Goal: Contribute content: Add original content to the website for others to see

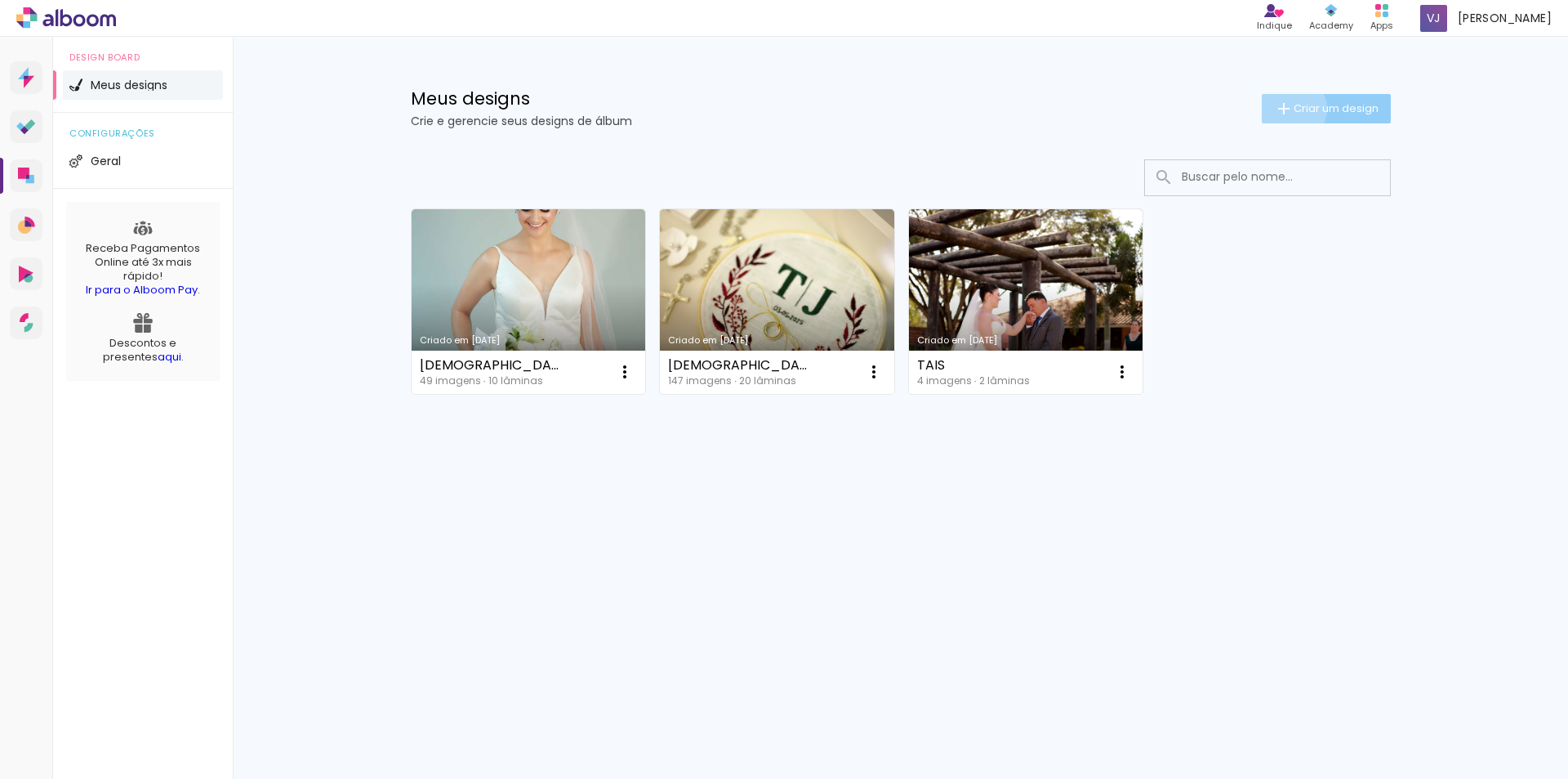
click at [1288, 109] on iron-icon at bounding box center [1283, 108] width 20 height 20
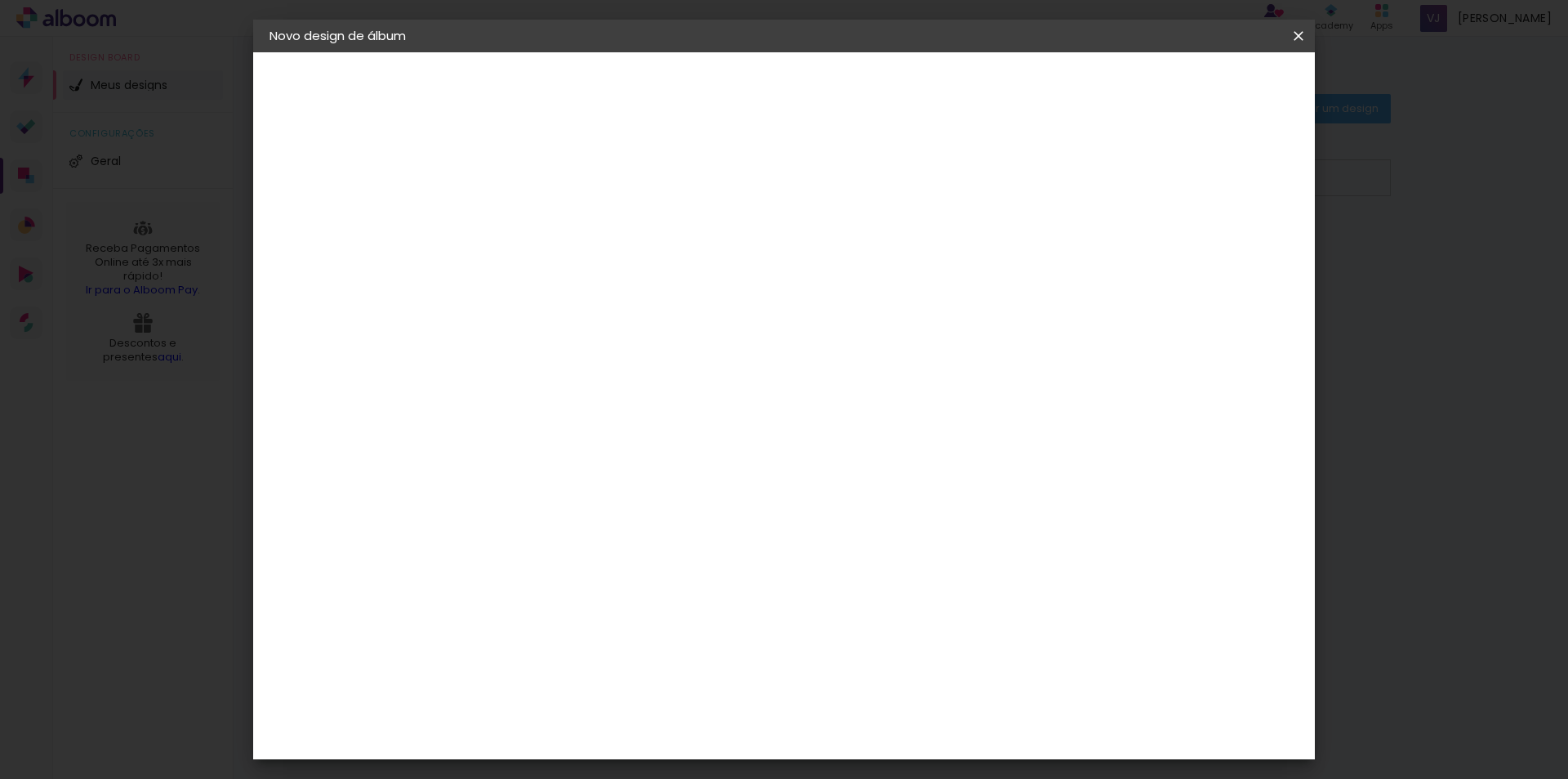
click at [536, 222] on input at bounding box center [536, 219] width 0 height 25
type input "15 anos"
type paper-input "15 anos"
click at [704, 84] on paper-button "Avançar" at bounding box center [663, 86] width 80 height 28
click at [606, 312] on input at bounding box center [579, 311] width 165 height 21
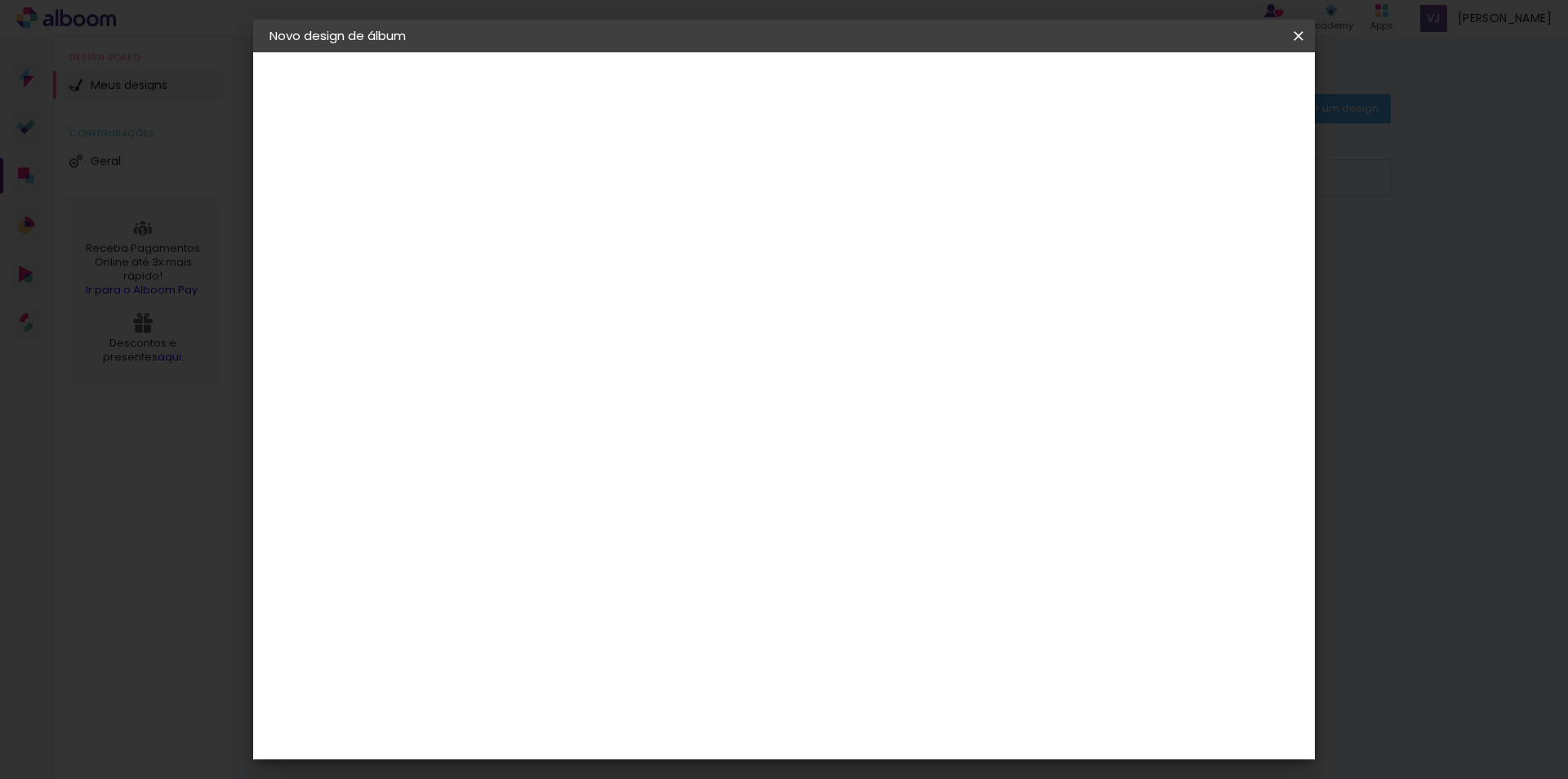
type input "lui"
type paper-input "lui"
click at [589, 371] on div "[PERSON_NAME]" at bounding box center [581, 369] width 109 height 13
click at [808, 238] on paper-item "Tamanho Livre" at bounding box center [735, 248] width 146 height 36
click at [535, 369] on div "[PERSON_NAME]" at bounding box center [581, 369] width 109 height 13
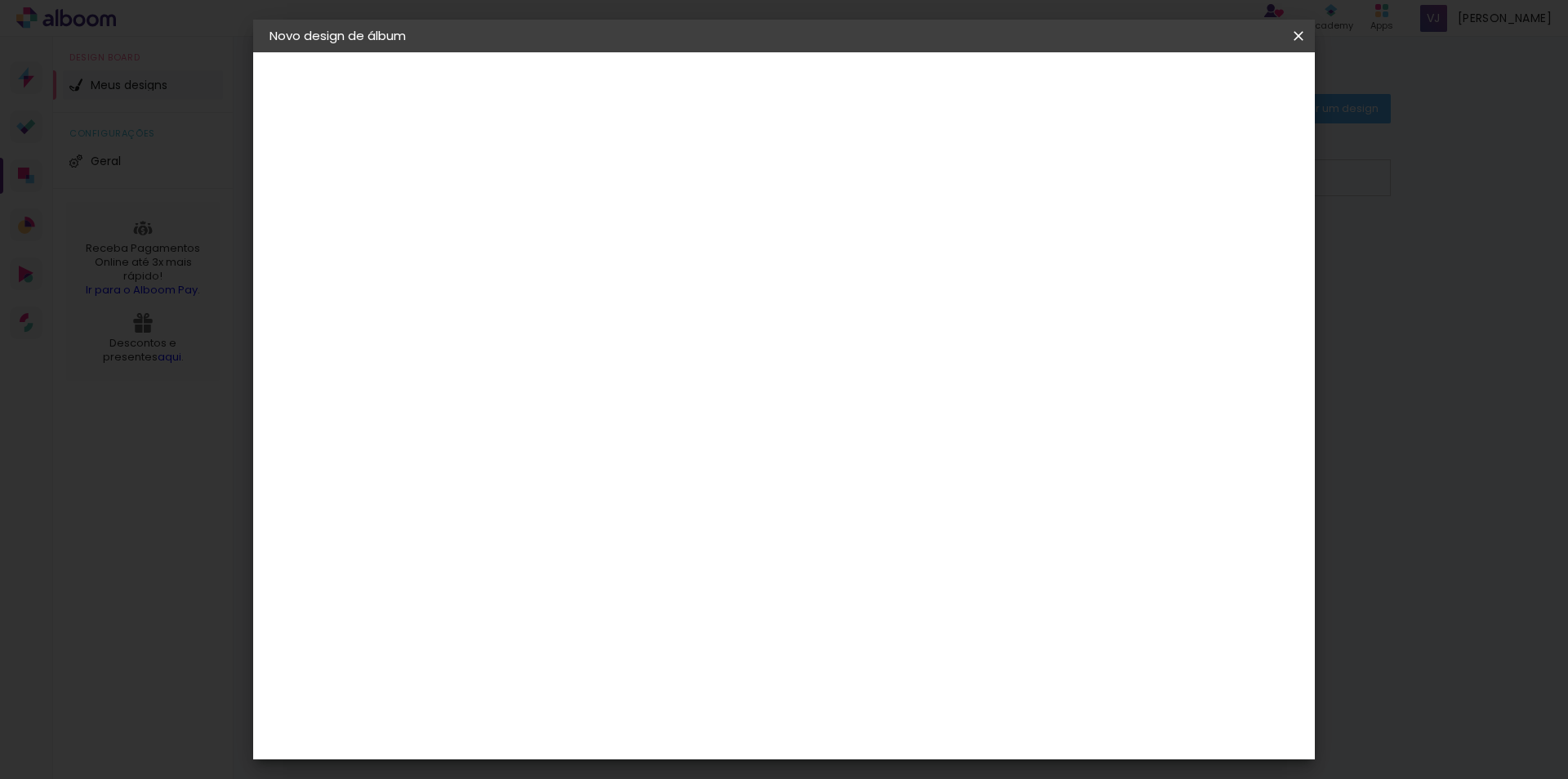
click at [593, 371] on div "[PERSON_NAME]" at bounding box center [581, 369] width 109 height 13
click at [808, 251] on paper-item "Tamanho Livre" at bounding box center [735, 248] width 146 height 36
click at [0, 0] on slot "Avançar" at bounding box center [0, 0] width 0 height 0
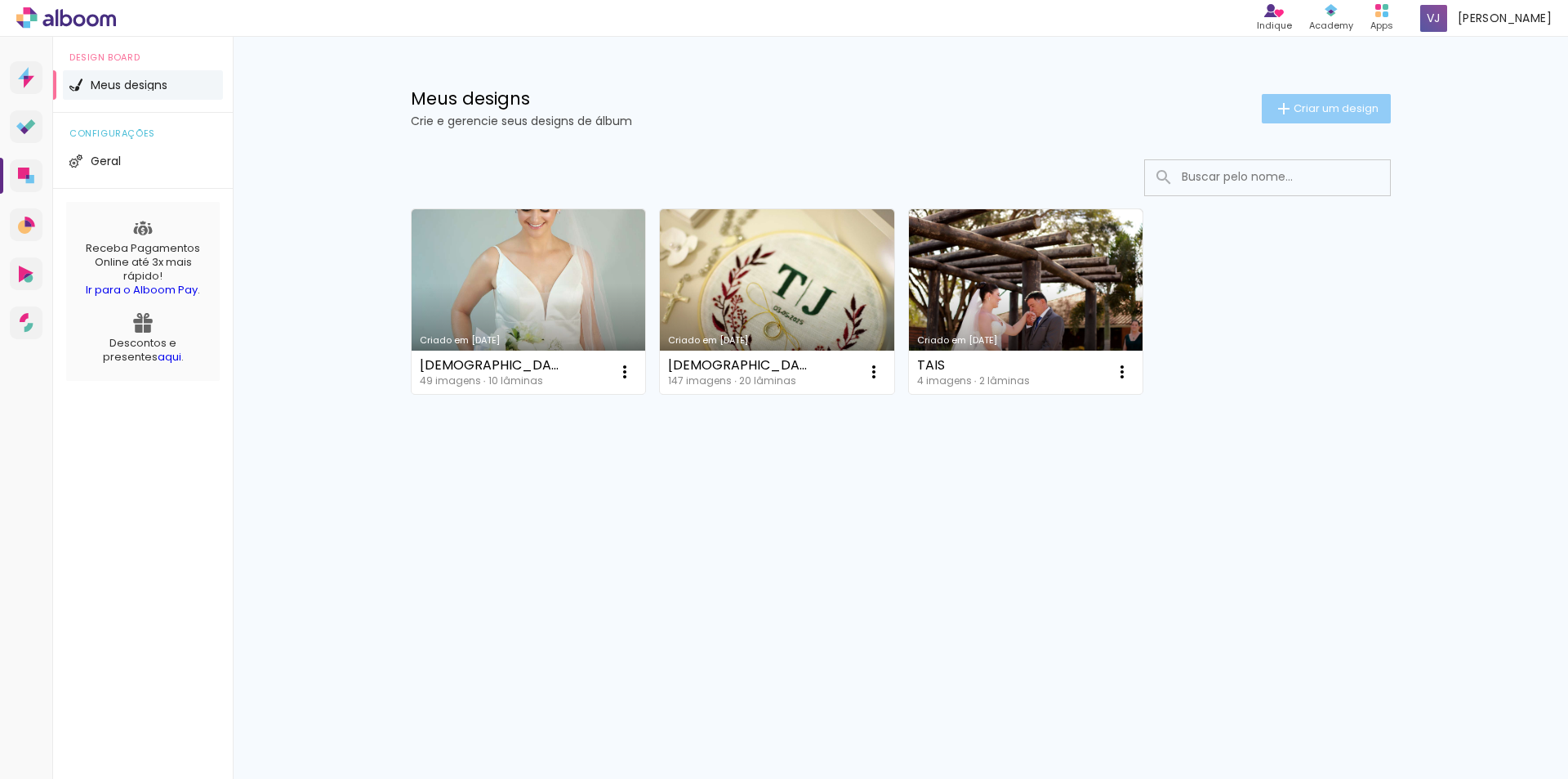
click at [1345, 109] on span "Criar um design" at bounding box center [1336, 108] width 85 height 10
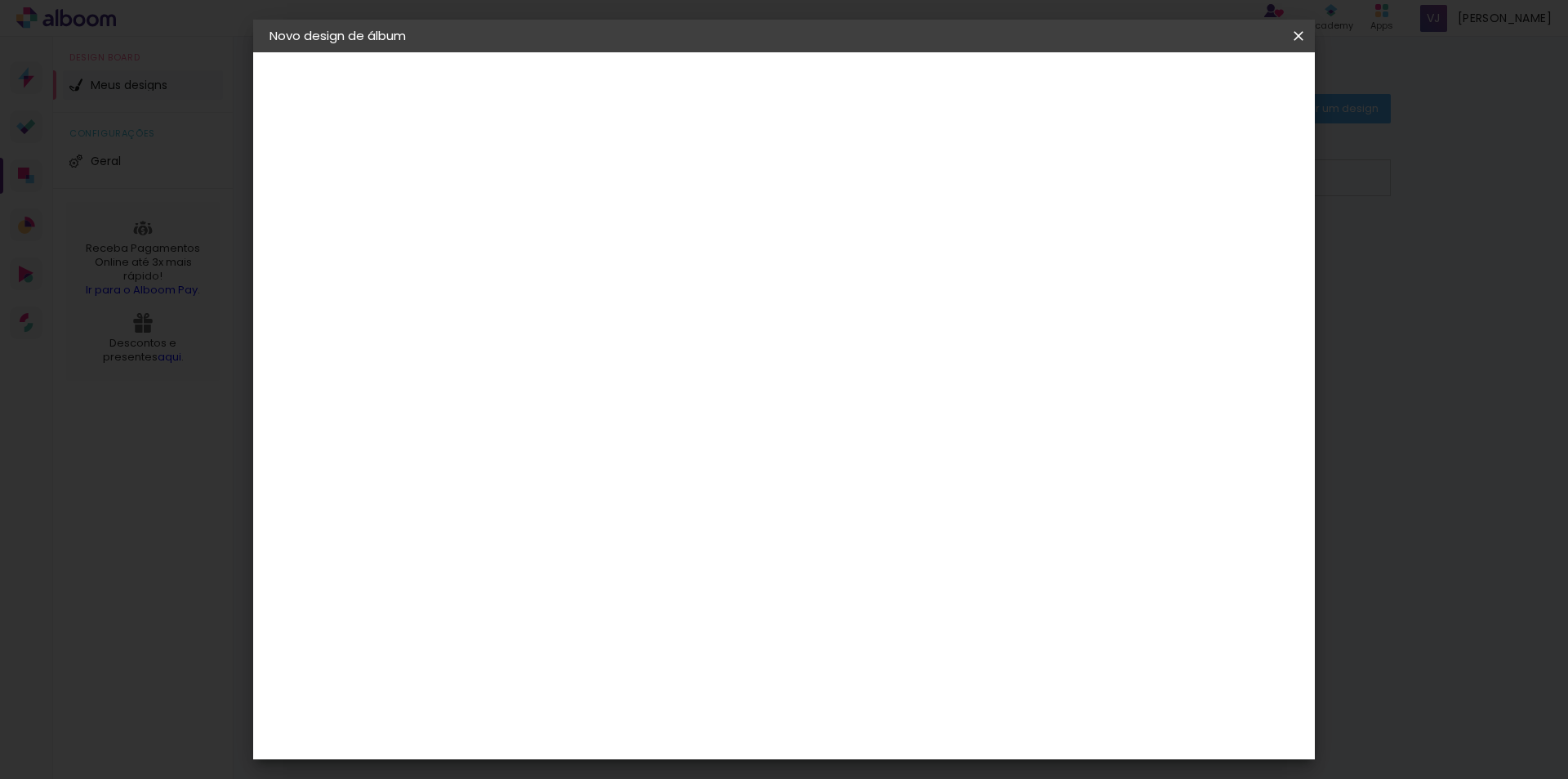
click at [546, 316] on input "lui" at bounding box center [567, 311] width 141 height 21
type input "[PERSON_NAME]"
type paper-input "[PERSON_NAME]"
click at [554, 375] on div "[PERSON_NAME]" at bounding box center [581, 369] width 109 height 13
click at [0, 0] on slot "Avançar" at bounding box center [0, 0] width 0 height 0
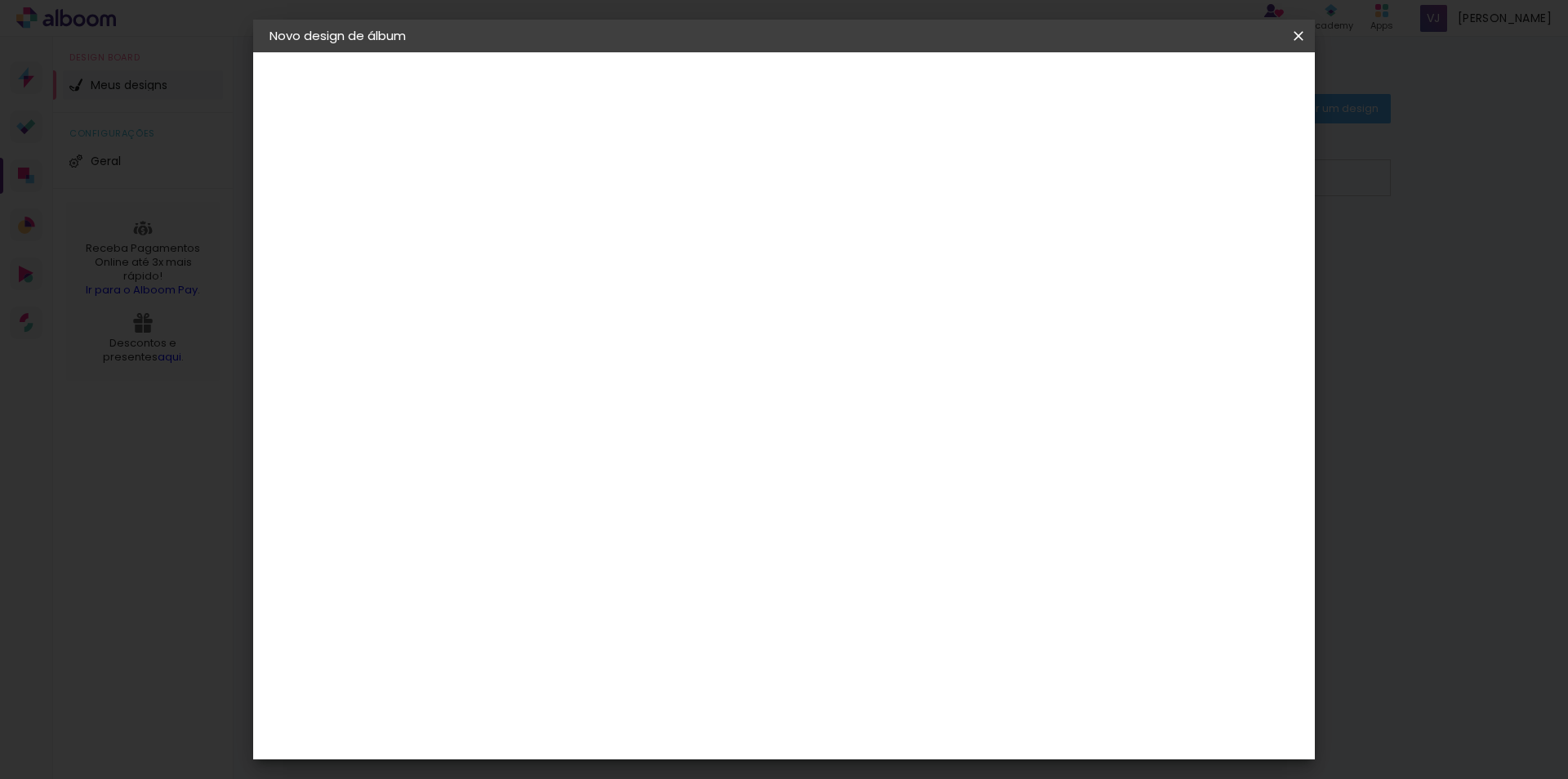
click at [600, 273] on input "text" at bounding box center [568, 285] width 64 height 25
click at [0, 0] on slot "Slim Book" at bounding box center [0, 0] width 0 height 0
type input "Slim Book"
click at [647, 723] on span "25 x 50" at bounding box center [609, 740] width 76 height 34
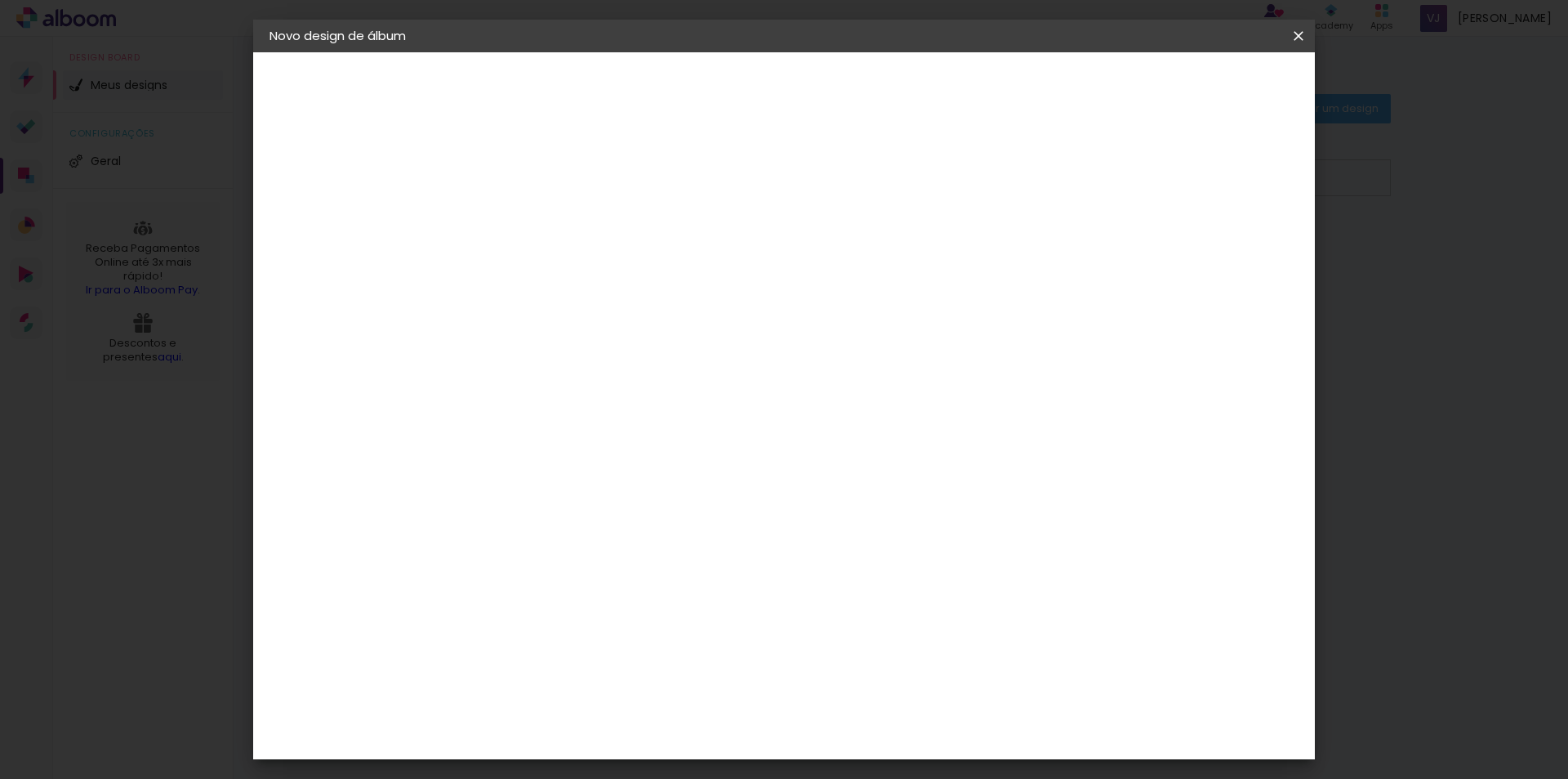
click at [0, 0] on slot "Avançar" at bounding box center [0, 0] width 0 height 0
click at [1197, 85] on span "Iniciar design" at bounding box center [1159, 86] width 74 height 11
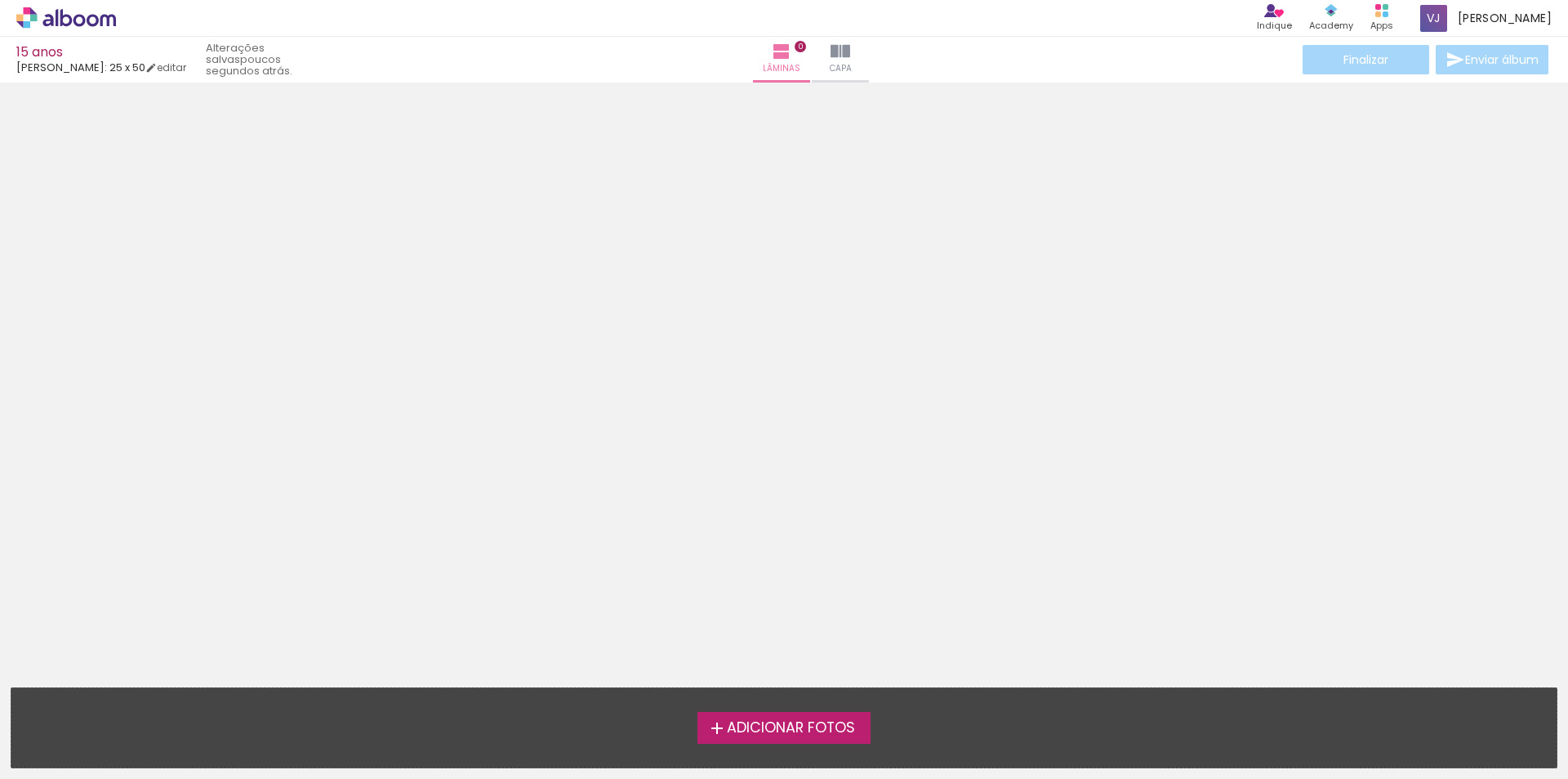
click at [785, 725] on span "Adicionar Fotos" at bounding box center [791, 728] width 128 height 15
click at [0, 0] on input "file" at bounding box center [0, 0] width 0 height 0
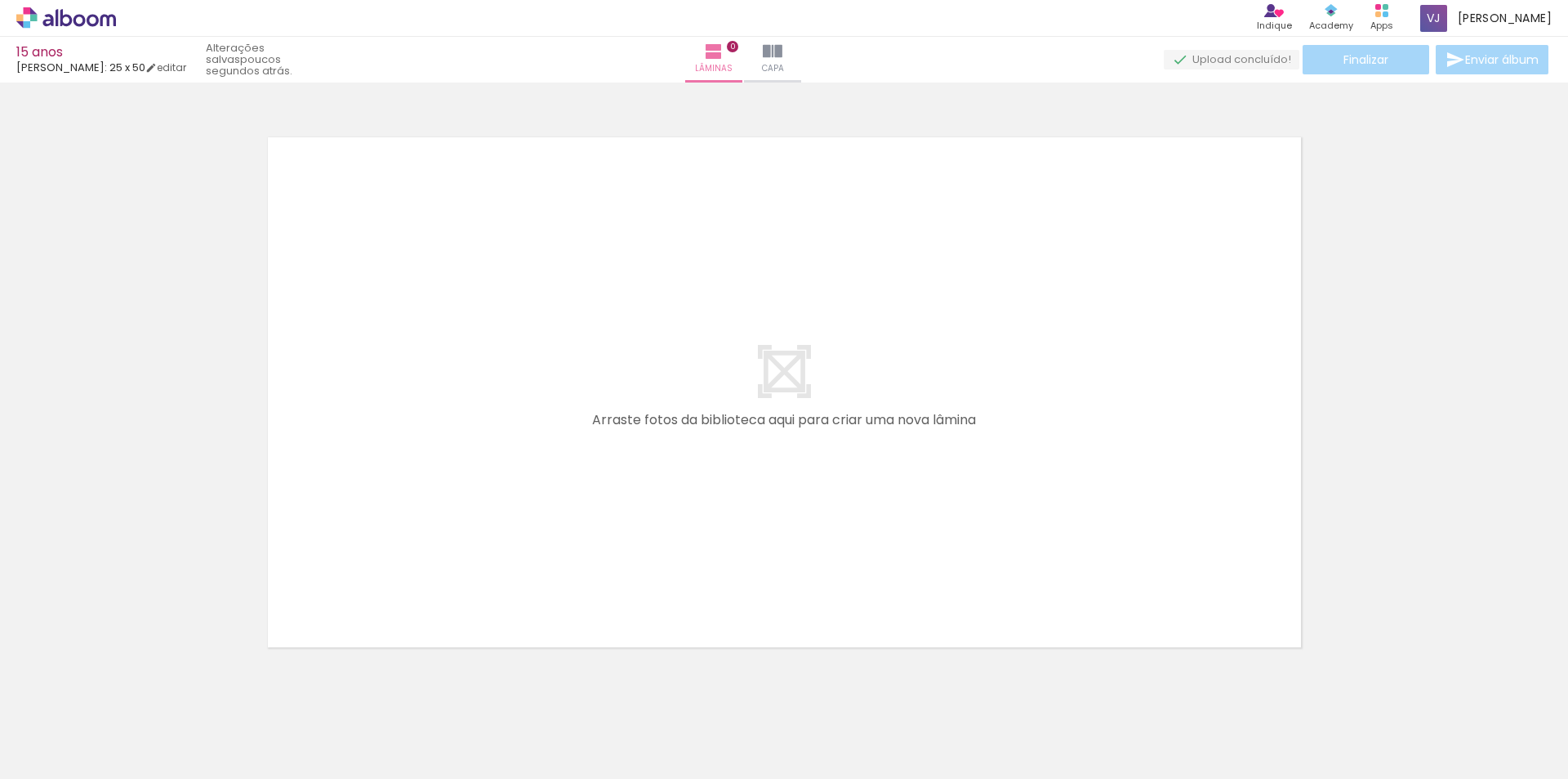
scroll to position [22, 0]
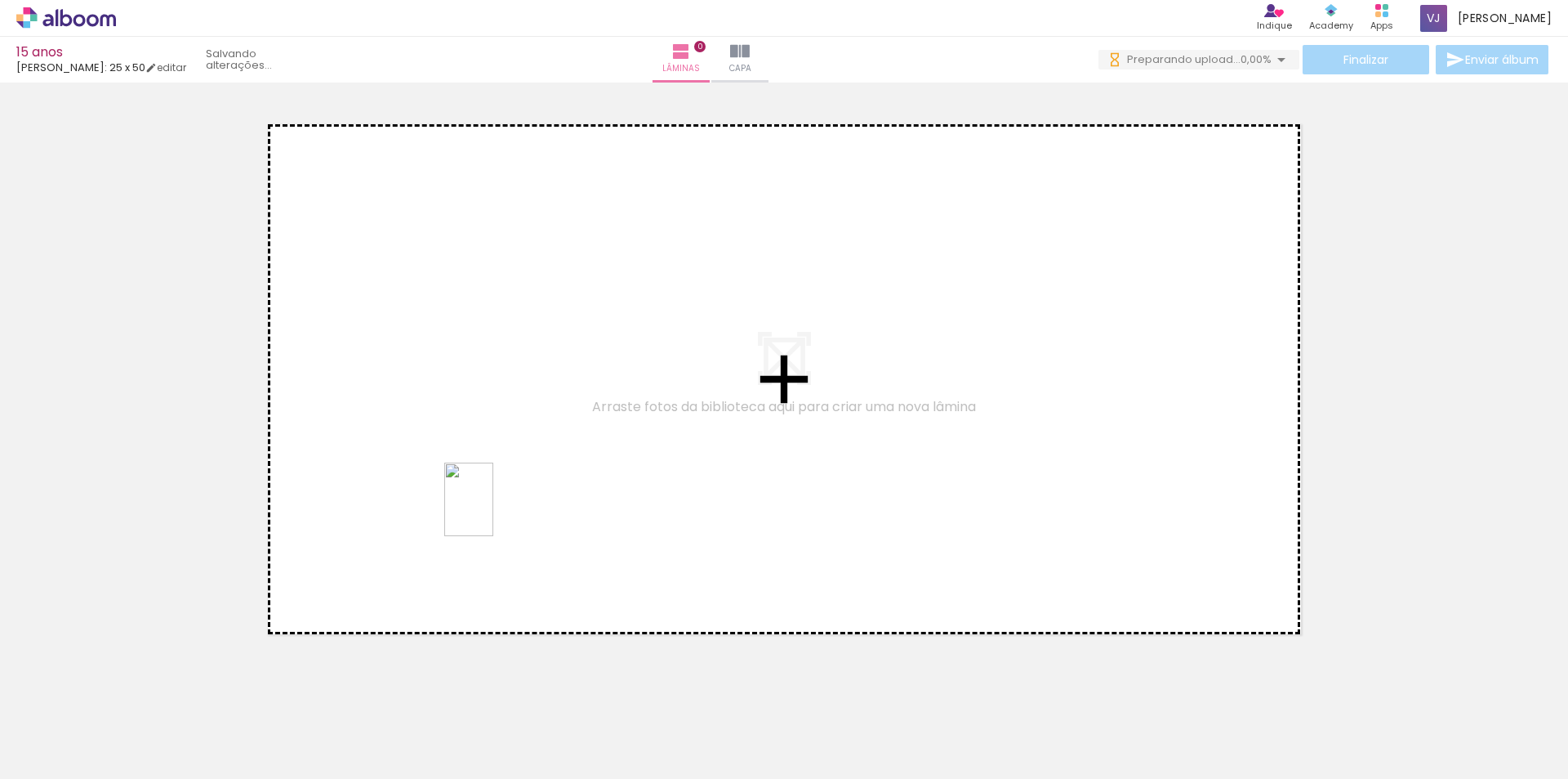
drag, startPoint x: 174, startPoint y: 744, endPoint x: 493, endPoint y: 511, distance: 395.0
click at [493, 511] on quentale-workspace at bounding box center [784, 389] width 1568 height 779
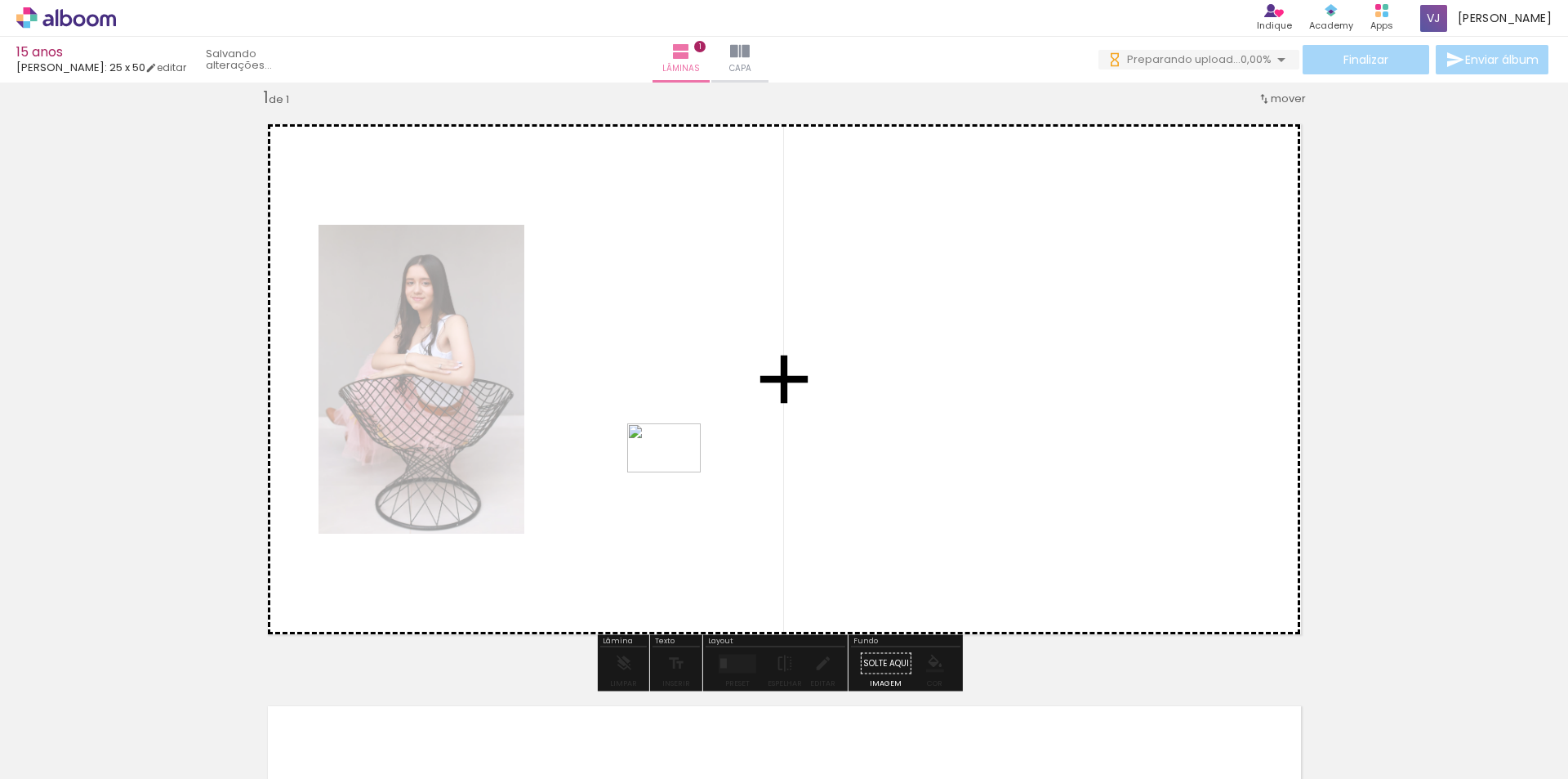
drag, startPoint x: 265, startPoint y: 724, endPoint x: 676, endPoint y: 473, distance: 481.6
click at [676, 473] on quentale-workspace at bounding box center [784, 389] width 1568 height 779
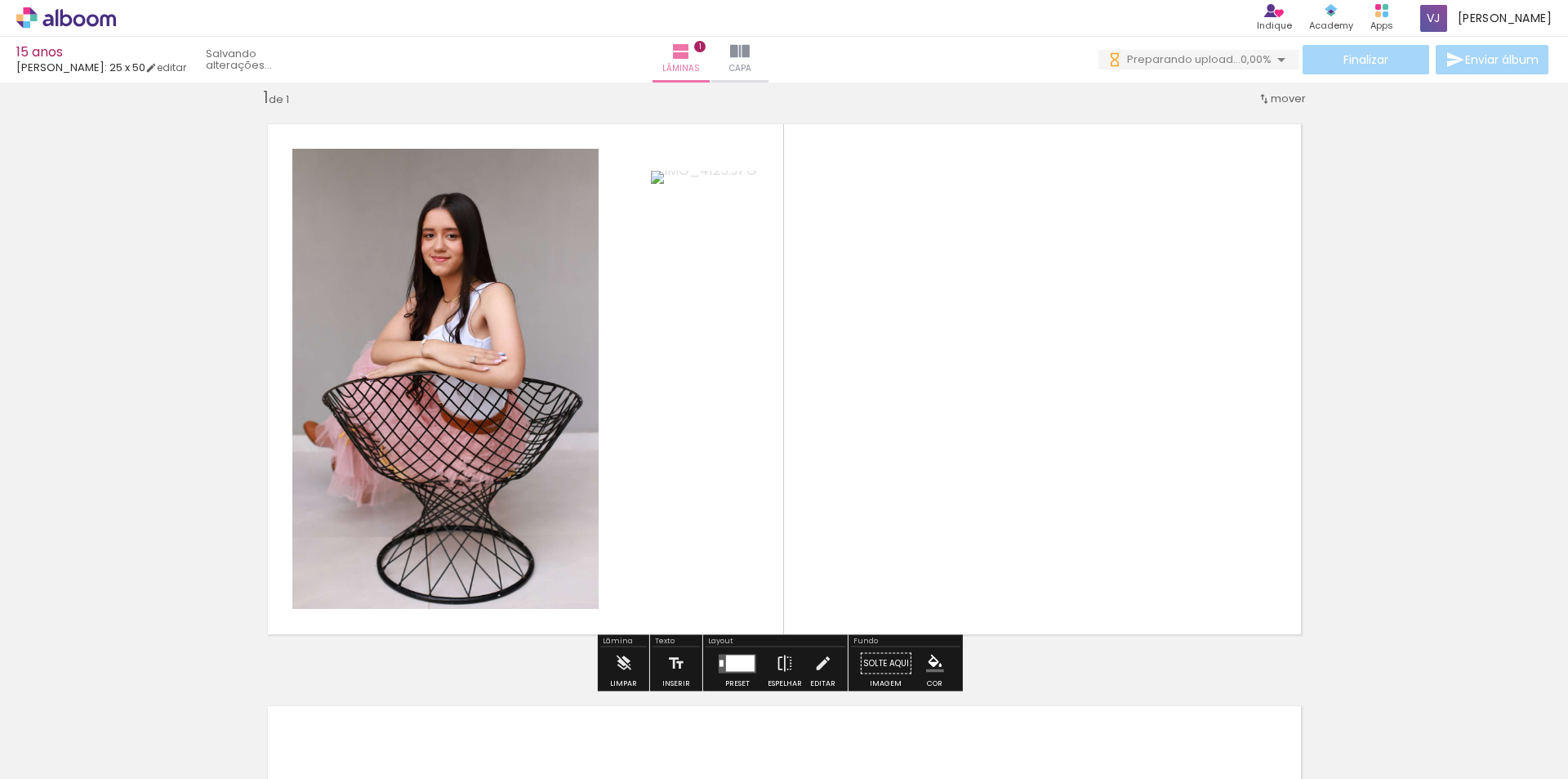
scroll to position [0, 0]
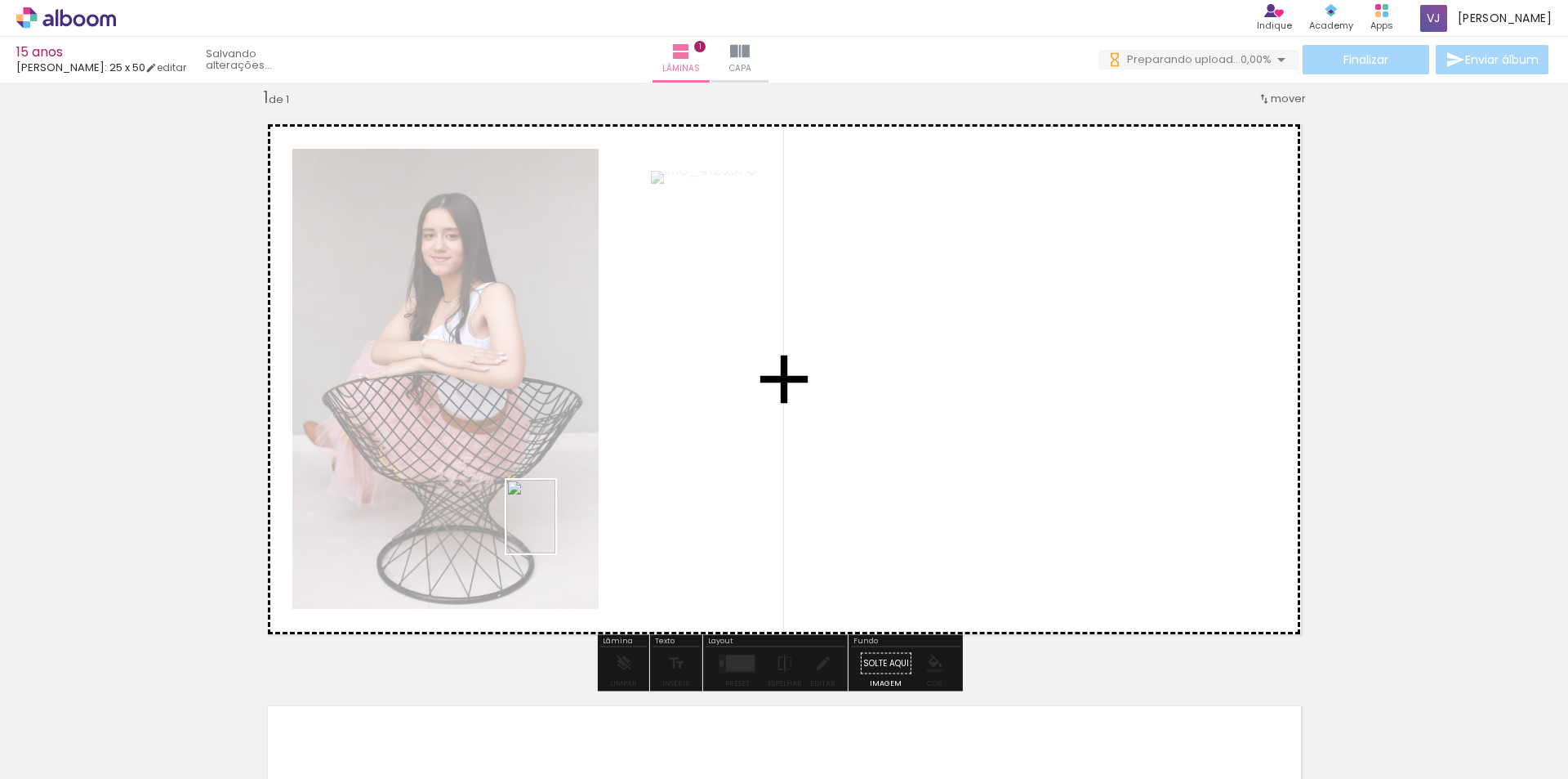
drag, startPoint x: 351, startPoint y: 732, endPoint x: 582, endPoint y: 511, distance: 319.7
click at [582, 511] on quentale-workspace at bounding box center [784, 389] width 1568 height 779
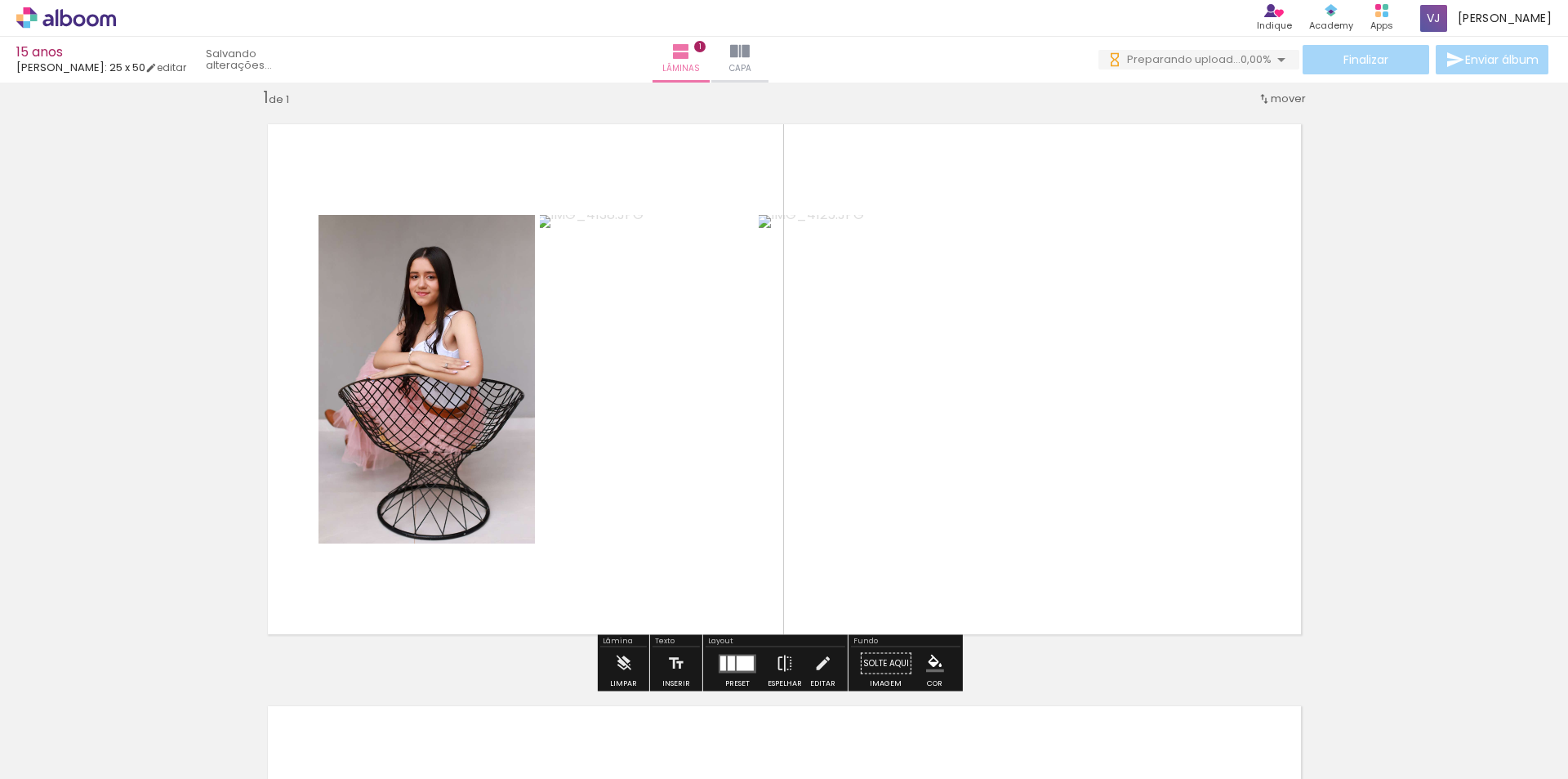
click at [737, 663] on div at bounding box center [745, 662] width 17 height 15
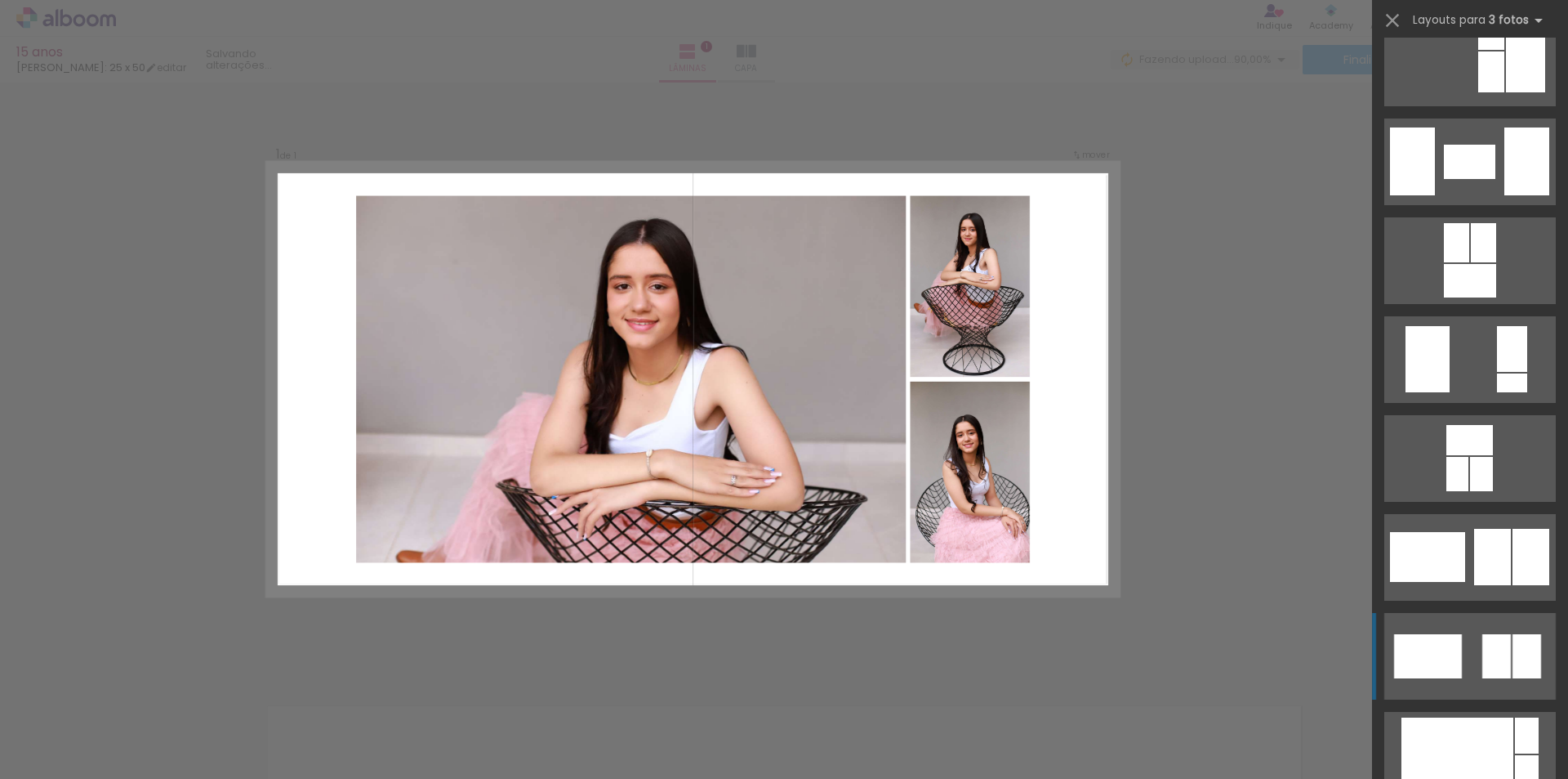
scroll to position [2124, 0]
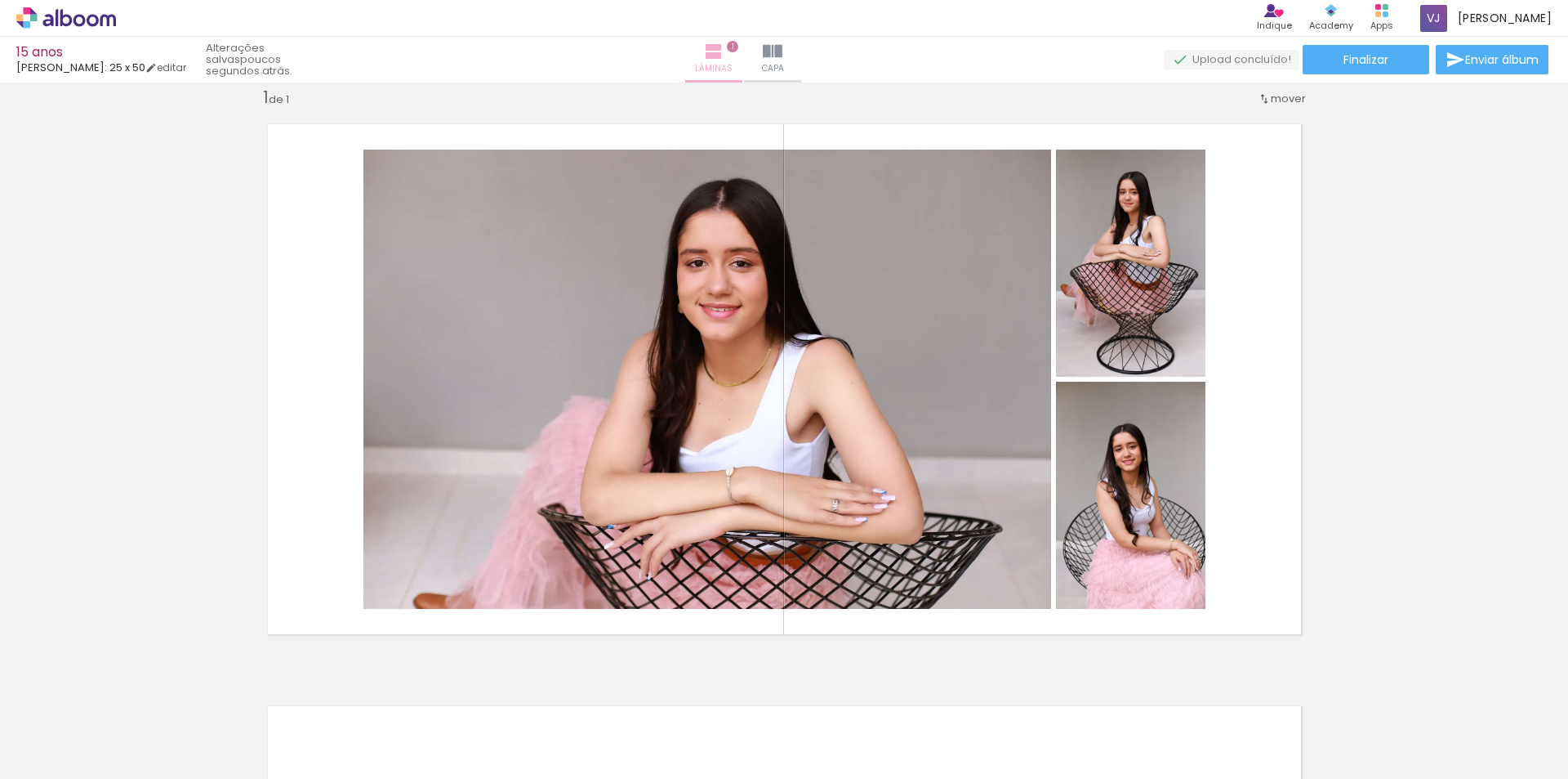
click at [723, 49] on iron-icon at bounding box center [713, 51] width 20 height 20
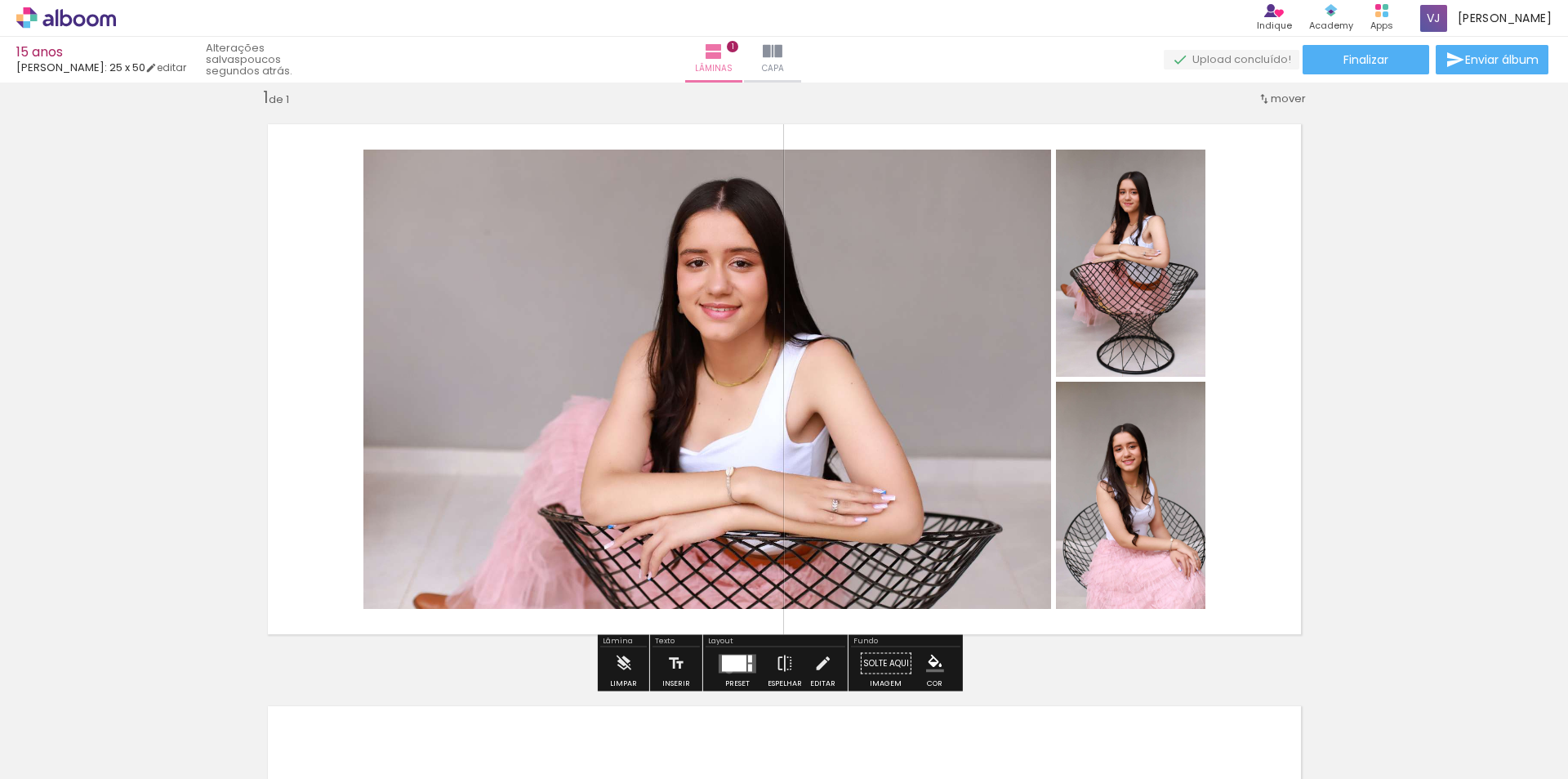
click at [725, 669] on div at bounding box center [735, 662] width 24 height 16
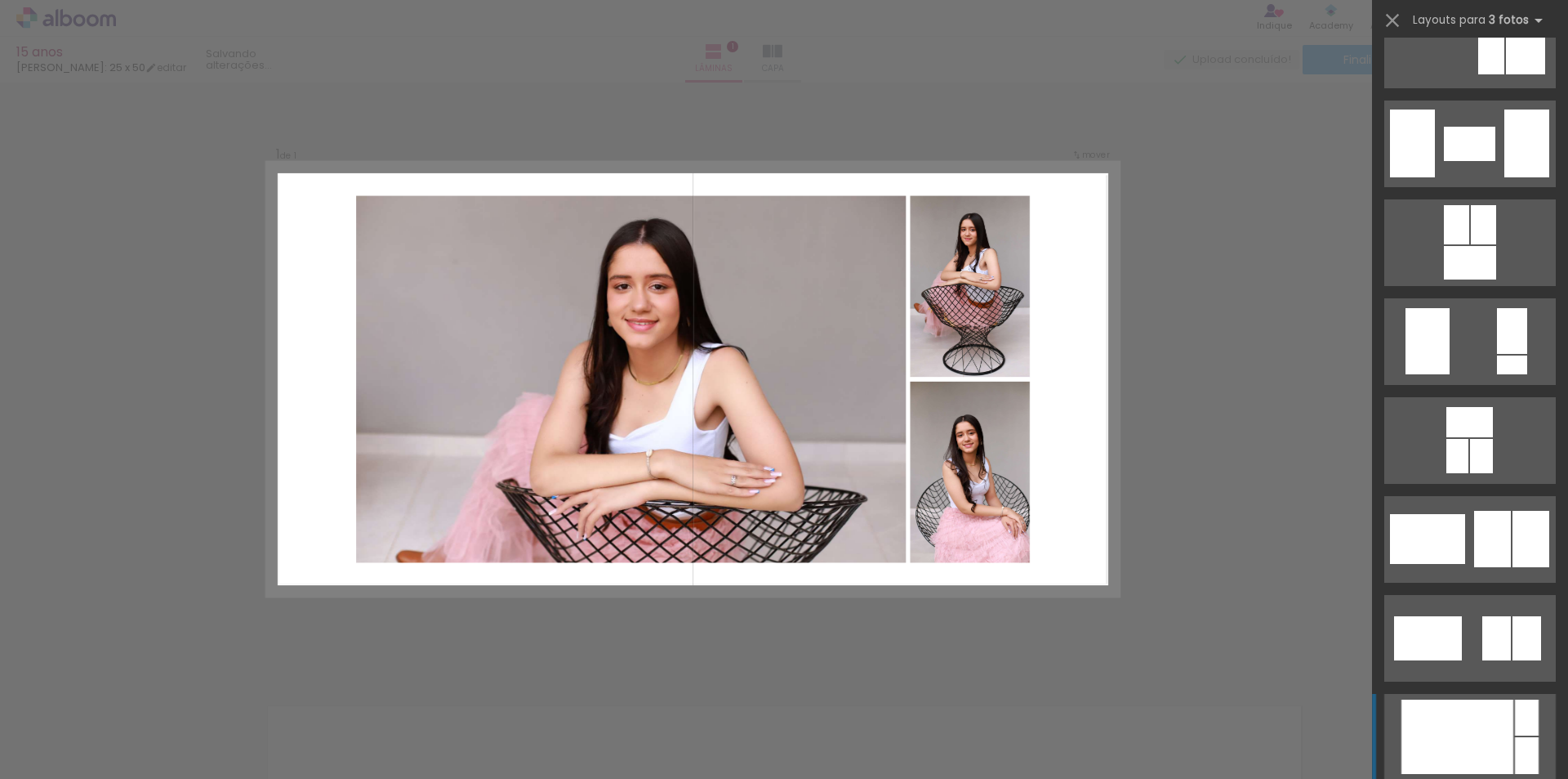
scroll to position [2669, 0]
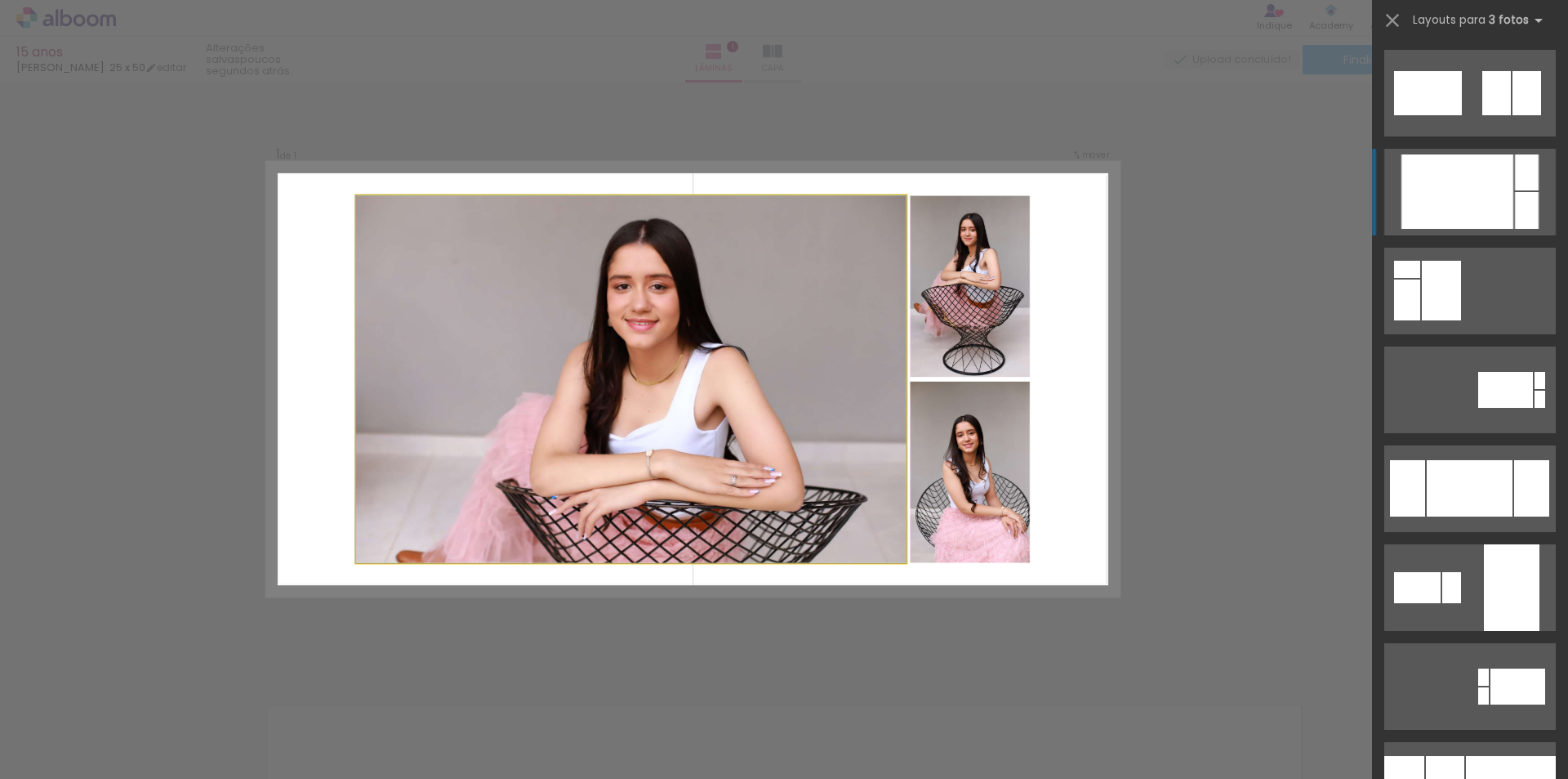
click at [778, 372] on quentale-photo at bounding box center [631, 379] width 551 height 367
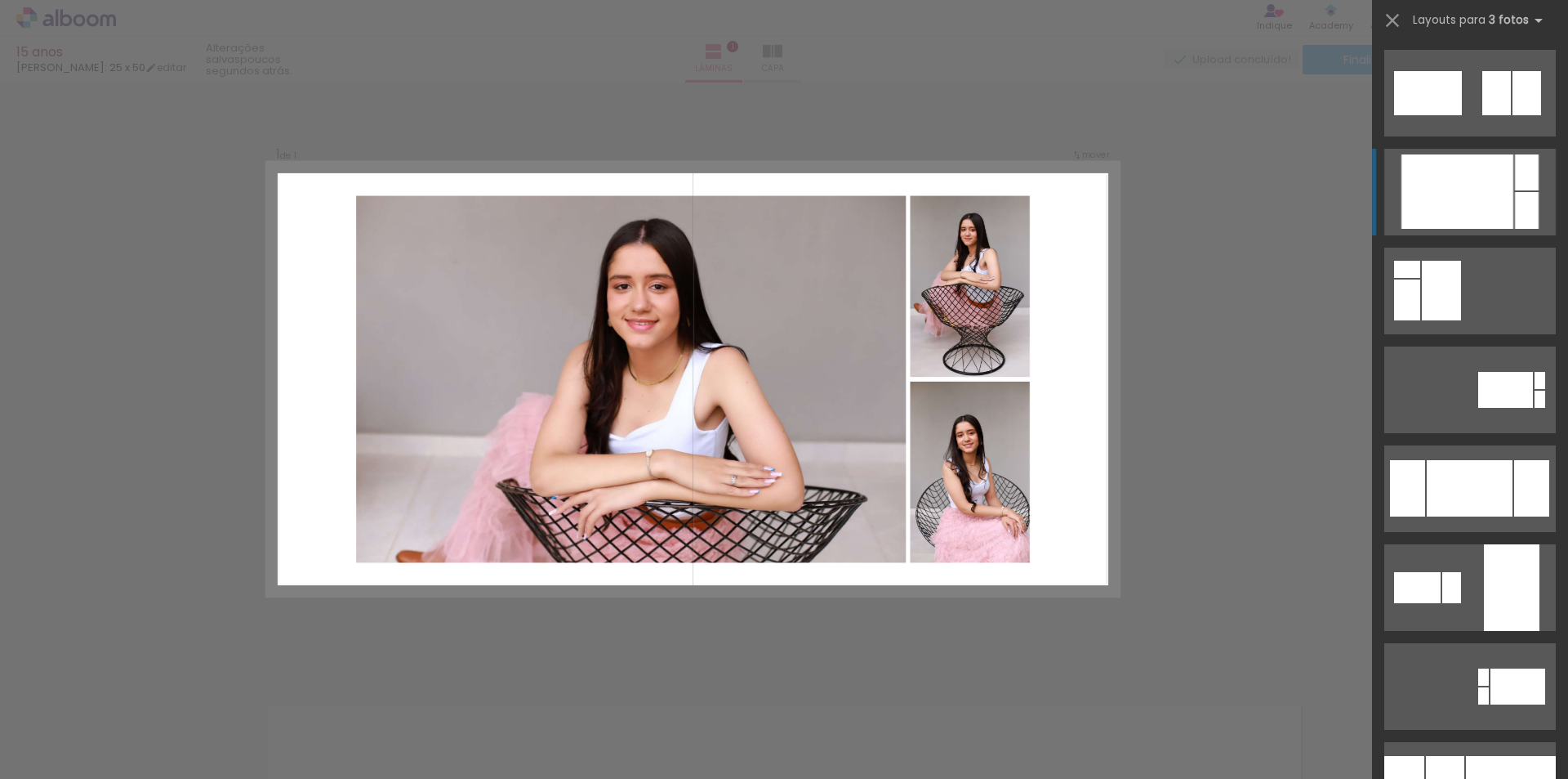
scroll to position [2767, 0]
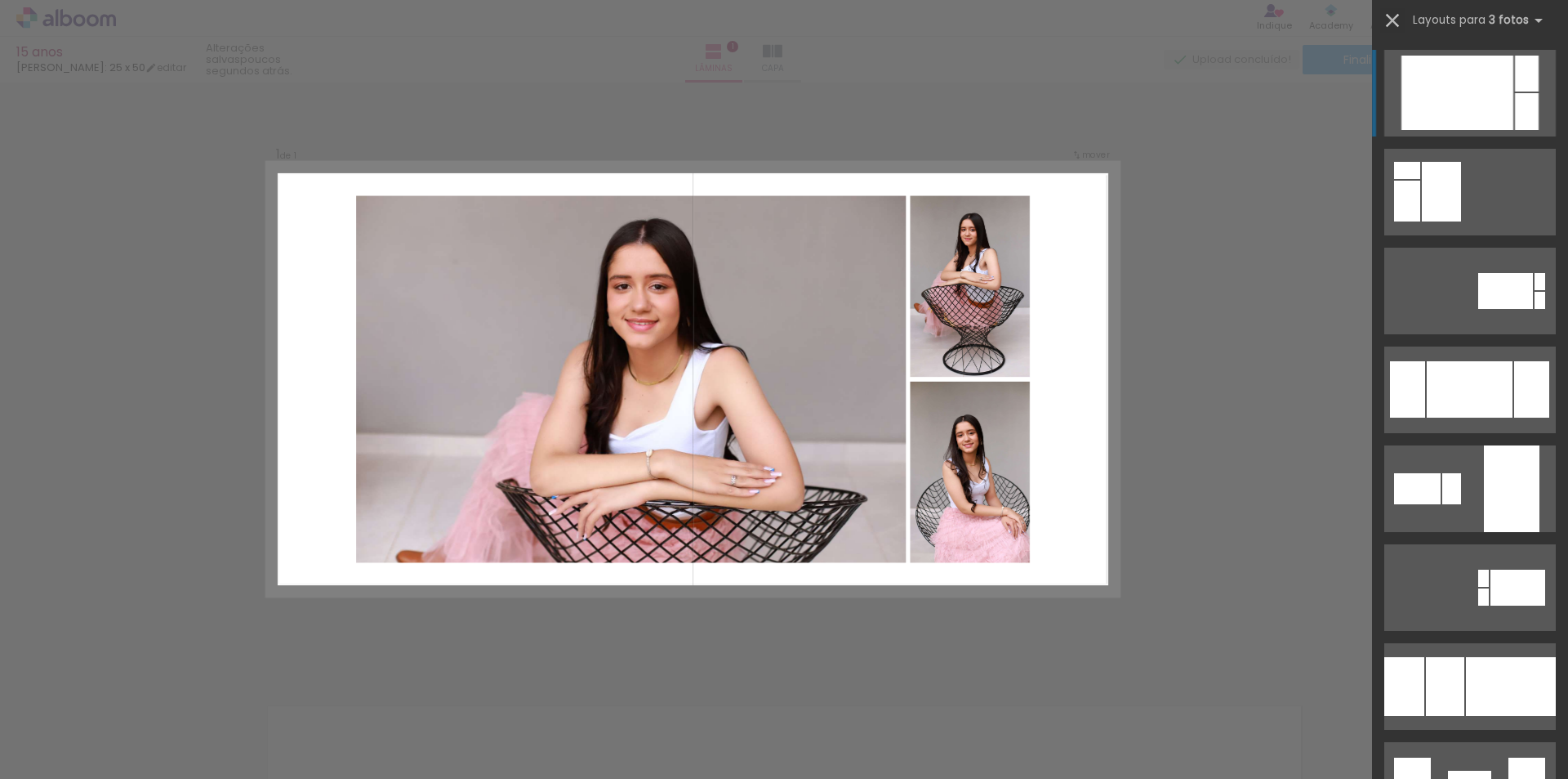
click at [1390, 28] on iron-icon at bounding box center [1392, 21] width 23 height 23
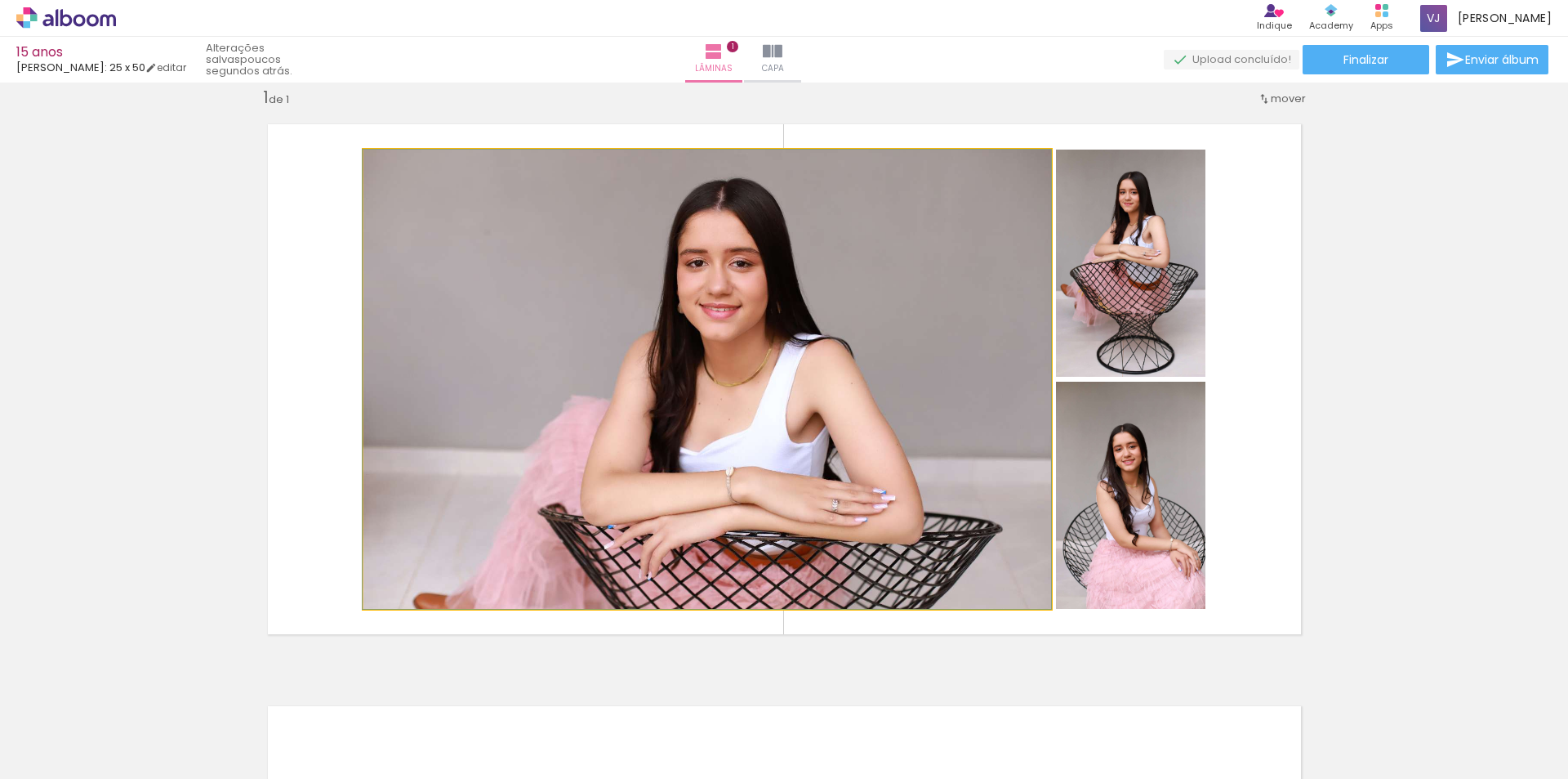
click at [962, 302] on quentale-photo at bounding box center [707, 379] width 688 height 460
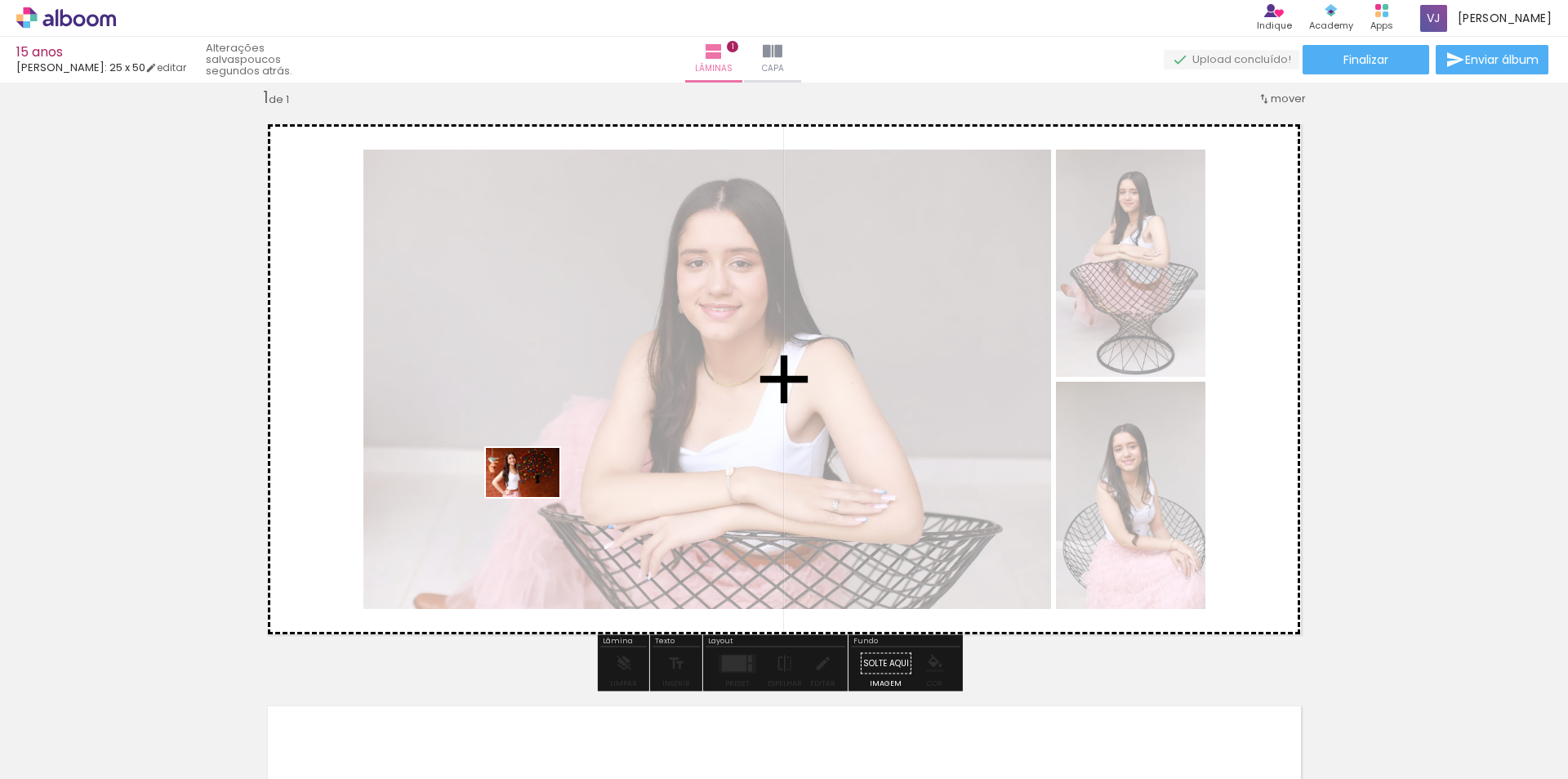
drag, startPoint x: 459, startPoint y: 735, endPoint x: 535, endPoint y: 497, distance: 249.8
click at [535, 497] on quentale-workspace at bounding box center [784, 389] width 1568 height 779
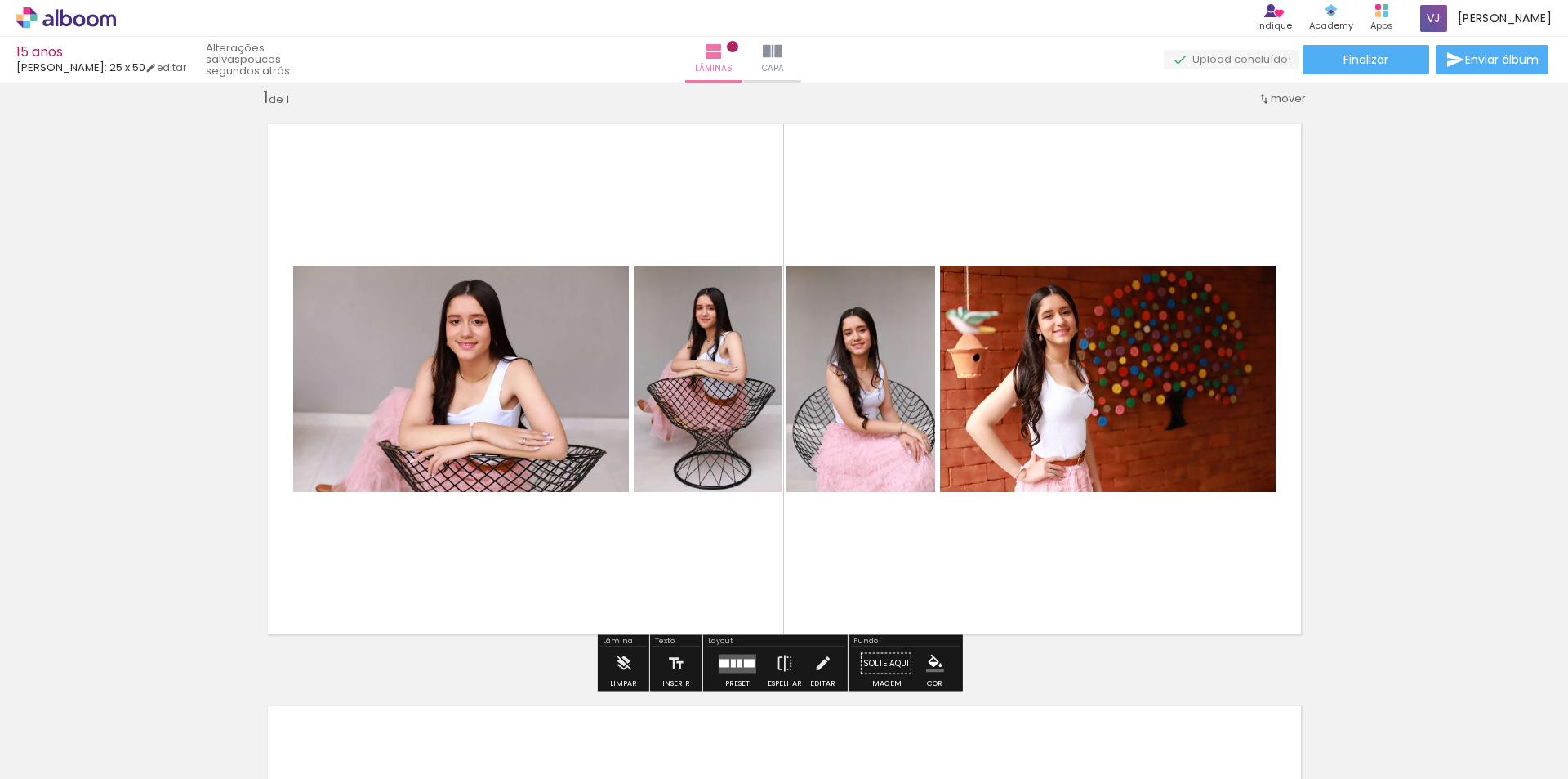
click at [1096, 433] on quentale-photo at bounding box center [1108, 379] width 335 height 226
click at [865, 394] on quentale-photo at bounding box center [861, 379] width 148 height 226
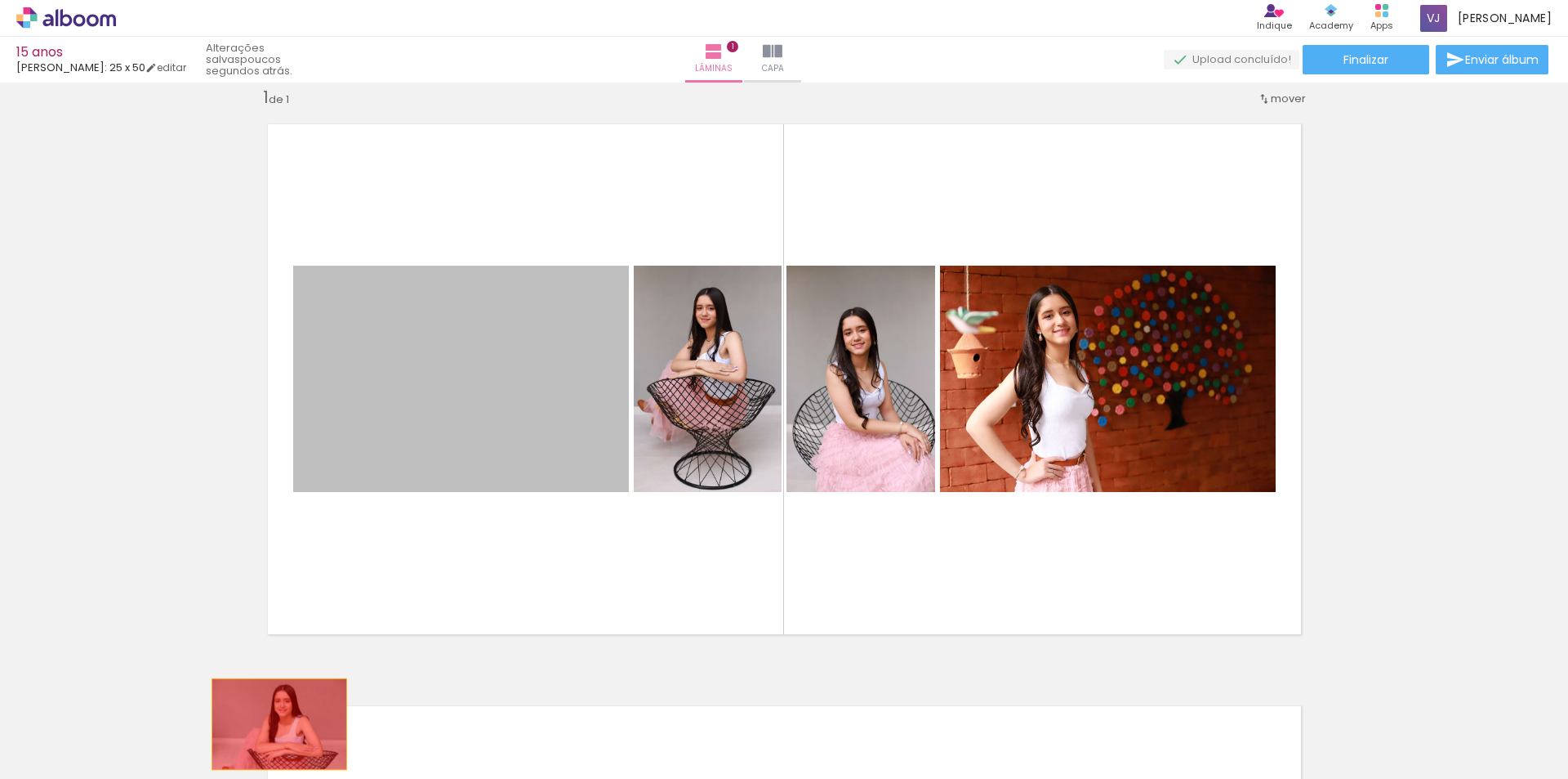
drag, startPoint x: 394, startPoint y: 416, endPoint x: 272, endPoint y: 724, distance: 331.3
click at [272, 724] on quentale-workspace at bounding box center [784, 389] width 1568 height 779
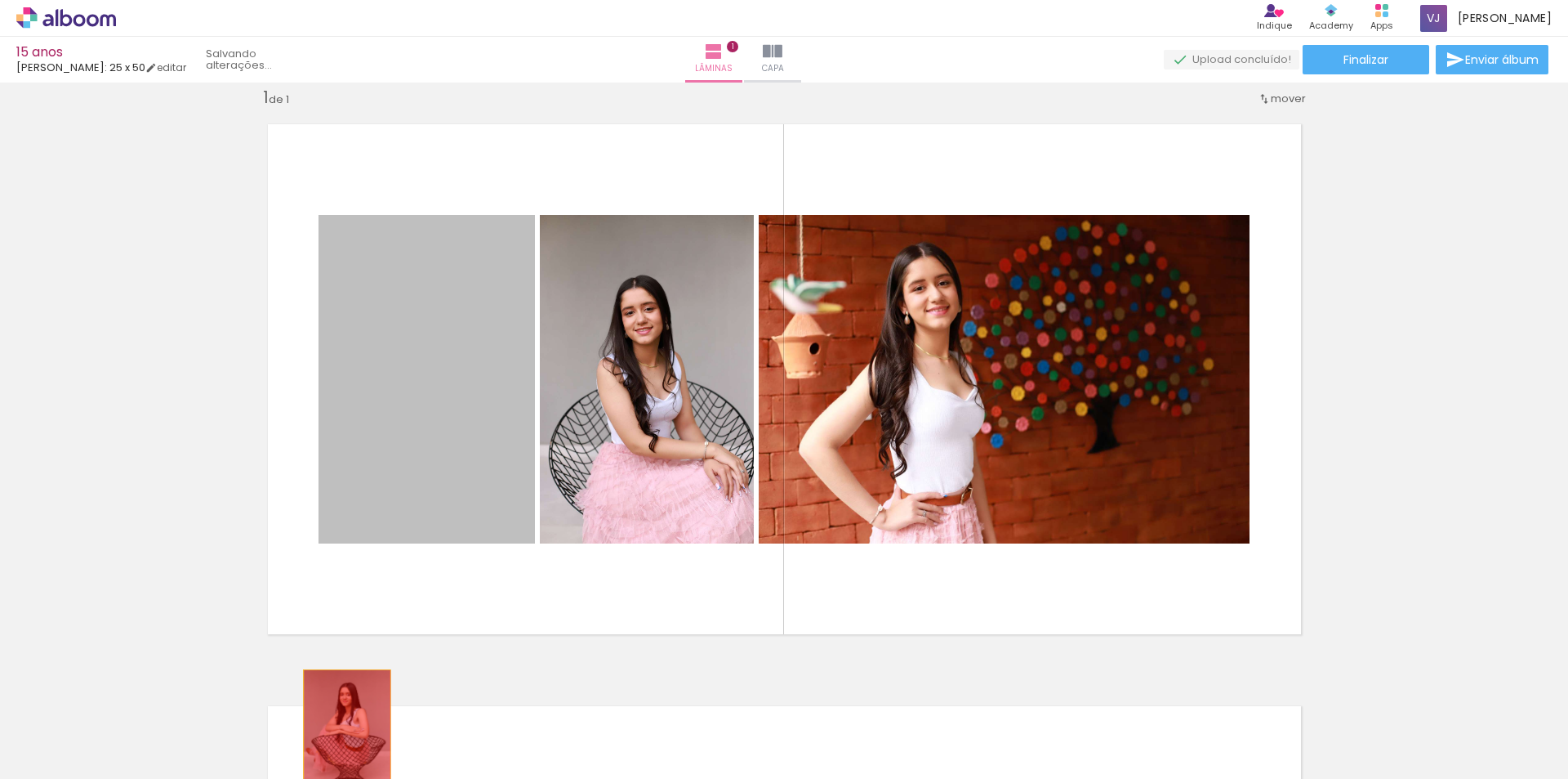
drag, startPoint x: 427, startPoint y: 435, endPoint x: 365, endPoint y: 717, distance: 288.7
click at [343, 733] on quentale-workspace at bounding box center [784, 389] width 1568 height 779
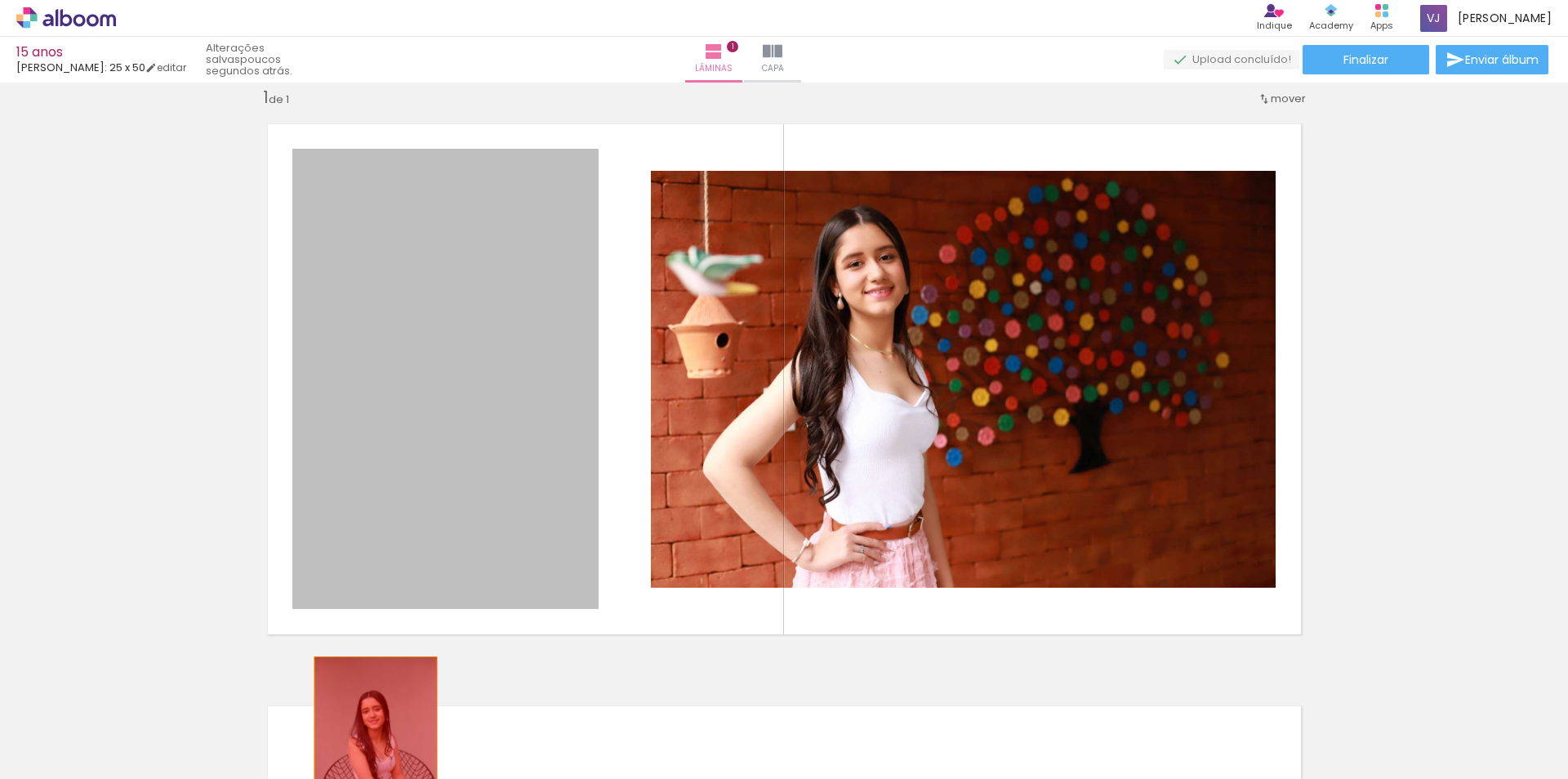
drag, startPoint x: 459, startPoint y: 491, endPoint x: 365, endPoint y: 747, distance: 272.7
click at [365, 747] on quentale-workspace at bounding box center [784, 389] width 1568 height 779
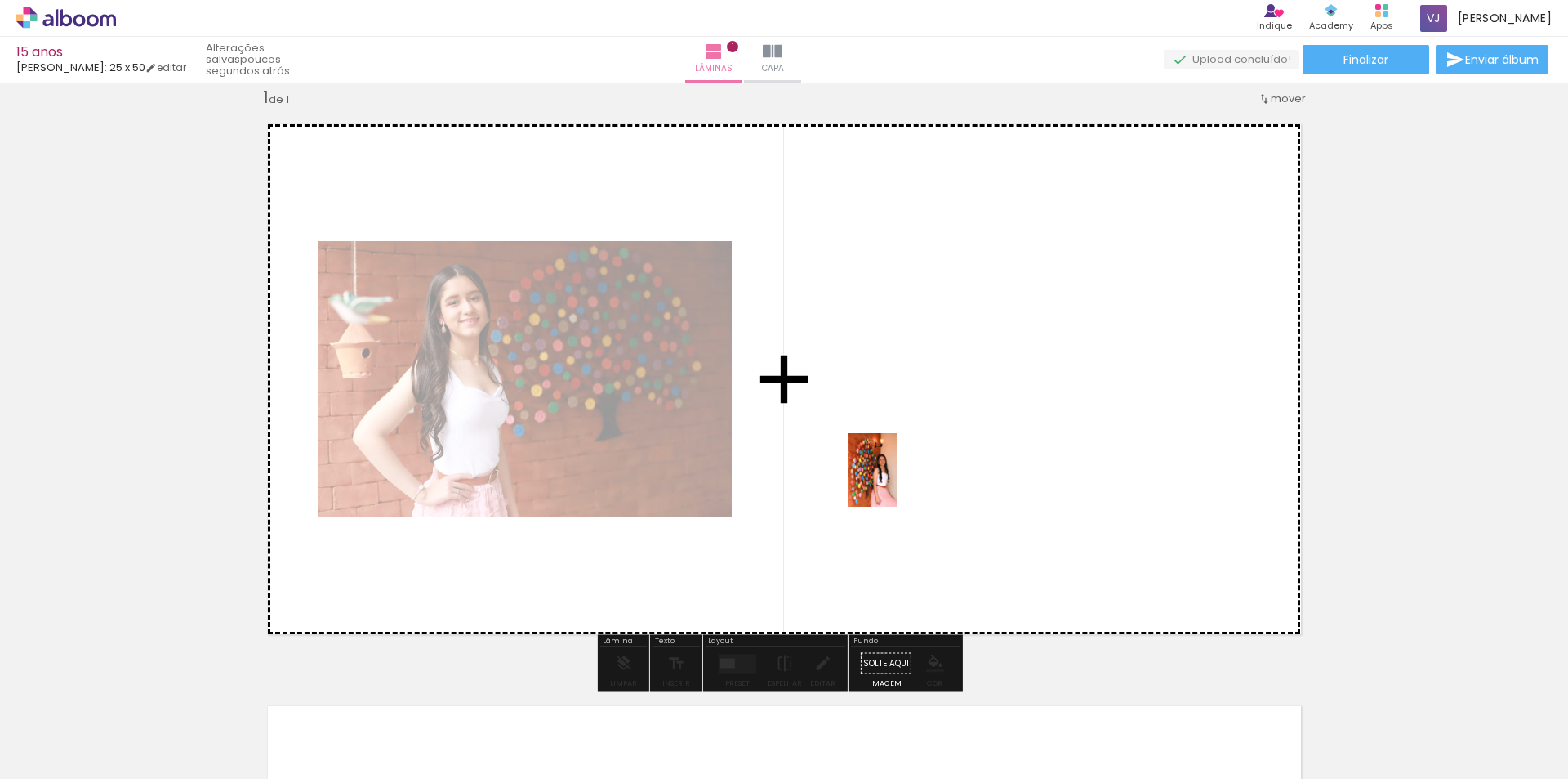
drag, startPoint x: 529, startPoint y: 740, endPoint x: 897, endPoint y: 482, distance: 449.4
click at [897, 482] on quentale-workspace at bounding box center [784, 389] width 1568 height 779
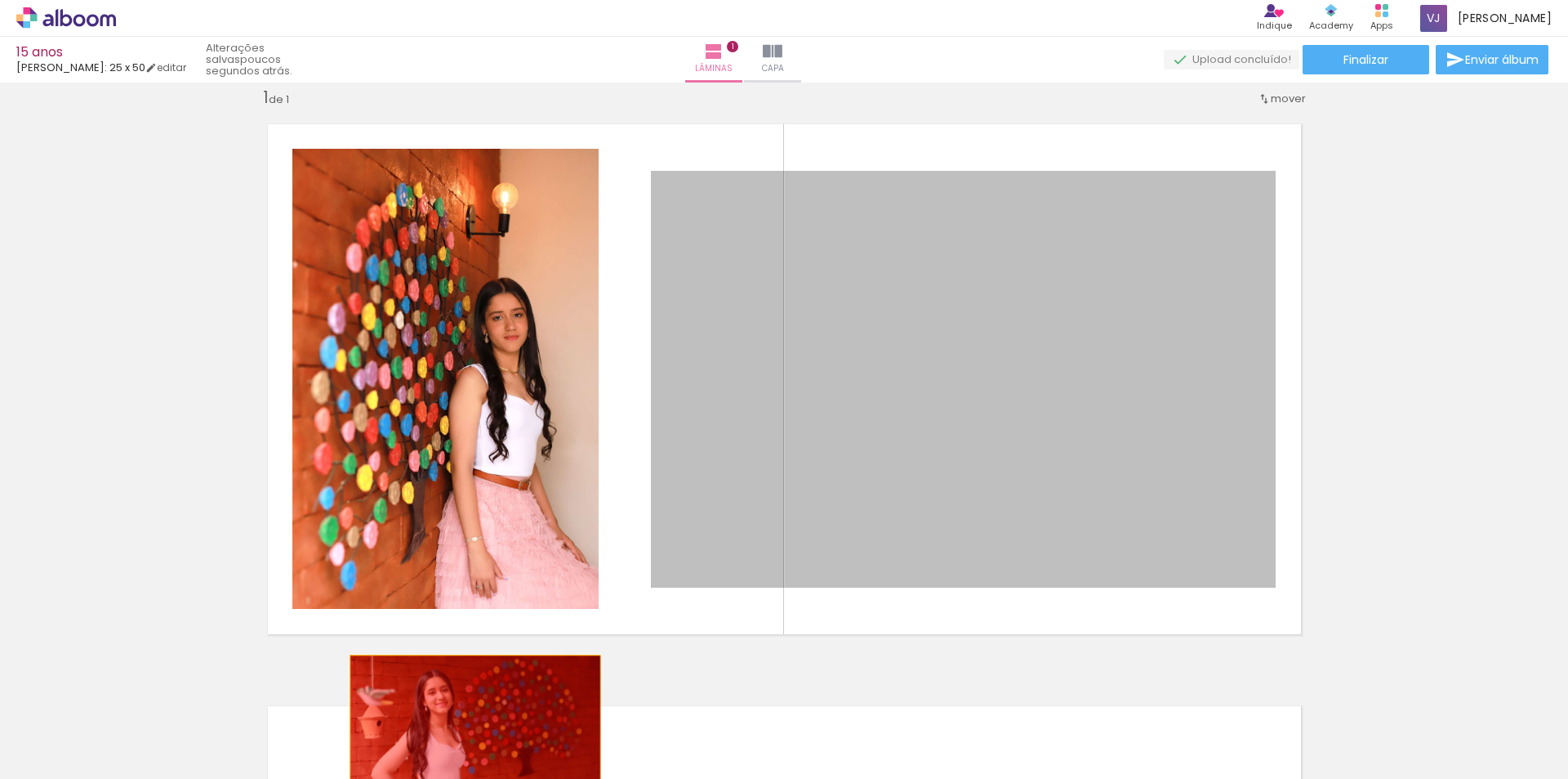
drag, startPoint x: 883, startPoint y: 470, endPoint x: 483, endPoint y: 733, distance: 478.7
click at [469, 738] on quentale-workspace at bounding box center [784, 389] width 1568 height 779
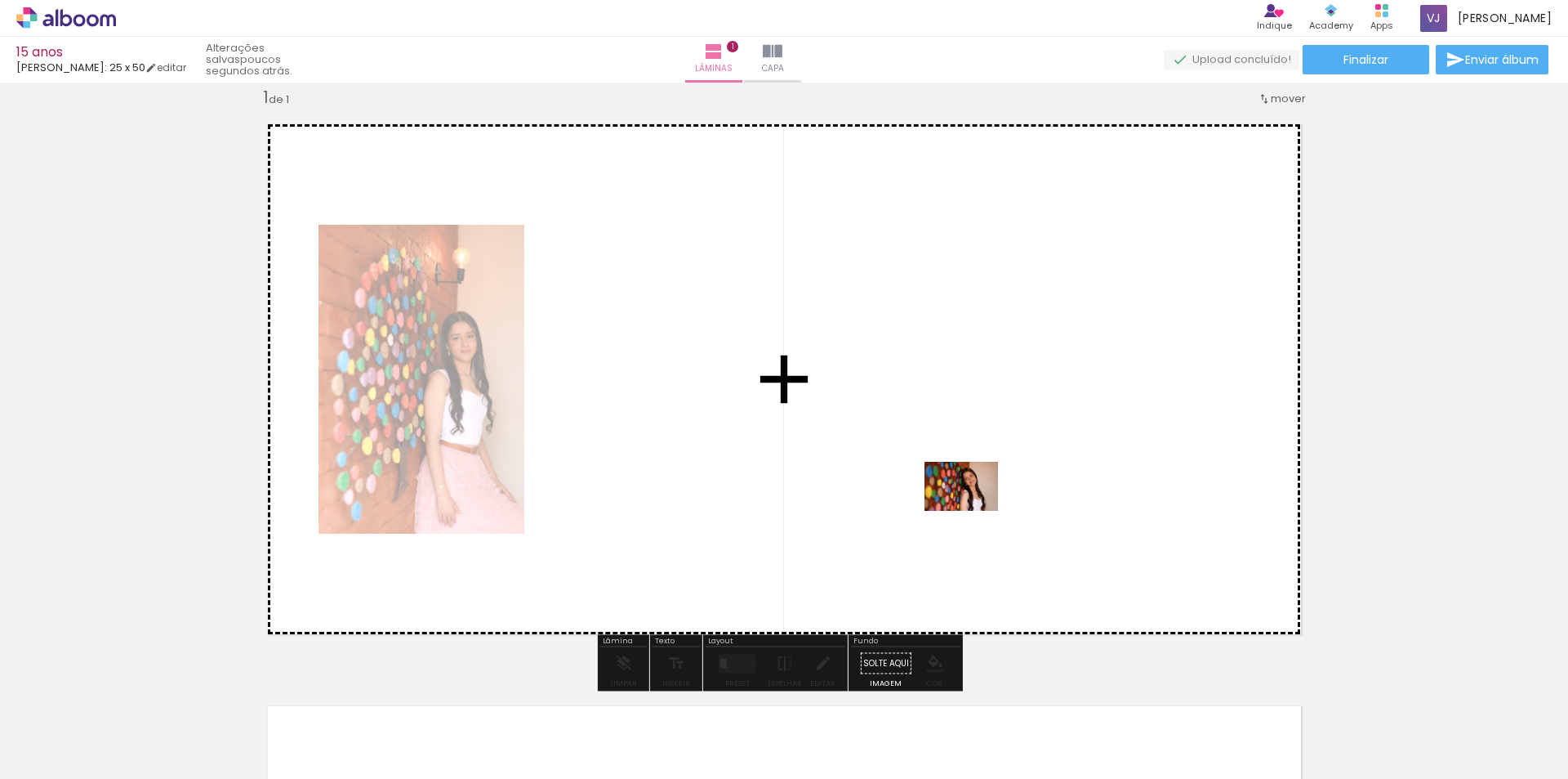
drag, startPoint x: 722, startPoint y: 736, endPoint x: 973, endPoint y: 510, distance: 337.8
click at [973, 510] on quentale-workspace at bounding box center [784, 389] width 1568 height 779
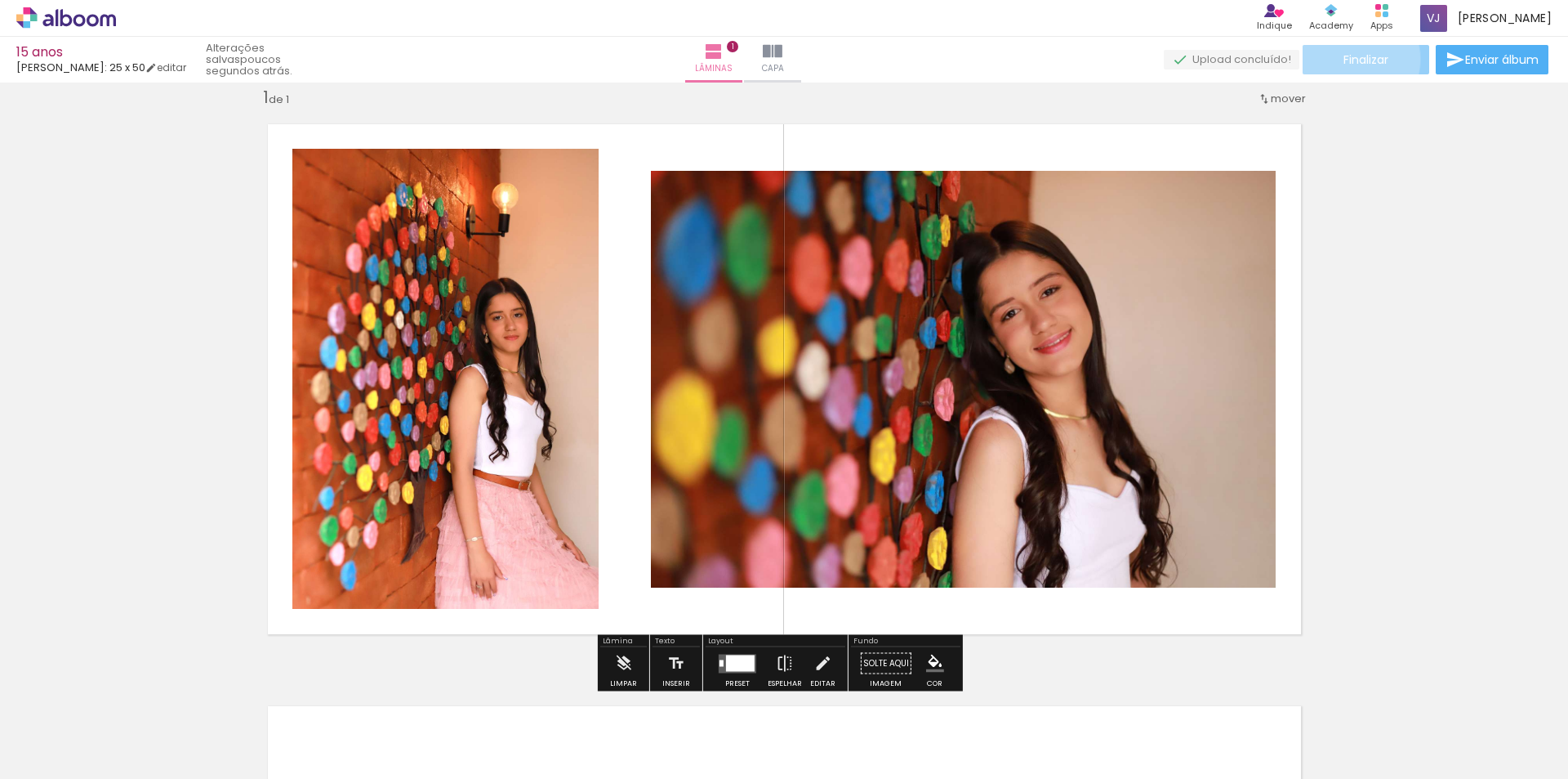
click at [1349, 59] on span "Finalizar" at bounding box center [1366, 59] width 45 height 11
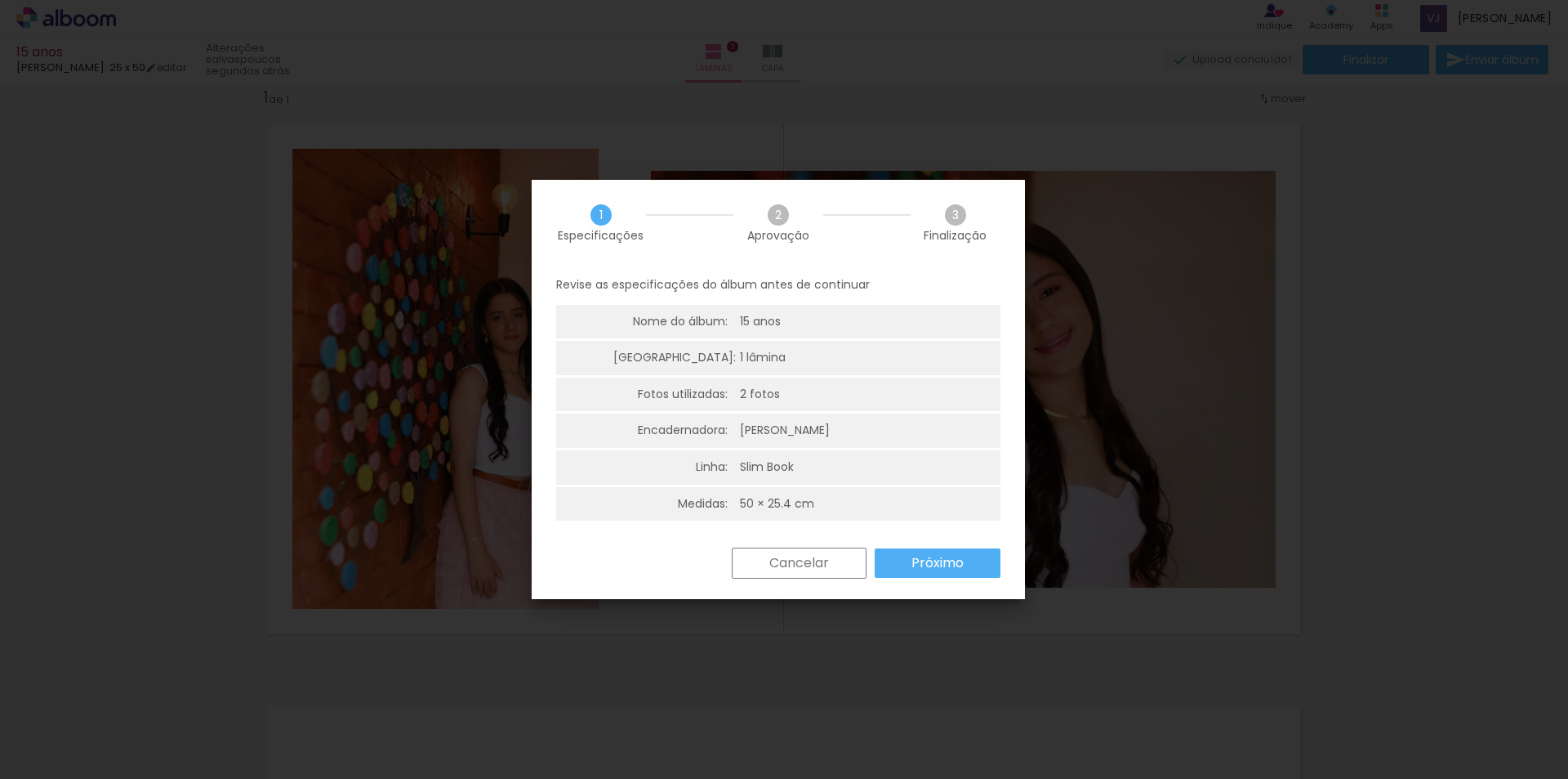
click at [0, 0] on slot "Cancelar" at bounding box center [0, 0] width 0 height 0
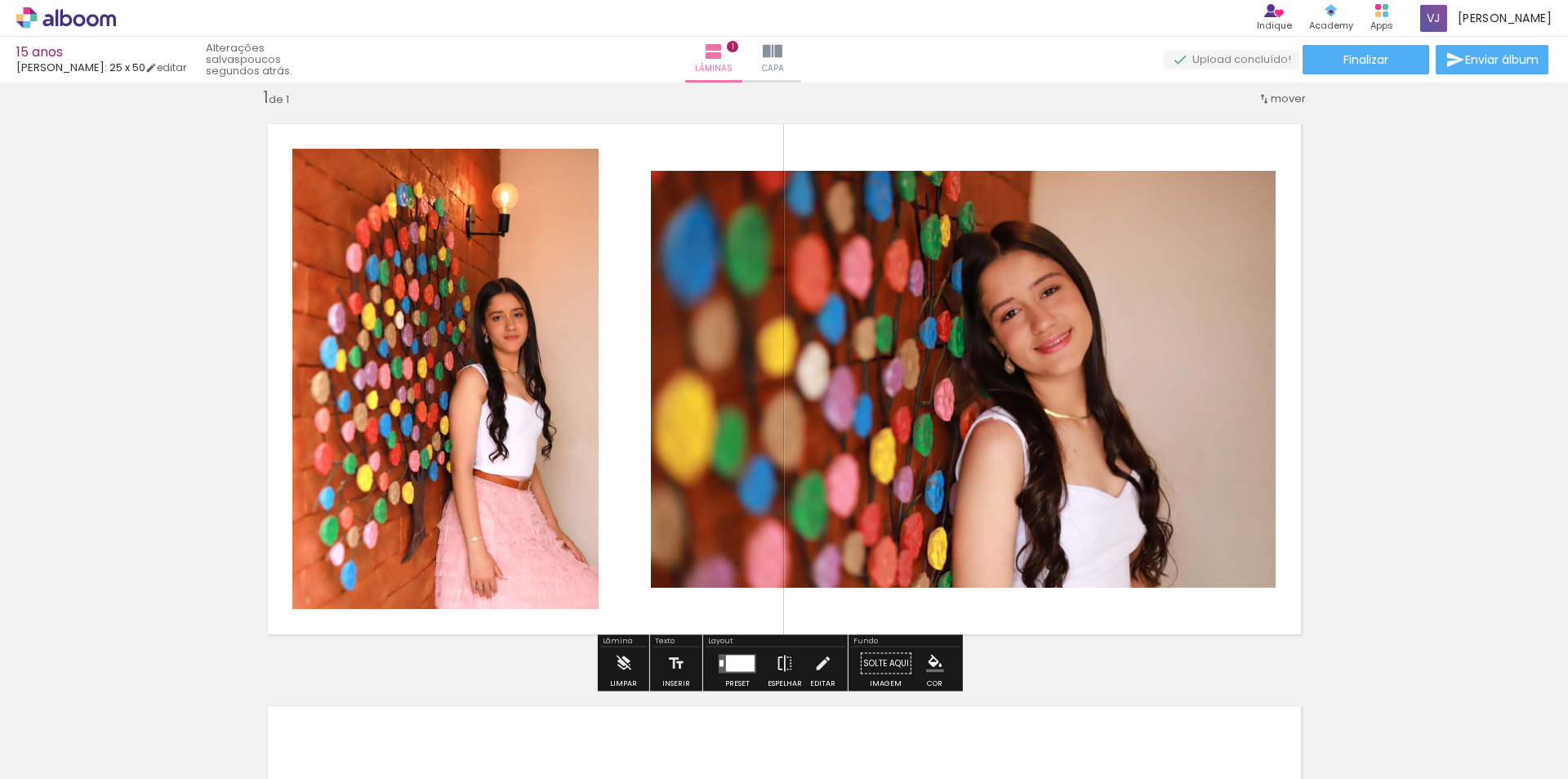
click at [1223, 59] on quentale-upload-monitor at bounding box center [1232, 60] width 135 height 21
click at [723, 55] on iron-icon at bounding box center [713, 51] width 20 height 20
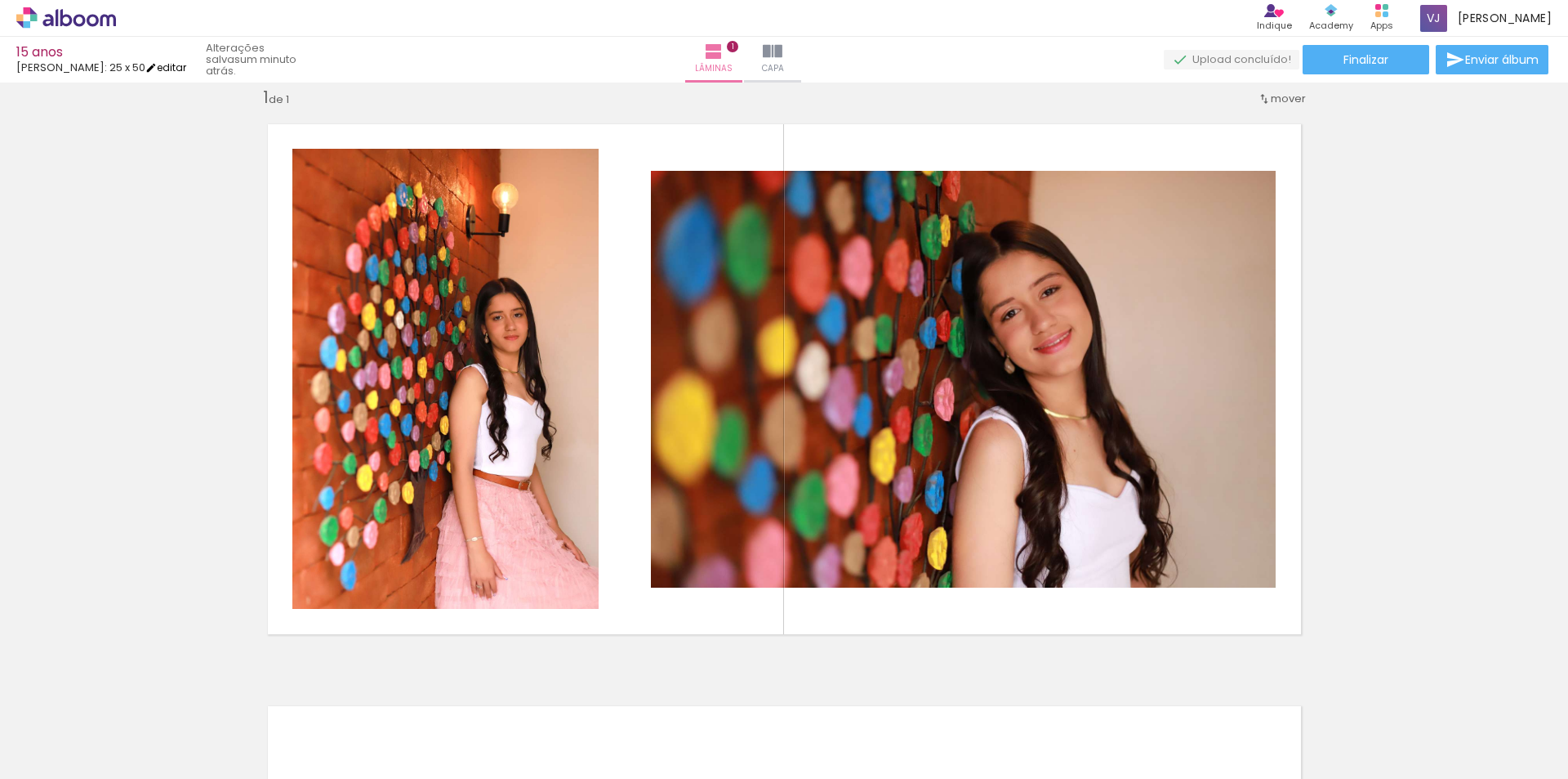
click at [147, 68] on iron-icon at bounding box center [151, 68] width 11 height 11
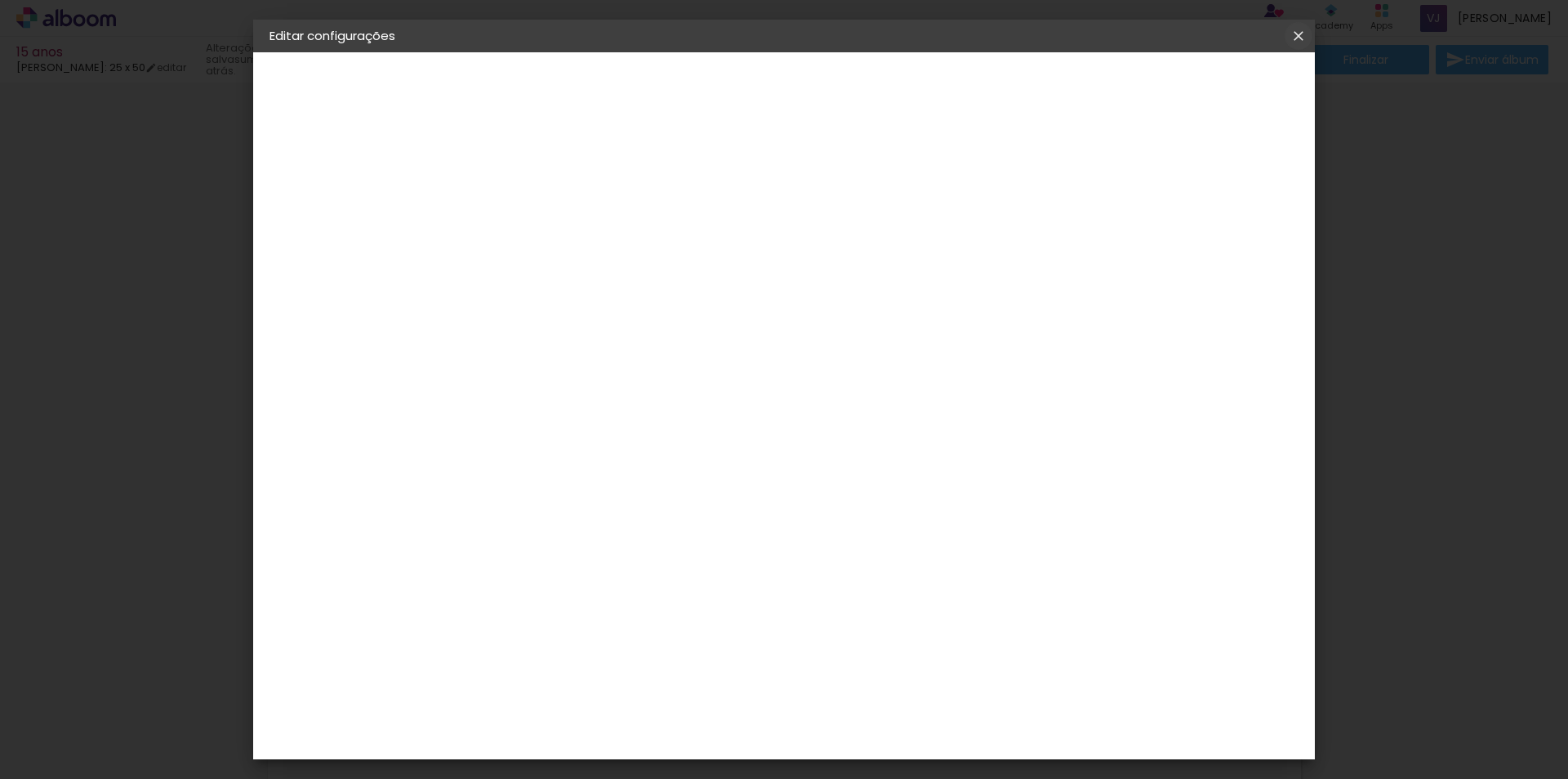
click at [1293, 35] on iron-icon at bounding box center [1298, 36] width 20 height 16
click at [1297, 37] on iron-icon at bounding box center [1298, 36] width 20 height 16
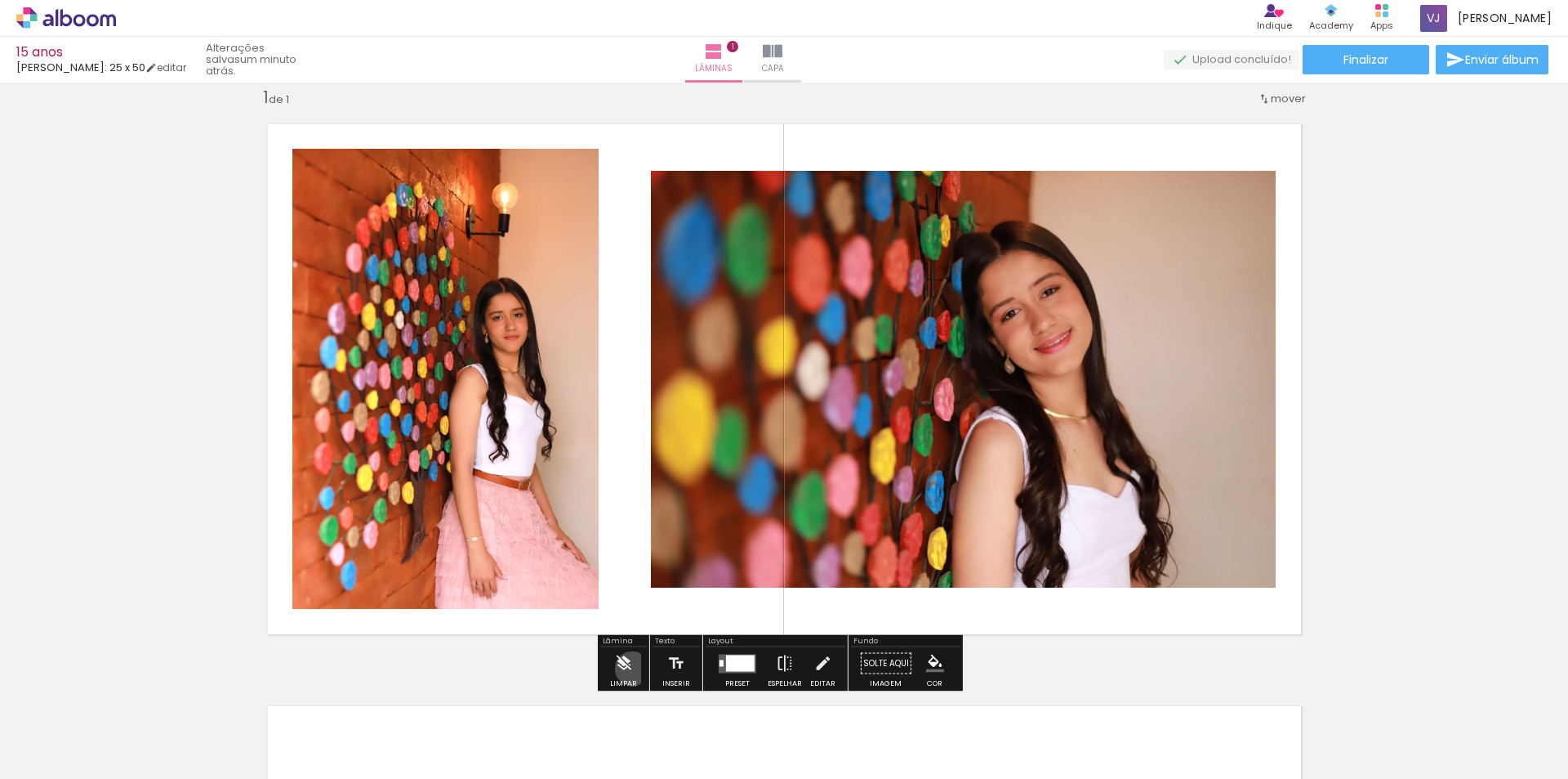
click at [632, 668] on paper-button "Limpar" at bounding box center [623, 668] width 35 height 41
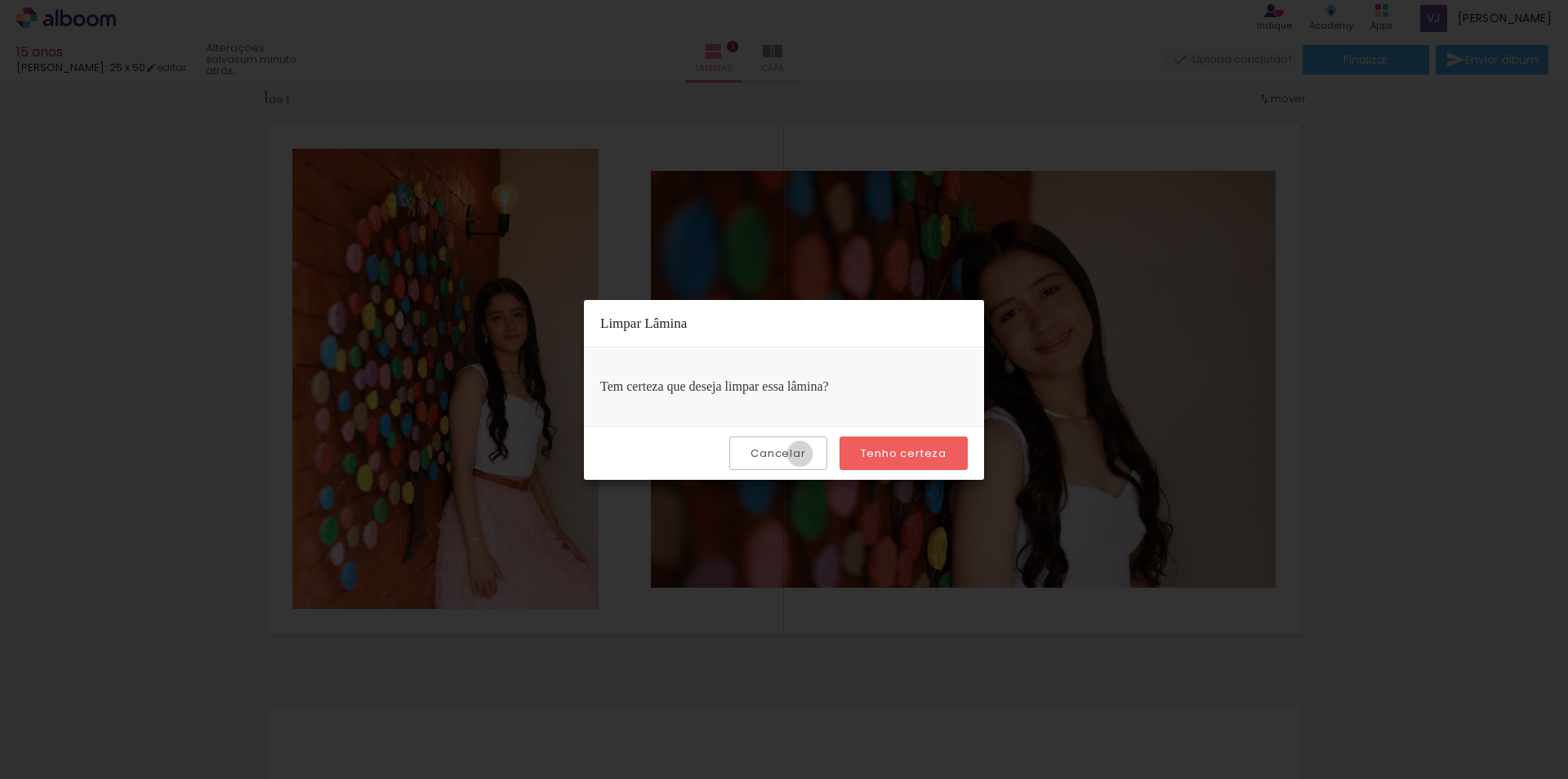
click at [0, 0] on slot "Cancelar" at bounding box center [0, 0] width 0 height 0
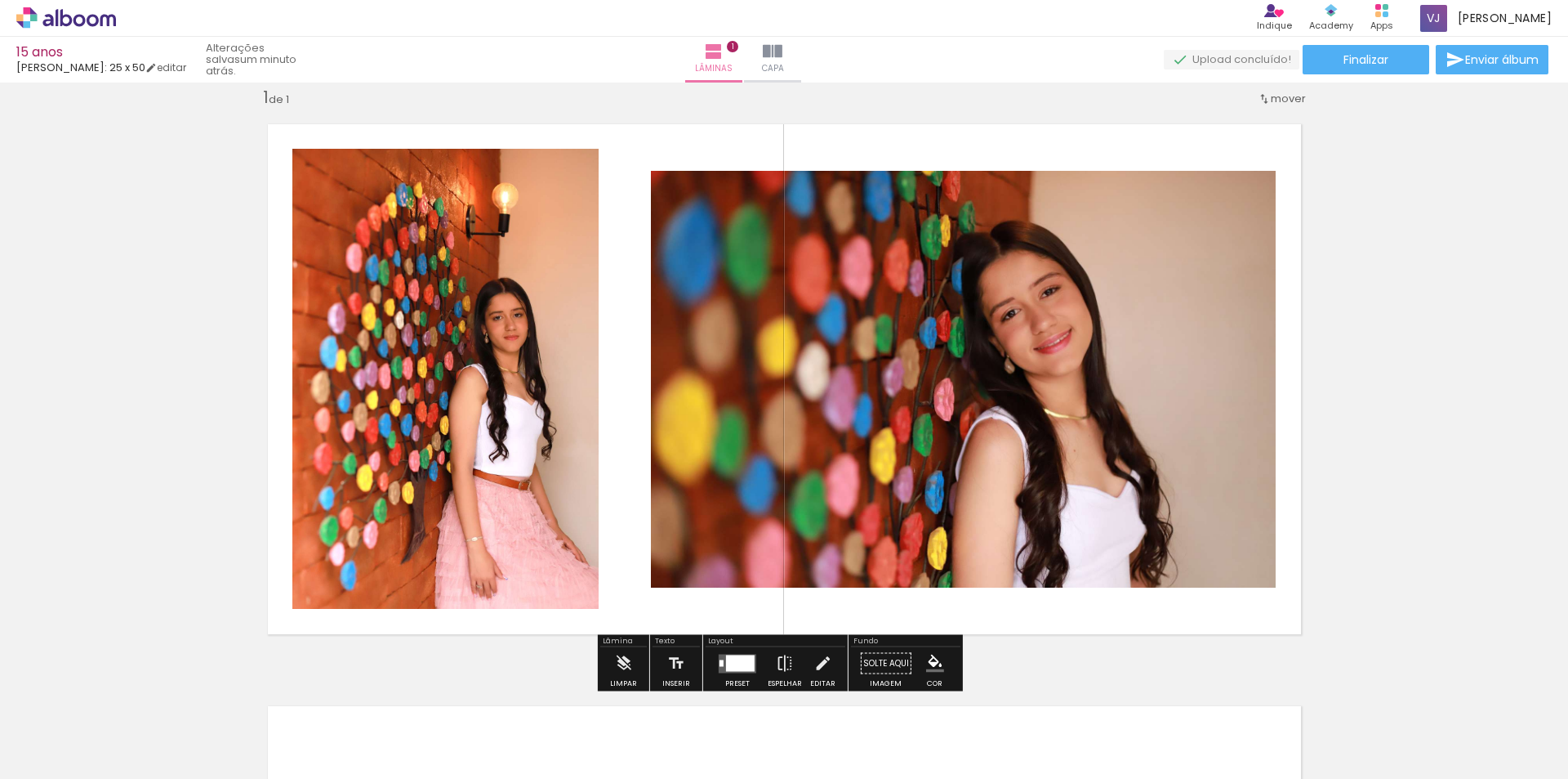
click at [729, 657] on div at bounding box center [740, 662] width 28 height 16
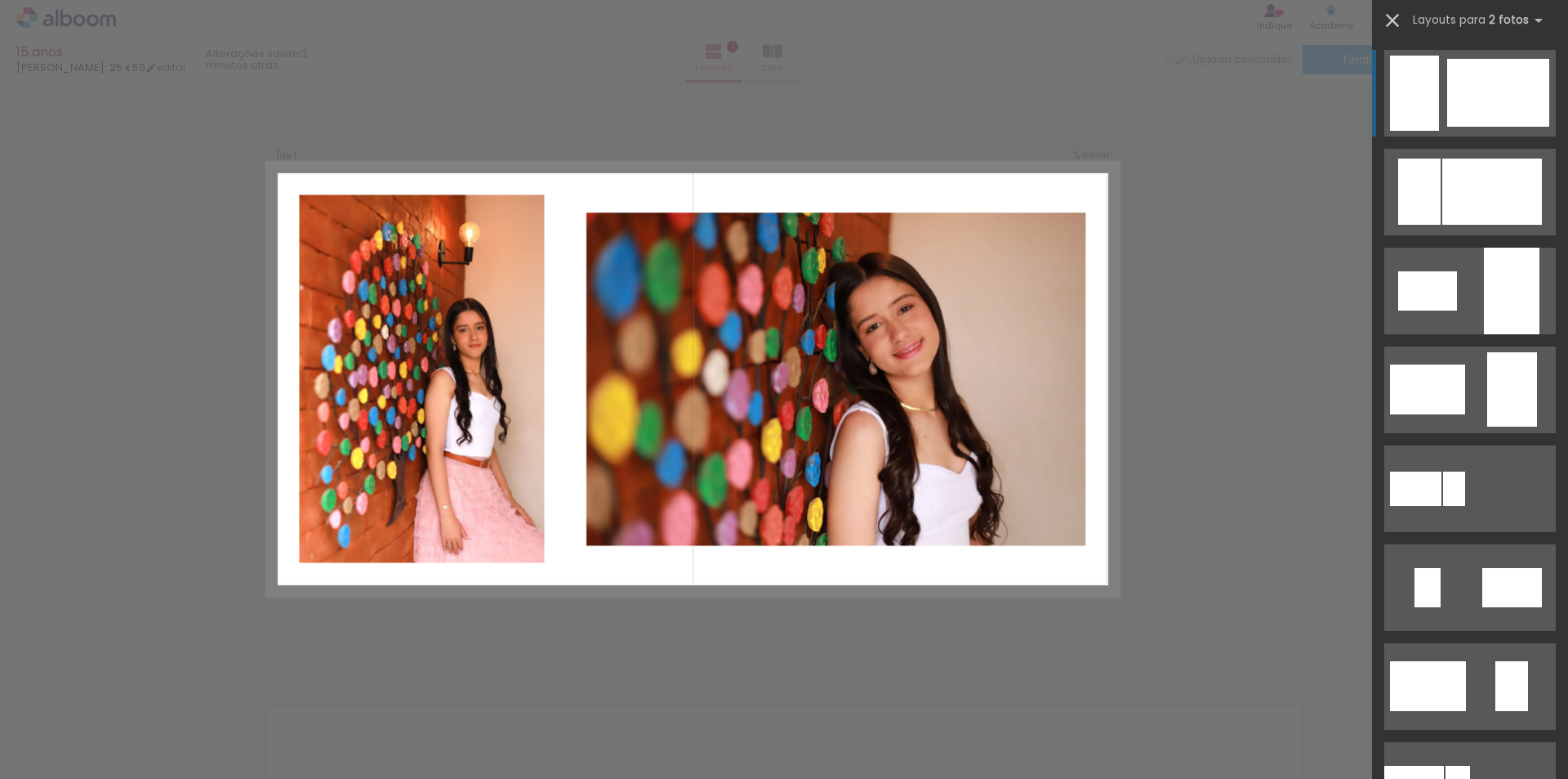
click at [1390, 15] on iron-icon at bounding box center [1392, 21] width 23 height 23
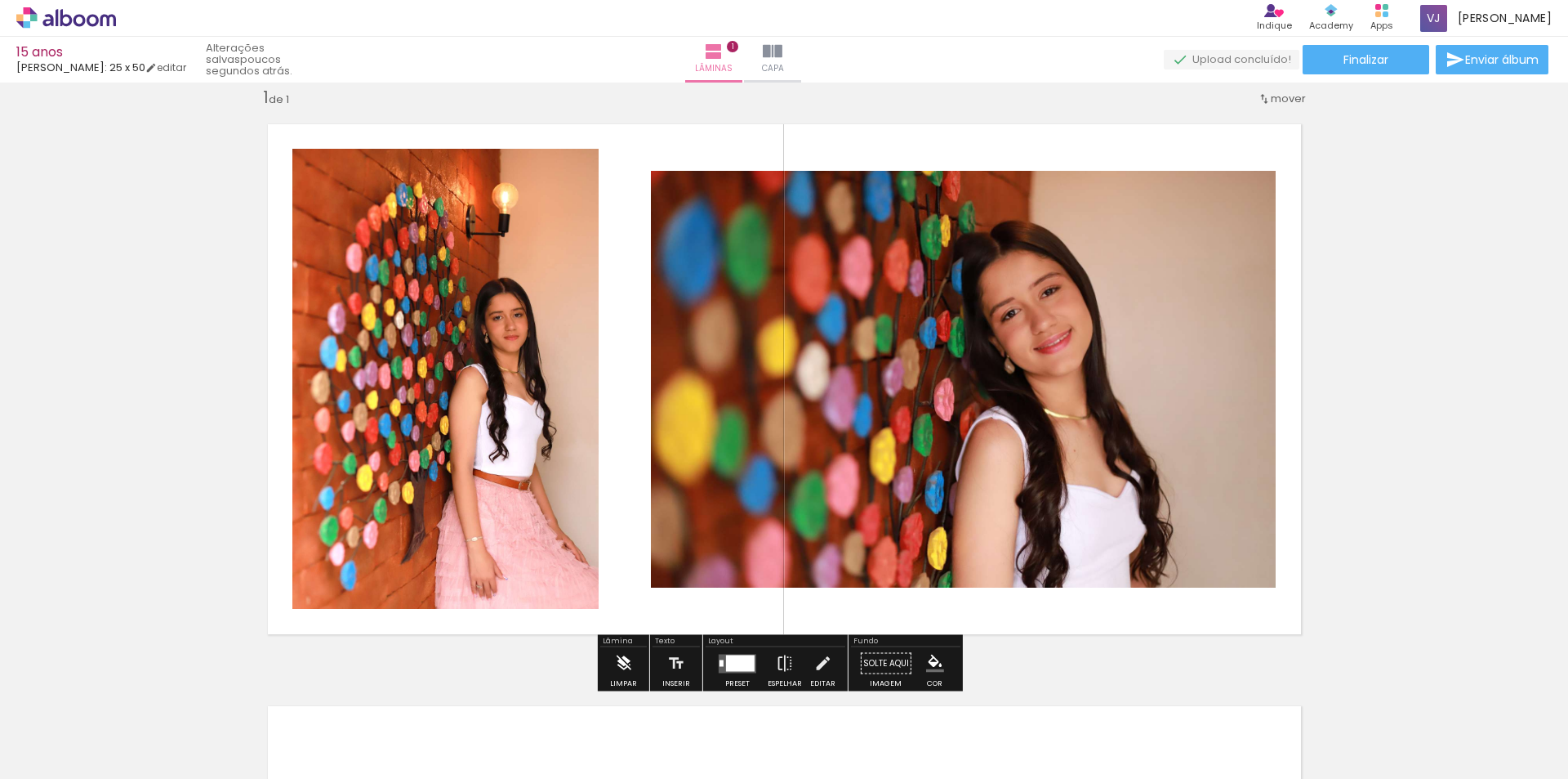
click at [623, 654] on iron-icon at bounding box center [623, 663] width 18 height 33
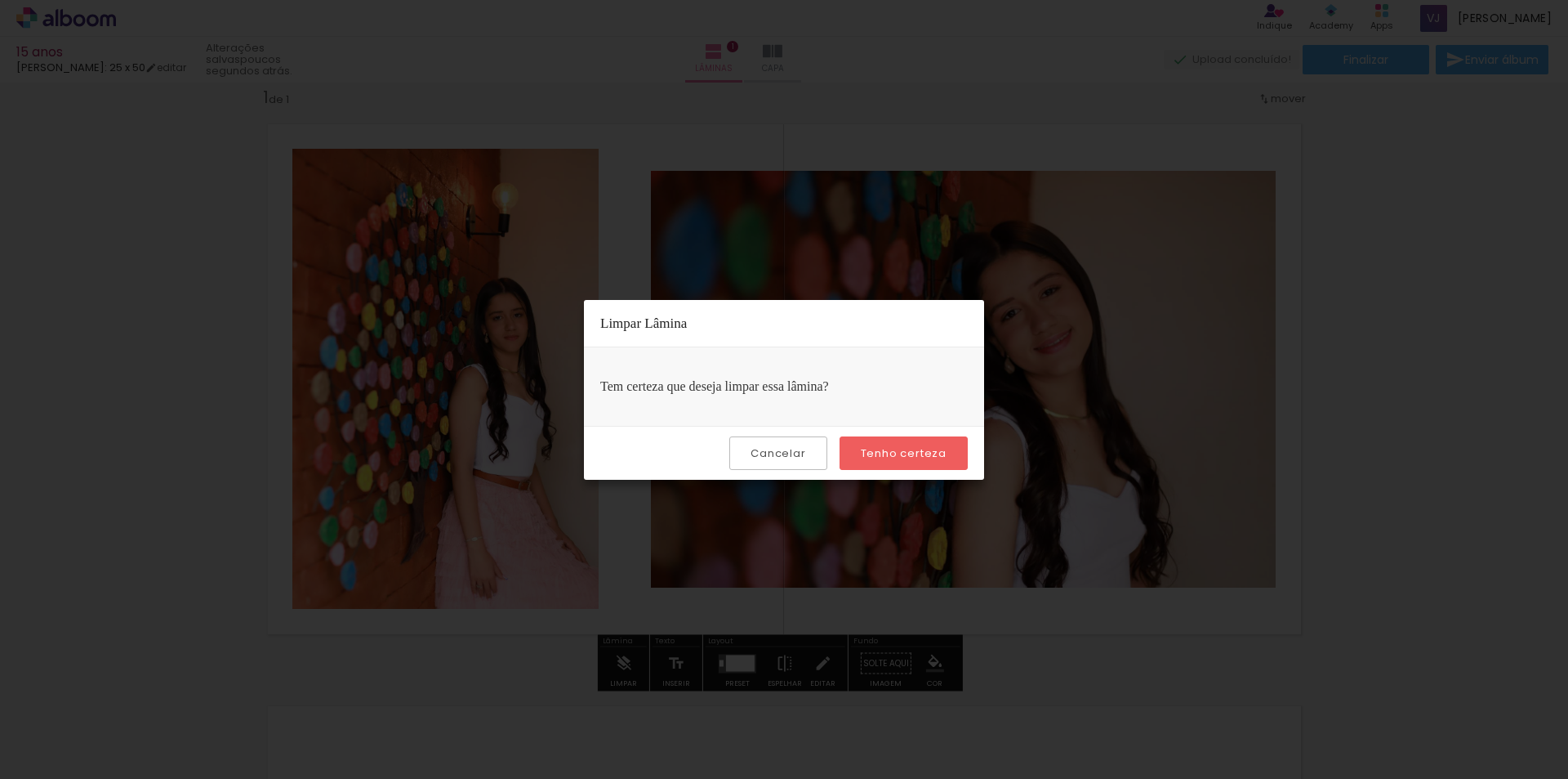
click at [0, 0] on slot "Cancelar" at bounding box center [0, 0] width 0 height 0
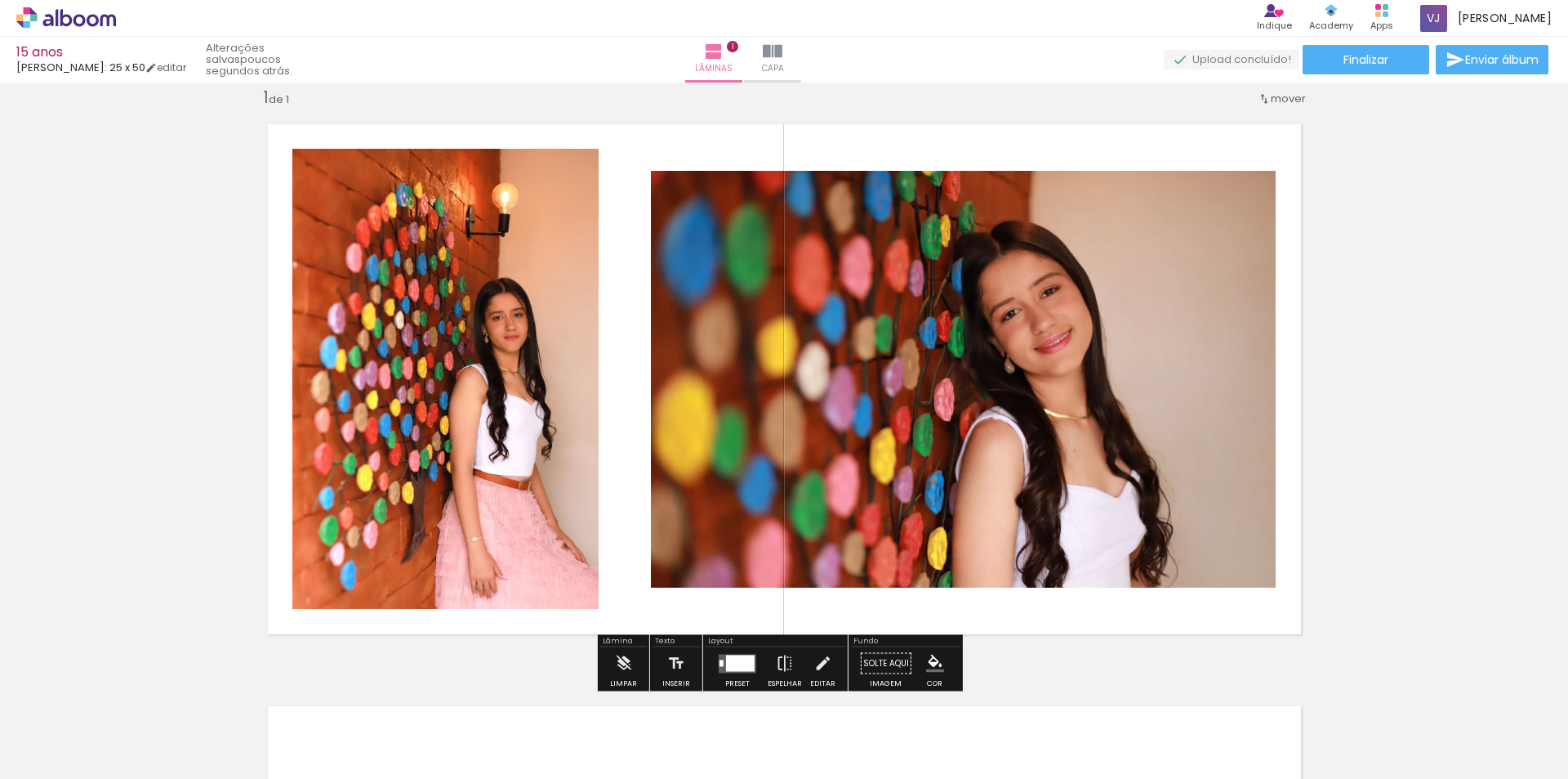
click at [1258, 100] on iron-icon at bounding box center [1265, 99] width 13 height 13
click at [1254, 96] on span "Posição atual:" at bounding box center [1228, 96] width 74 height 27
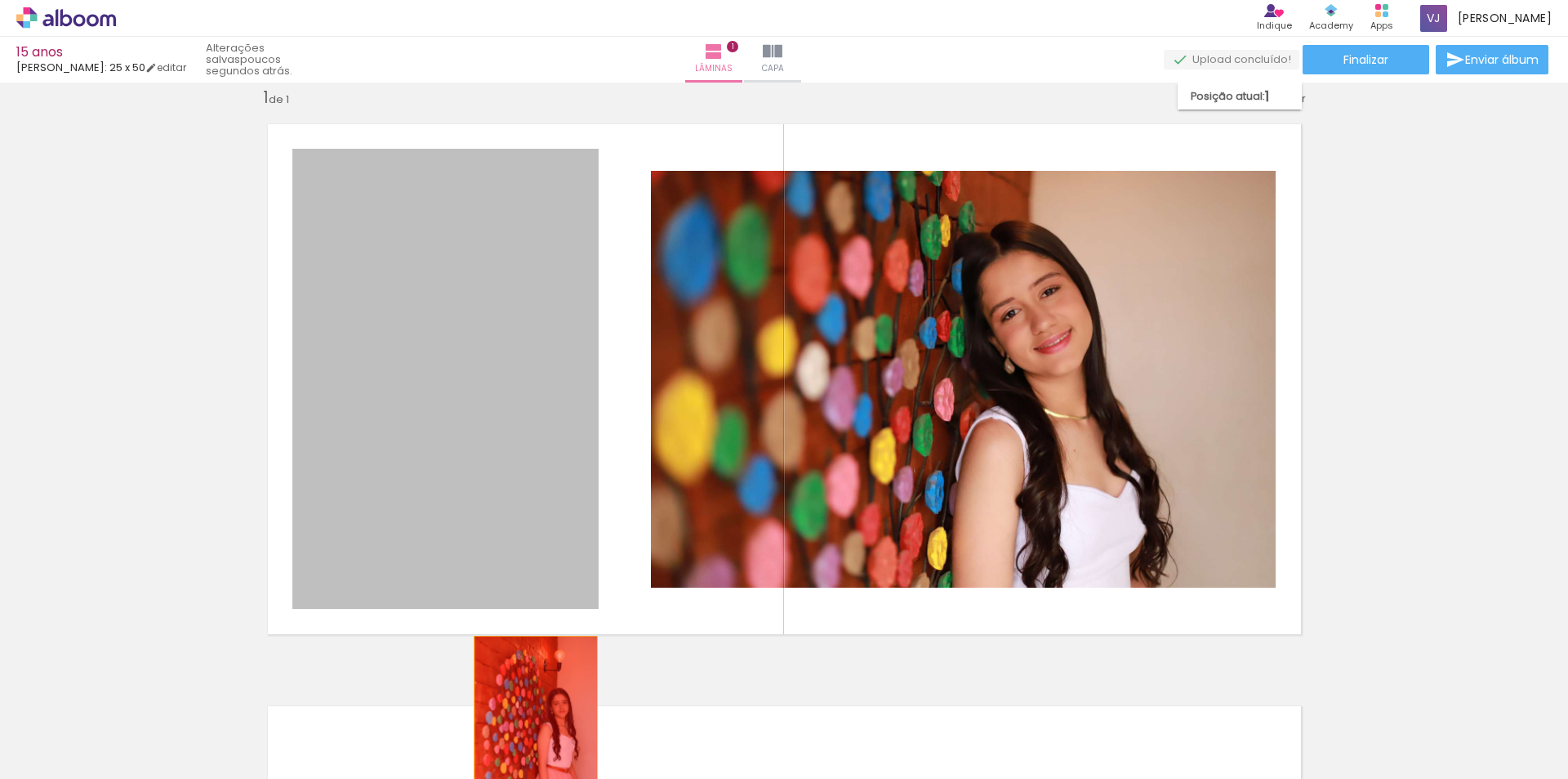
drag, startPoint x: 510, startPoint y: 497, endPoint x: 529, endPoint y: 728, distance: 231.8
click at [529, 728] on quentale-workspace at bounding box center [784, 389] width 1568 height 779
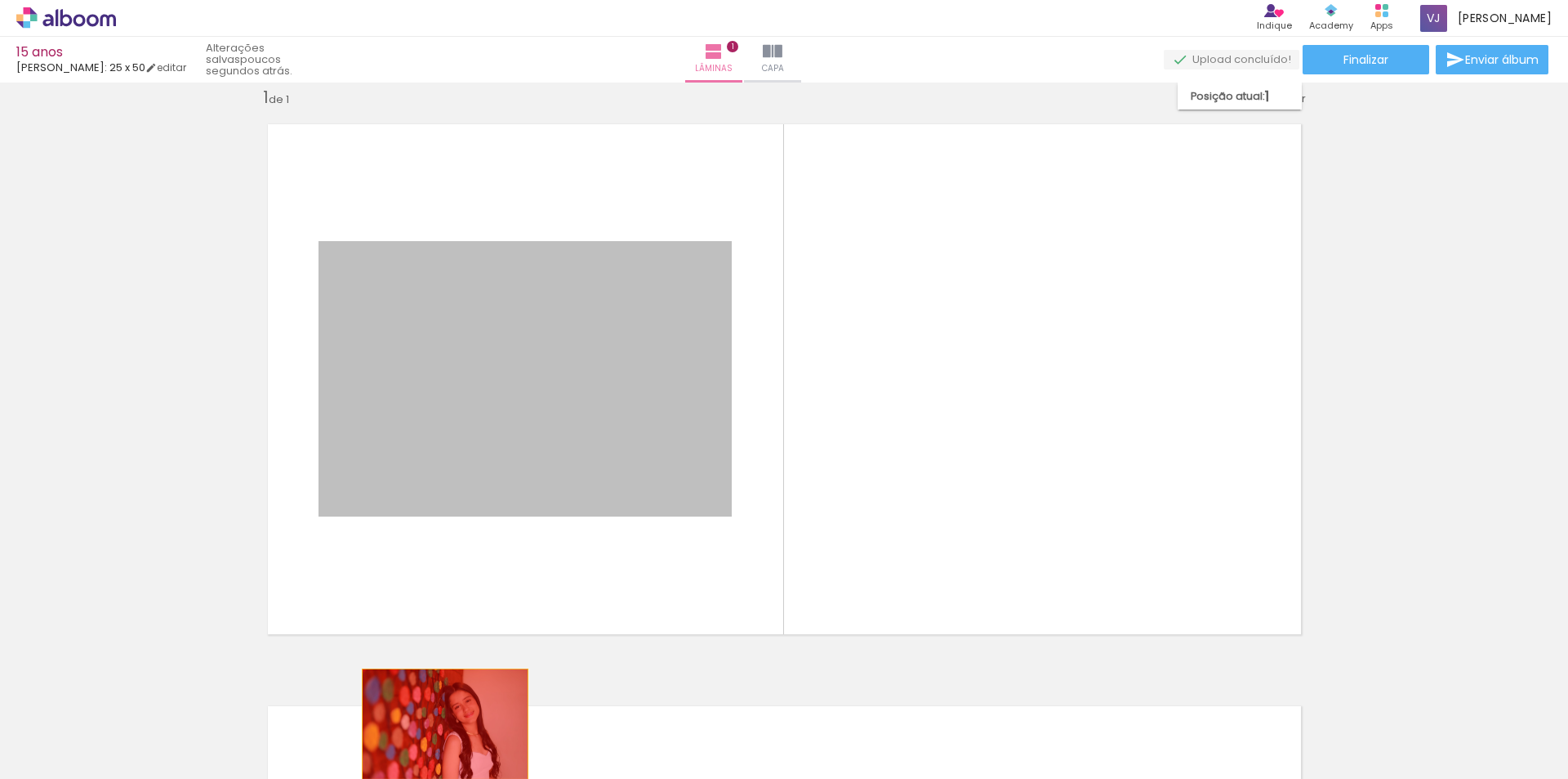
drag, startPoint x: 644, startPoint y: 397, endPoint x: 439, endPoint y: 724, distance: 385.9
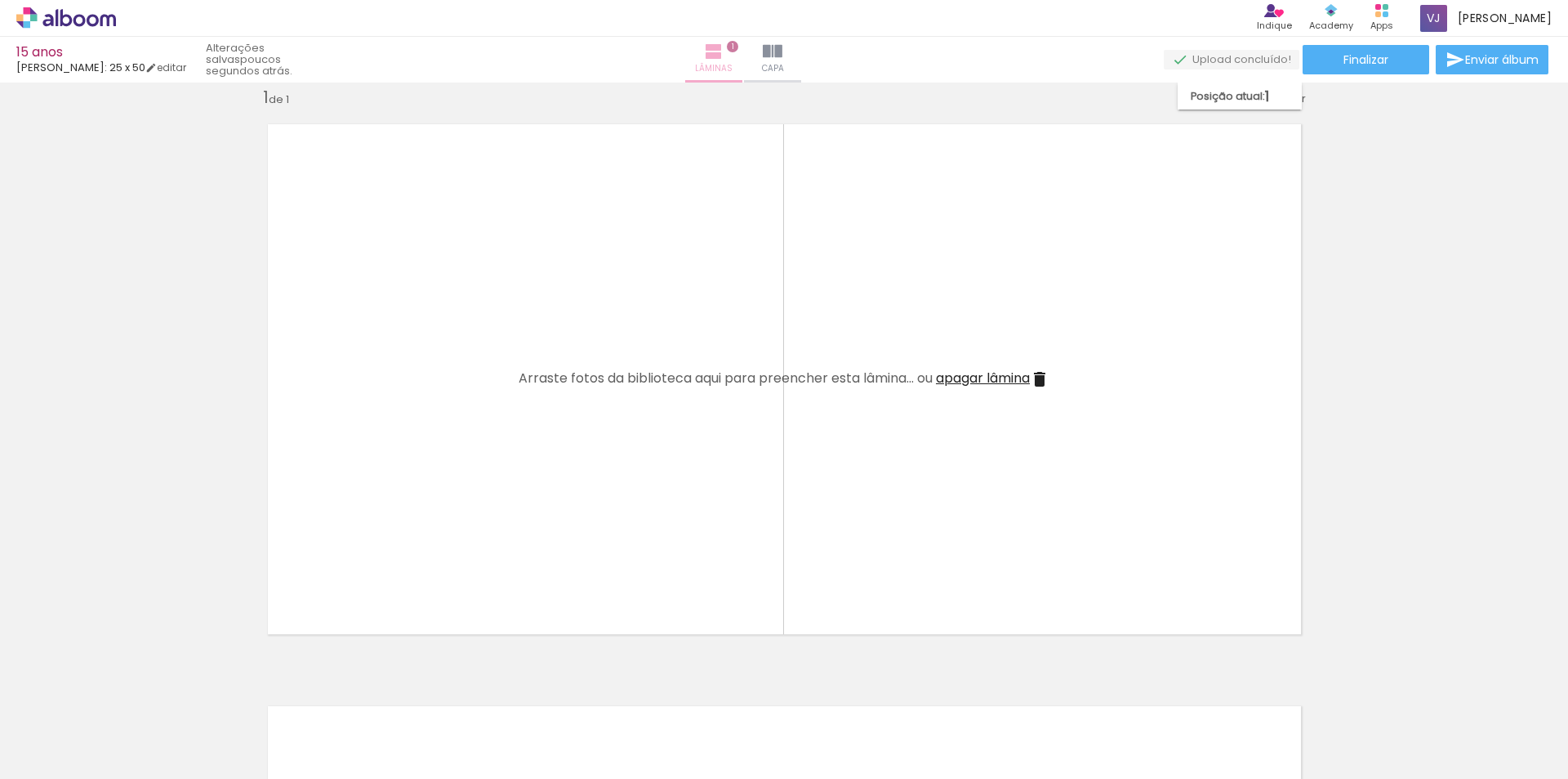
click at [742, 52] on paper-button "Lâminas 1" at bounding box center [713, 59] width 57 height 46
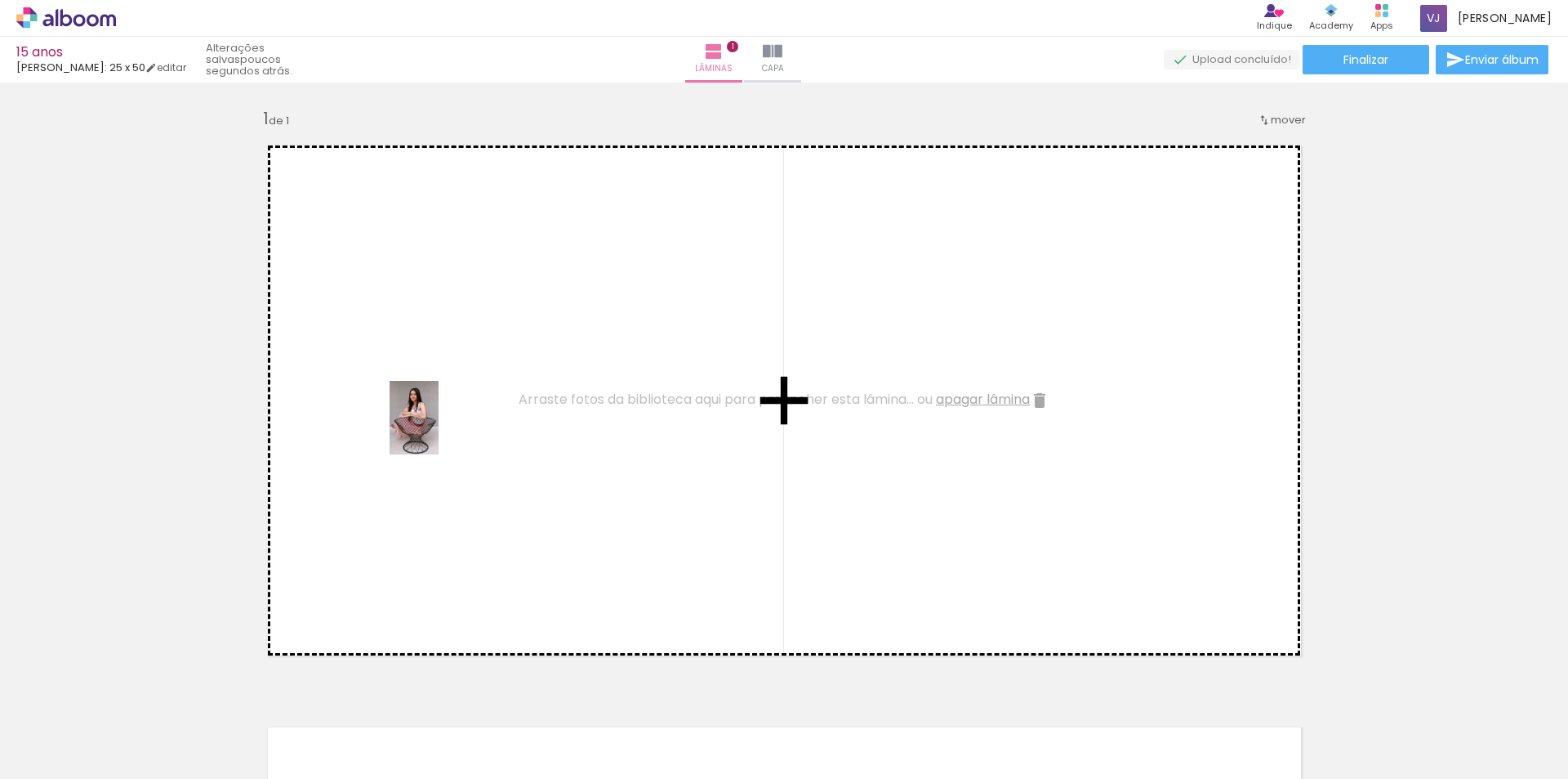
drag, startPoint x: 162, startPoint y: 745, endPoint x: 439, endPoint y: 429, distance: 420.2
click at [439, 429] on quentale-workspace at bounding box center [784, 389] width 1568 height 779
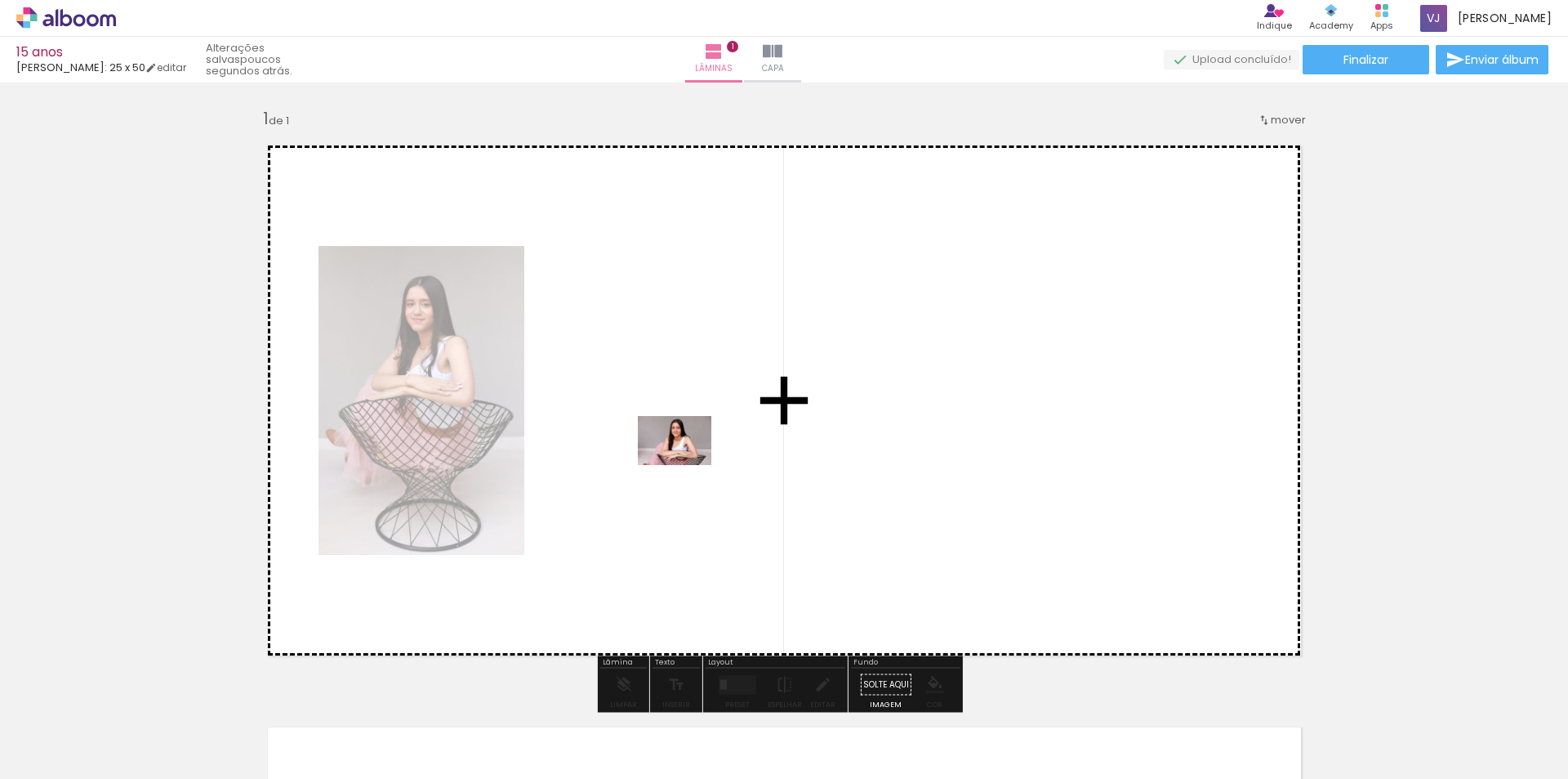
drag, startPoint x: 366, startPoint y: 678, endPoint x: 687, endPoint y: 465, distance: 385.2
click at [687, 465] on quentale-workspace at bounding box center [784, 389] width 1568 height 779
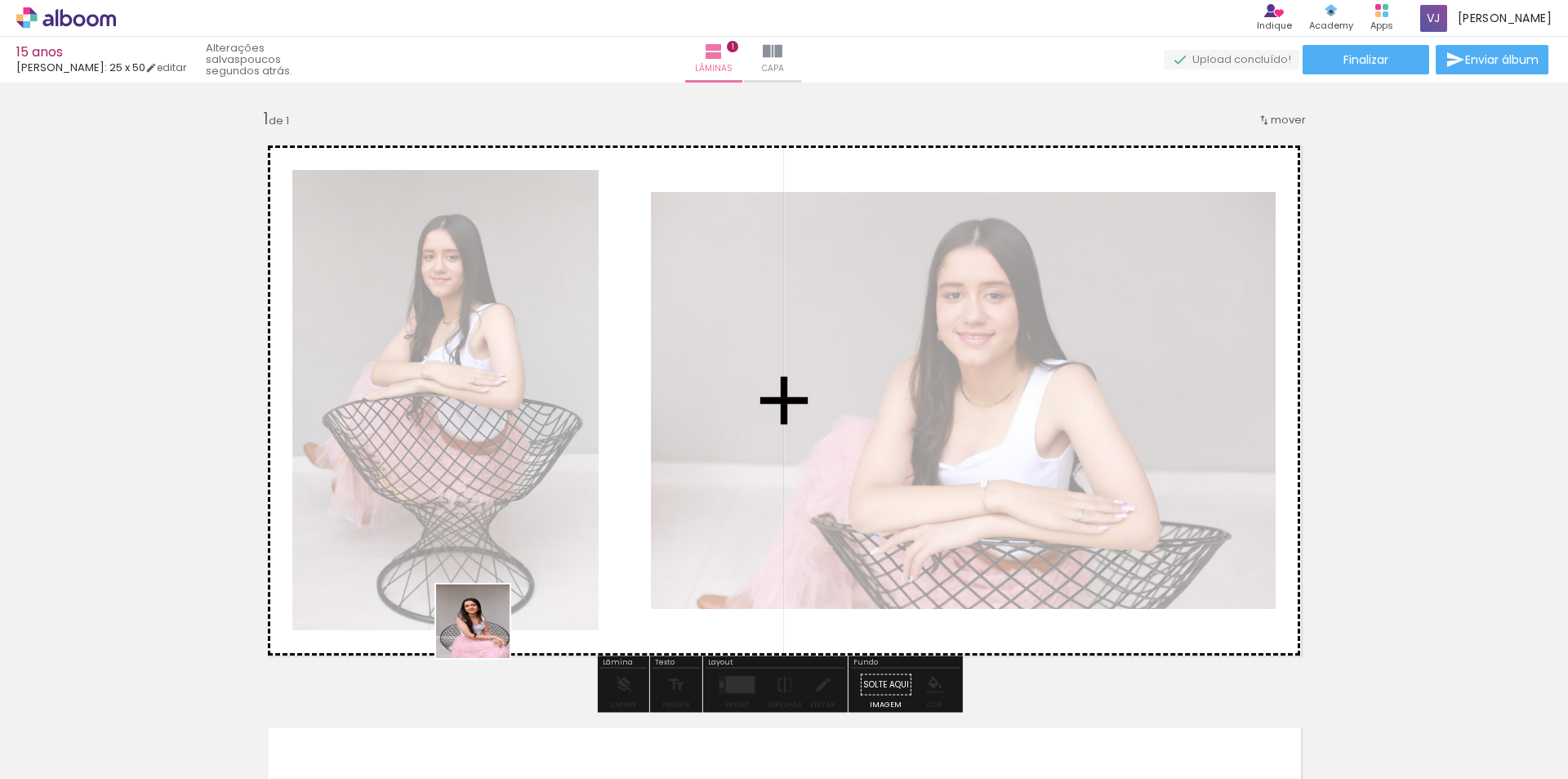
drag, startPoint x: 453, startPoint y: 661, endPoint x: 603, endPoint y: 514, distance: 210.0
click at [603, 514] on quentale-workspace at bounding box center [784, 389] width 1568 height 779
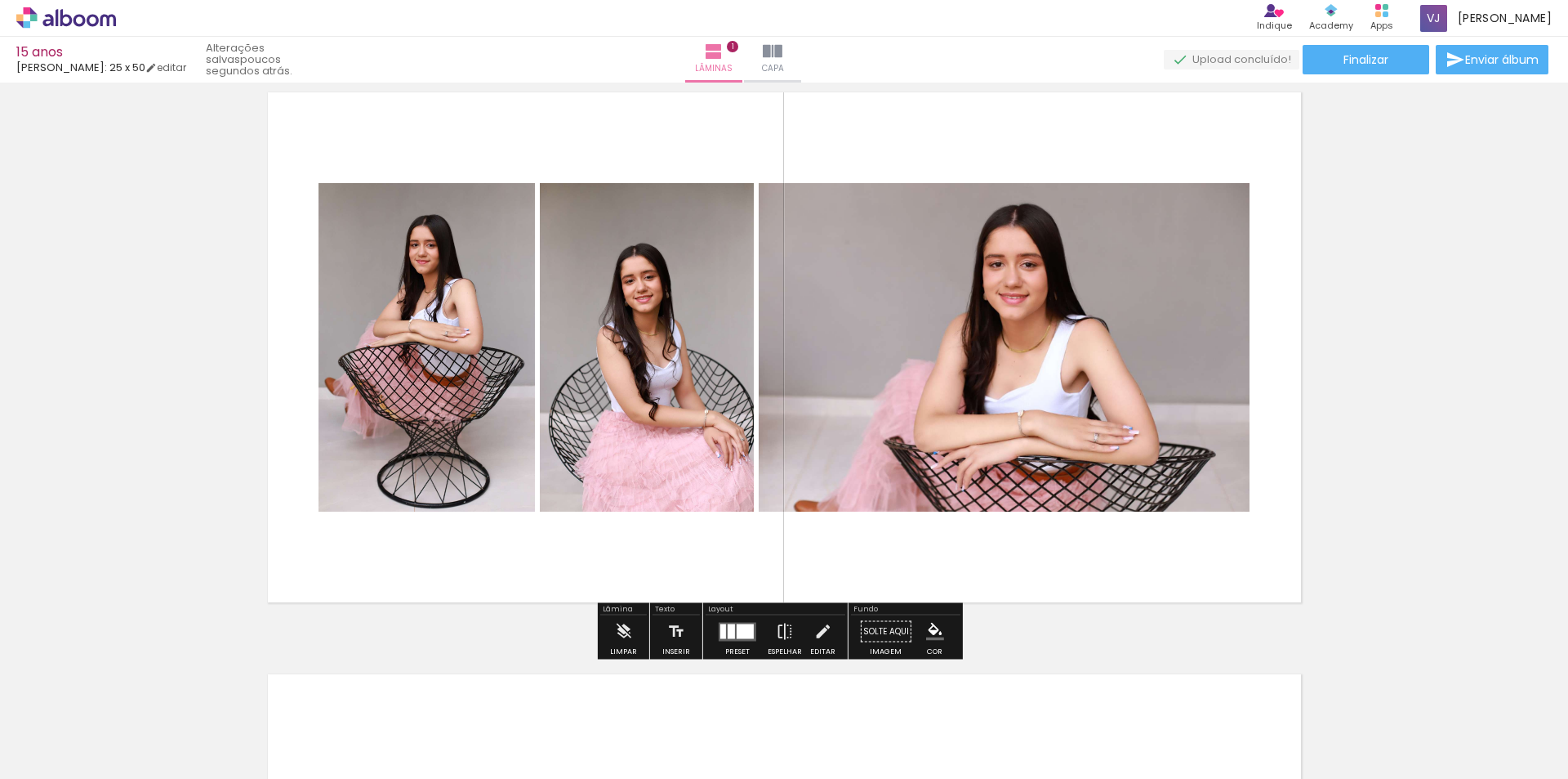
scroll to position [82, 0]
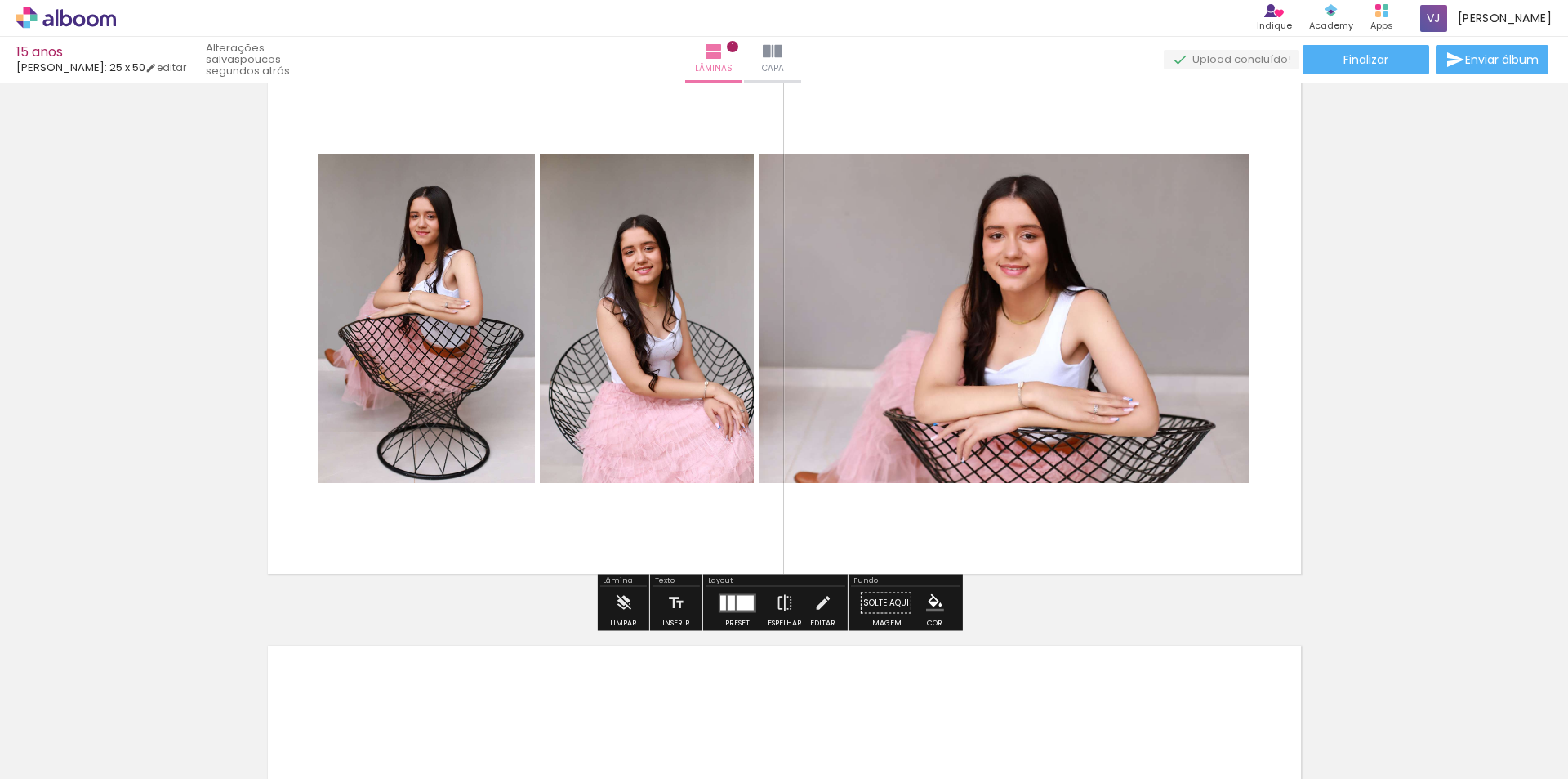
click at [727, 610] on quentale-layouter at bounding box center [737, 602] width 38 height 19
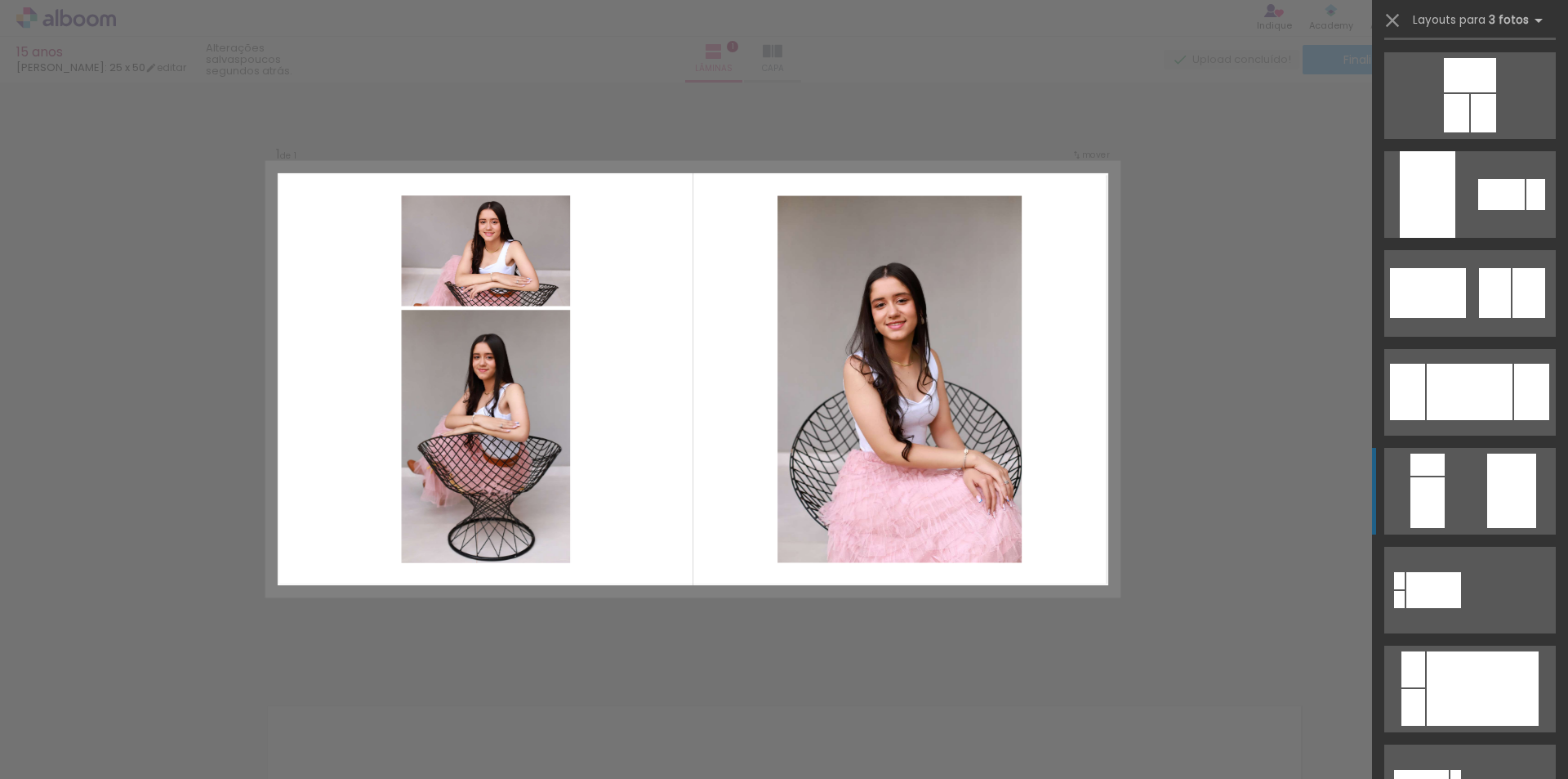
scroll to position [245, 0]
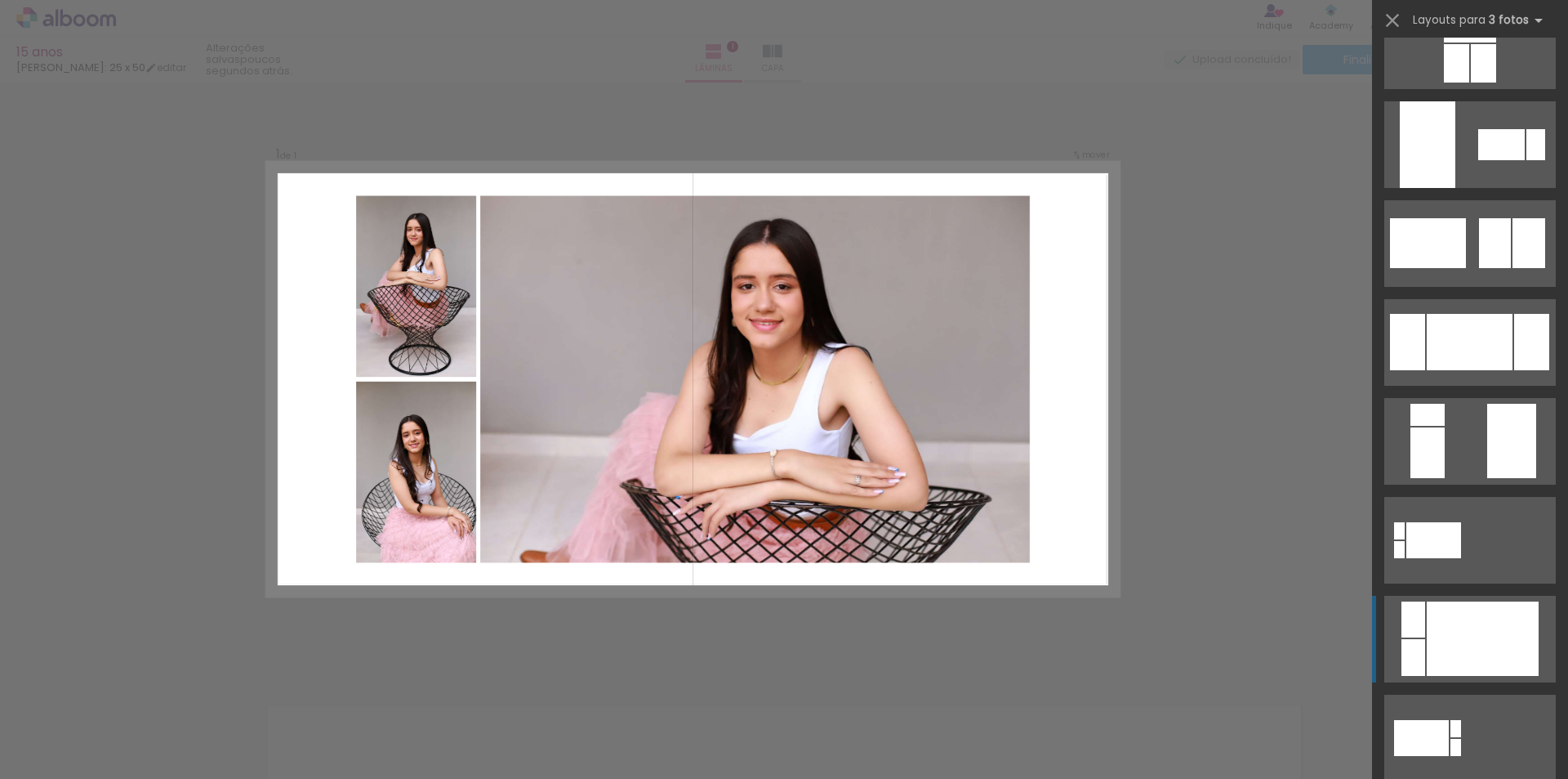
click at [1497, 659] on div at bounding box center [1483, 638] width 112 height 74
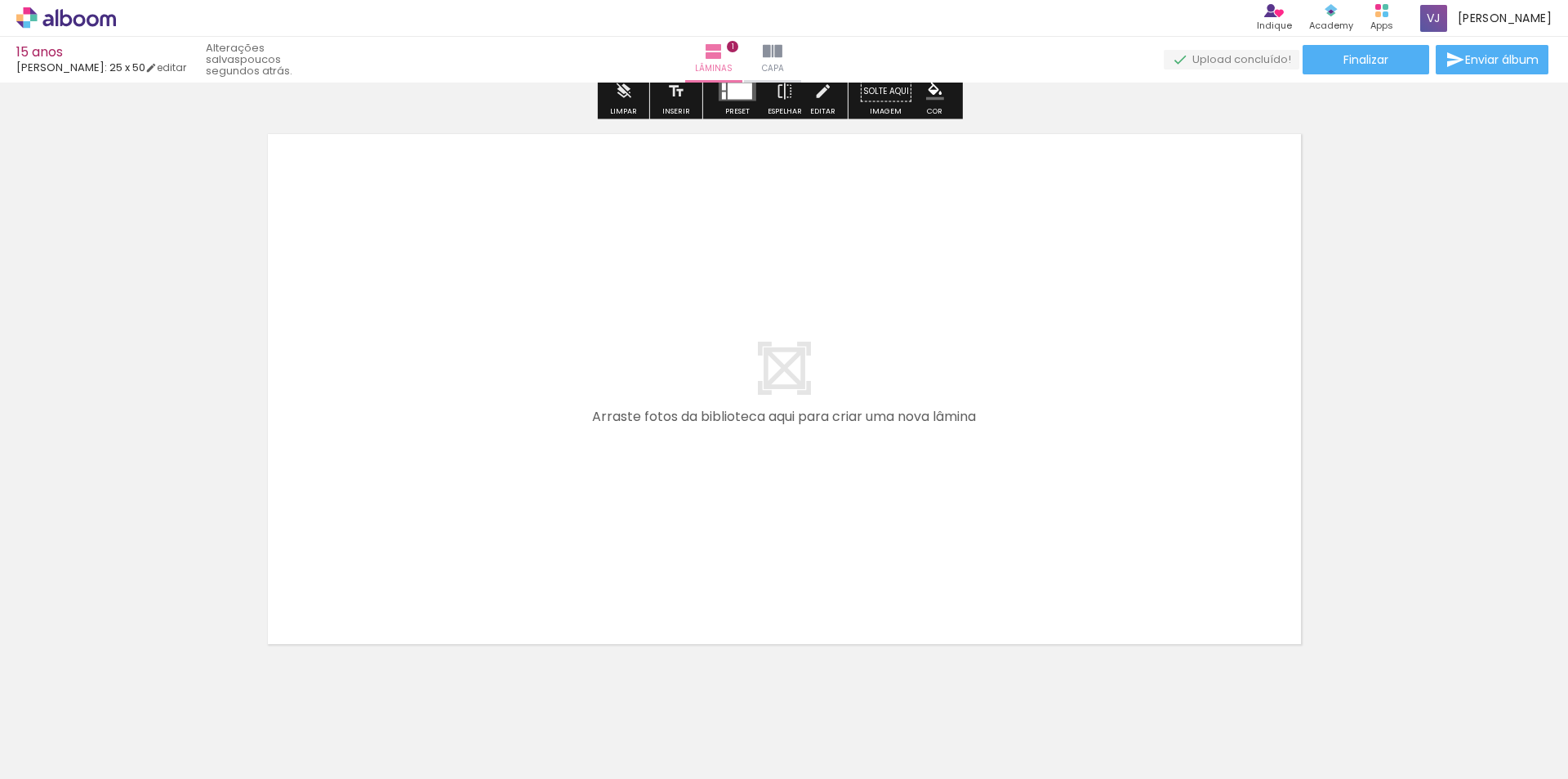
scroll to position [633, 0]
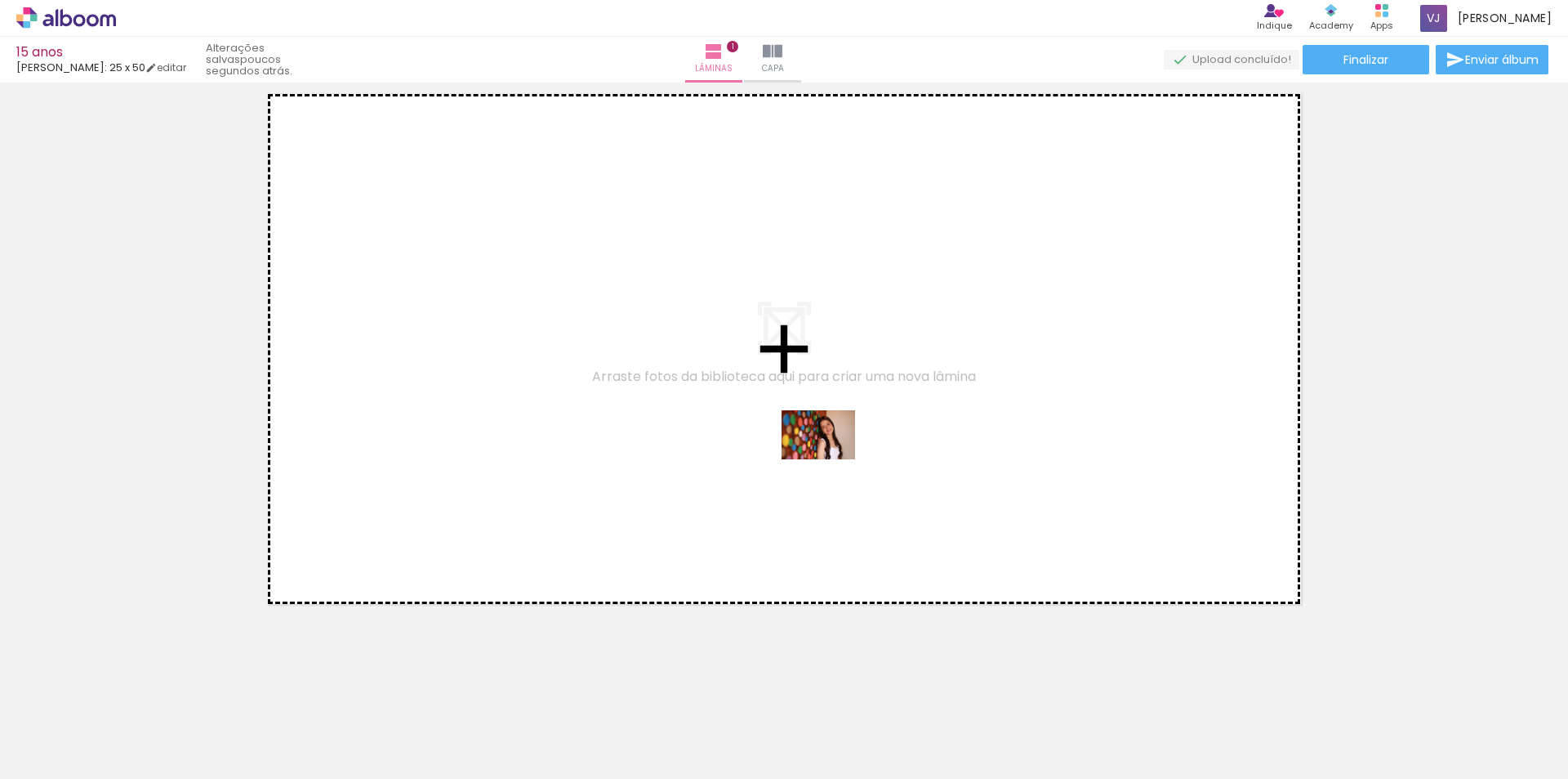
drag, startPoint x: 703, startPoint y: 752, endPoint x: 832, endPoint y: 455, distance: 323.8
click at [832, 455] on quentale-workspace at bounding box center [784, 389] width 1568 height 779
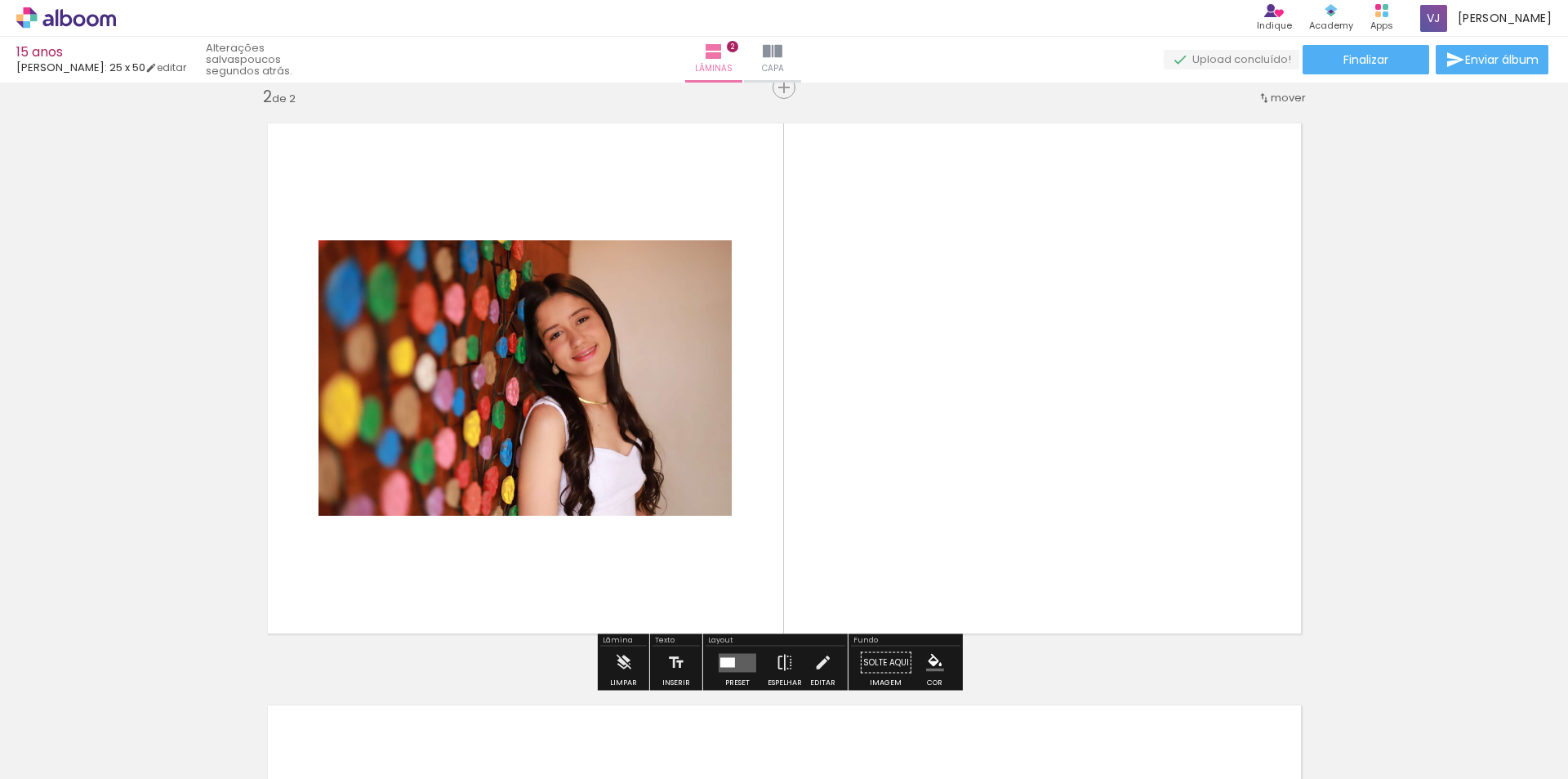
scroll to position [603, 0]
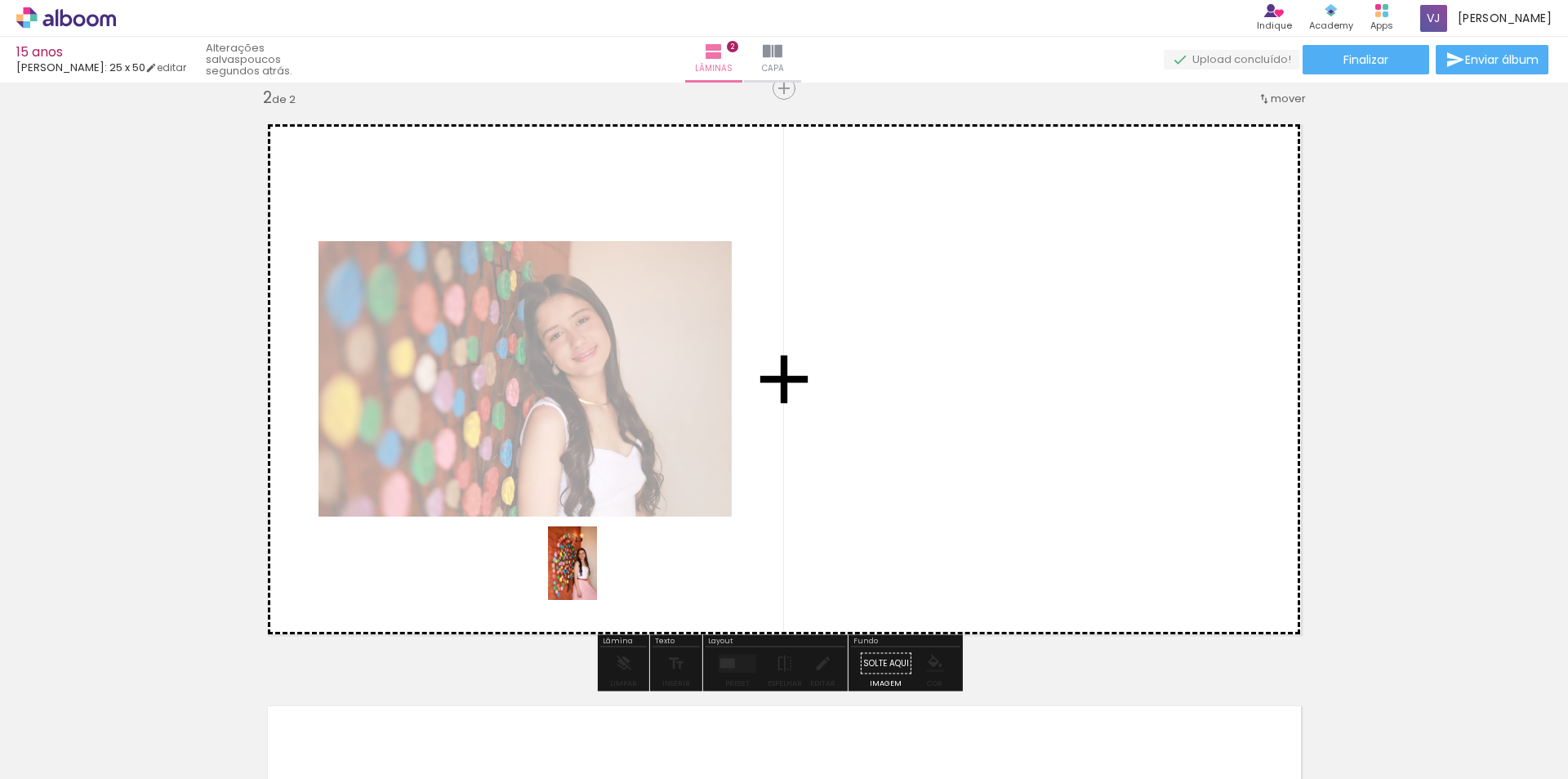
drag, startPoint x: 627, startPoint y: 755, endPoint x: 596, endPoint y: 573, distance: 184.6
click at [596, 573] on quentale-workspace at bounding box center [784, 389] width 1568 height 779
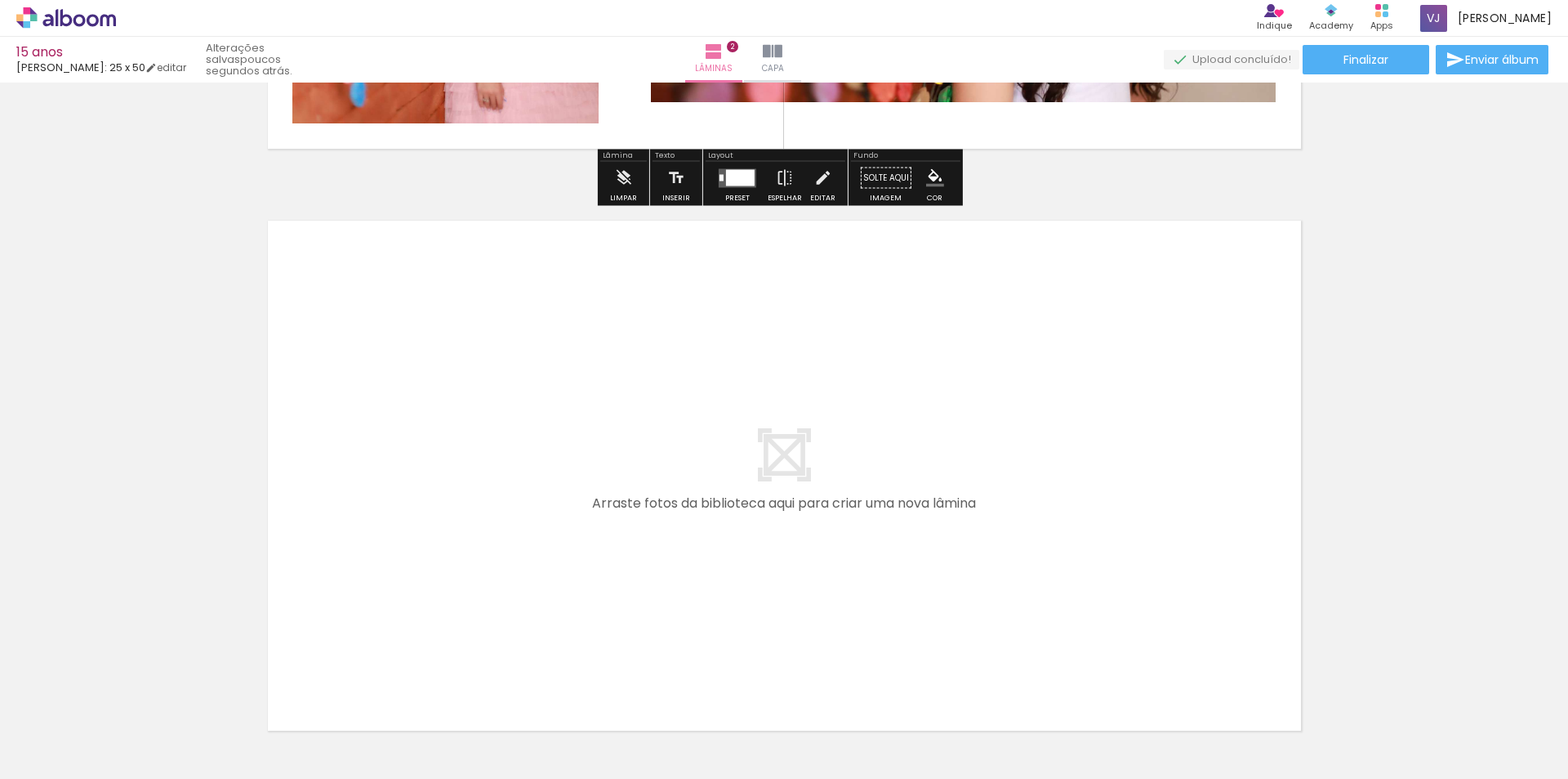
scroll to position [1093, 0]
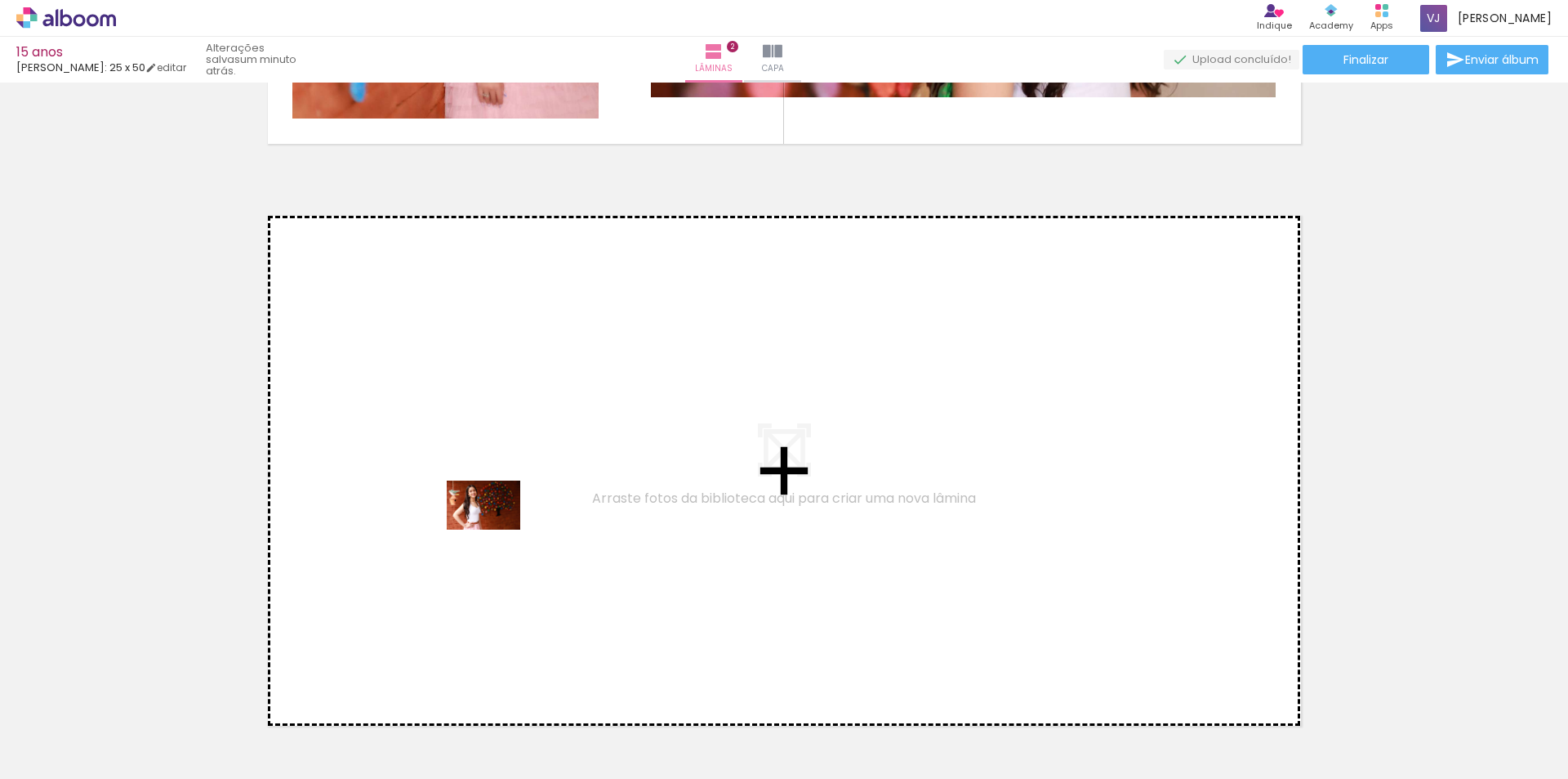
drag, startPoint x: 461, startPoint y: 747, endPoint x: 497, endPoint y: 528, distance: 221.9
click at [497, 528] on quentale-workspace at bounding box center [784, 389] width 1568 height 779
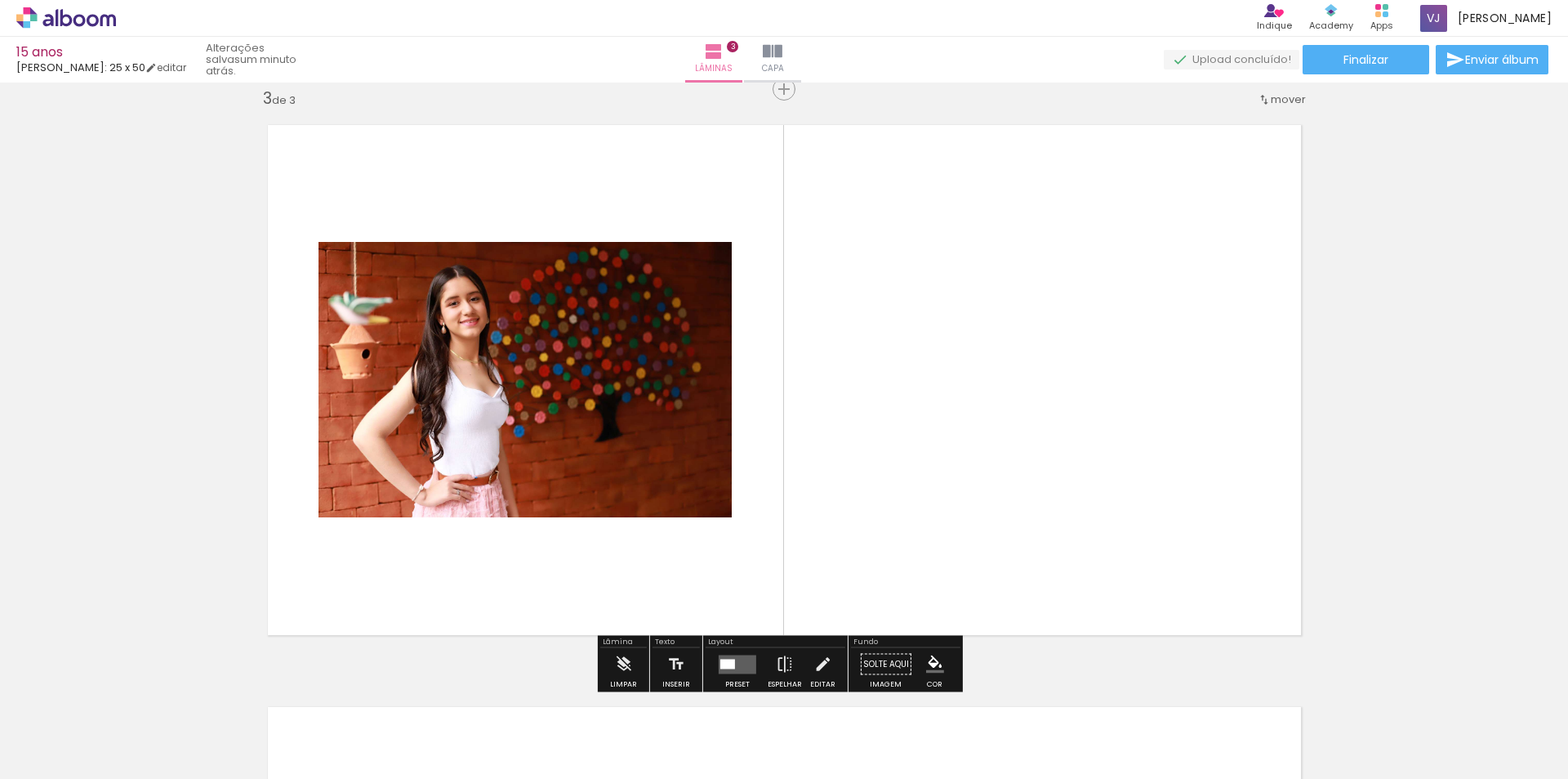
scroll to position [1185, 0]
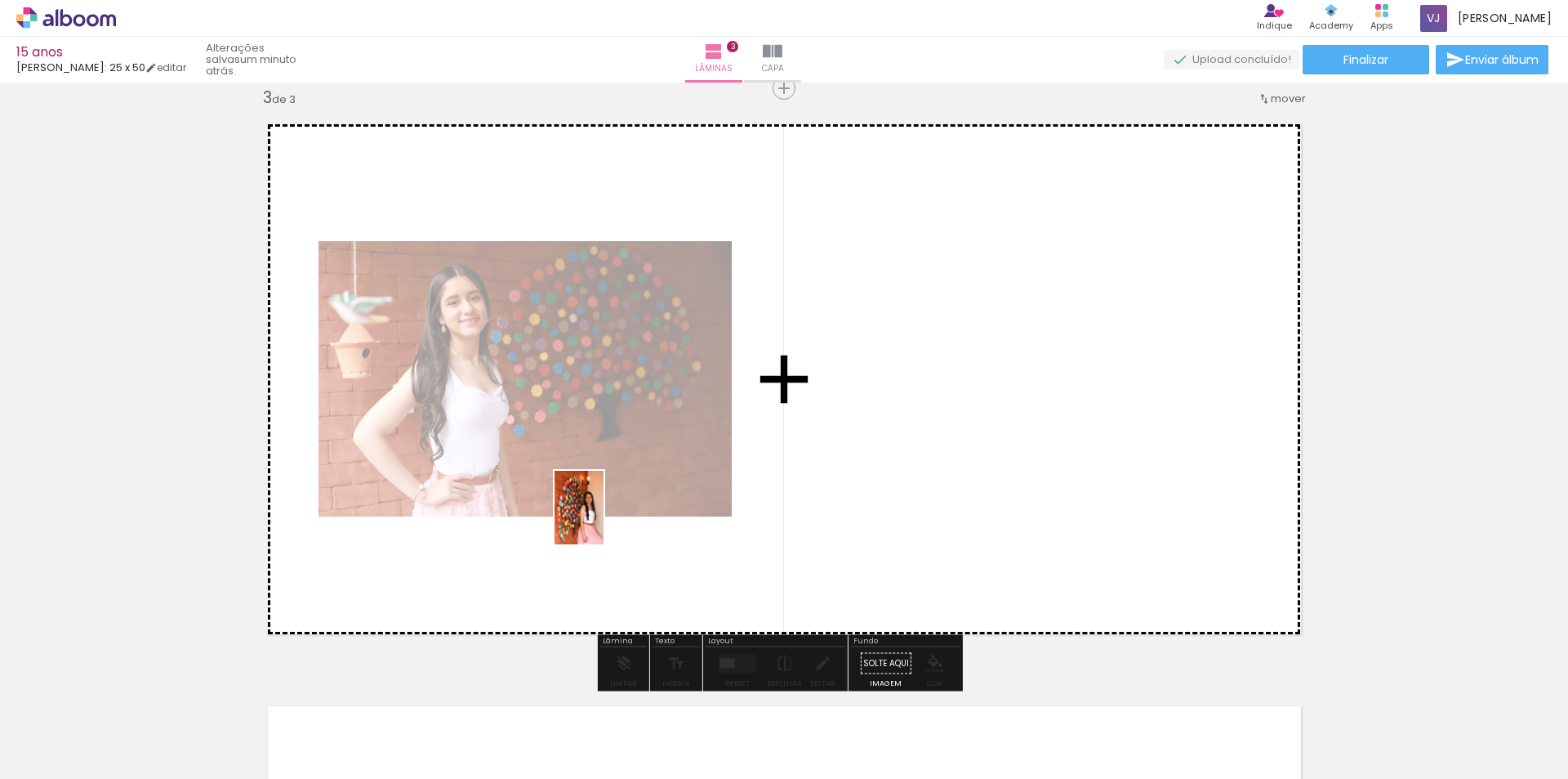
drag, startPoint x: 535, startPoint y: 729, endPoint x: 603, endPoint y: 520, distance: 219.8
click at [603, 520] on quentale-workspace at bounding box center [784, 389] width 1568 height 779
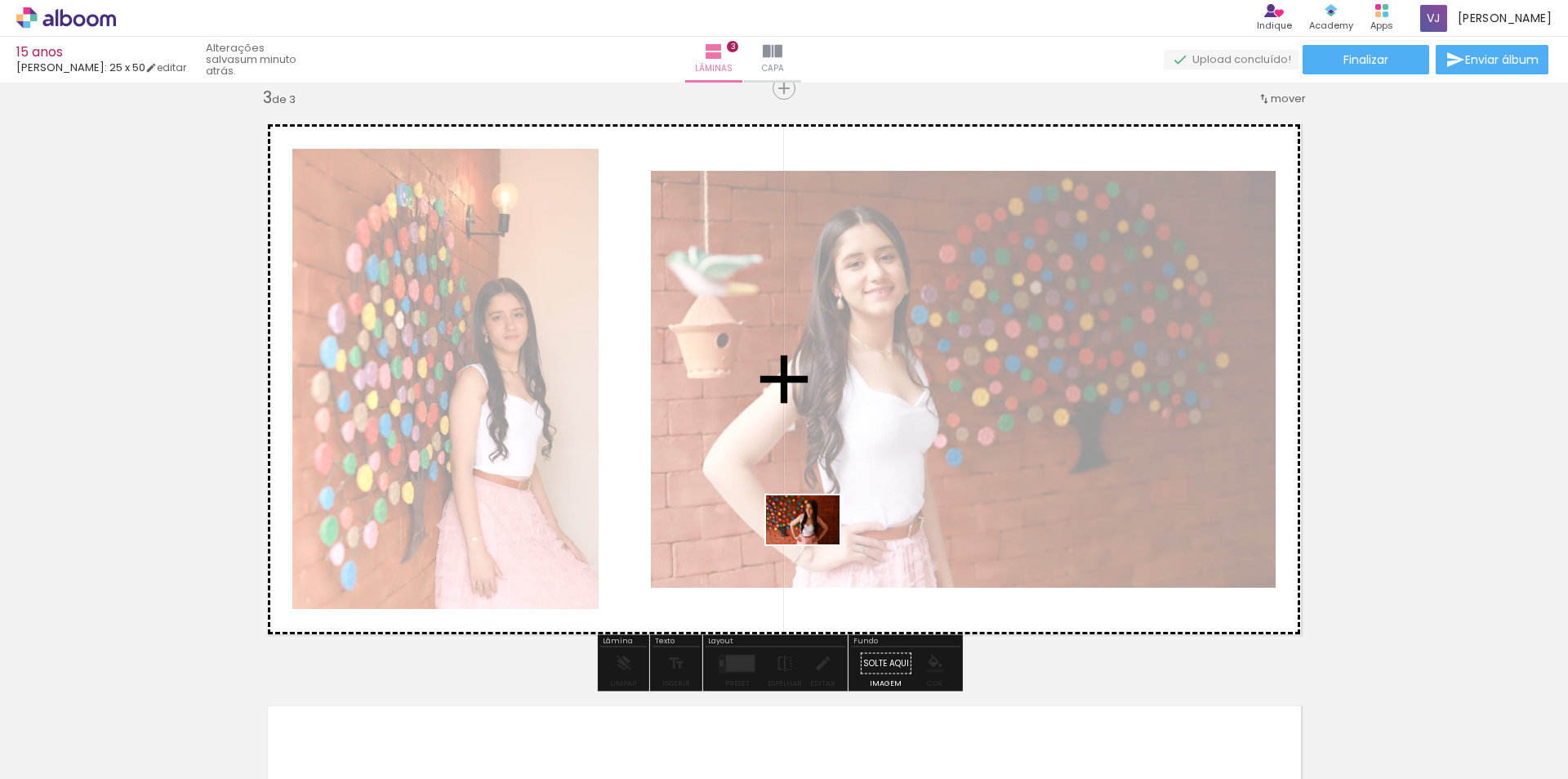
drag, startPoint x: 810, startPoint y: 726, endPoint x: 815, endPoint y: 544, distance: 182.1
click at [815, 544] on quentale-workspace at bounding box center [784, 389] width 1568 height 779
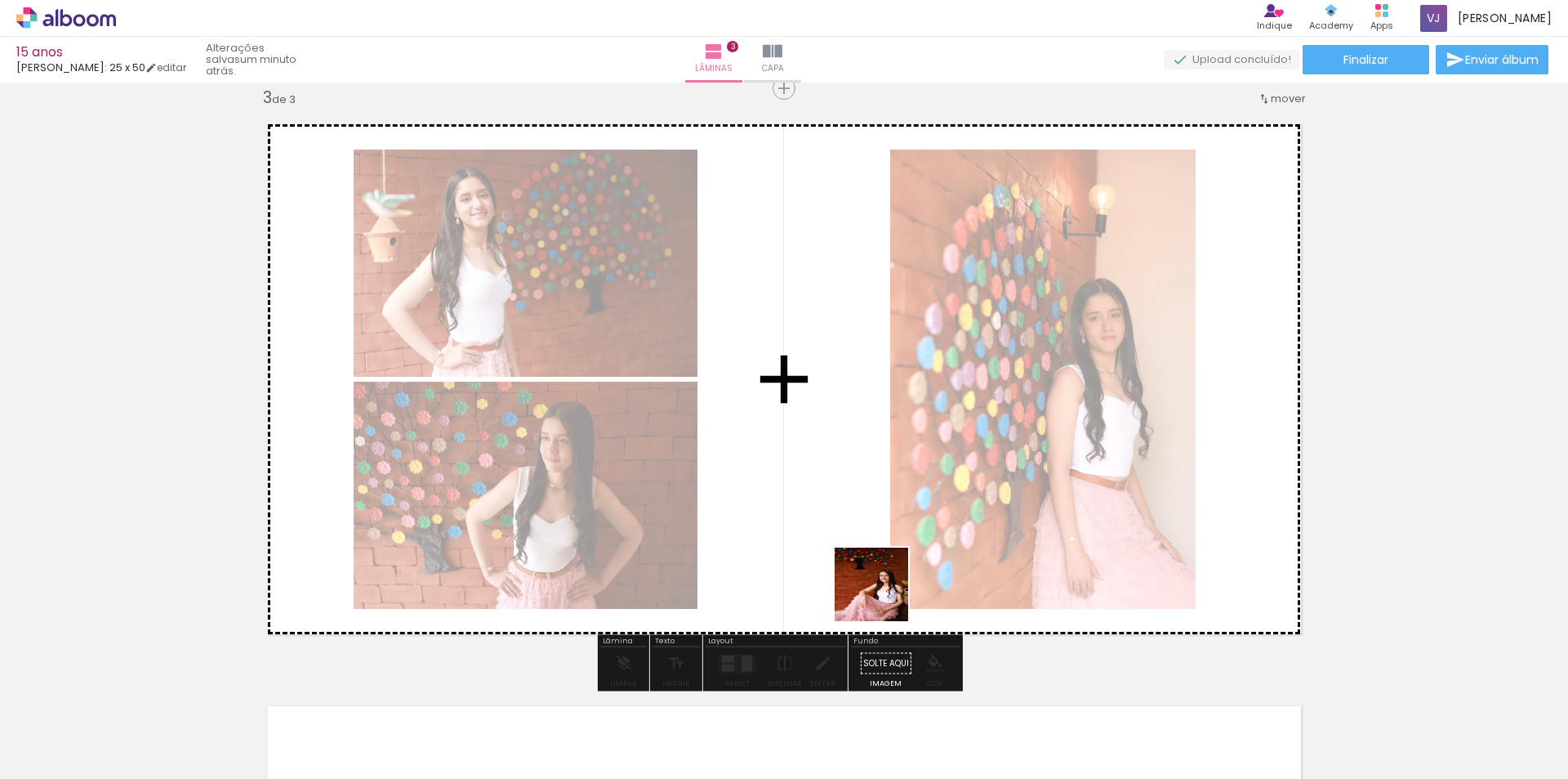
drag, startPoint x: 907, startPoint y: 732, endPoint x: 864, endPoint y: 504, distance: 232.0
click at [864, 504] on quentale-workspace at bounding box center [784, 389] width 1568 height 779
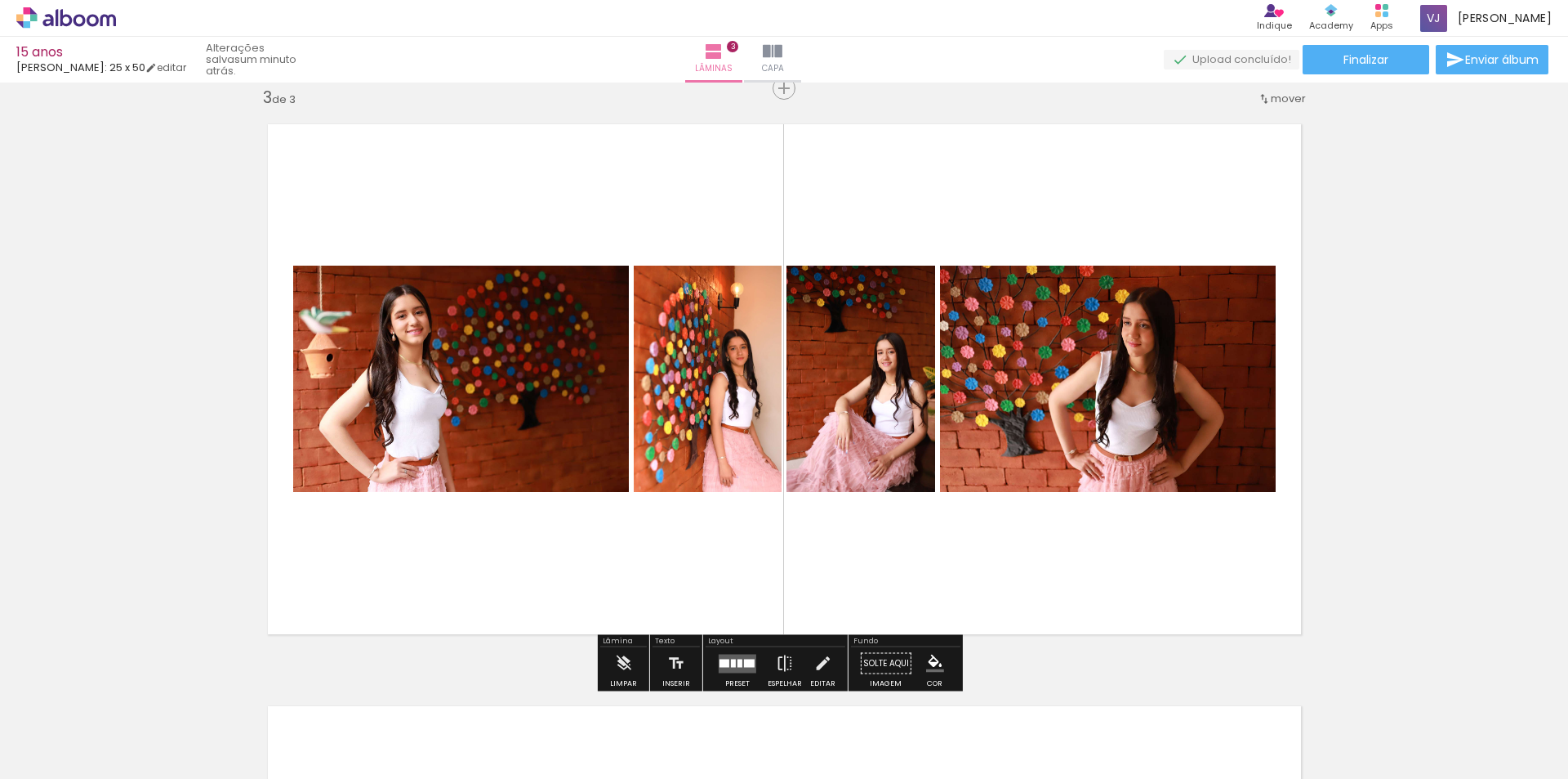
click at [727, 668] on quentale-layouter at bounding box center [737, 663] width 38 height 19
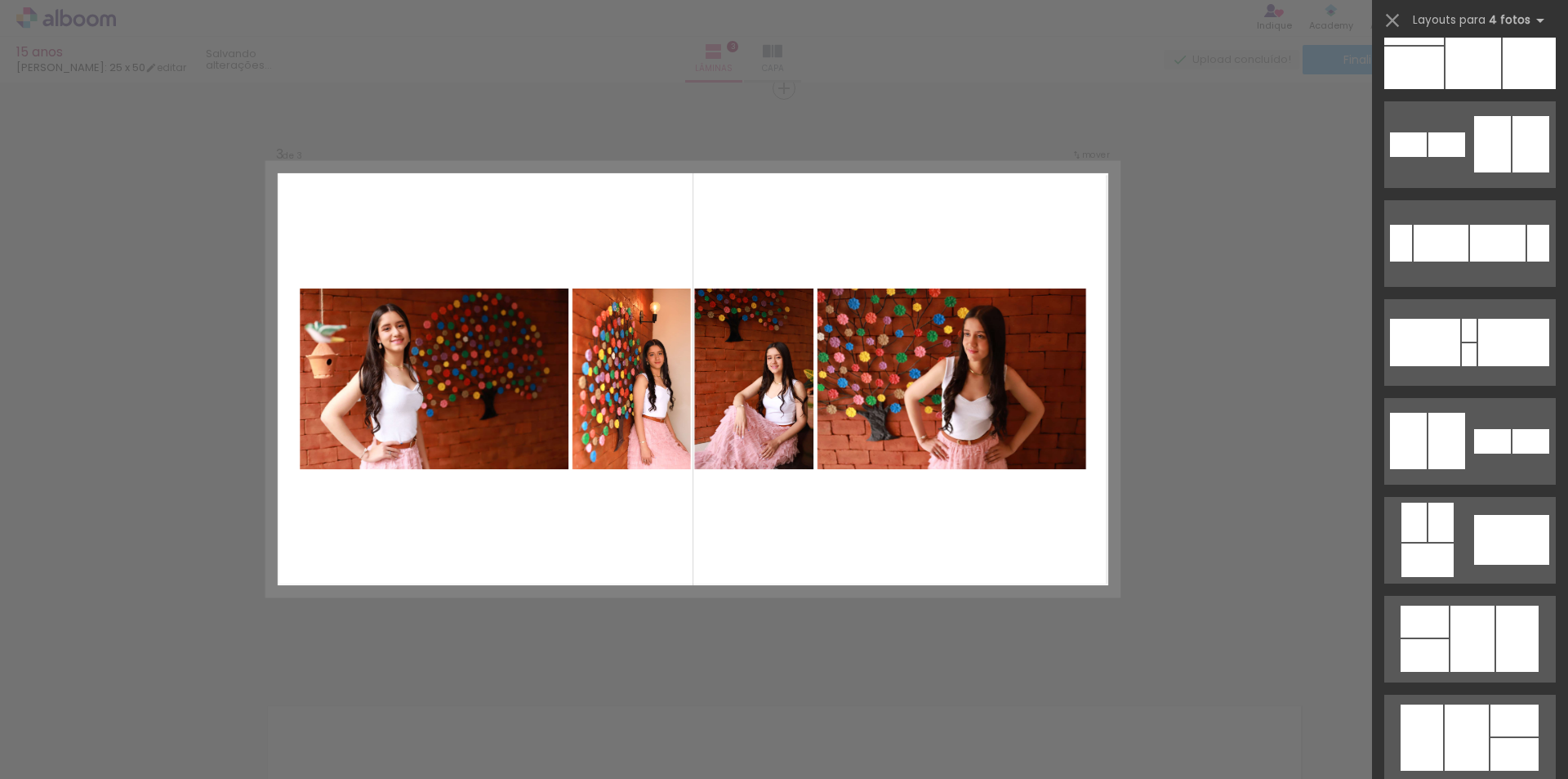
scroll to position [0, 0]
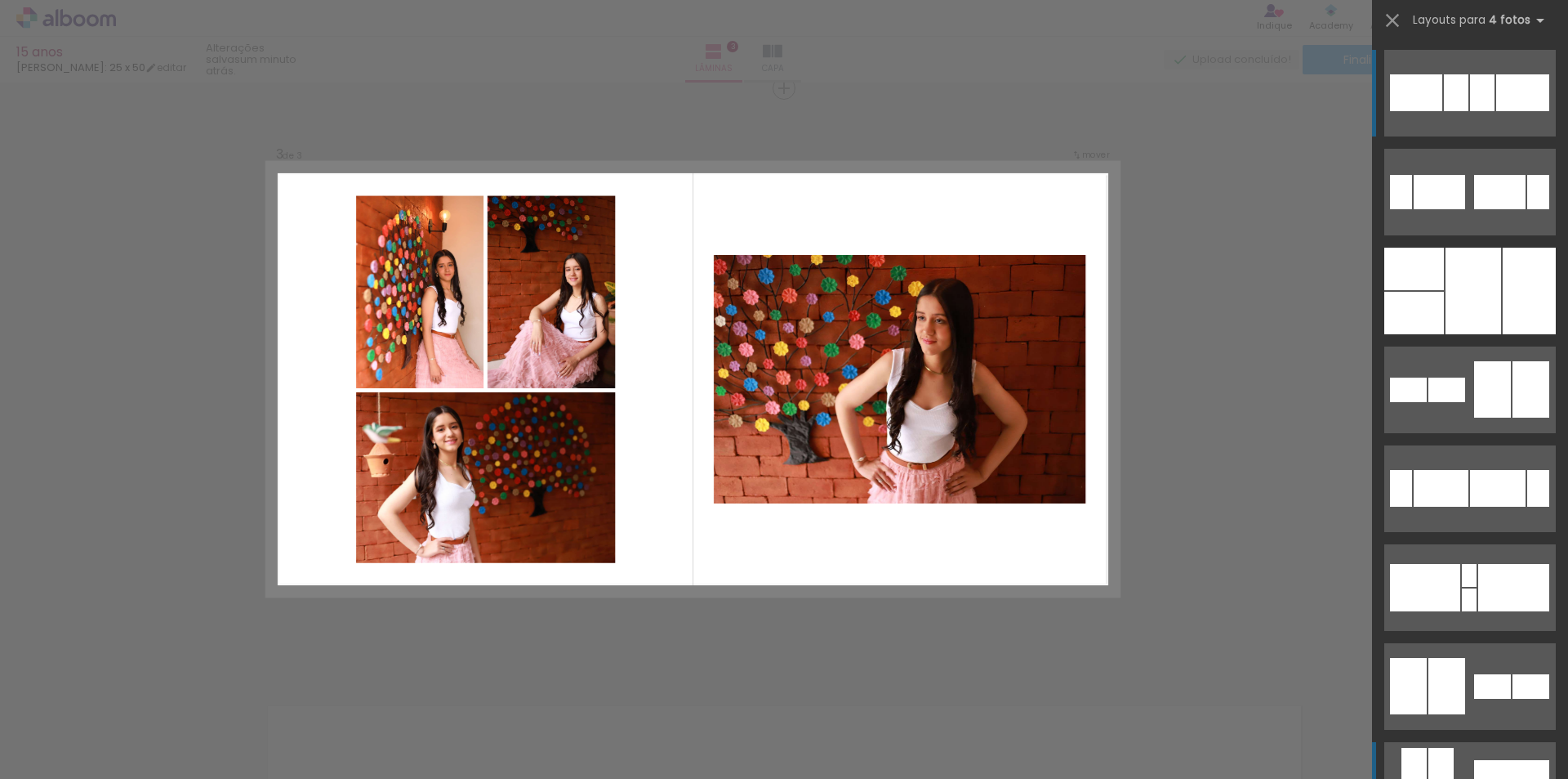
click at [1456, 235] on quentale-layouter at bounding box center [1470, 192] width 172 height 86
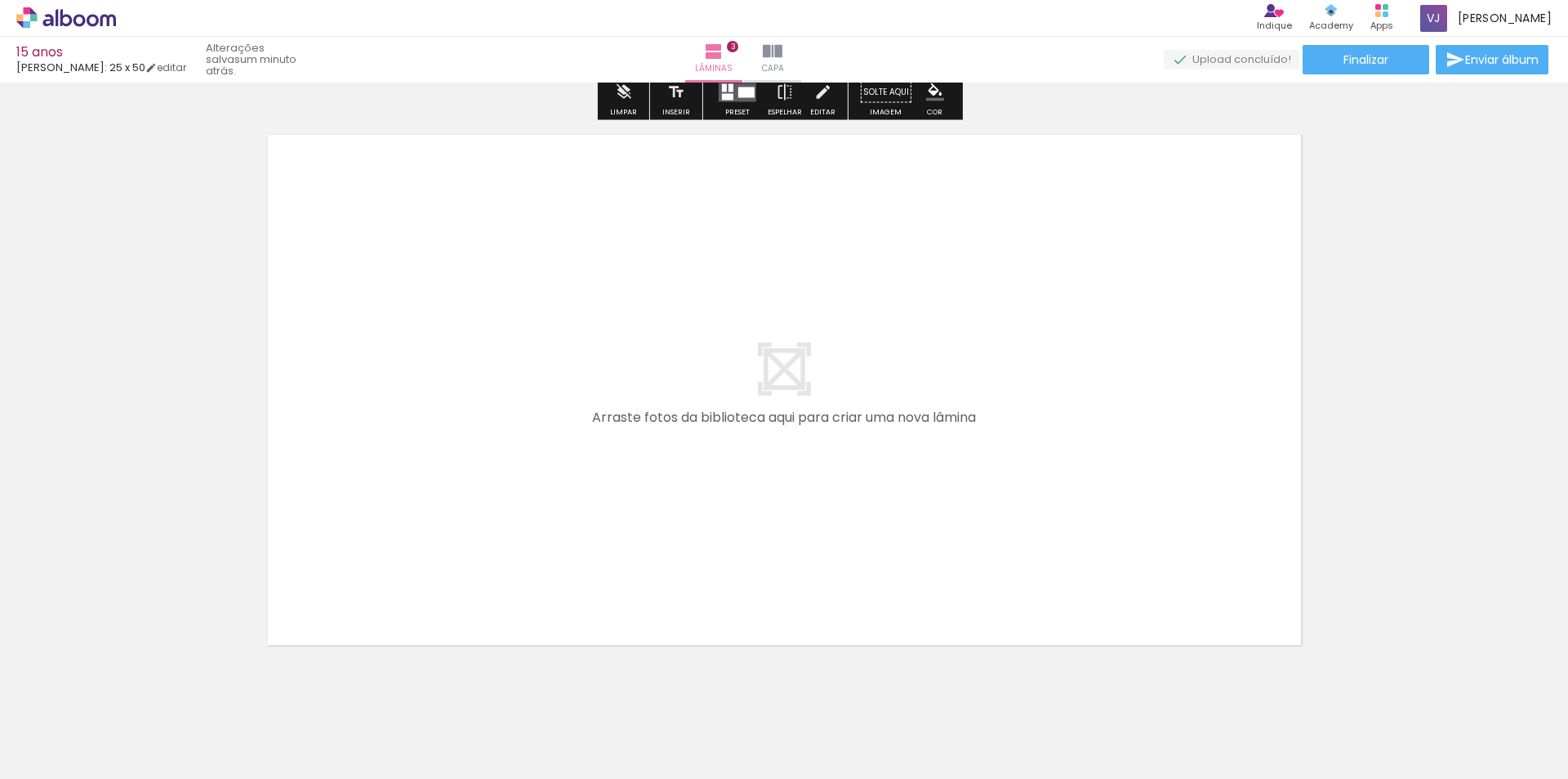
scroll to position [1756, 0]
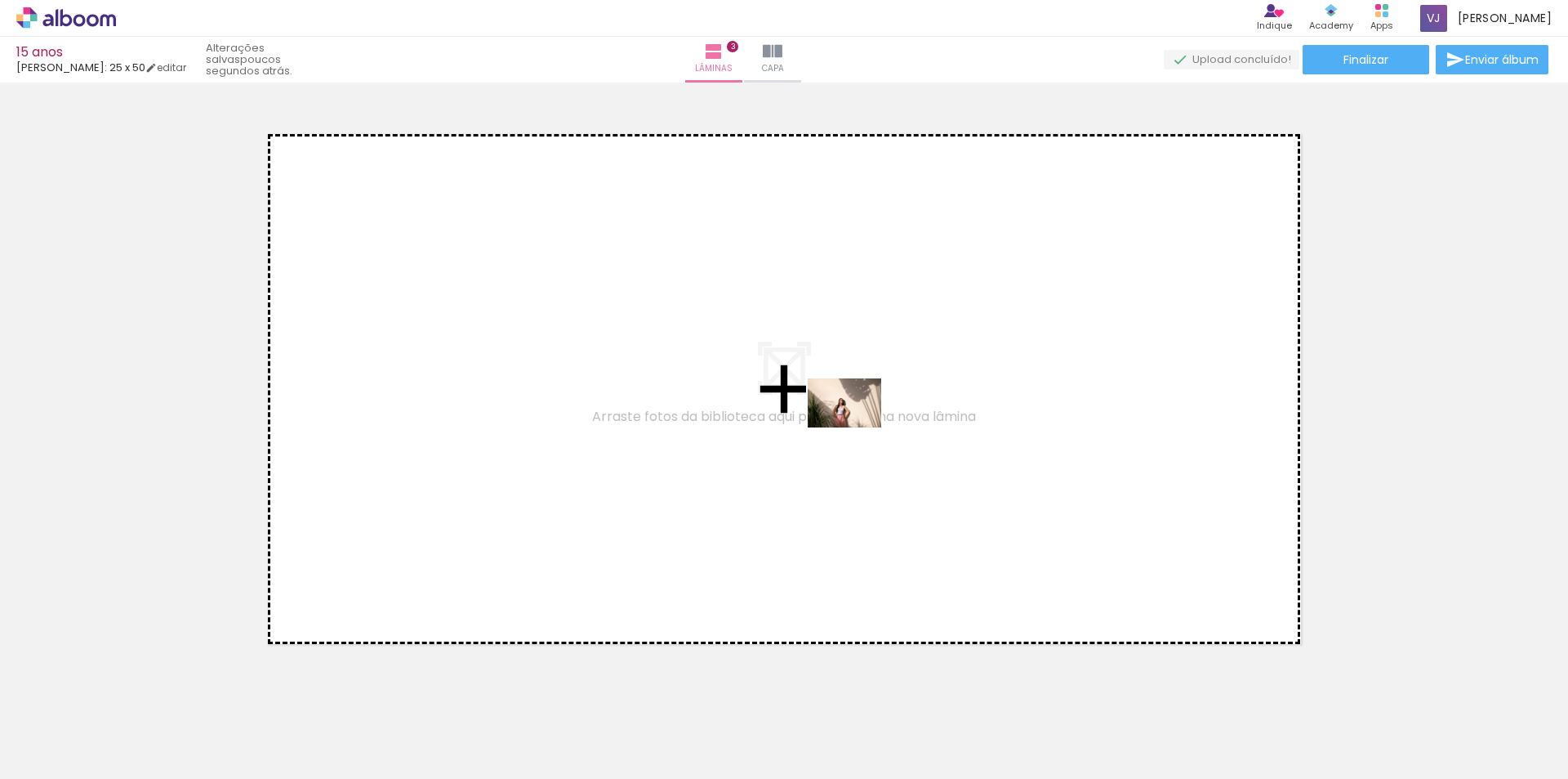
drag, startPoint x: 998, startPoint y: 753, endPoint x: 857, endPoint y: 428, distance: 354.3
click at [857, 428] on quentale-workspace at bounding box center [784, 389] width 1568 height 779
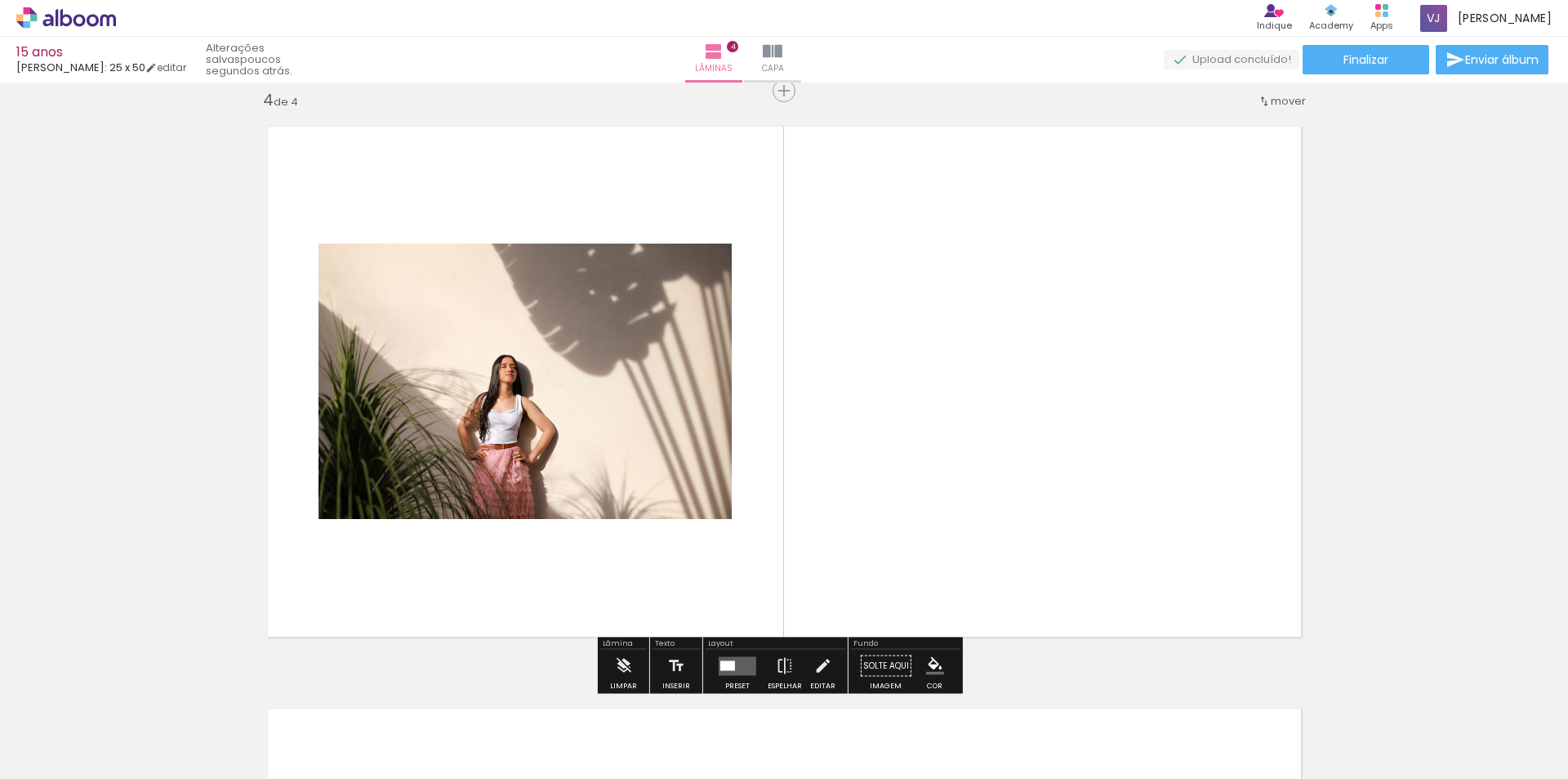
scroll to position [1767, 0]
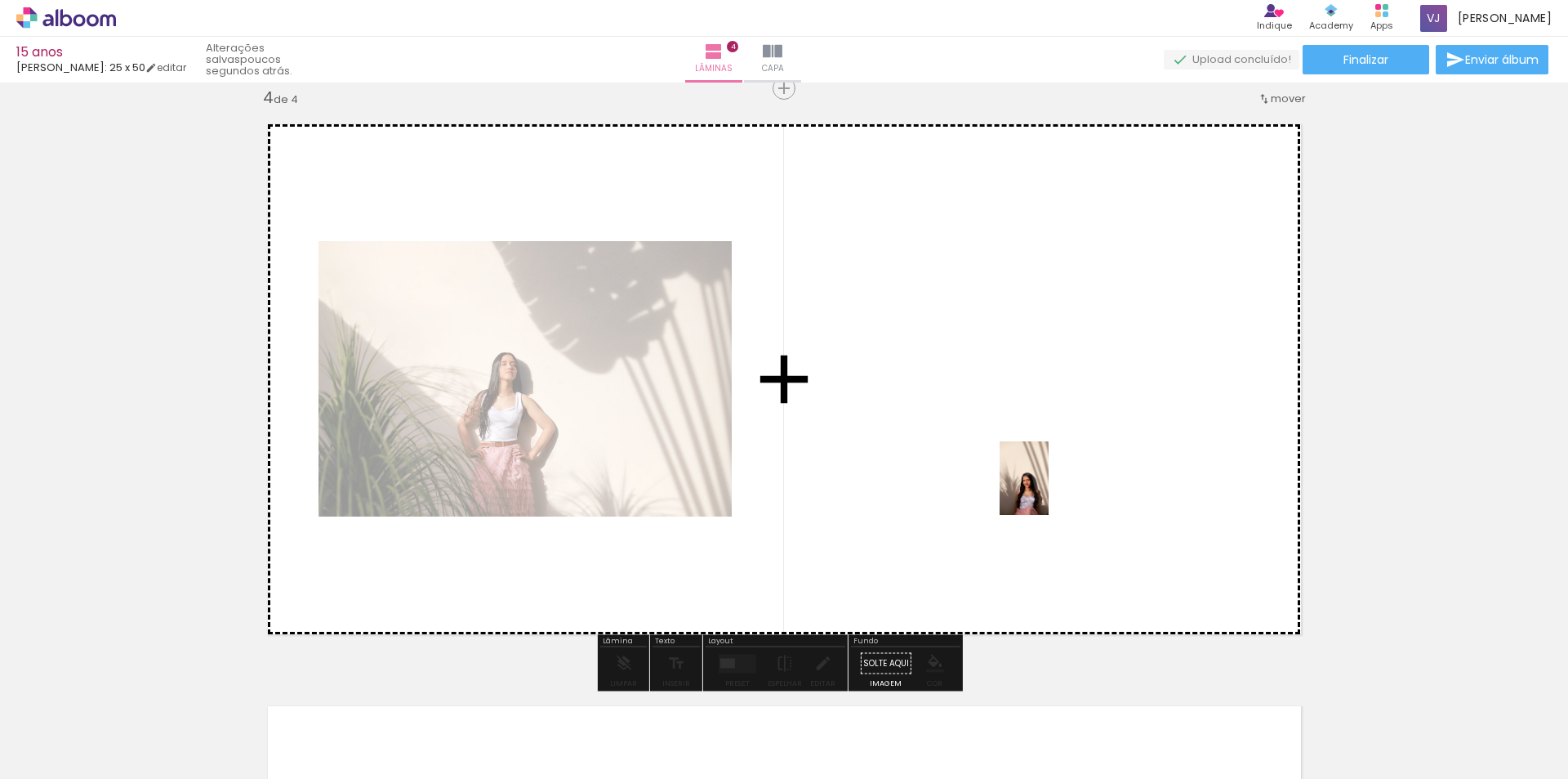
drag, startPoint x: 1081, startPoint y: 668, endPoint x: 1048, endPoint y: 491, distance: 180.0
click at [1048, 491] on quentale-workspace at bounding box center [784, 389] width 1568 height 779
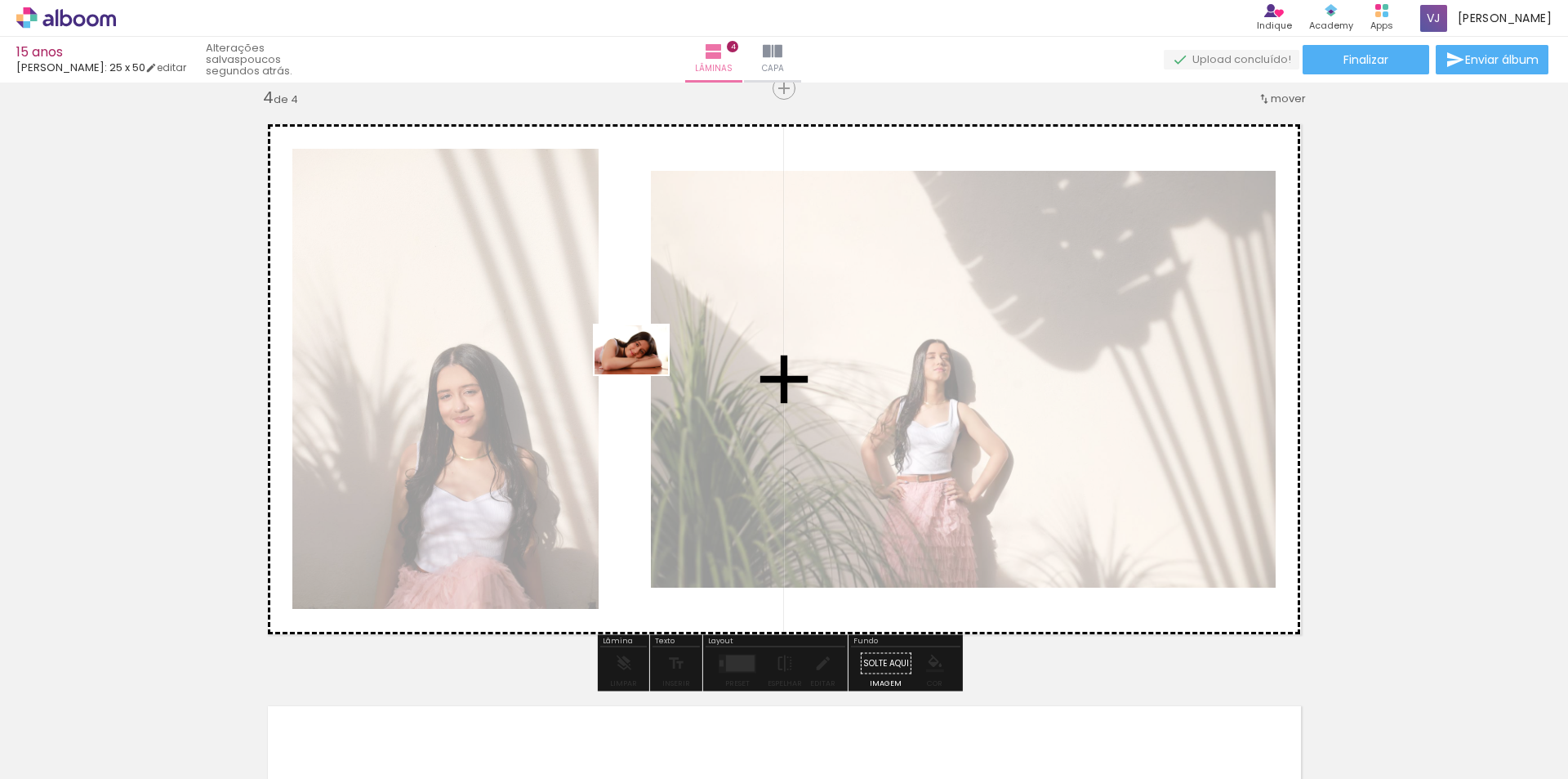
drag, startPoint x: 1170, startPoint y: 741, endPoint x: 621, endPoint y: 360, distance: 668.3
click at [621, 360] on quentale-workspace at bounding box center [784, 389] width 1568 height 779
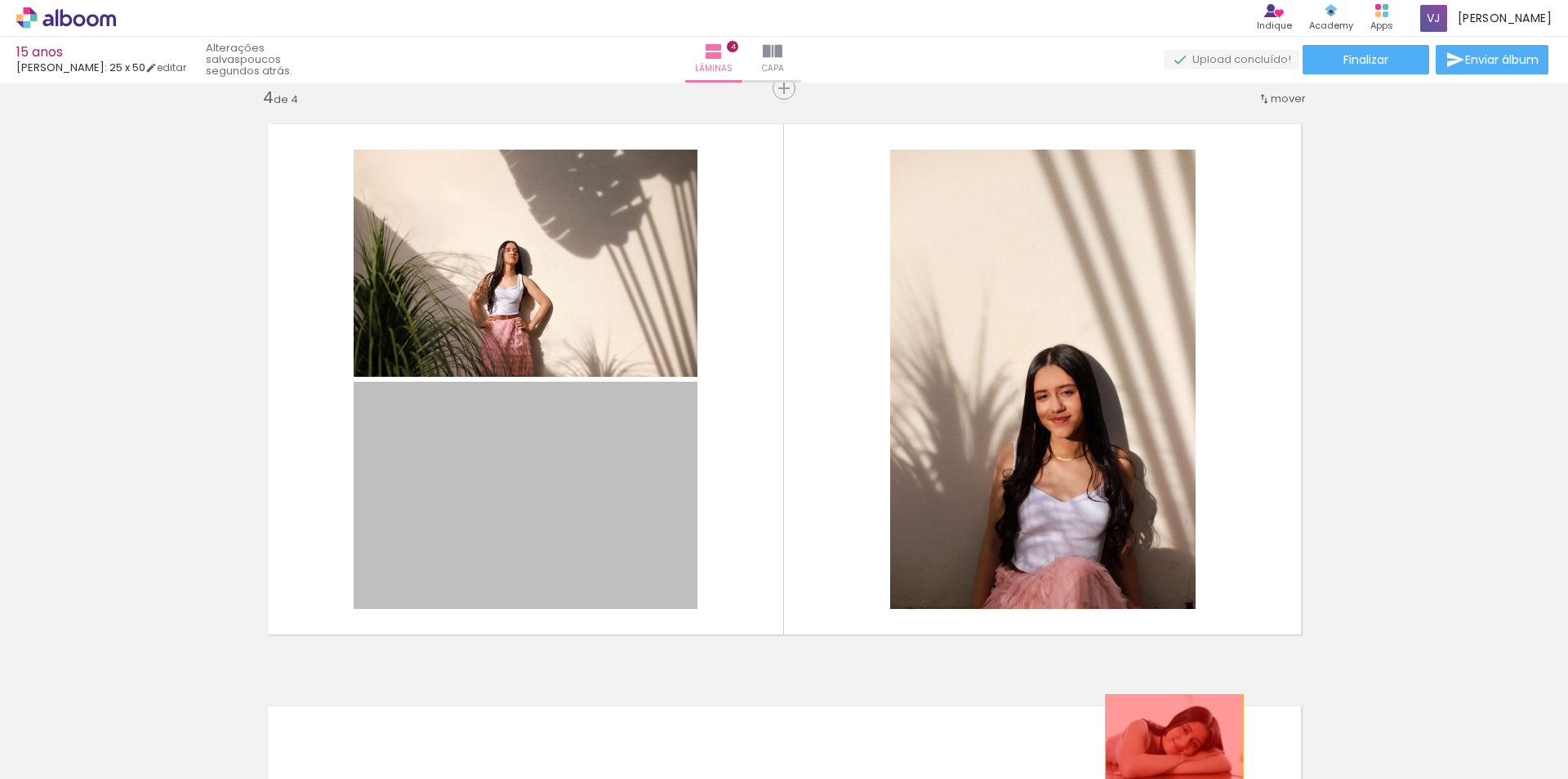
drag, startPoint x: 556, startPoint y: 509, endPoint x: 1166, endPoint y: 740, distance: 652.3
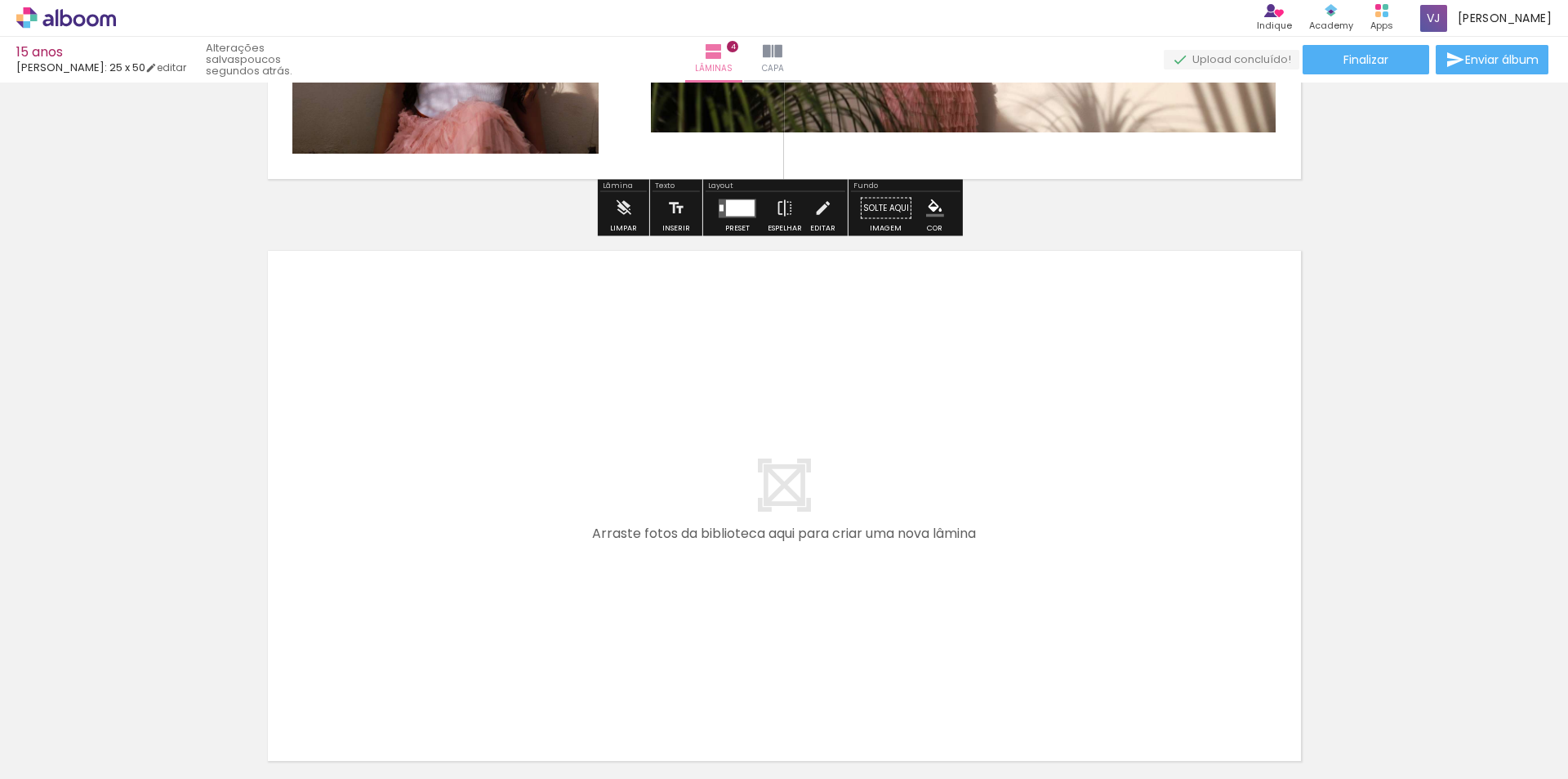
scroll to position [2256, 0]
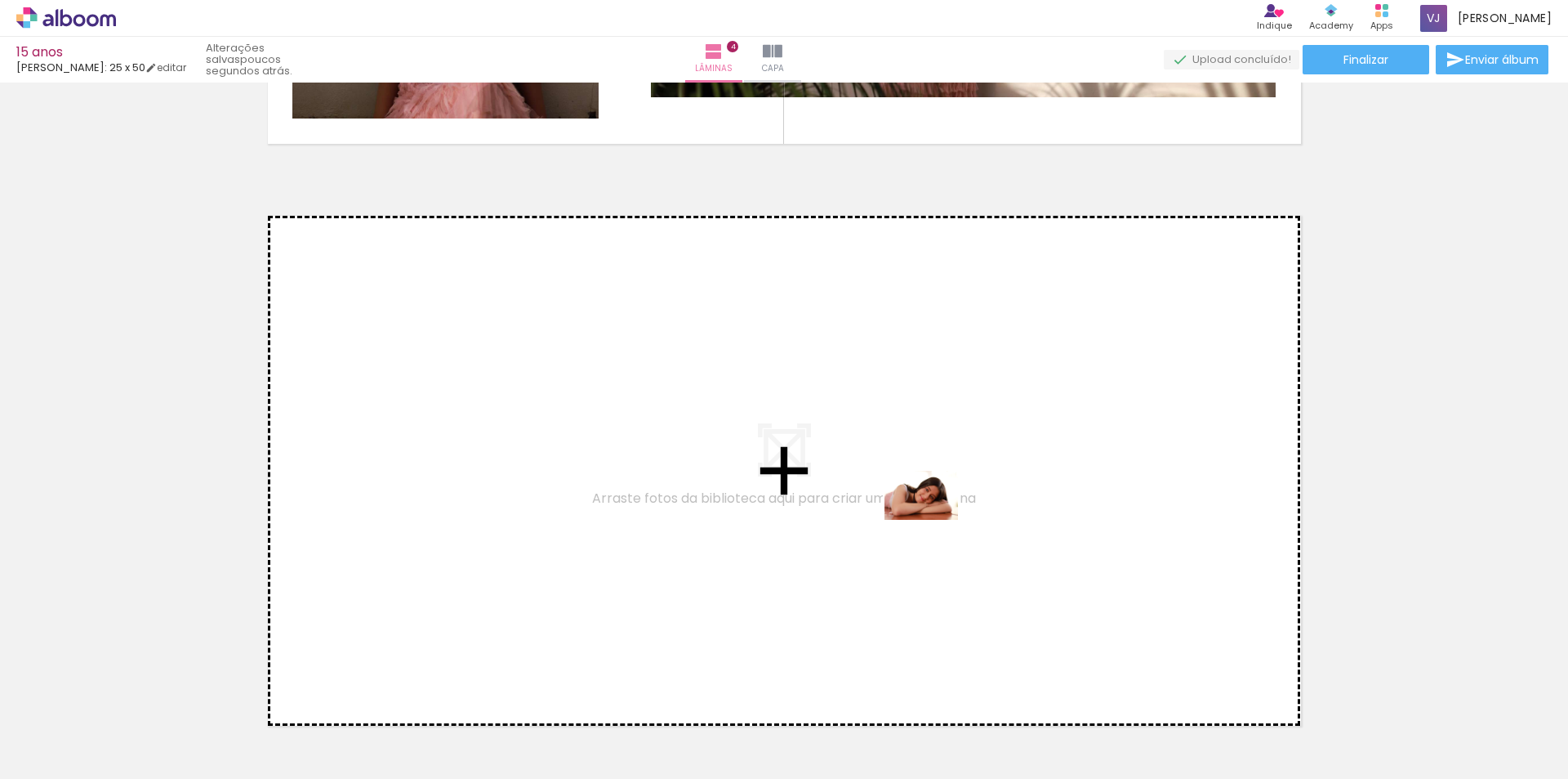
drag, startPoint x: 1179, startPoint y: 746, endPoint x: 934, endPoint y: 520, distance: 333.3
click at [934, 520] on quentale-workspace at bounding box center [784, 389] width 1568 height 779
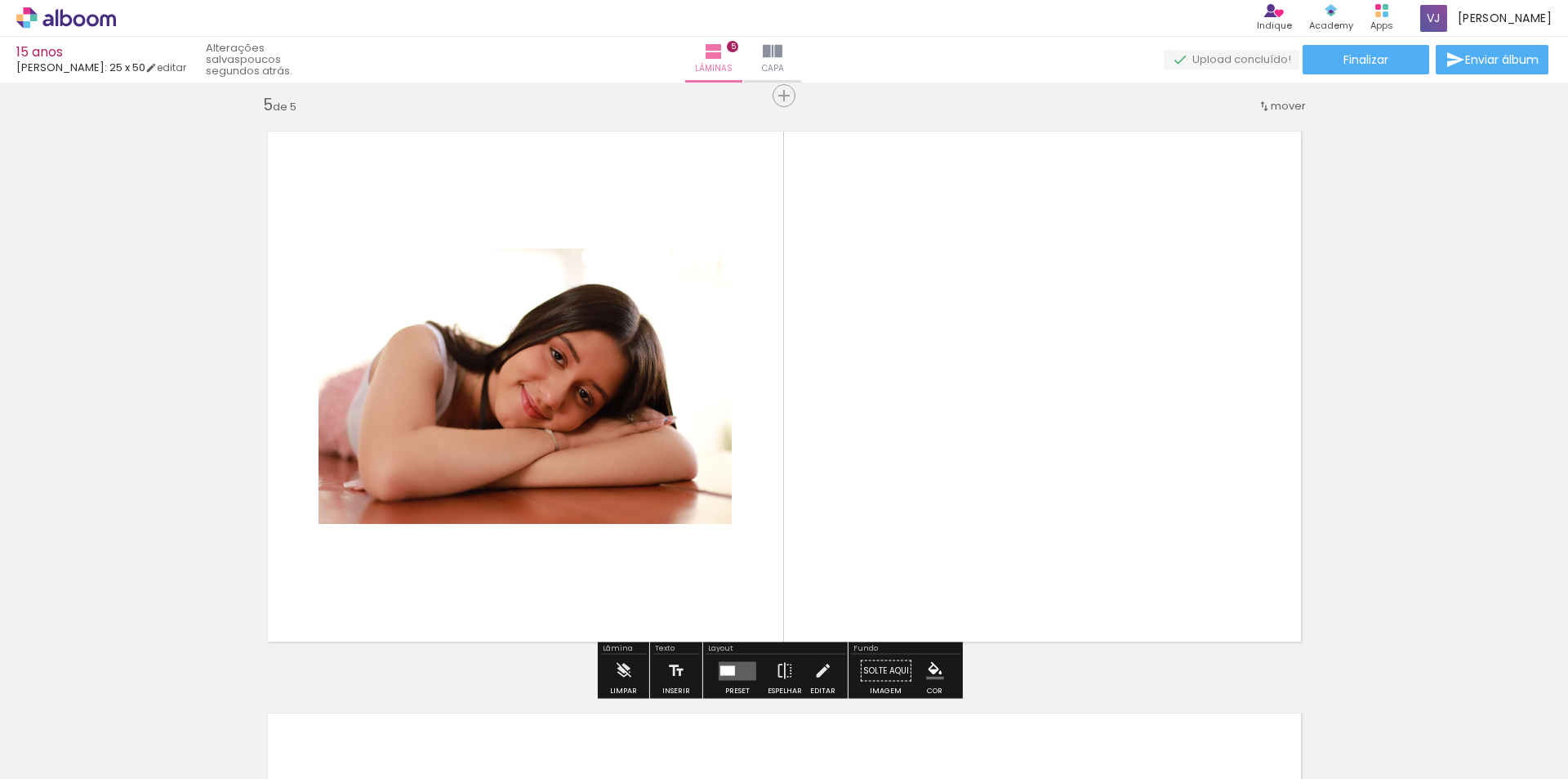
scroll to position [2348, 0]
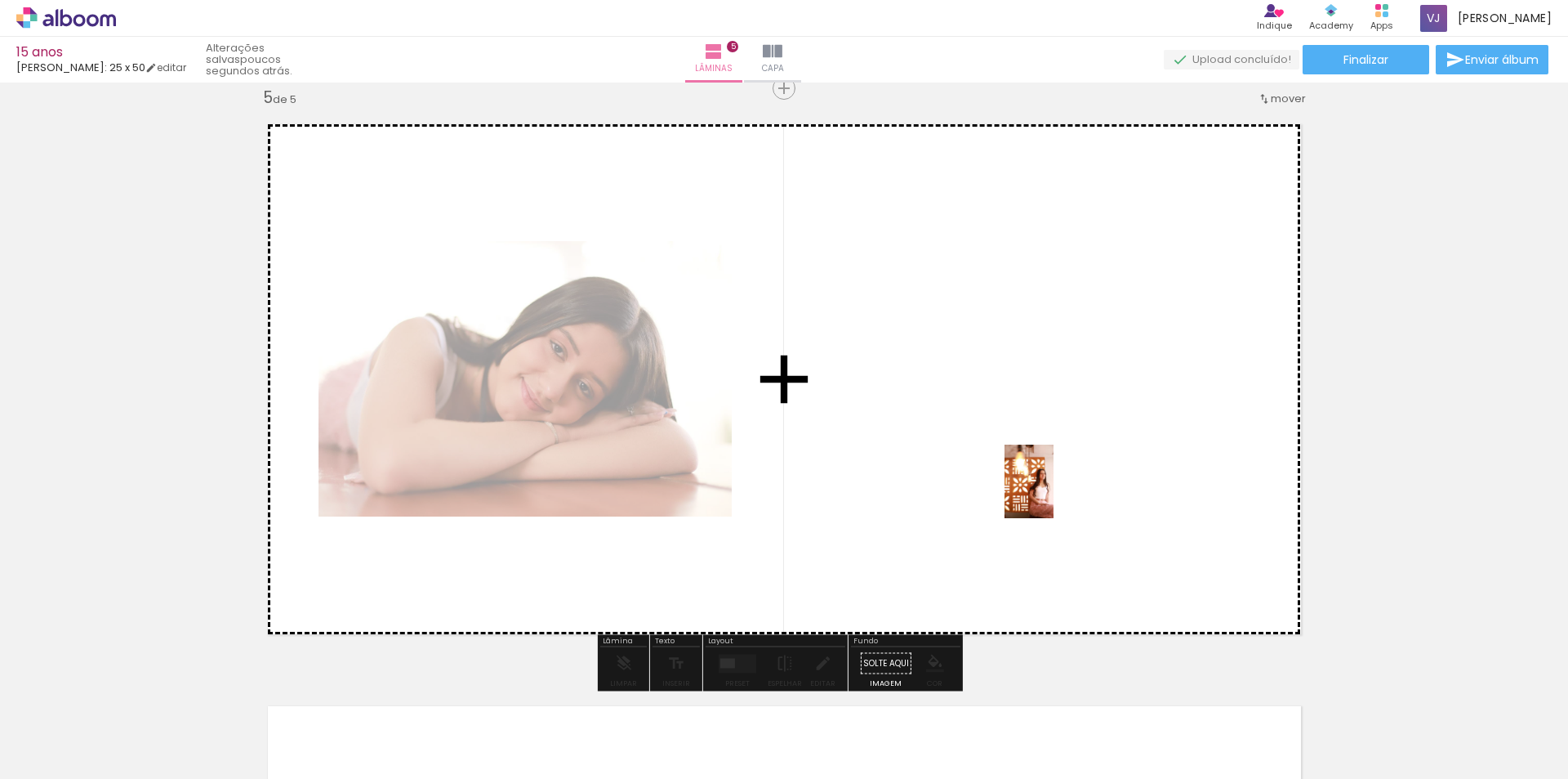
drag, startPoint x: 1266, startPoint y: 743, endPoint x: 1037, endPoint y: 453, distance: 369.5
click at [1037, 453] on quentale-workspace at bounding box center [784, 389] width 1568 height 779
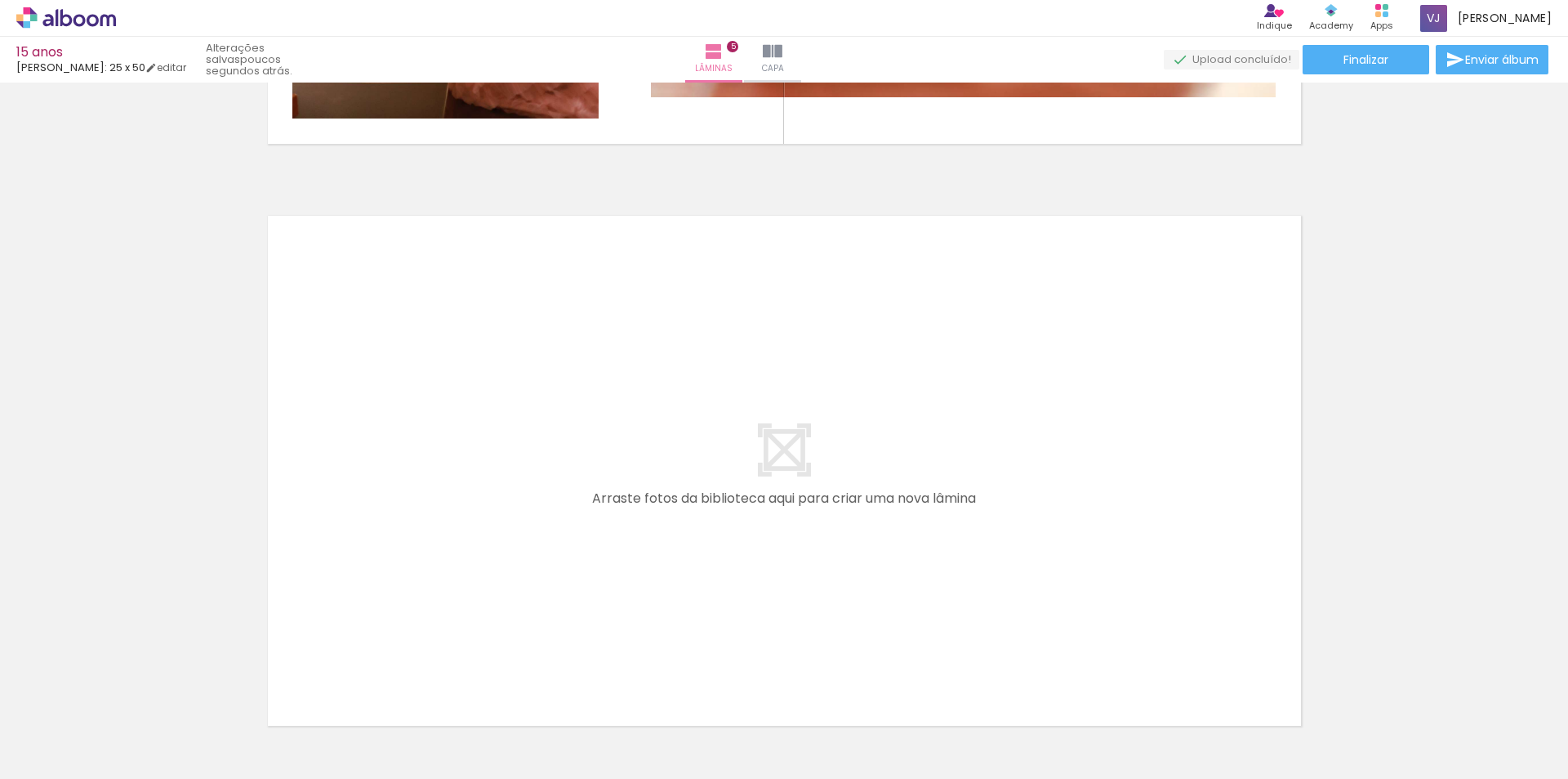
scroll to position [0, 765]
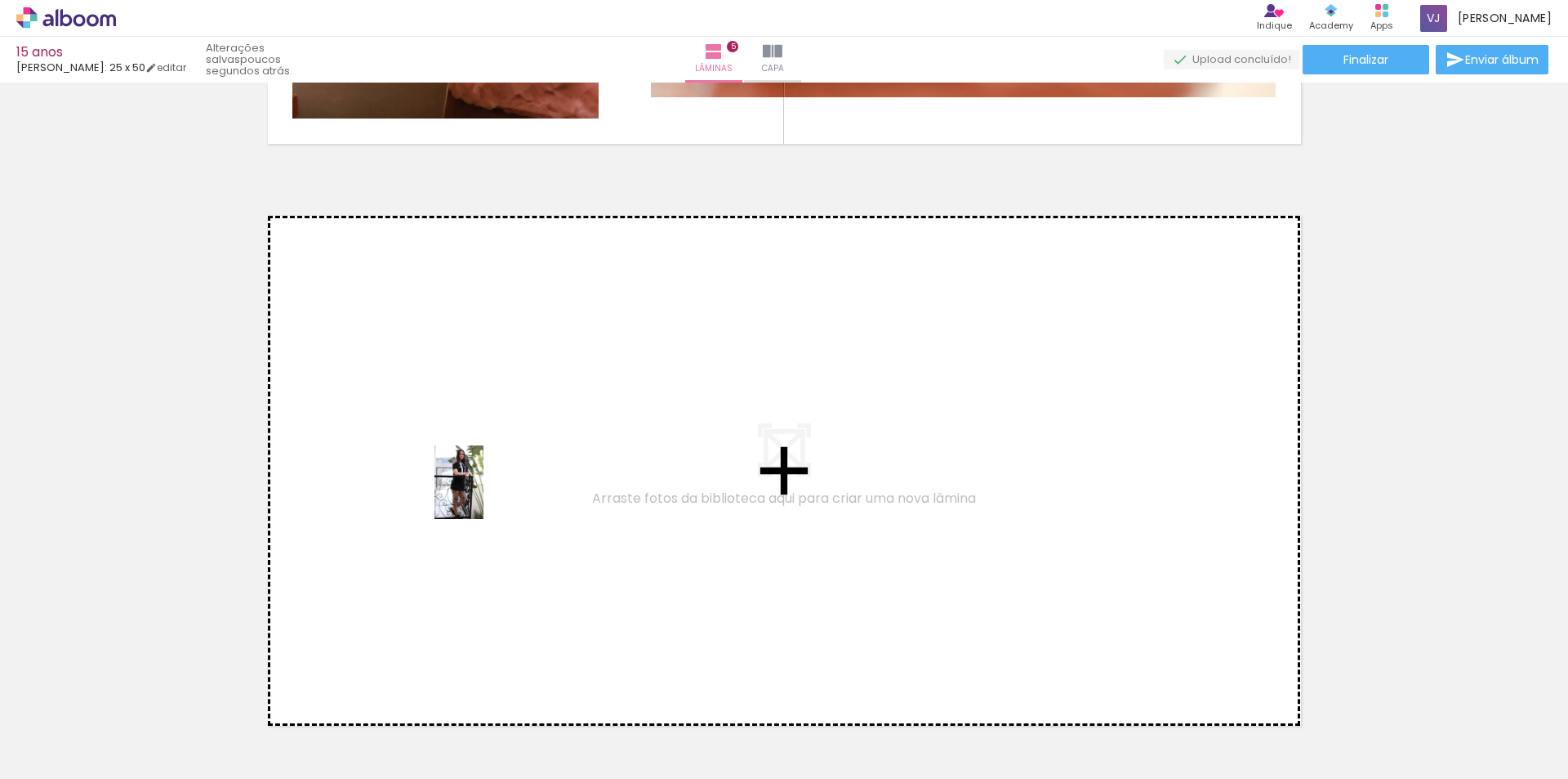
drag, startPoint x: 596, startPoint y: 739, endPoint x: 483, endPoint y: 492, distance: 271.6
click at [483, 492] on quentale-workspace at bounding box center [784, 389] width 1568 height 779
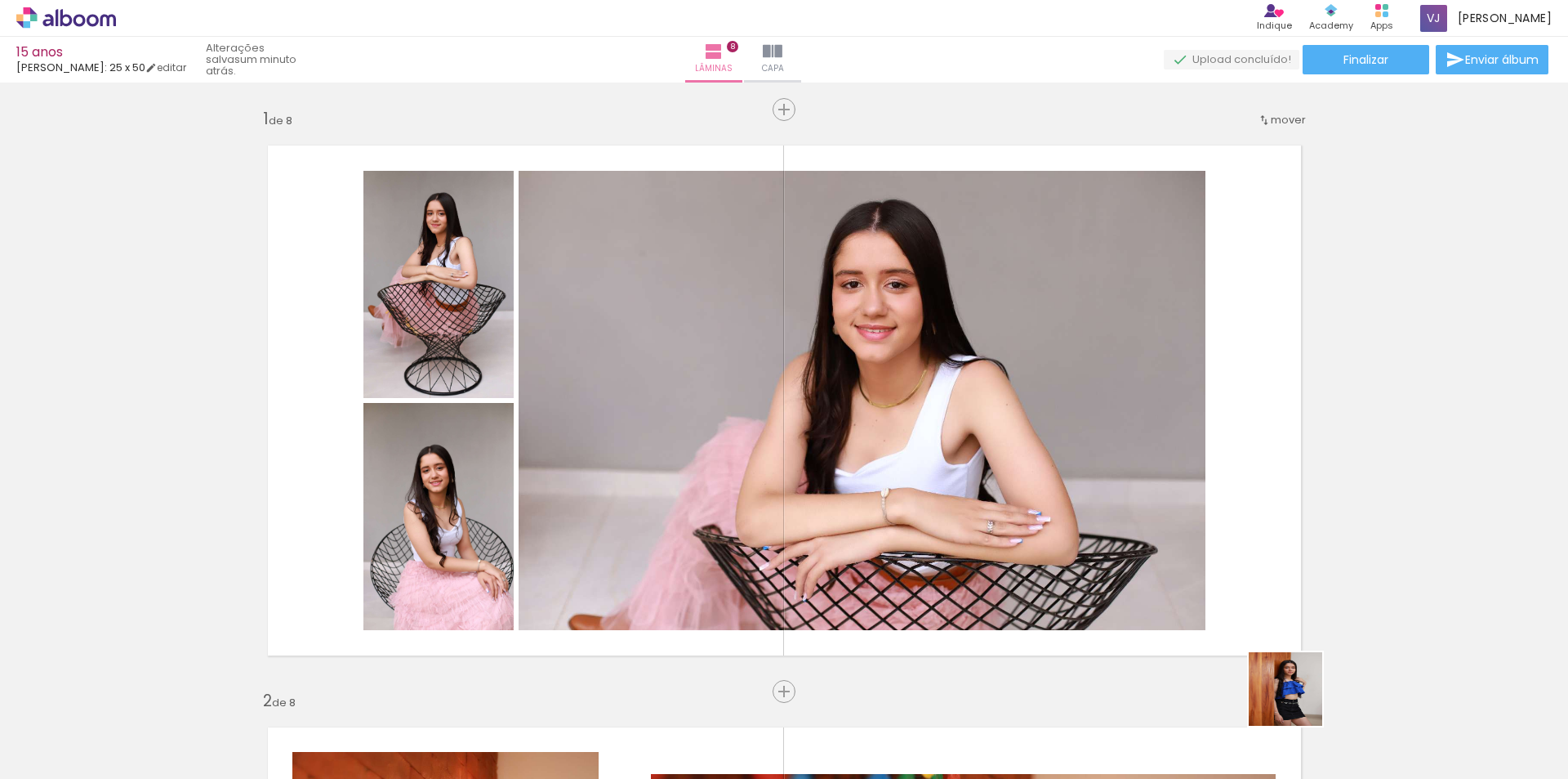
click at [1146, 560] on quentale-workspace at bounding box center [784, 389] width 1568 height 779
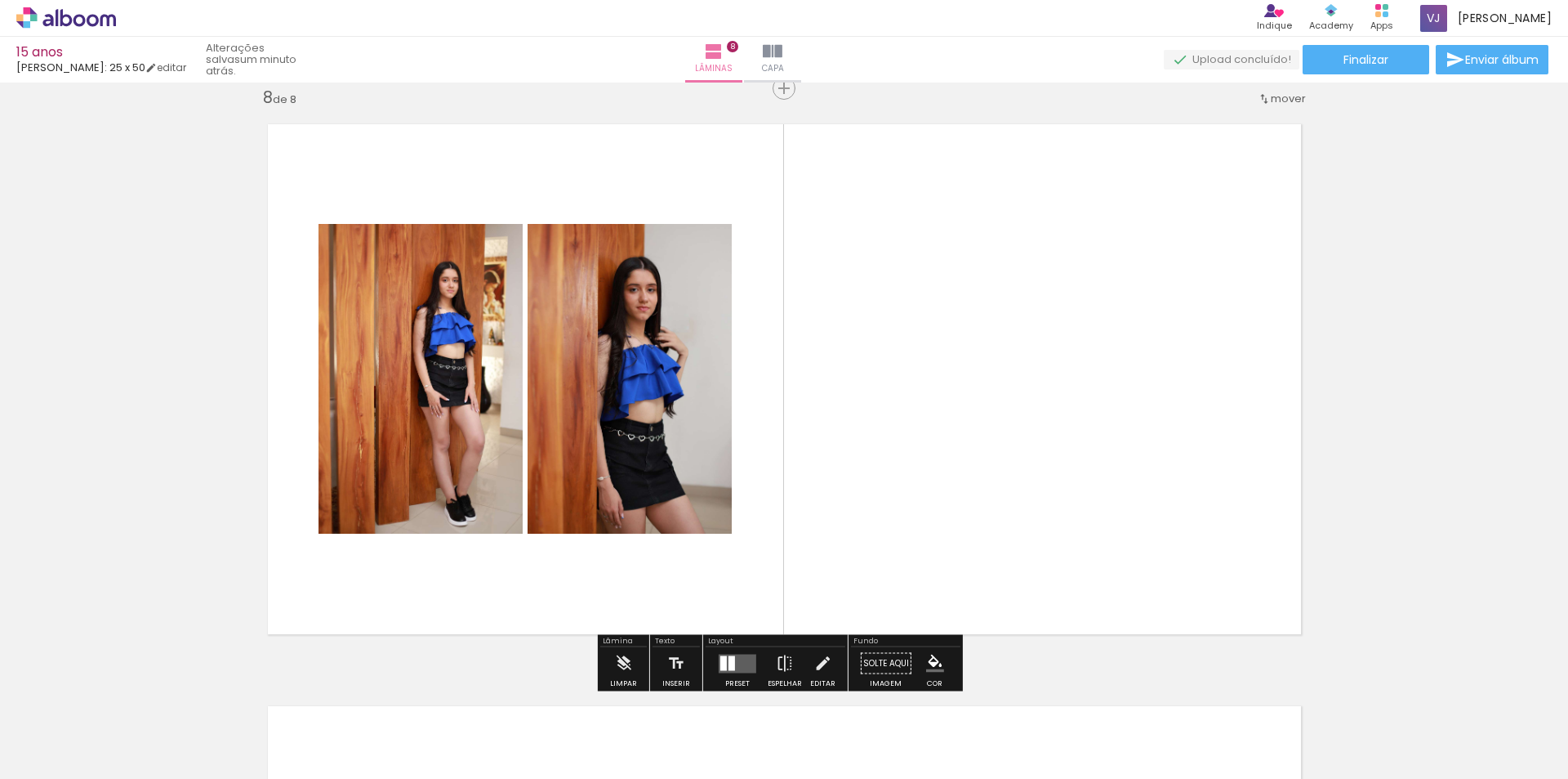
scroll to position [0, 765]
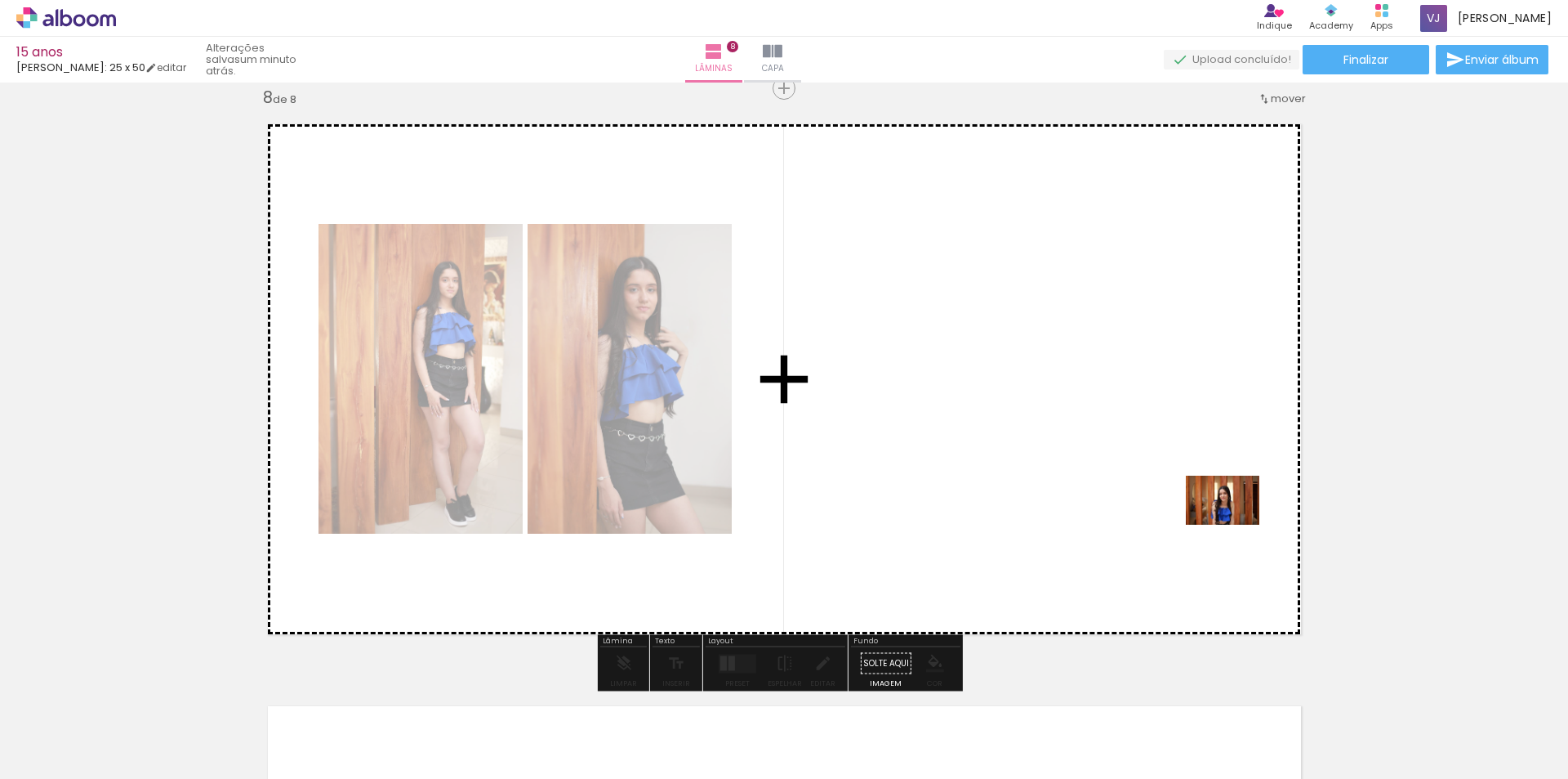
drag, startPoint x: 1410, startPoint y: 743, endPoint x: 1233, endPoint y: 519, distance: 285.5
click at [1233, 519] on quentale-workspace at bounding box center [784, 389] width 1568 height 779
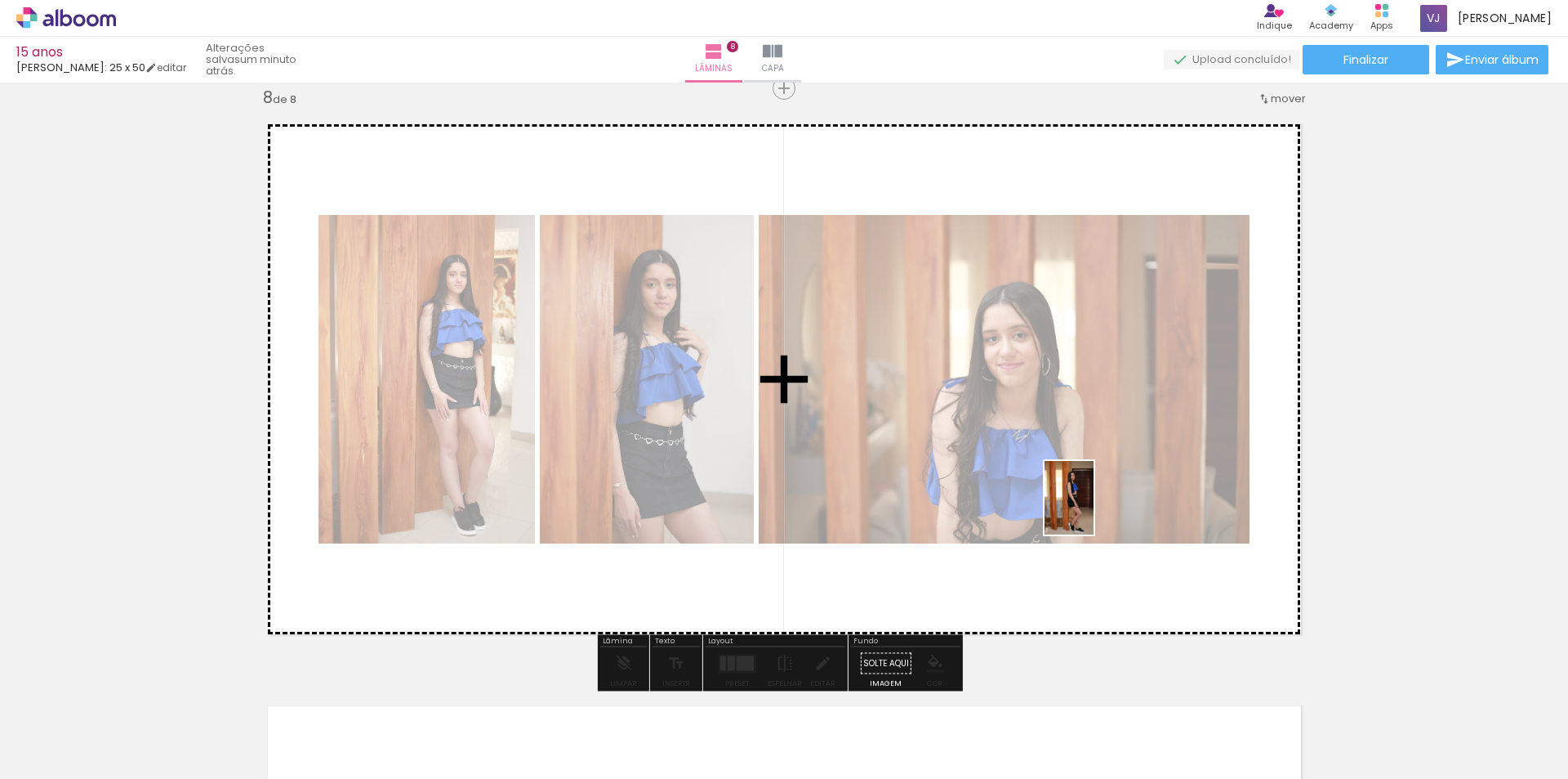
drag, startPoint x: 1496, startPoint y: 738, endPoint x: 1094, endPoint y: 509, distance: 462.6
click at [1094, 509] on quentale-workspace at bounding box center [784, 389] width 1568 height 779
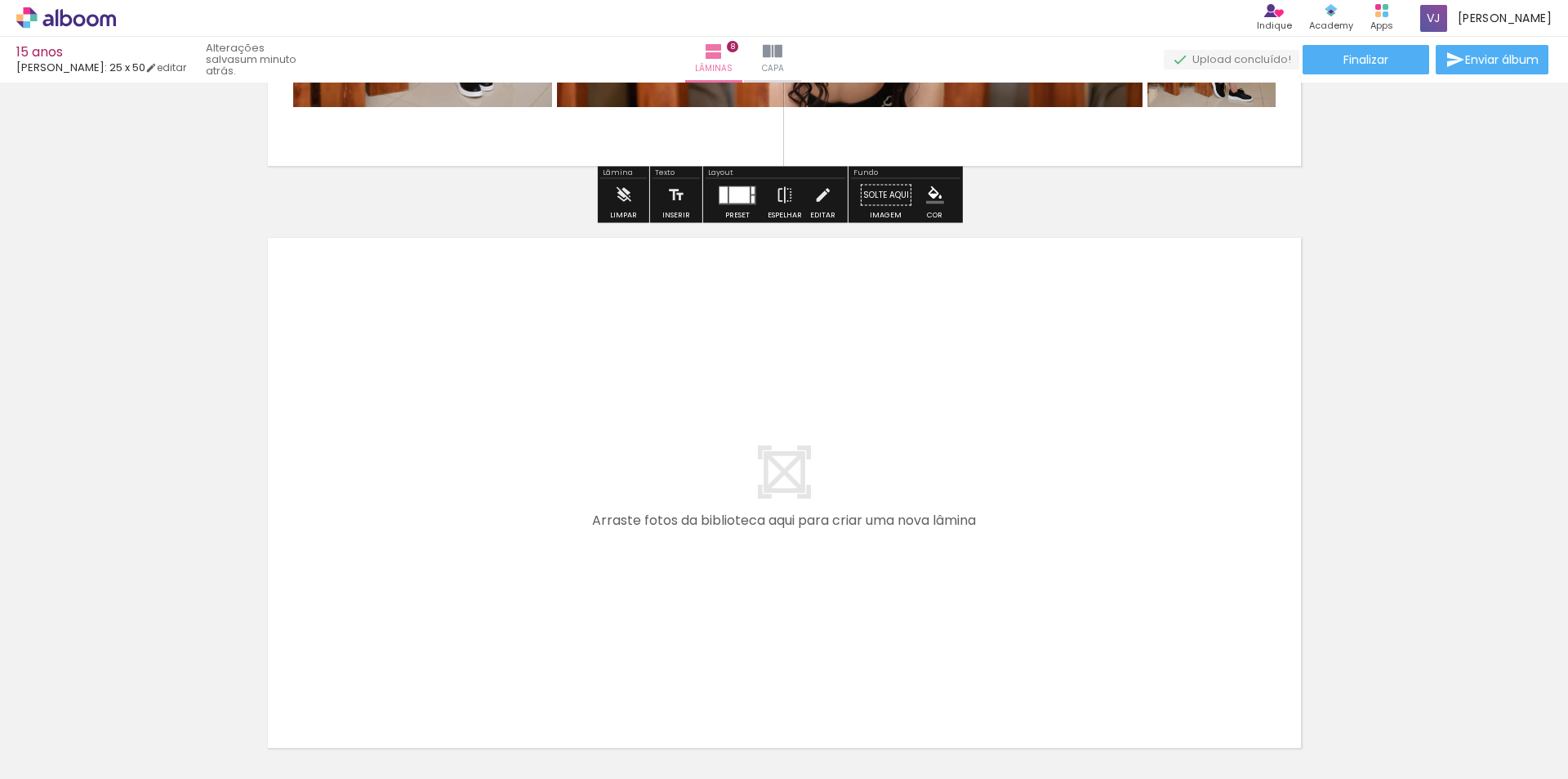
scroll to position [4583, 0]
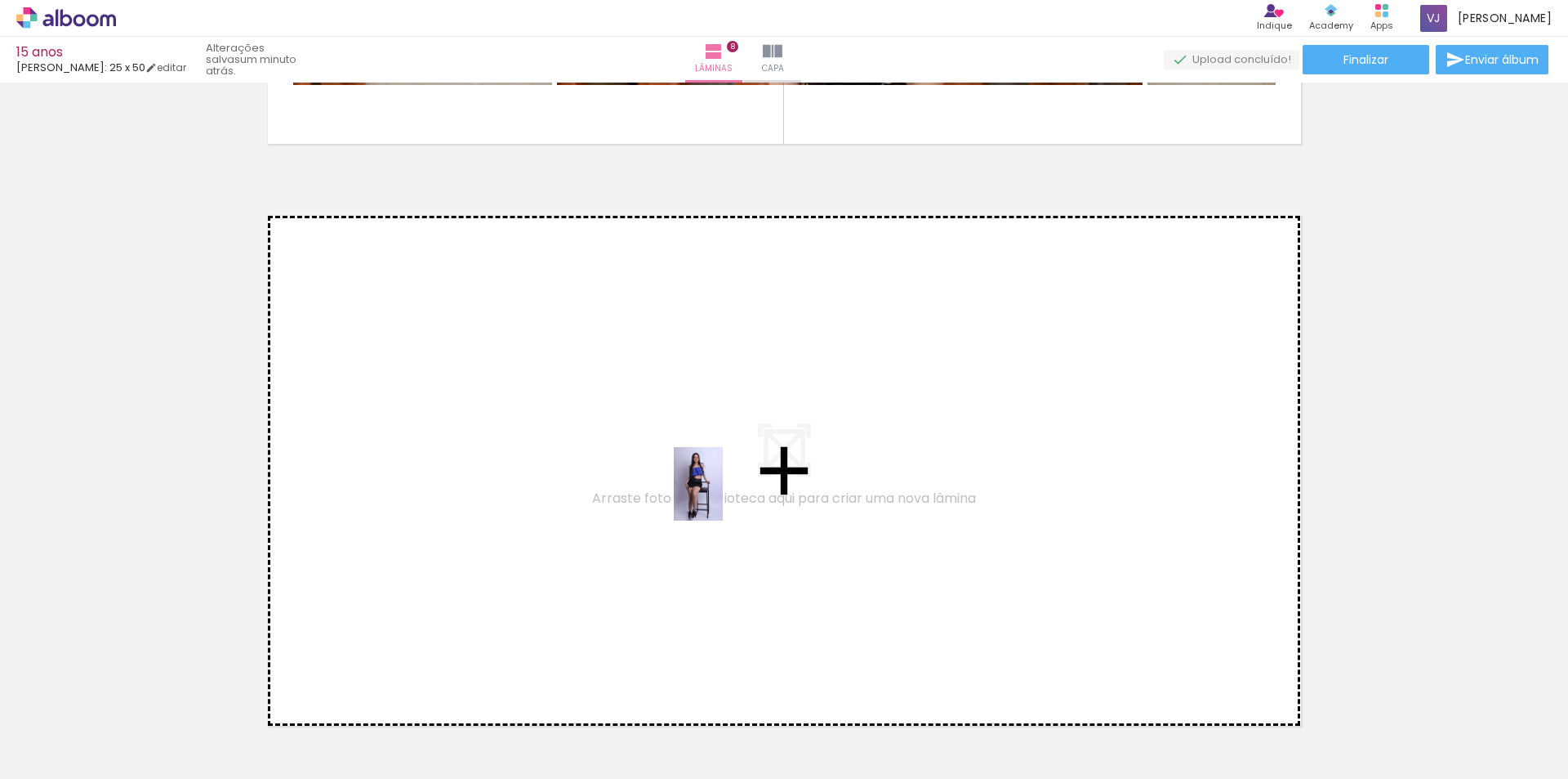
drag, startPoint x: 866, startPoint y: 738, endPoint x: 722, endPoint y: 496, distance: 281.6
click at [722, 496] on quentale-workspace at bounding box center [784, 389] width 1568 height 779
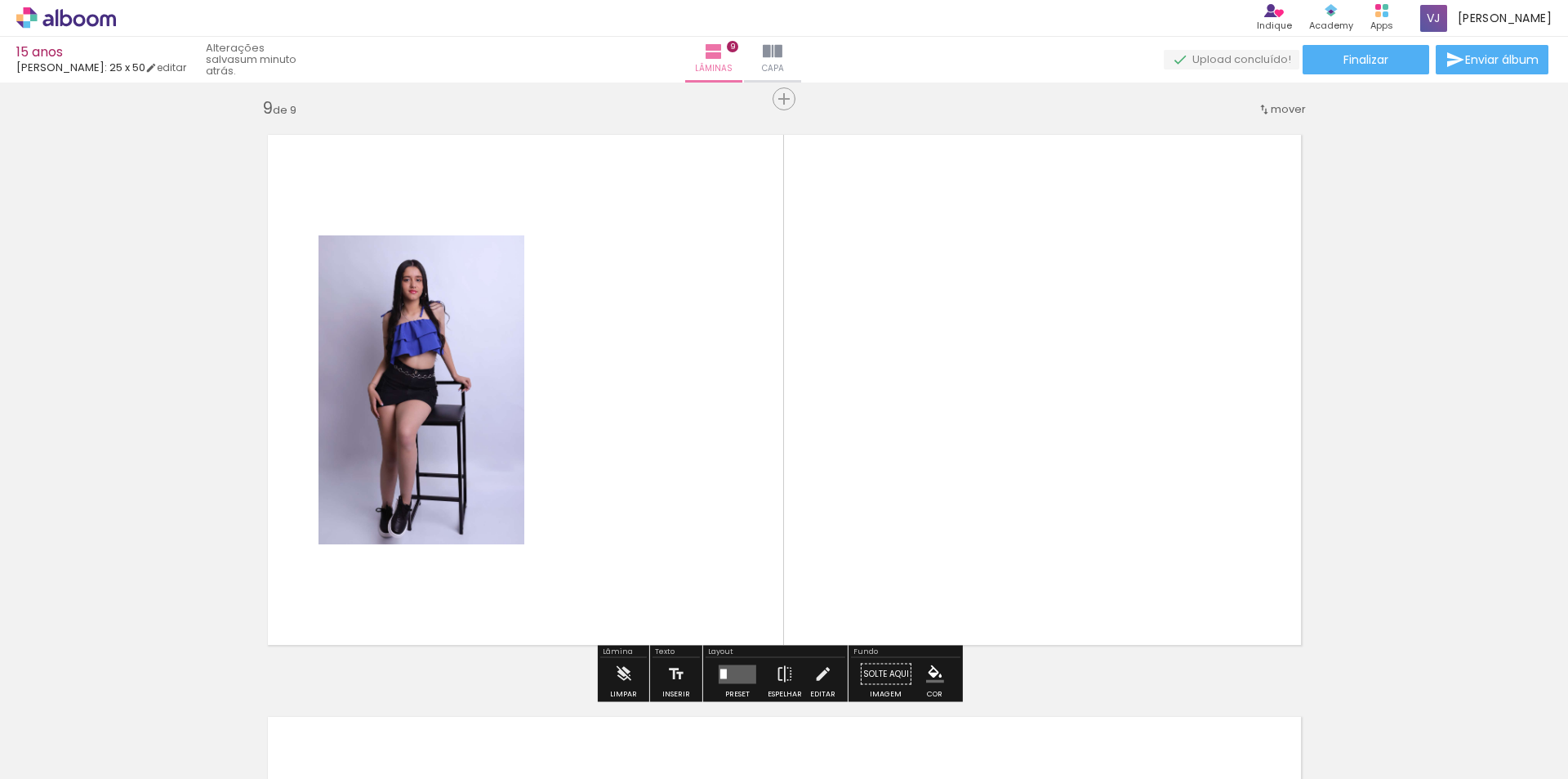
scroll to position [4675, 0]
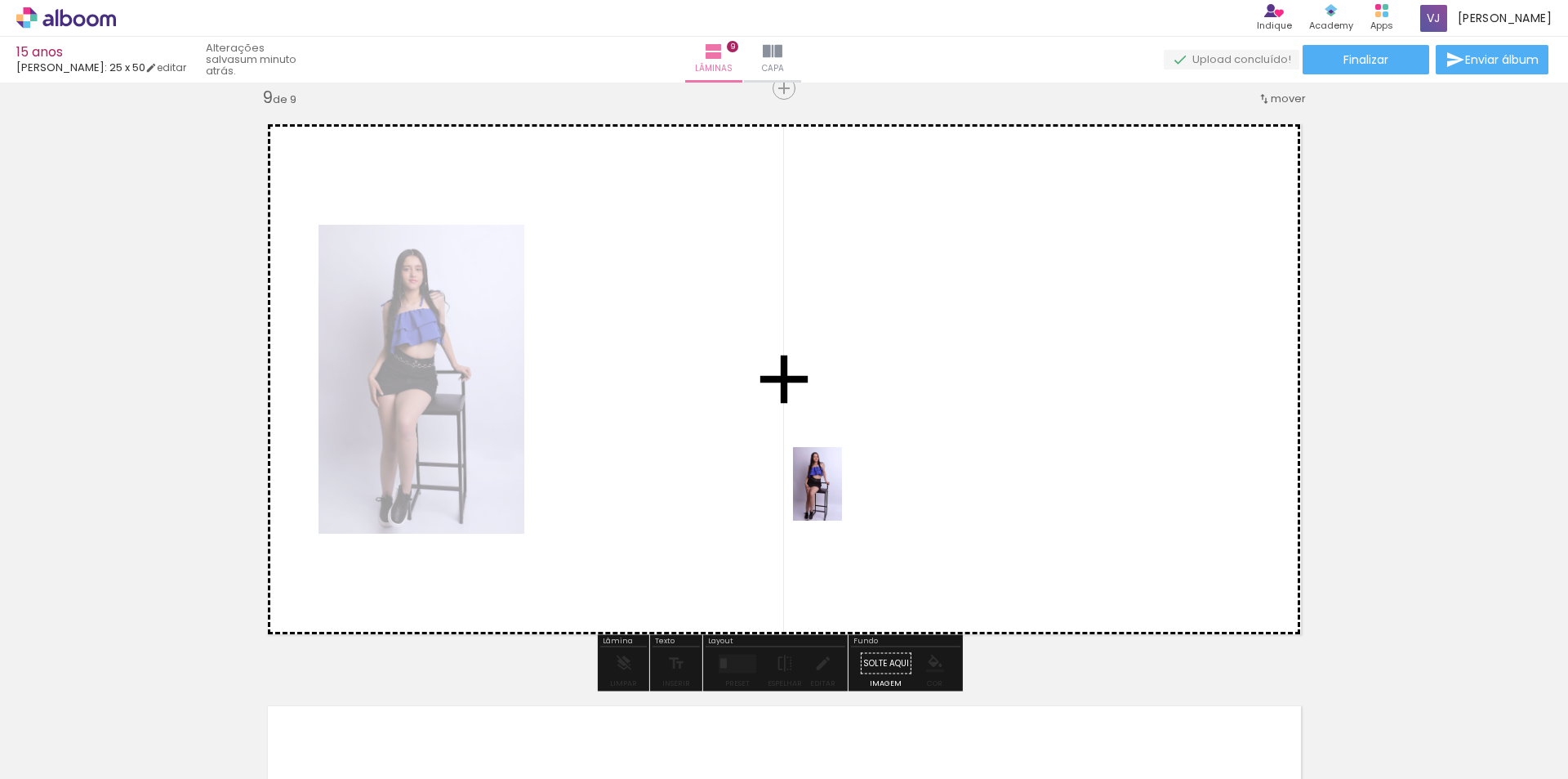
drag, startPoint x: 954, startPoint y: 735, endPoint x: 842, endPoint y: 483, distance: 275.8
click at [842, 483] on quentale-workspace at bounding box center [784, 389] width 1568 height 779
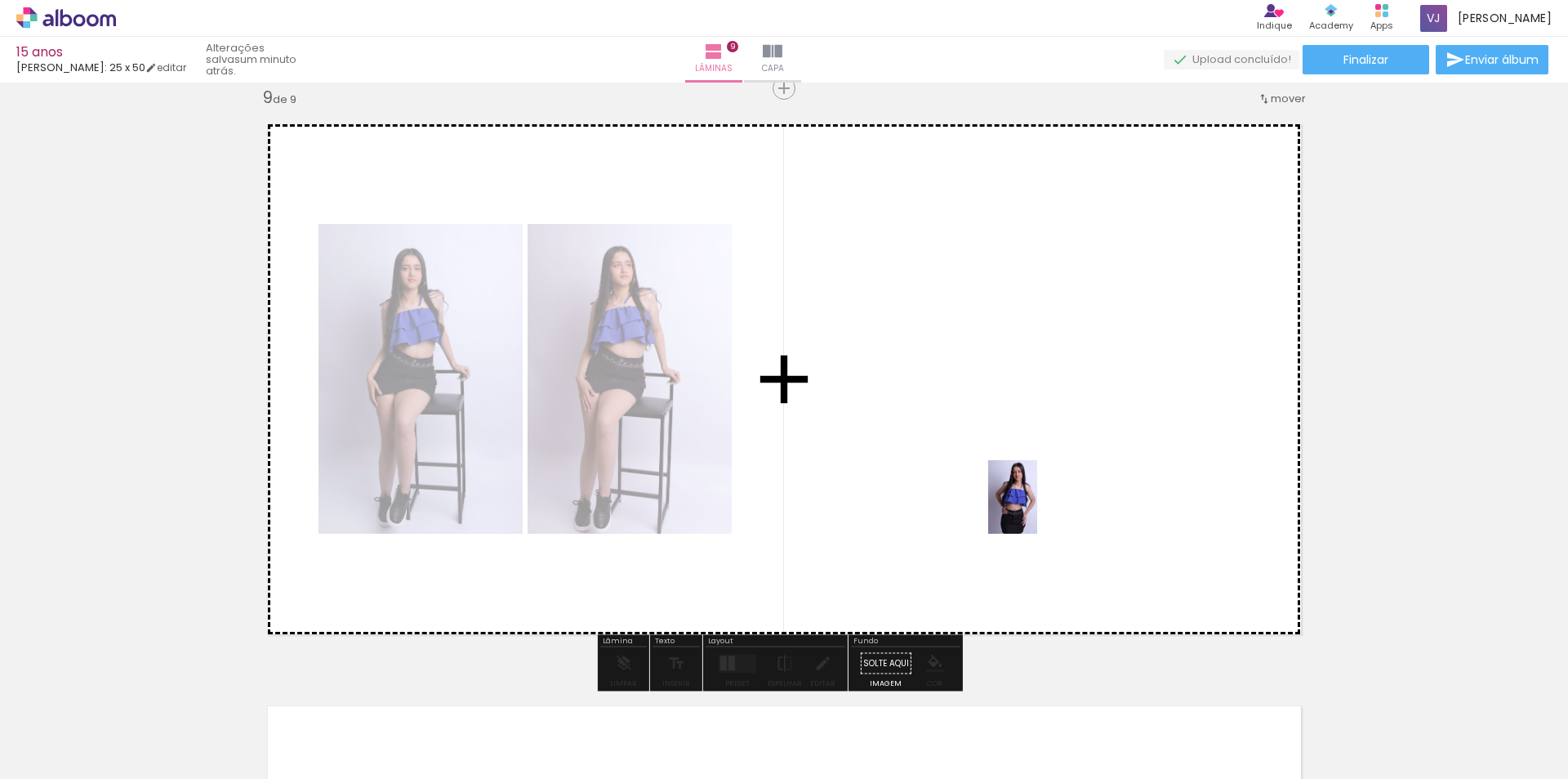
drag, startPoint x: 1054, startPoint y: 743, endPoint x: 1035, endPoint y: 507, distance: 236.8
click at [1035, 507] on quentale-workspace at bounding box center [784, 389] width 1568 height 779
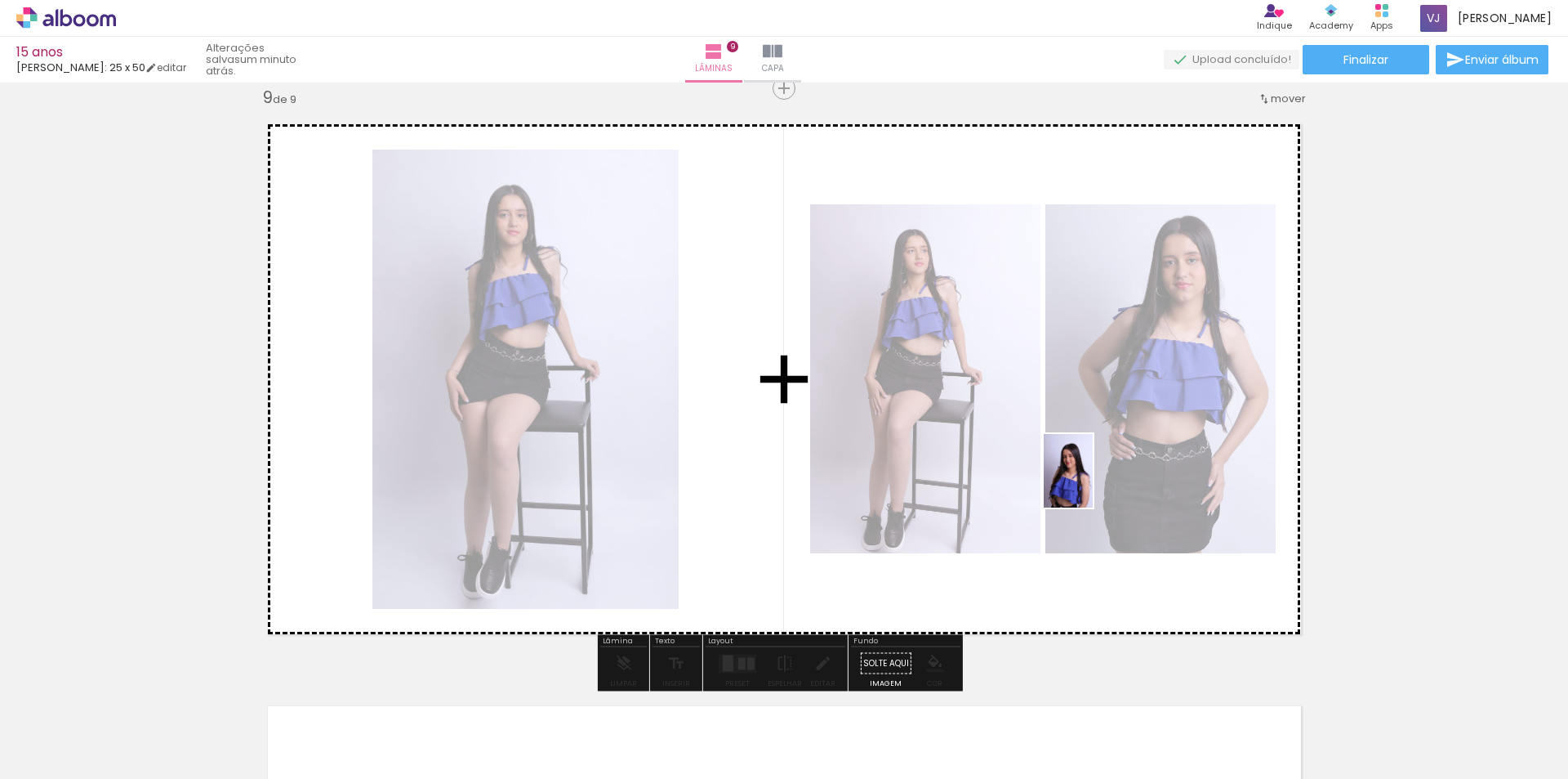
drag, startPoint x: 1134, startPoint y: 686, endPoint x: 1093, endPoint y: 483, distance: 207.1
click at [1093, 483] on quentale-workspace at bounding box center [784, 389] width 1568 height 779
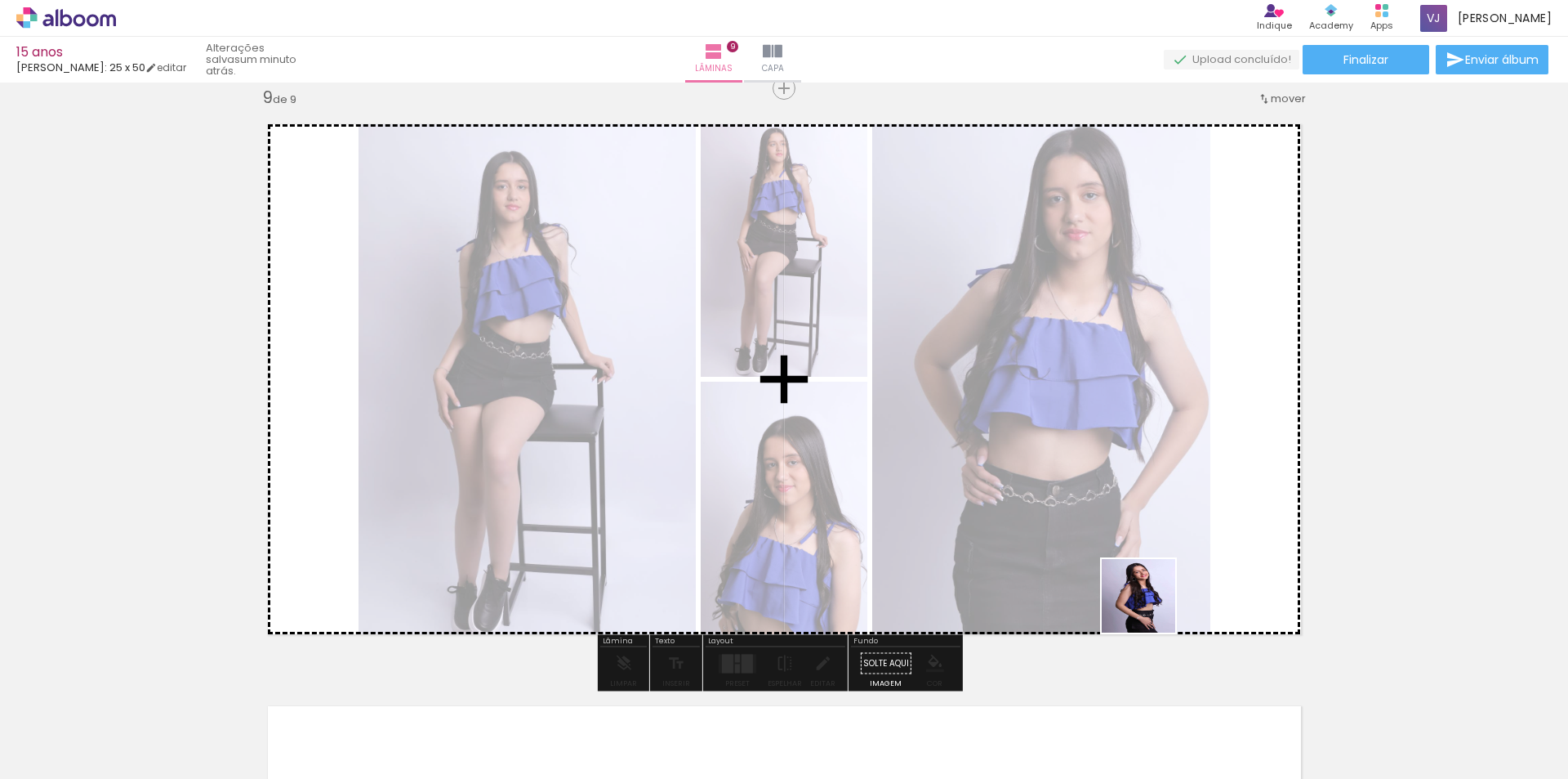
drag, startPoint x: 1224, startPoint y: 732, endPoint x: 1131, endPoint y: 537, distance: 216.0
click at [1131, 537] on quentale-workspace at bounding box center [784, 389] width 1568 height 779
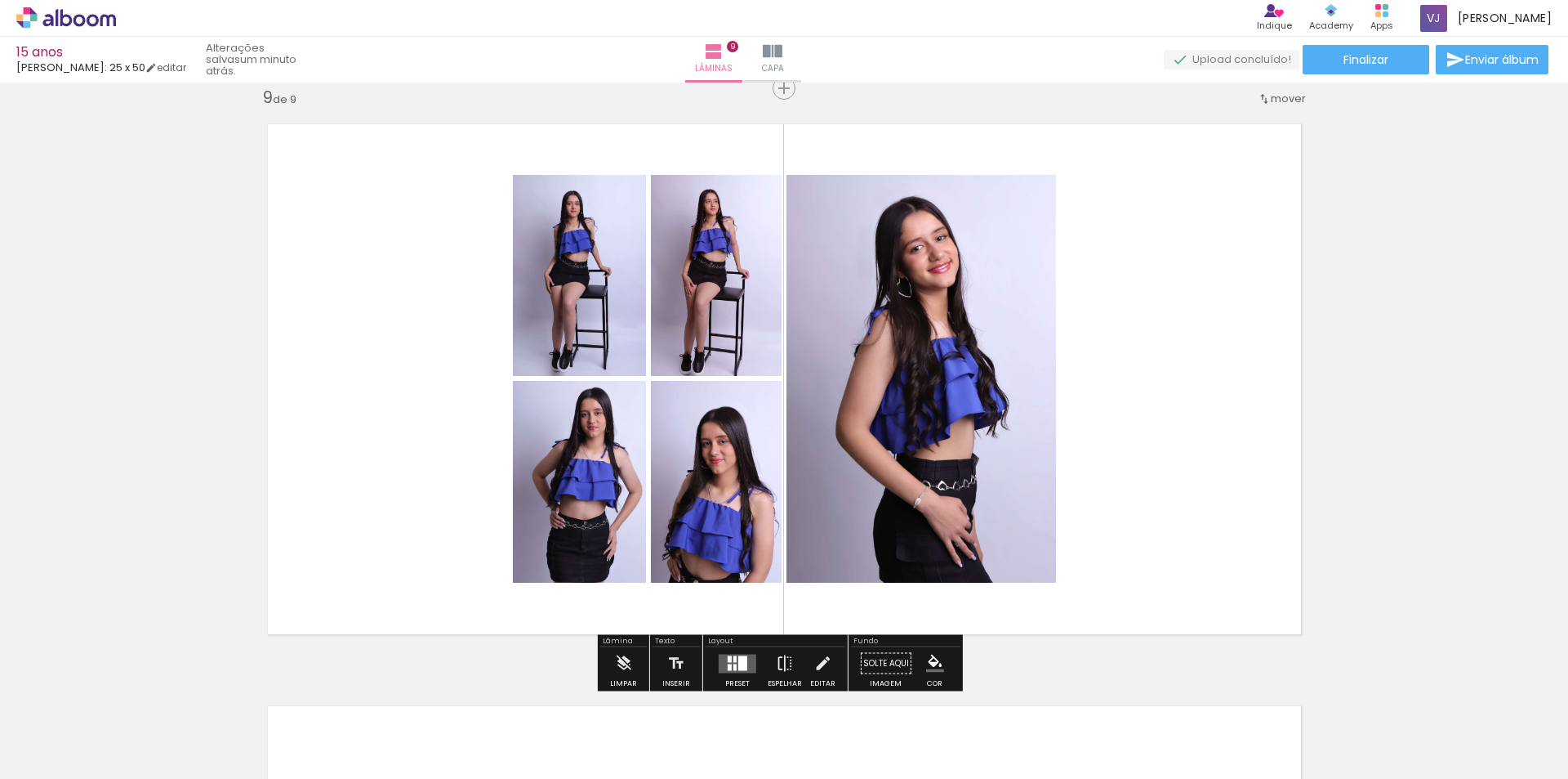
click at [738, 659] on div at bounding box center [743, 662] width 9 height 15
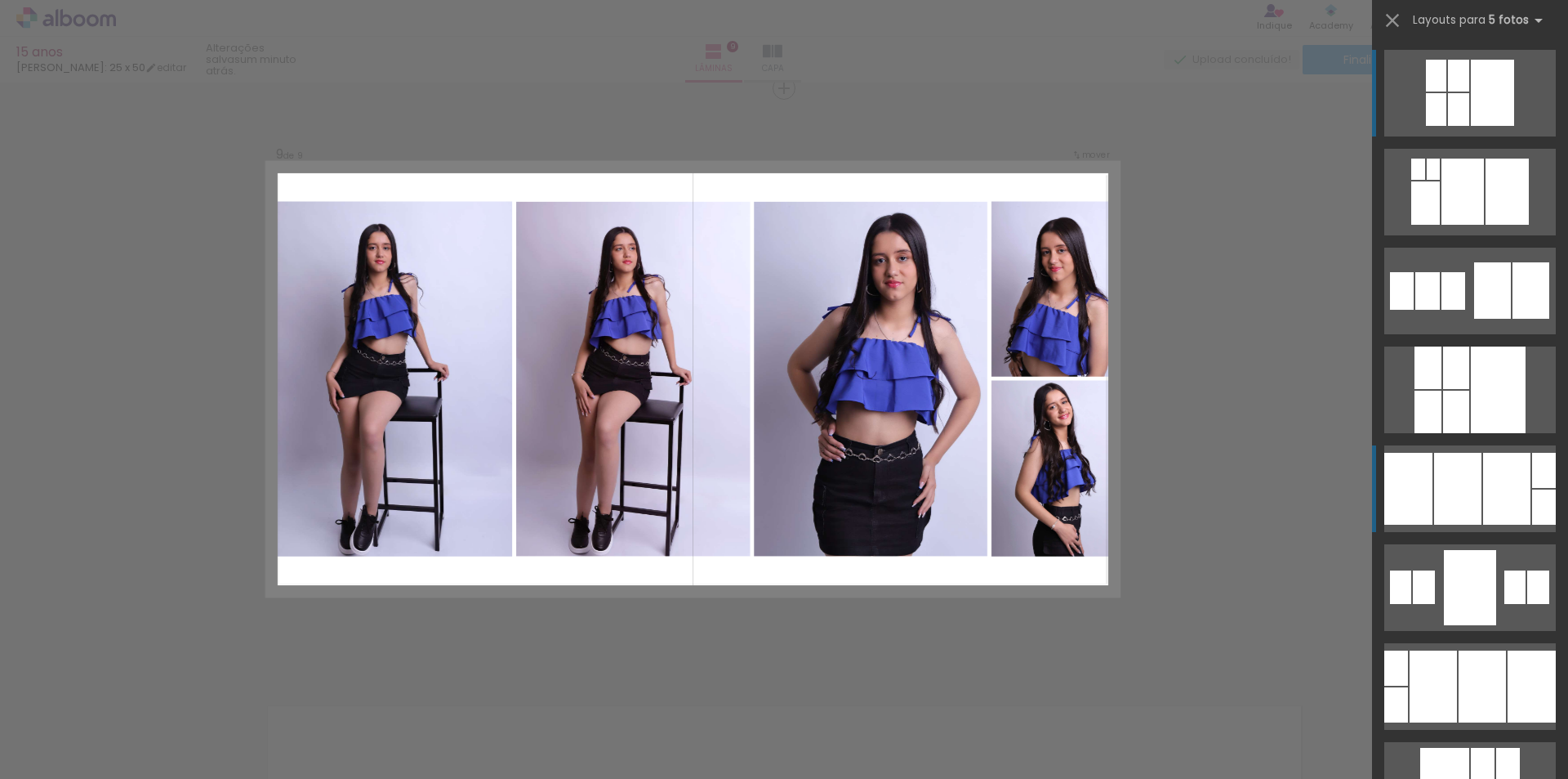
click at [1415, 389] on div at bounding box center [1428, 367] width 27 height 42
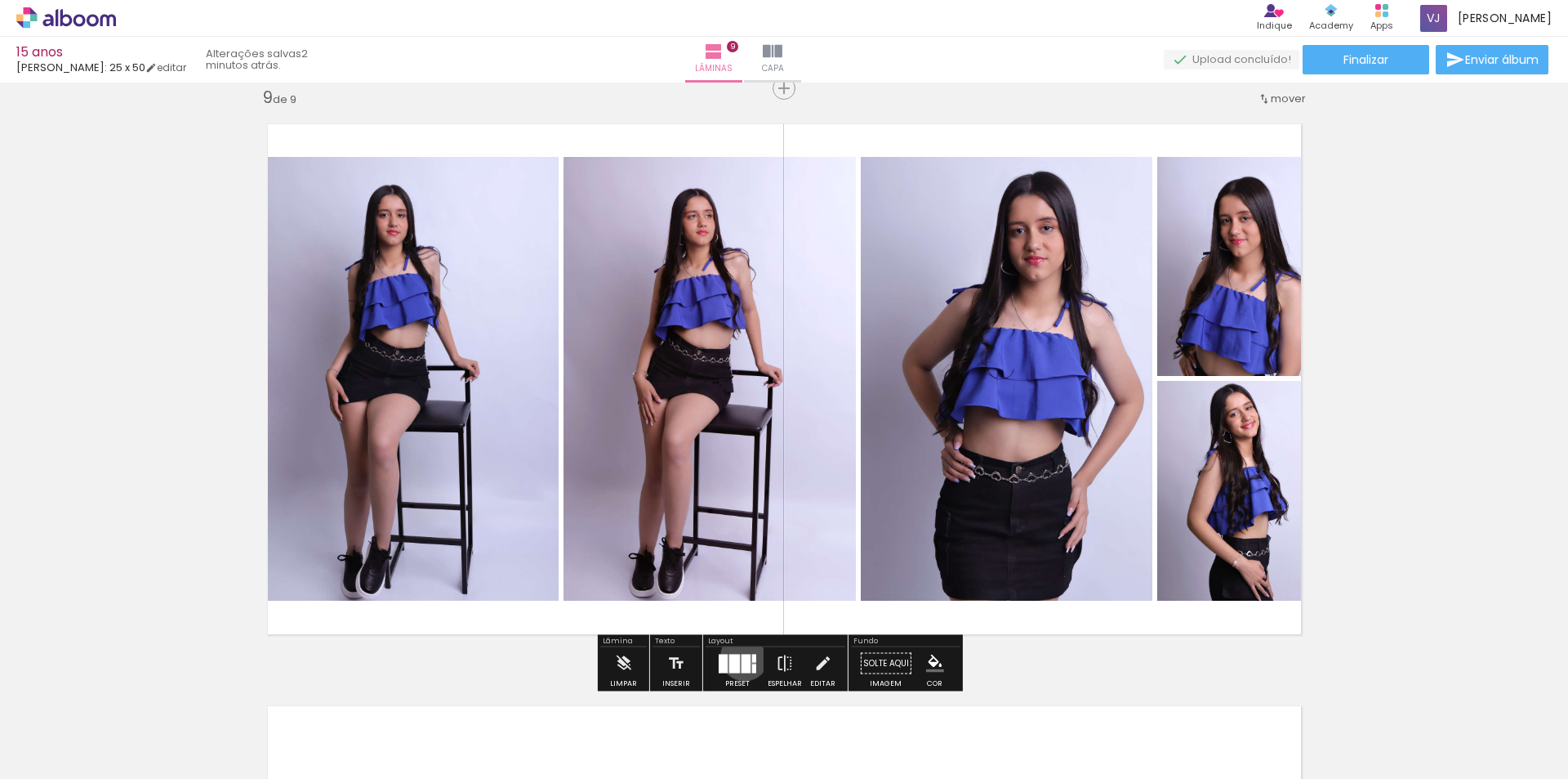
click at [741, 656] on div at bounding box center [746, 663] width 9 height 19
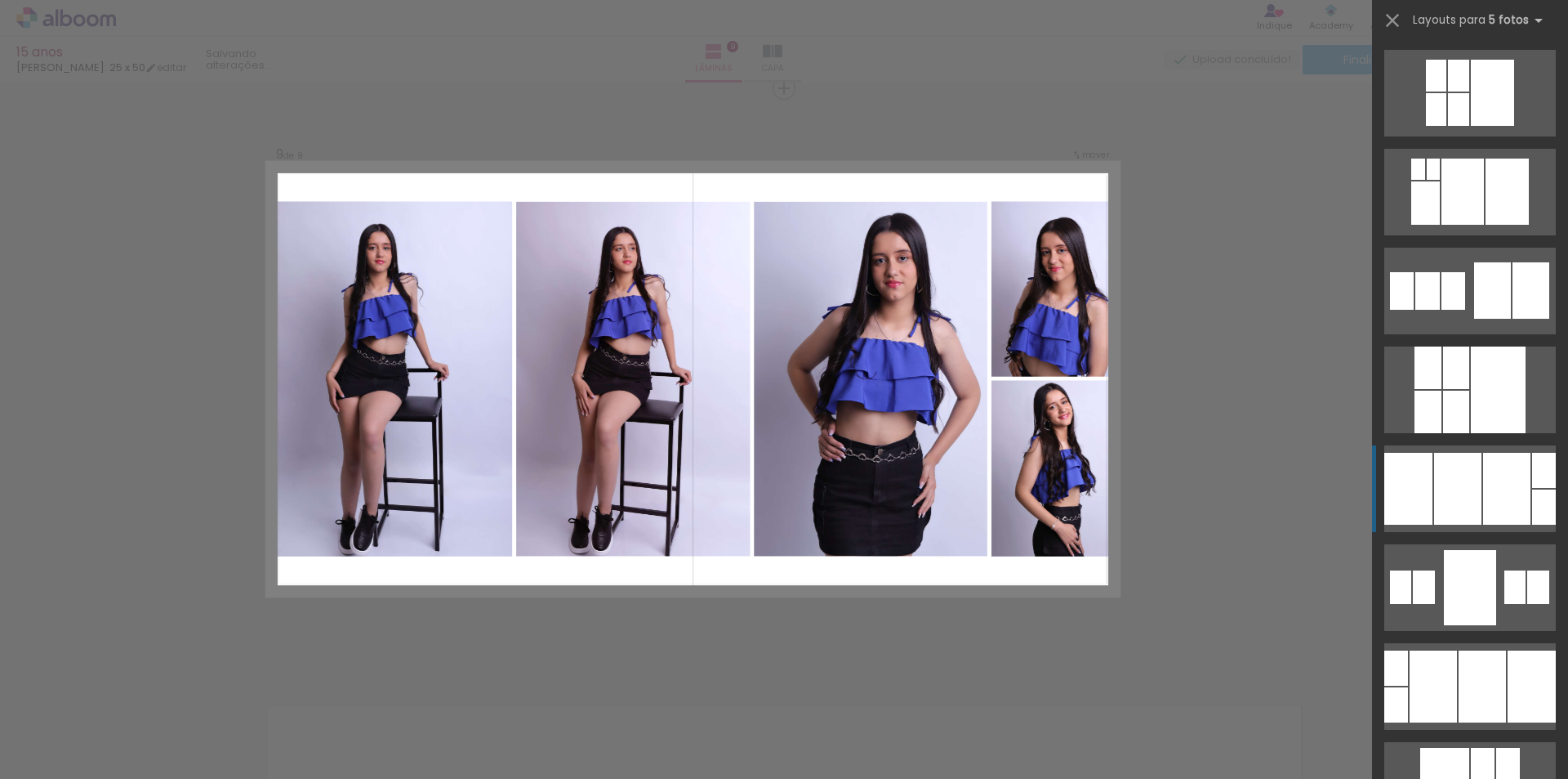
scroll to position [396, 0]
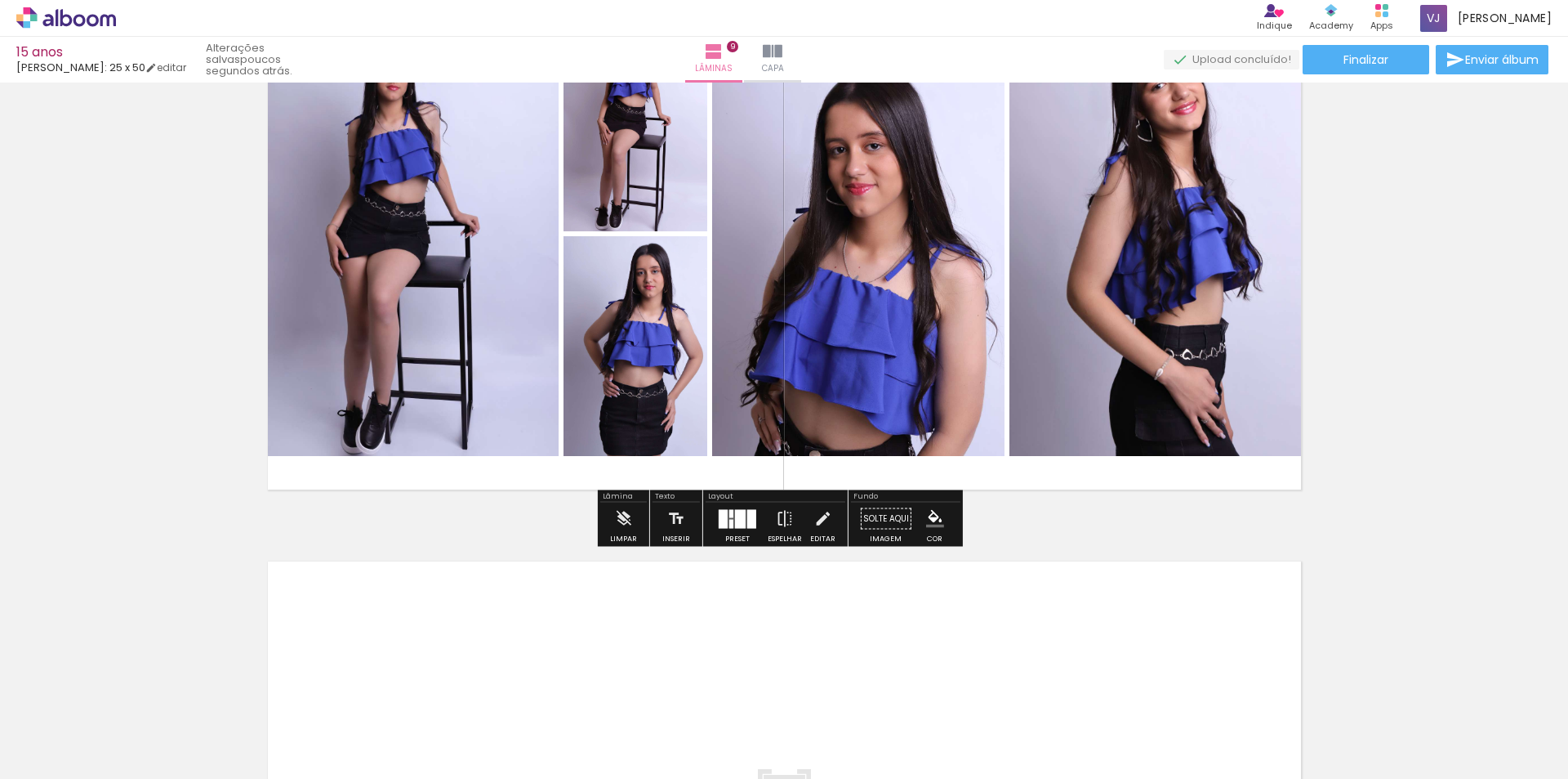
scroll to position [4838, 0]
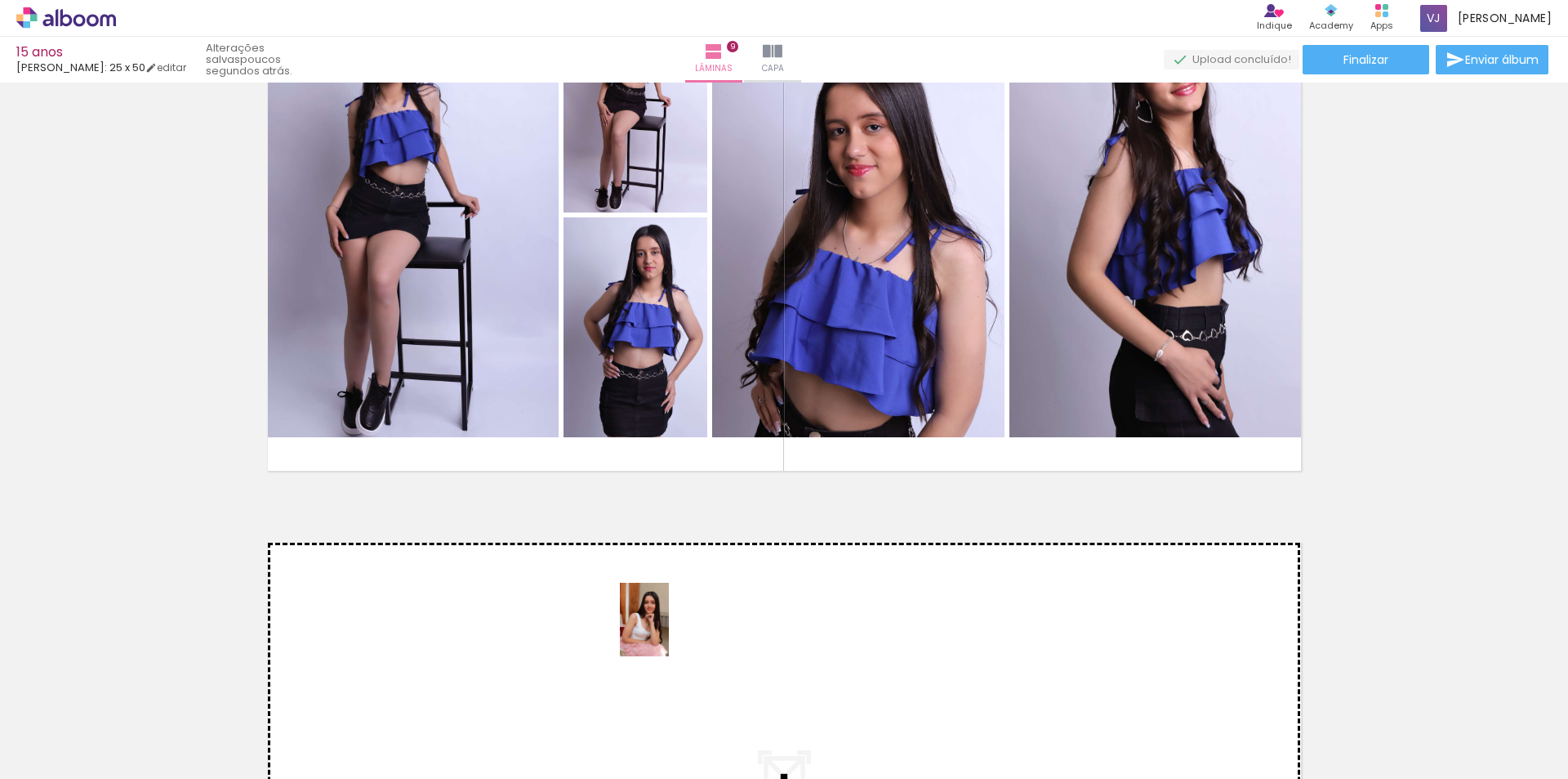
drag, startPoint x: 674, startPoint y: 728, endPoint x: 669, endPoint y: 631, distance: 97.1
click at [669, 631] on quentale-workspace at bounding box center [784, 389] width 1568 height 779
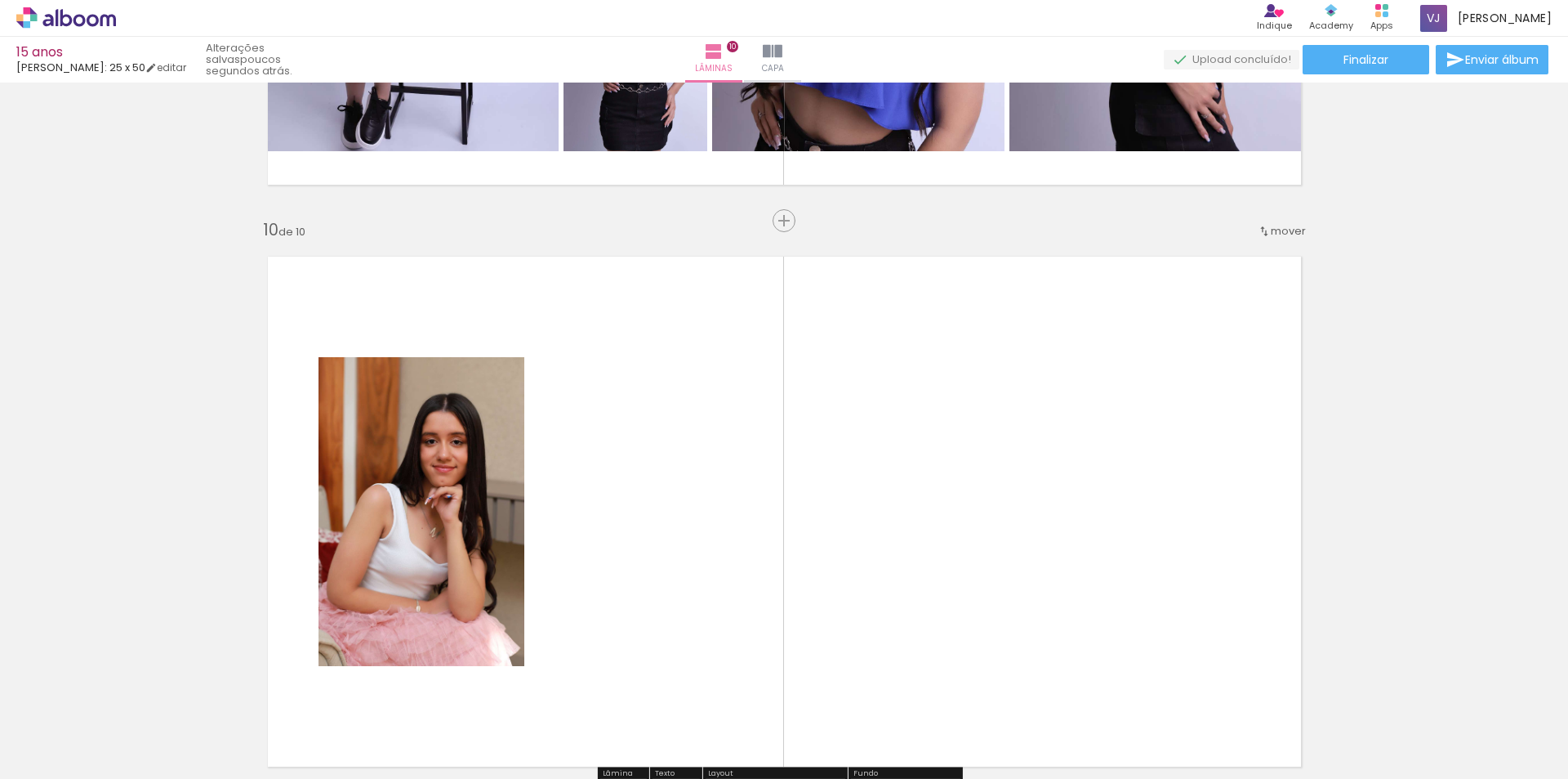
scroll to position [5257, 0]
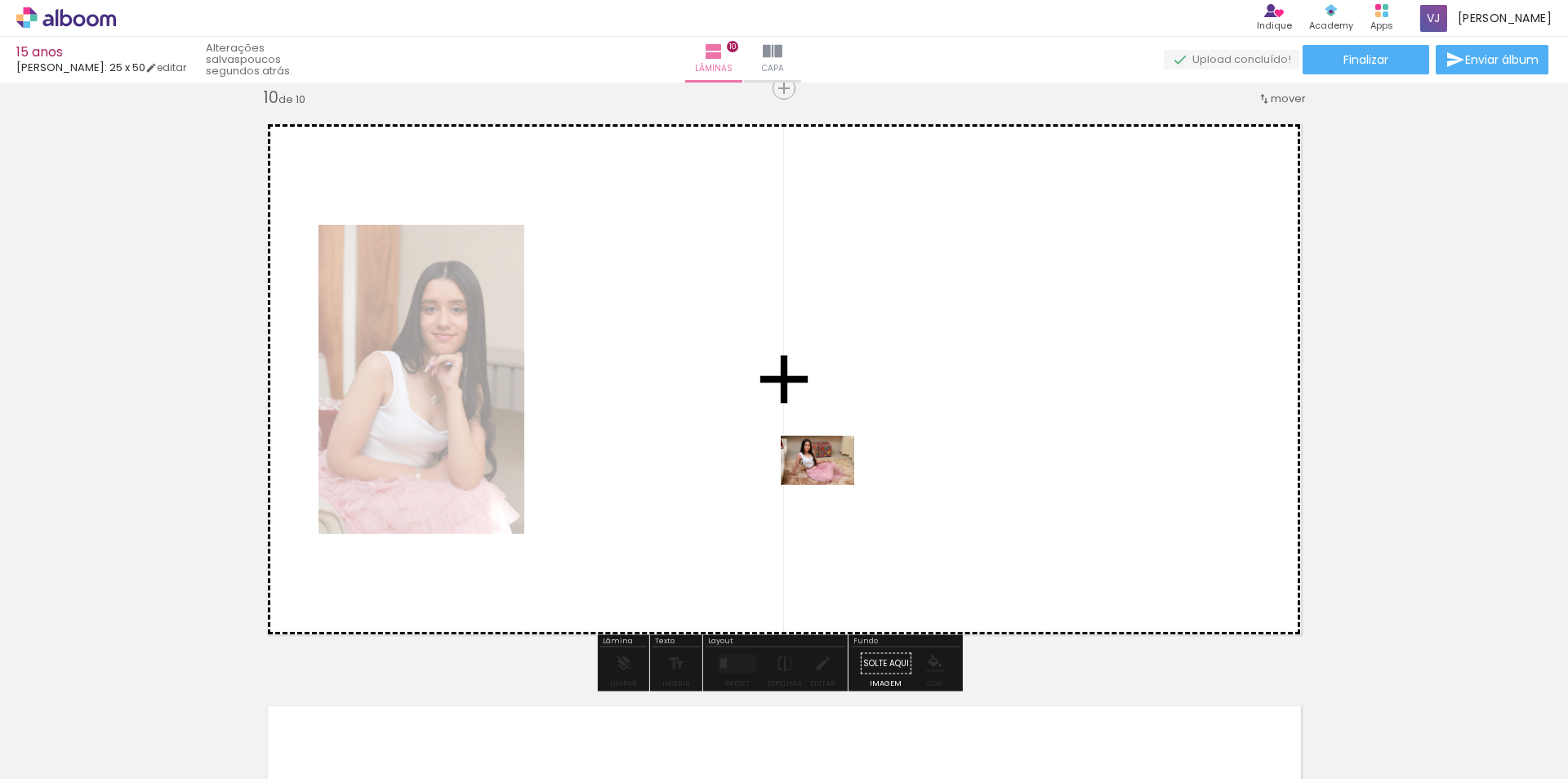
drag, startPoint x: 791, startPoint y: 741, endPoint x: 830, endPoint y: 485, distance: 259.0
click at [830, 485] on quentale-workspace at bounding box center [784, 389] width 1568 height 779
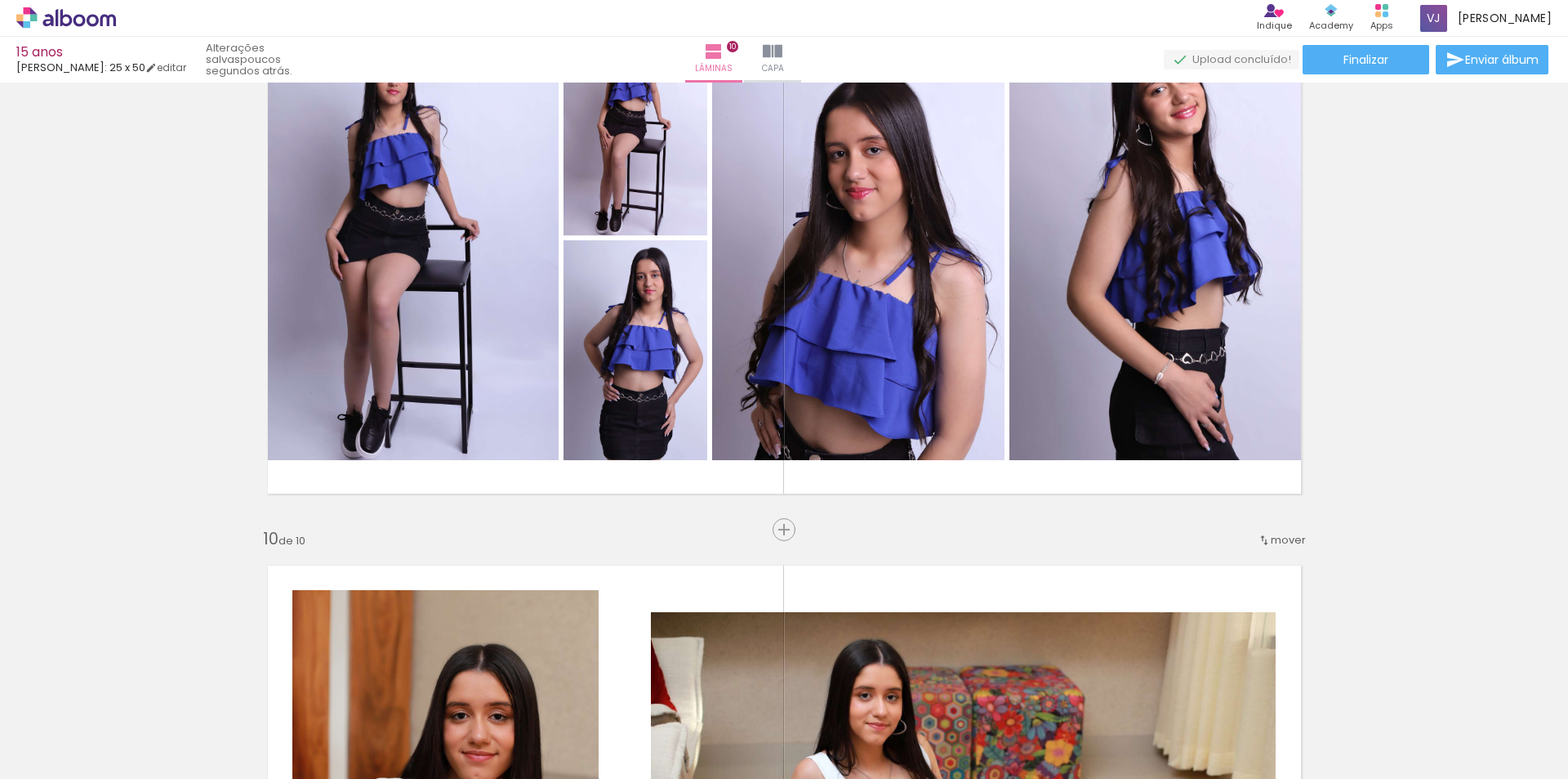
scroll to position [4806, 0]
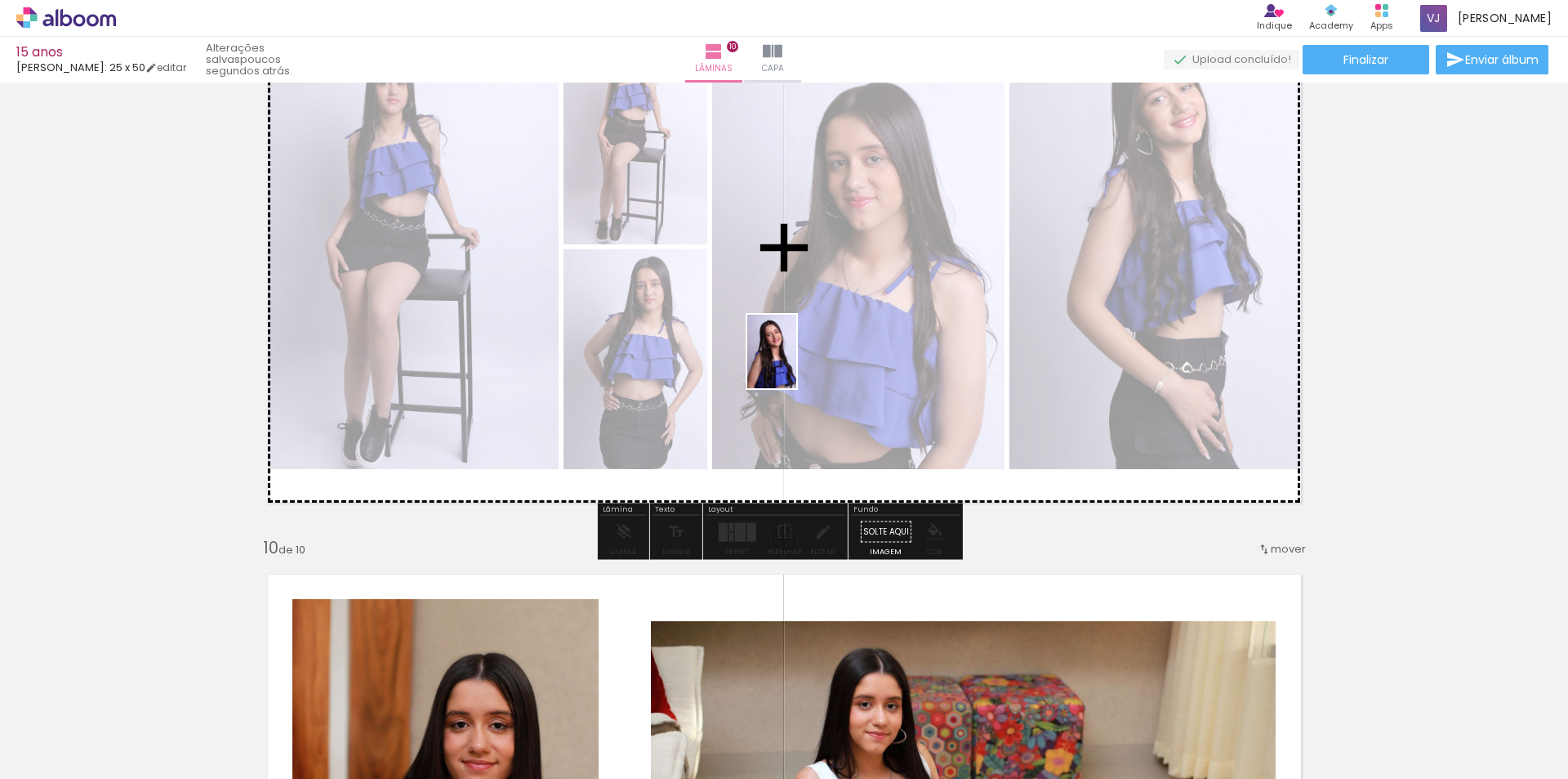
drag, startPoint x: 784, startPoint y: 697, endPoint x: 797, endPoint y: 364, distance: 333.3
click at [797, 364] on quentale-workspace at bounding box center [784, 389] width 1568 height 779
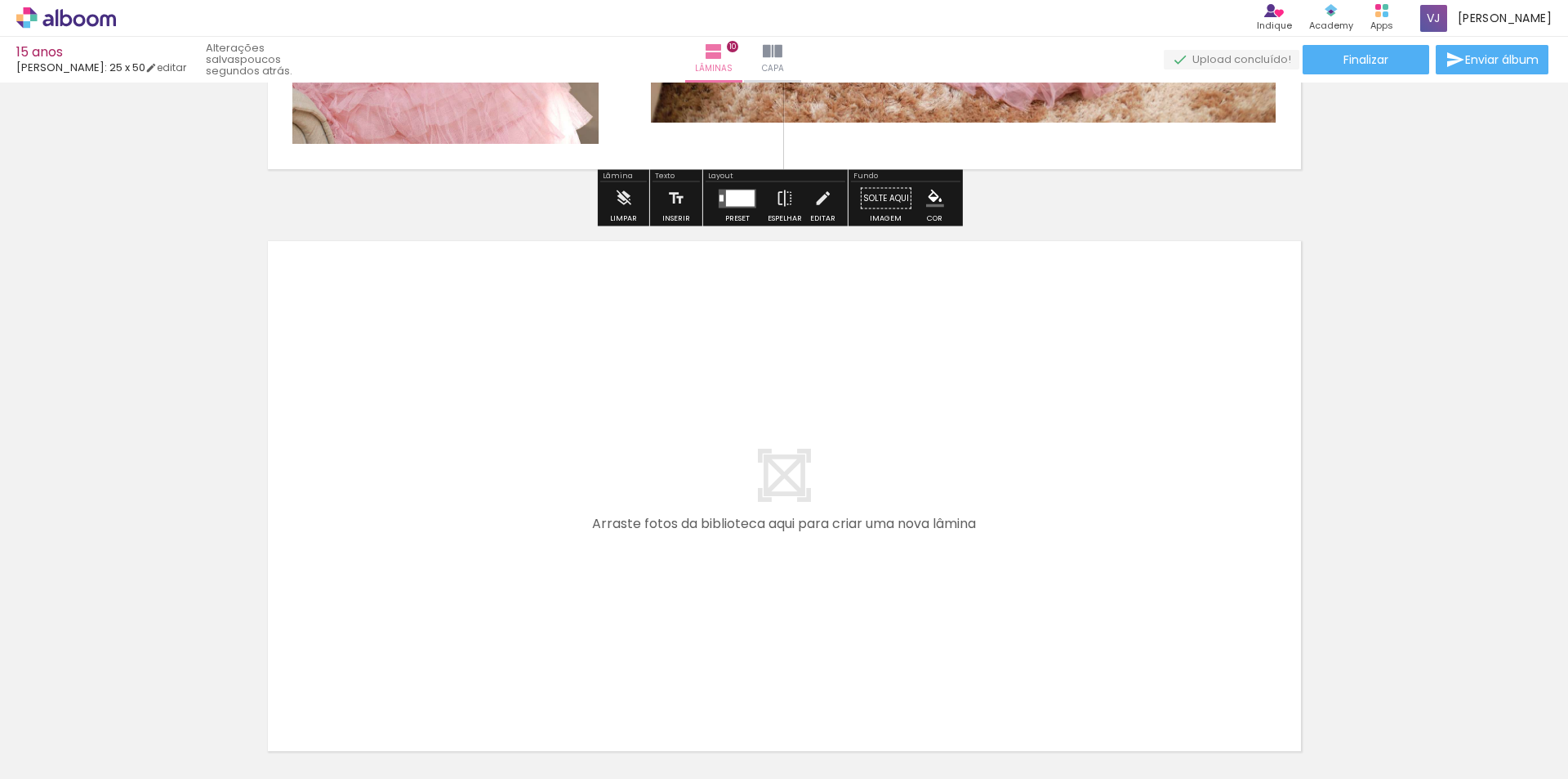
scroll to position [5868, 0]
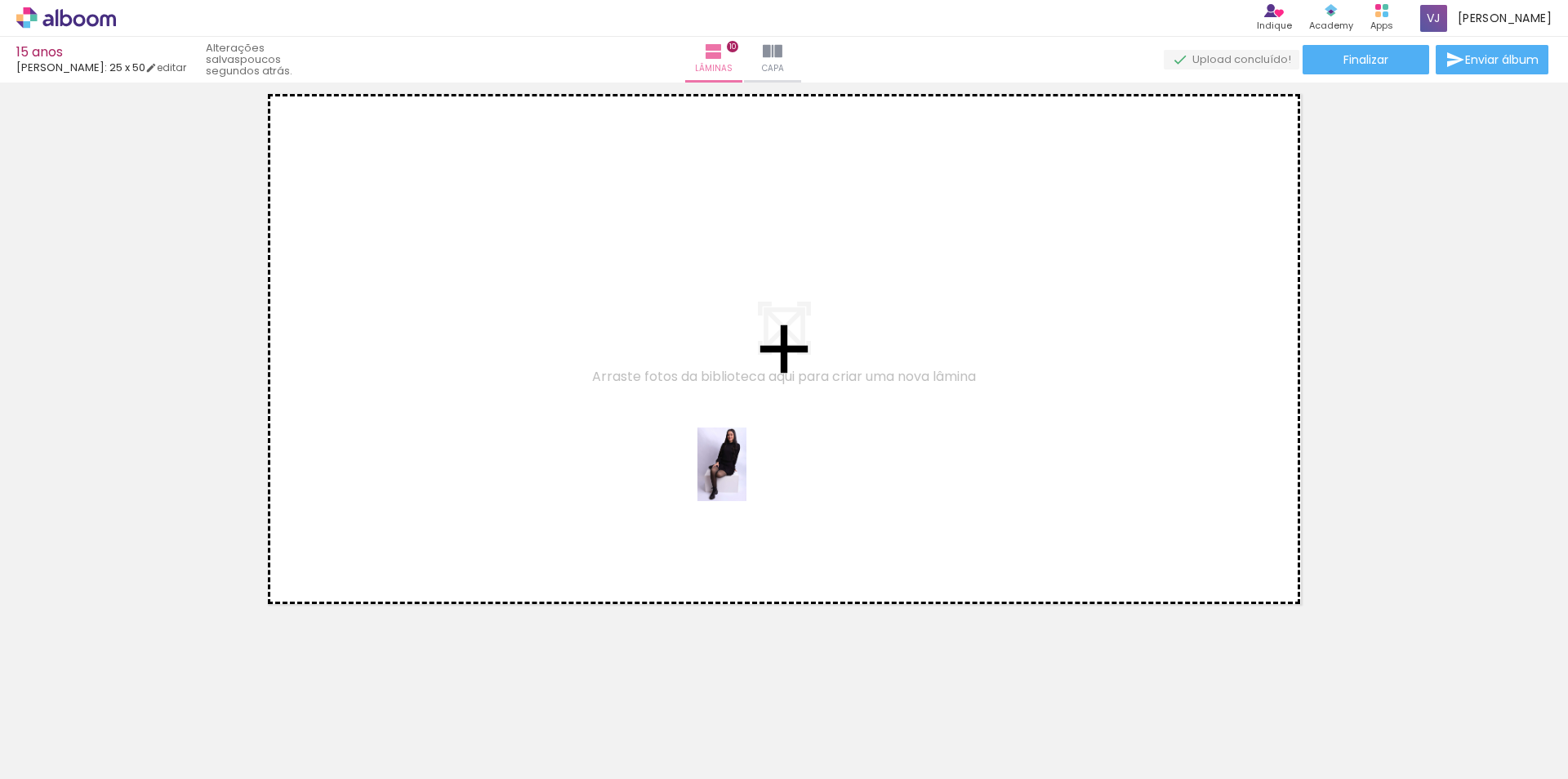
drag, startPoint x: 882, startPoint y: 729, endPoint x: 715, endPoint y: 394, distance: 374.3
click at [715, 394] on quentale-workspace at bounding box center [784, 389] width 1568 height 779
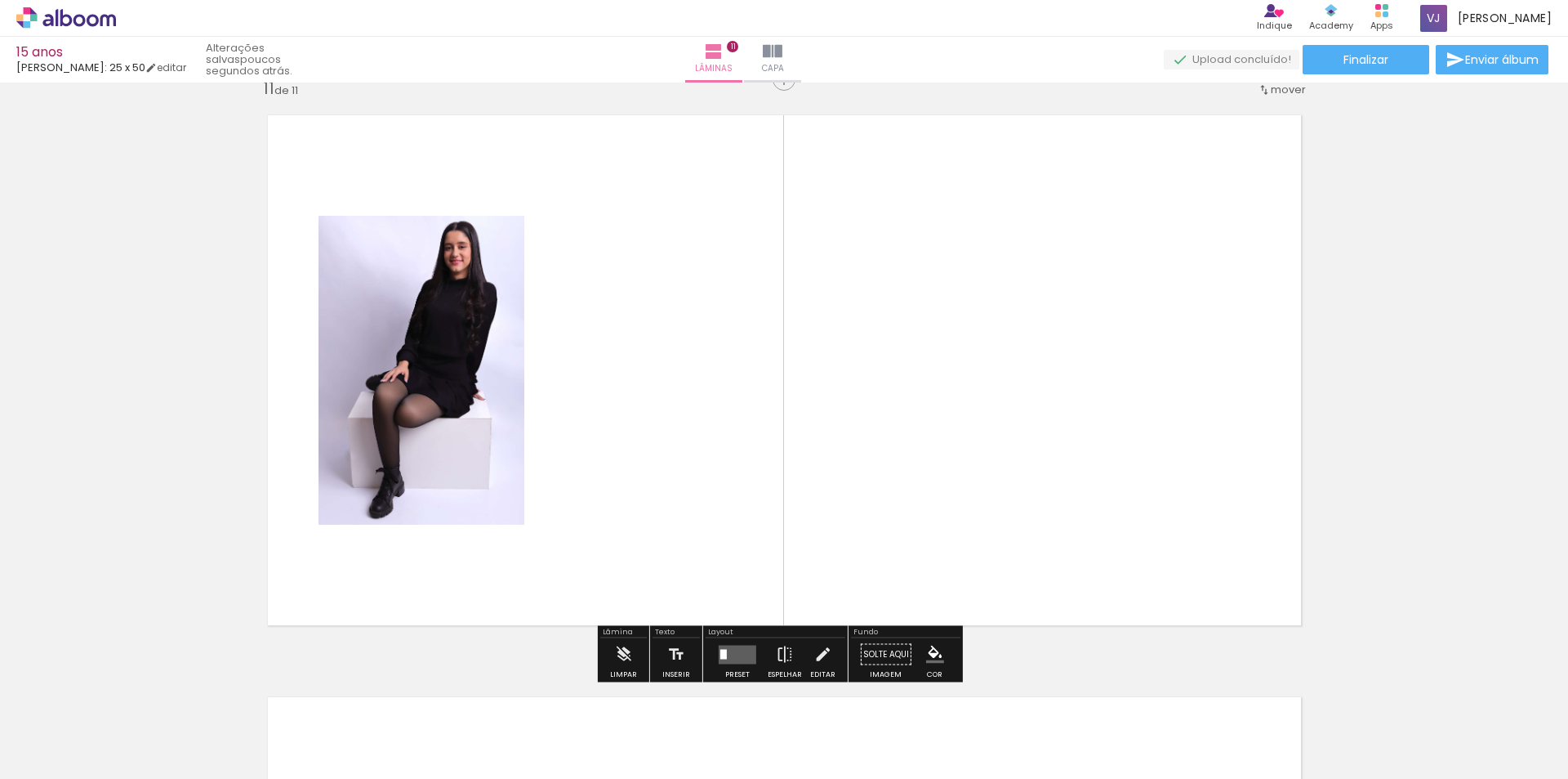
scroll to position [5838, 0]
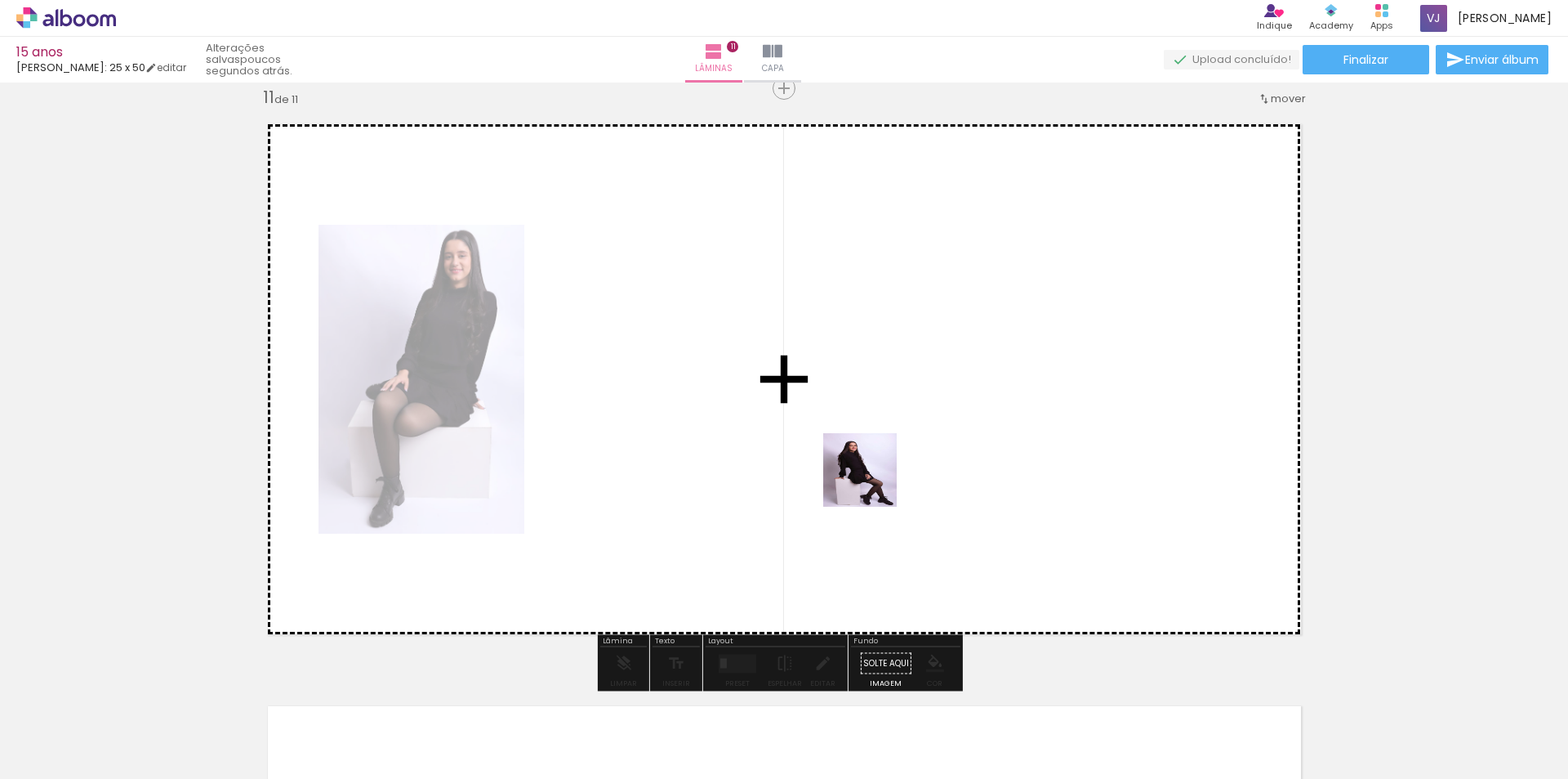
drag, startPoint x: 954, startPoint y: 718, endPoint x: 835, endPoint y: 412, distance: 328.3
click at [835, 412] on quentale-workspace at bounding box center [784, 389] width 1568 height 779
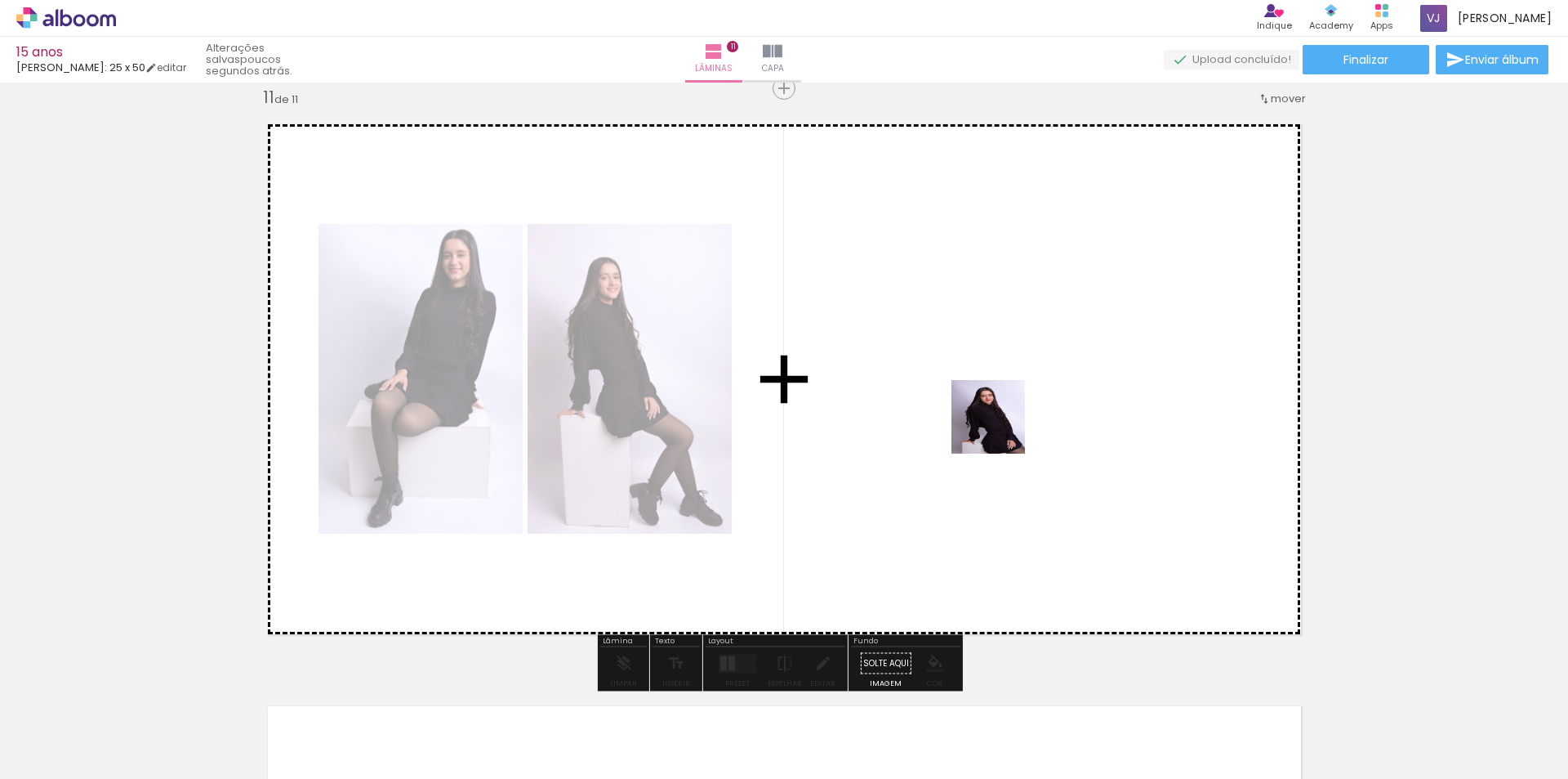
drag, startPoint x: 1060, startPoint y: 728, endPoint x: 1001, endPoint y: 421, distance: 312.6
click at [1001, 421] on quentale-workspace at bounding box center [784, 389] width 1568 height 779
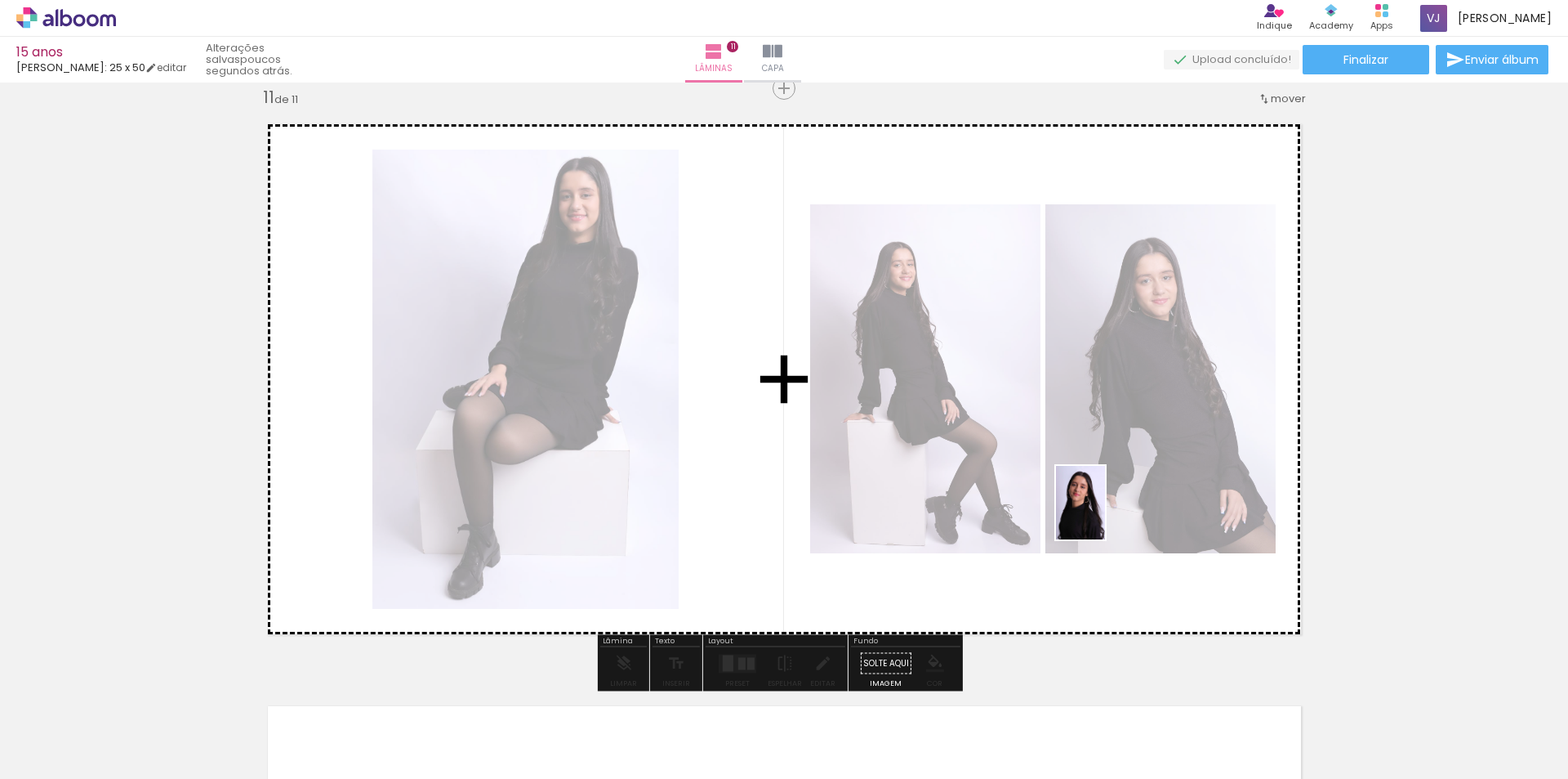
drag, startPoint x: 1148, startPoint y: 731, endPoint x: 1105, endPoint y: 513, distance: 222.2
click at [1105, 513] on quentale-workspace at bounding box center [784, 389] width 1568 height 779
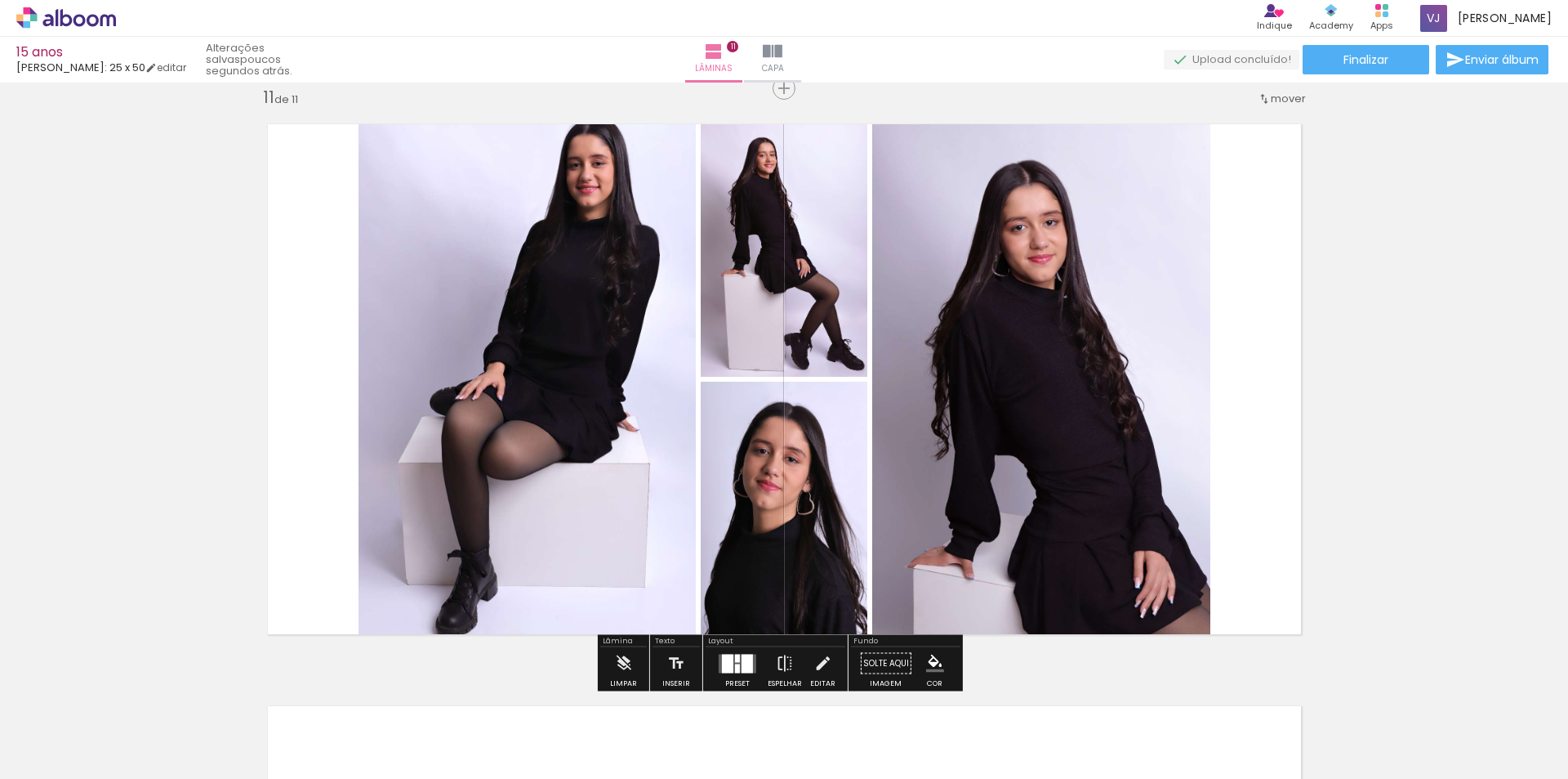
click at [741, 664] on div at bounding box center [747, 663] width 11 height 19
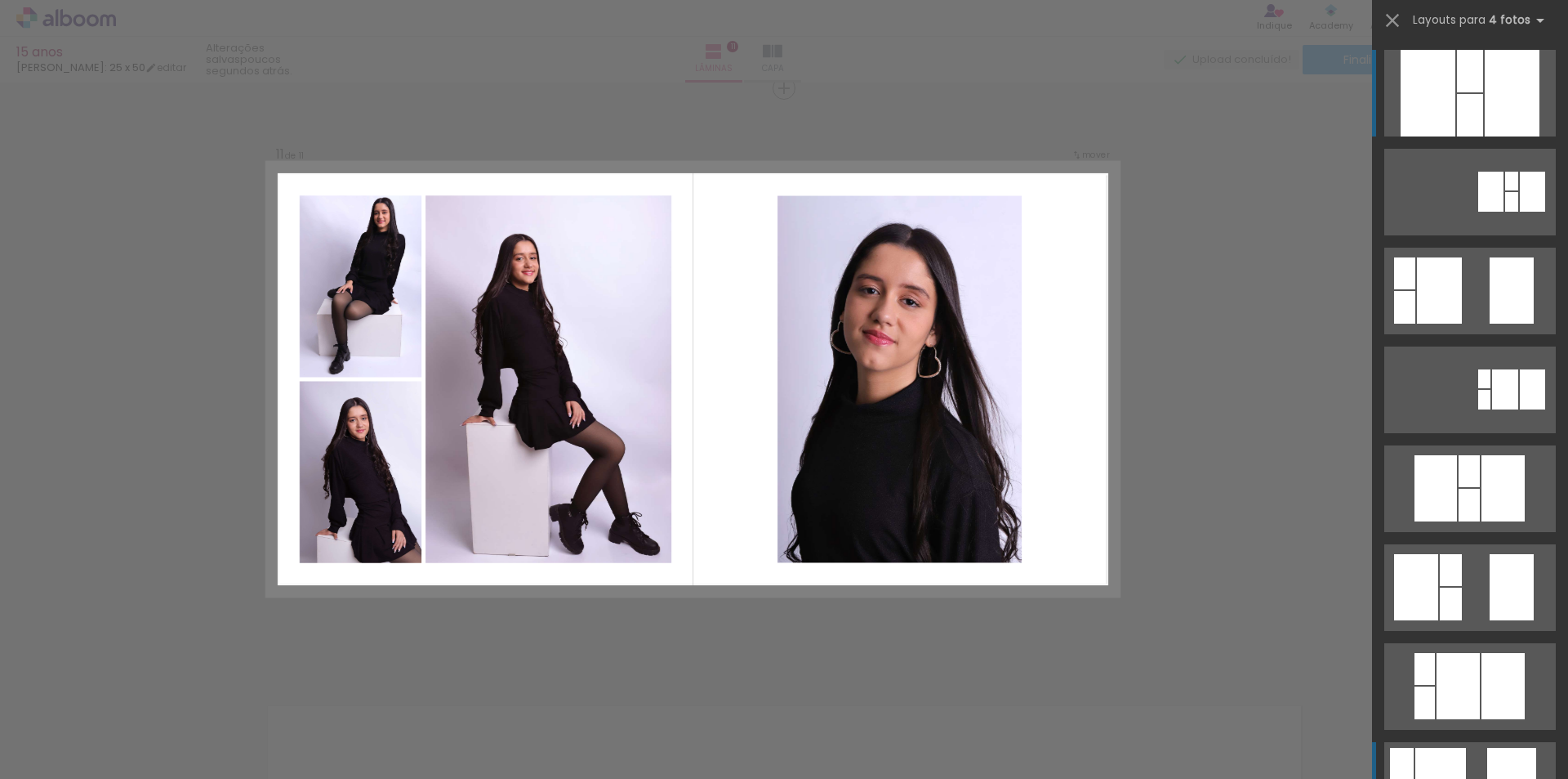
scroll to position [82, 0]
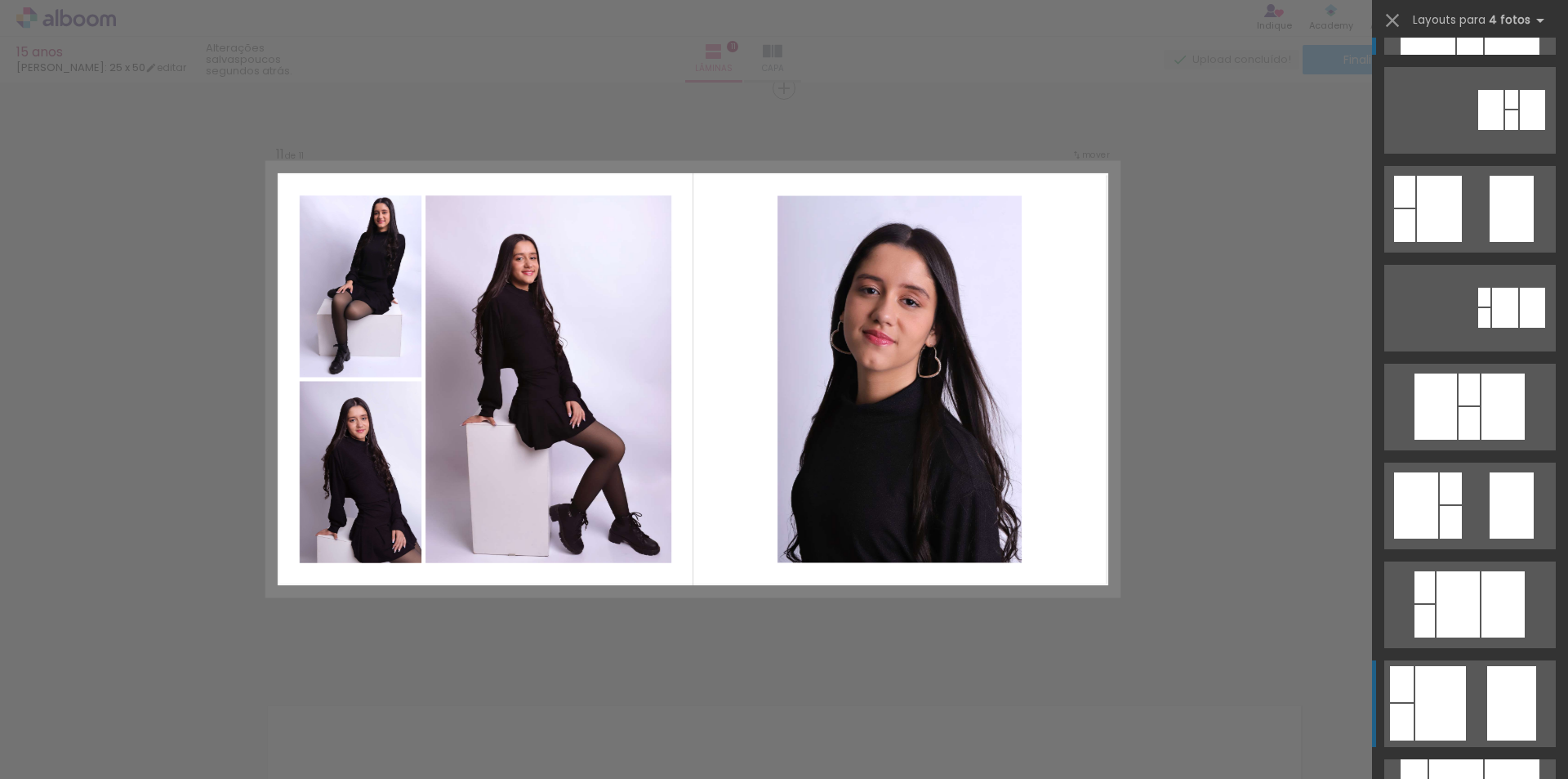
click at [1471, 153] on quentale-layouter at bounding box center [1470, 110] width 172 height 86
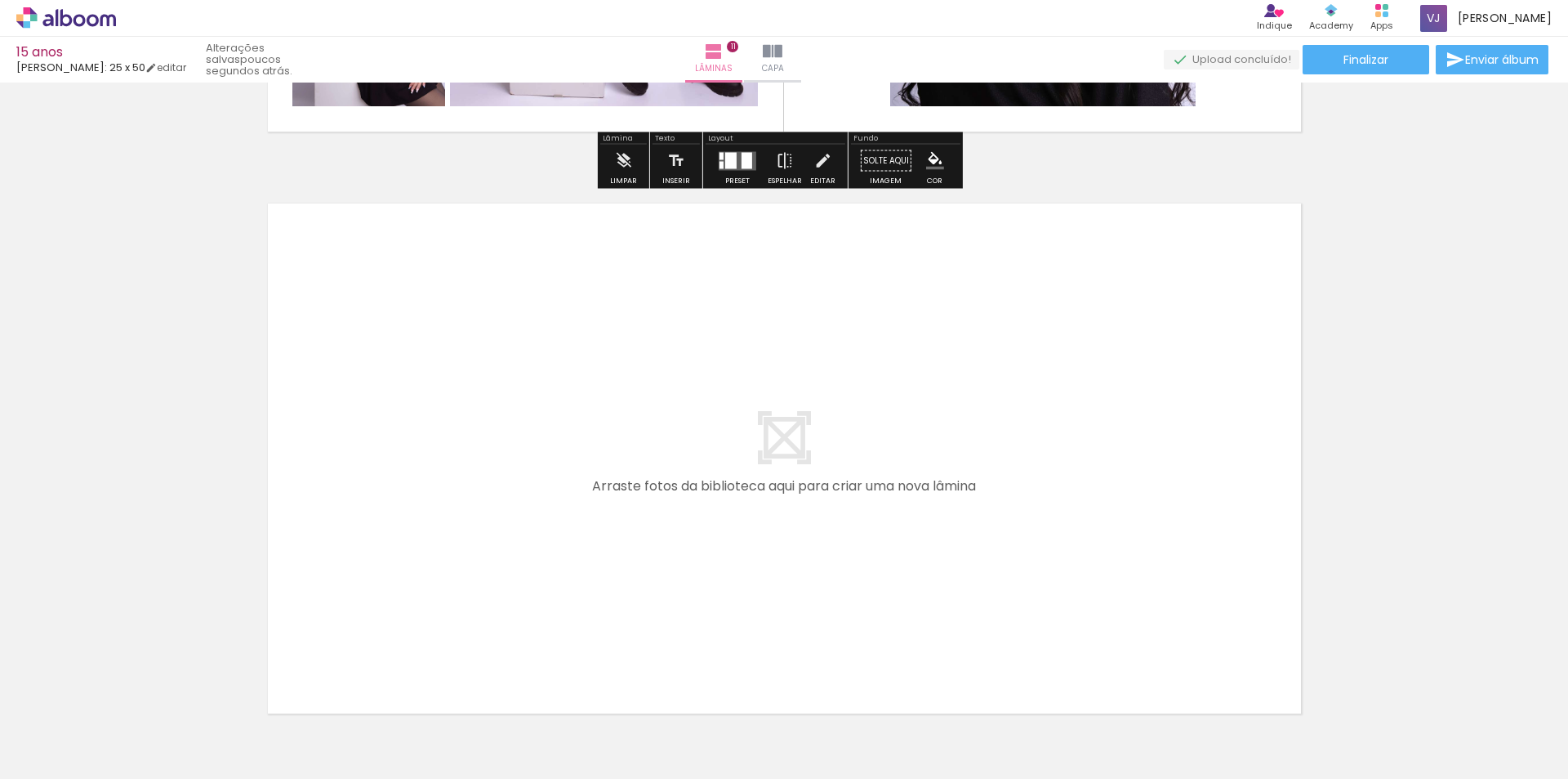
scroll to position [6450, 0]
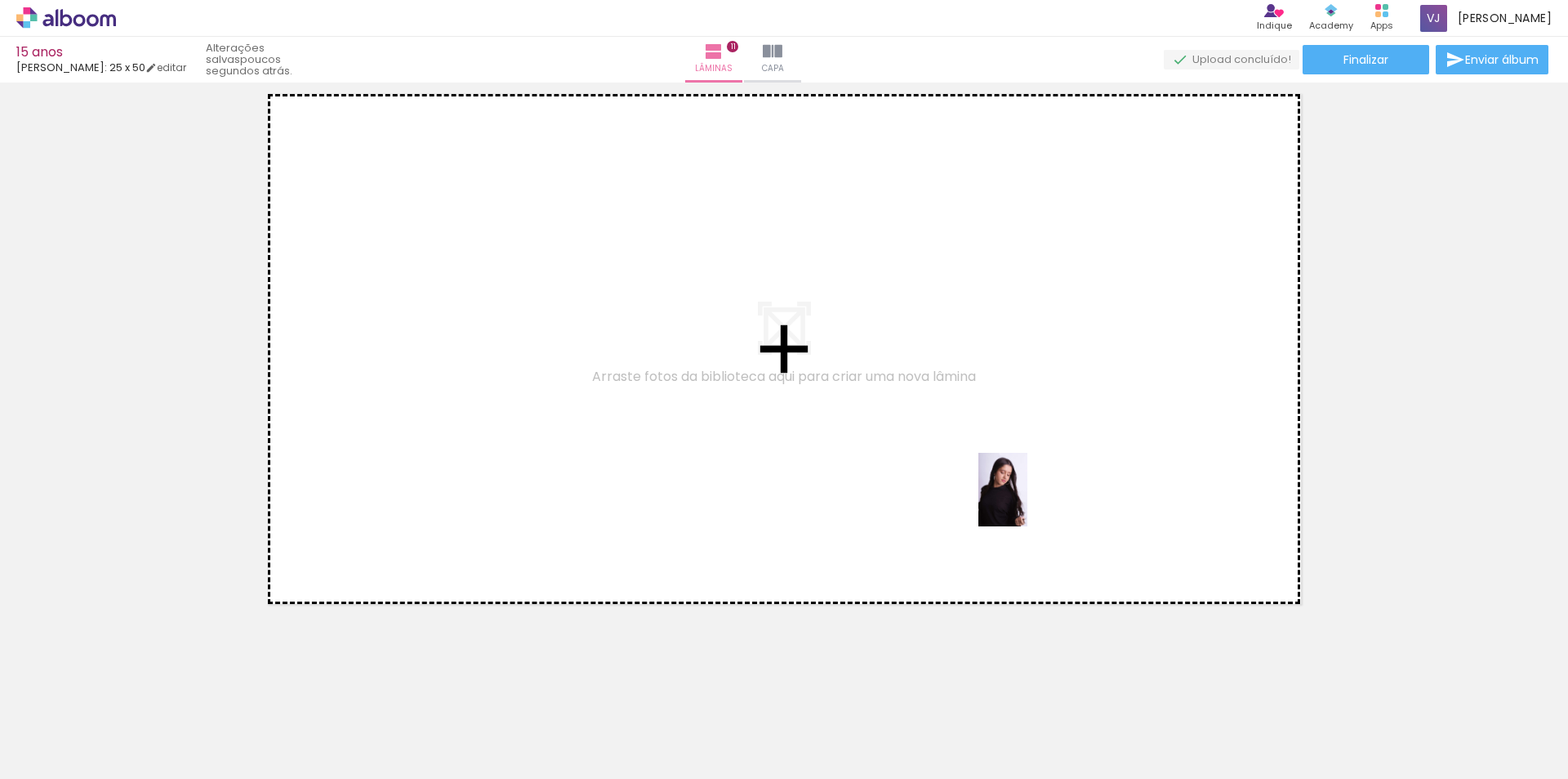
drag, startPoint x: 1236, startPoint y: 754, endPoint x: 1025, endPoint y: 496, distance: 333.3
click at [1025, 497] on quentale-workspace at bounding box center [784, 389] width 1568 height 779
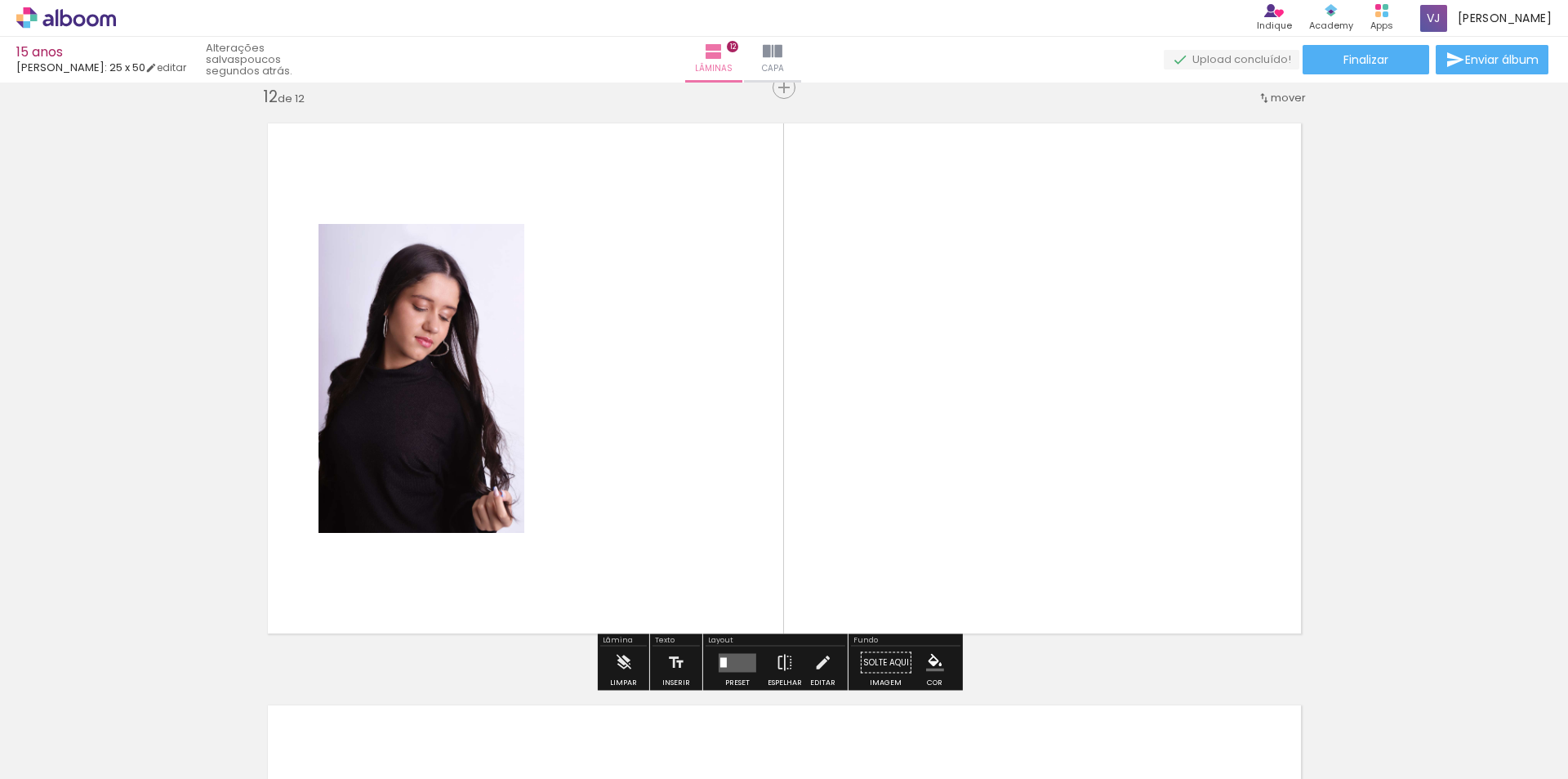
scroll to position [6420, 0]
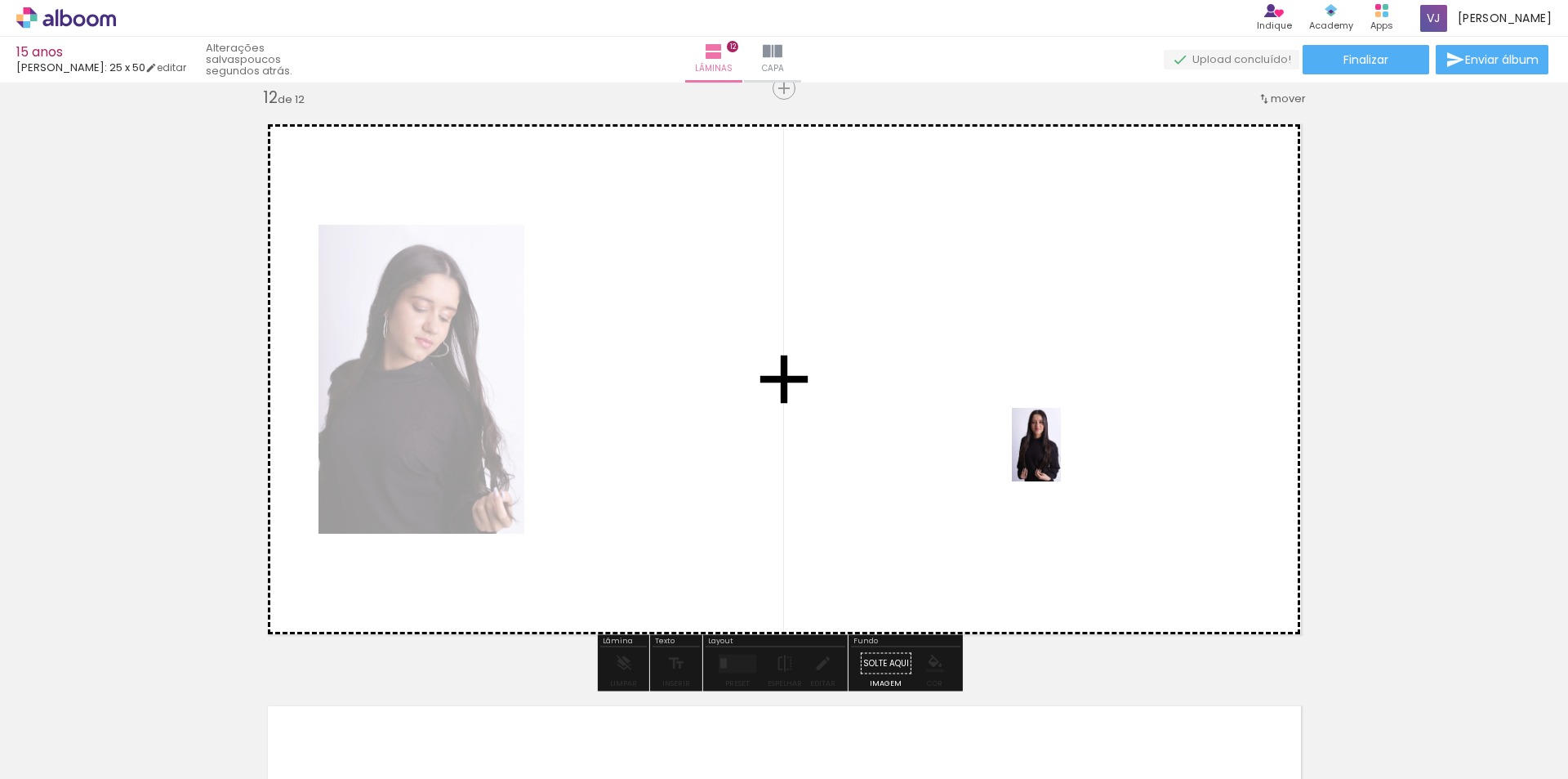
drag, startPoint x: 1309, startPoint y: 742, endPoint x: 1061, endPoint y: 457, distance: 377.8
click at [1061, 457] on quentale-workspace at bounding box center [784, 389] width 1568 height 779
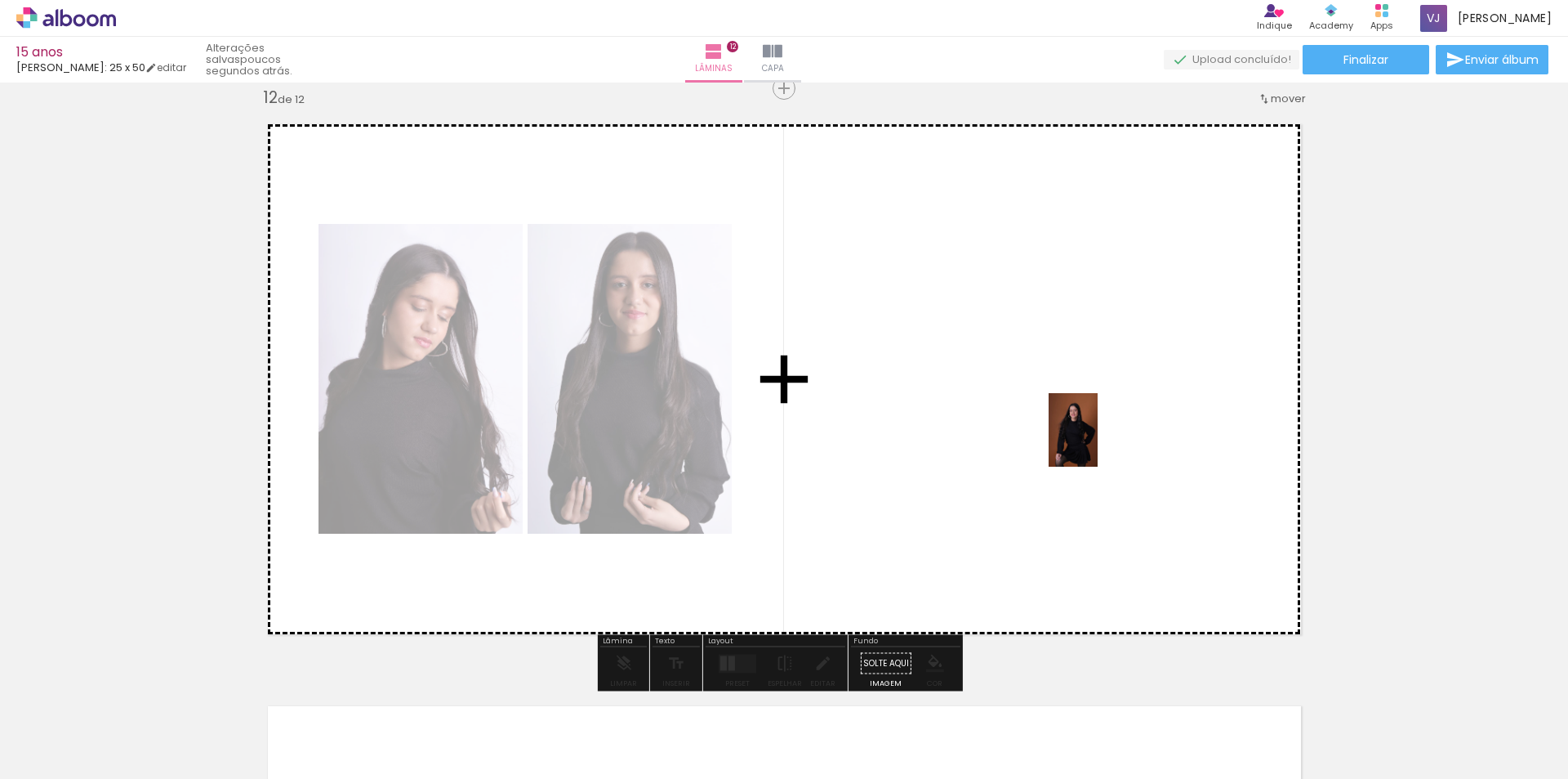
drag, startPoint x: 1400, startPoint y: 723, endPoint x: 1097, endPoint y: 442, distance: 413.2
click at [1097, 442] on quentale-workspace at bounding box center [784, 389] width 1568 height 779
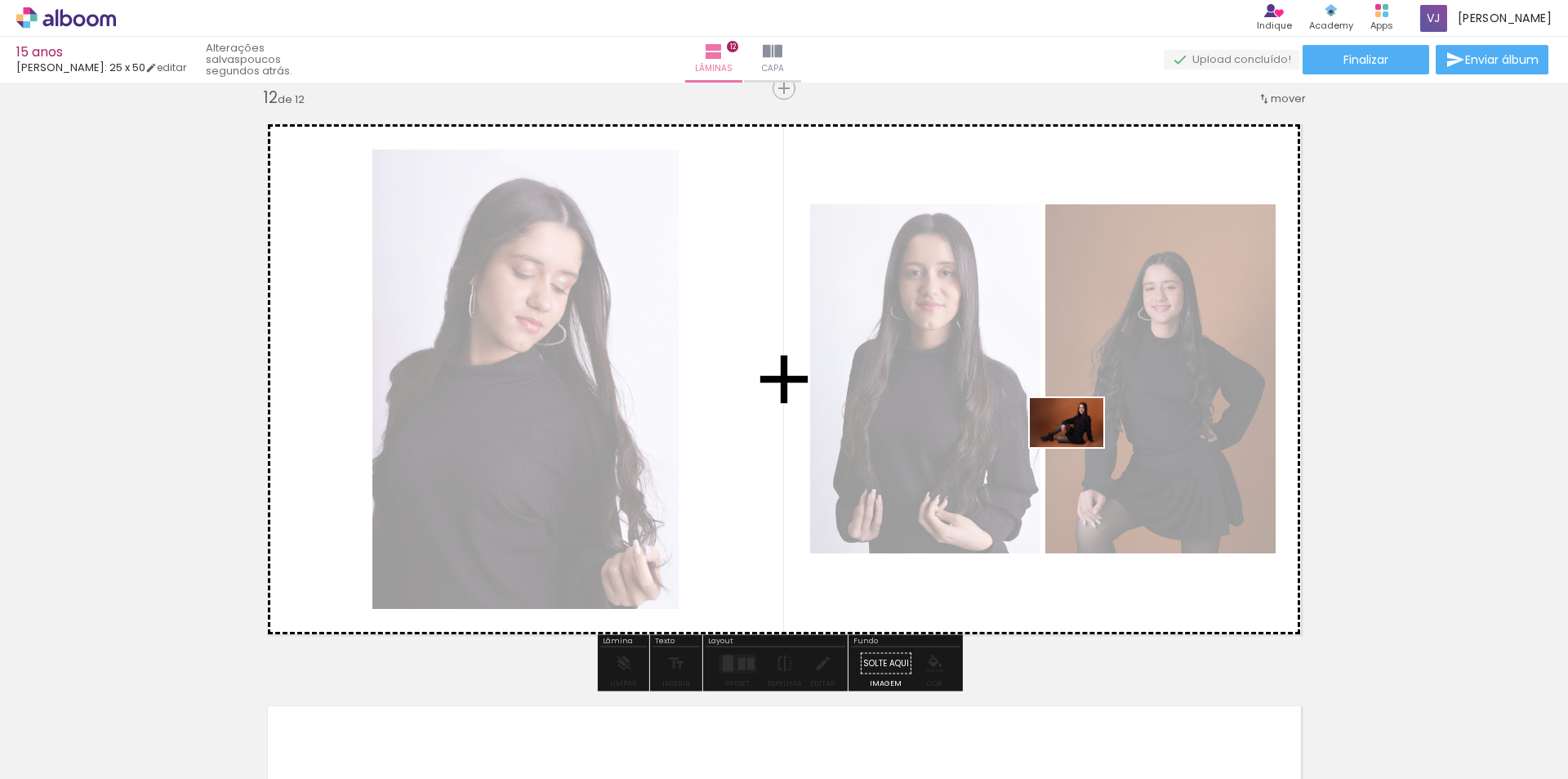
drag, startPoint x: 1483, startPoint y: 747, endPoint x: 1079, endPoint y: 447, distance: 503.2
click at [1079, 447] on quentale-workspace at bounding box center [784, 389] width 1568 height 779
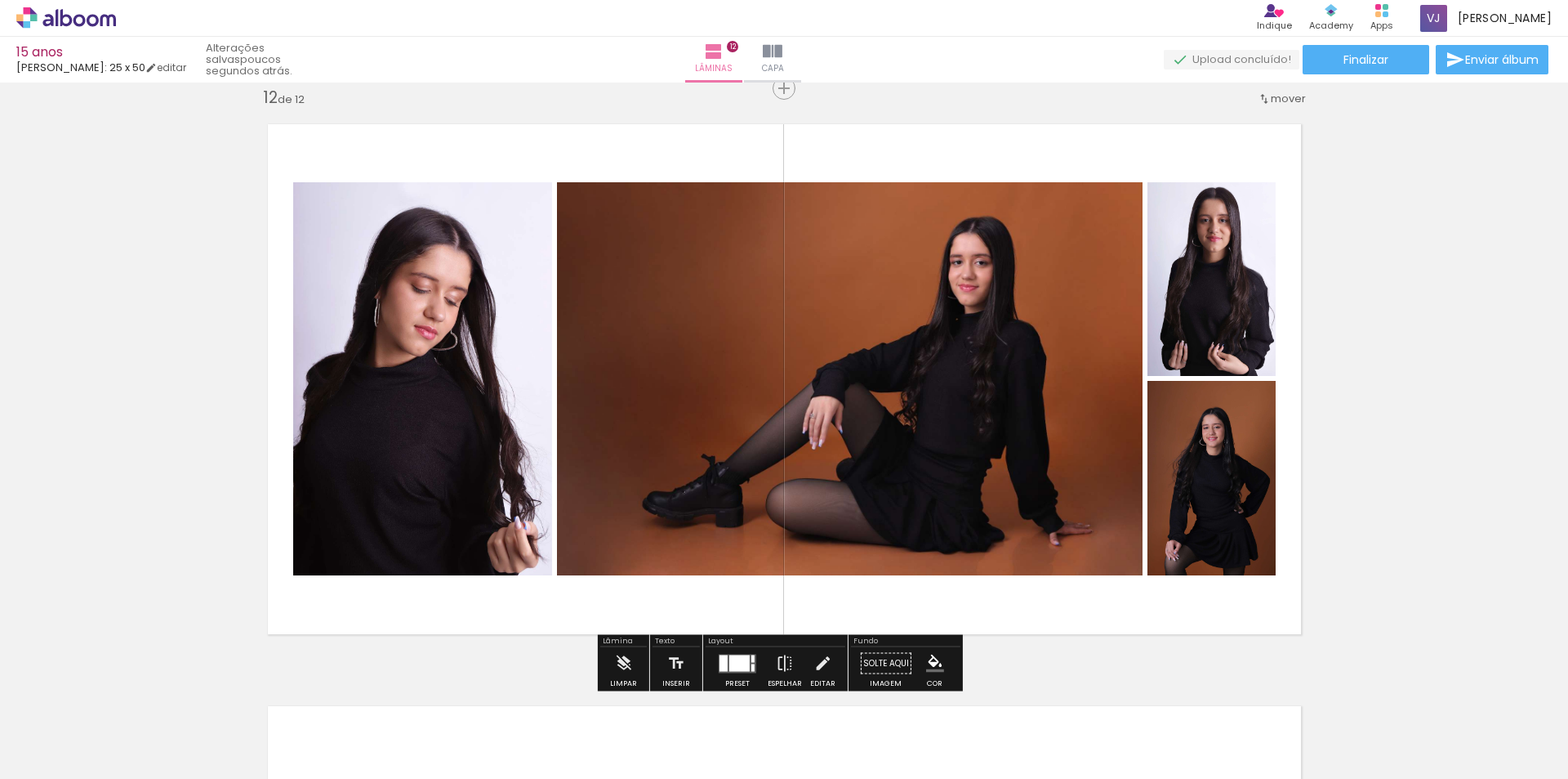
click at [736, 655] on div at bounding box center [739, 662] width 21 height 16
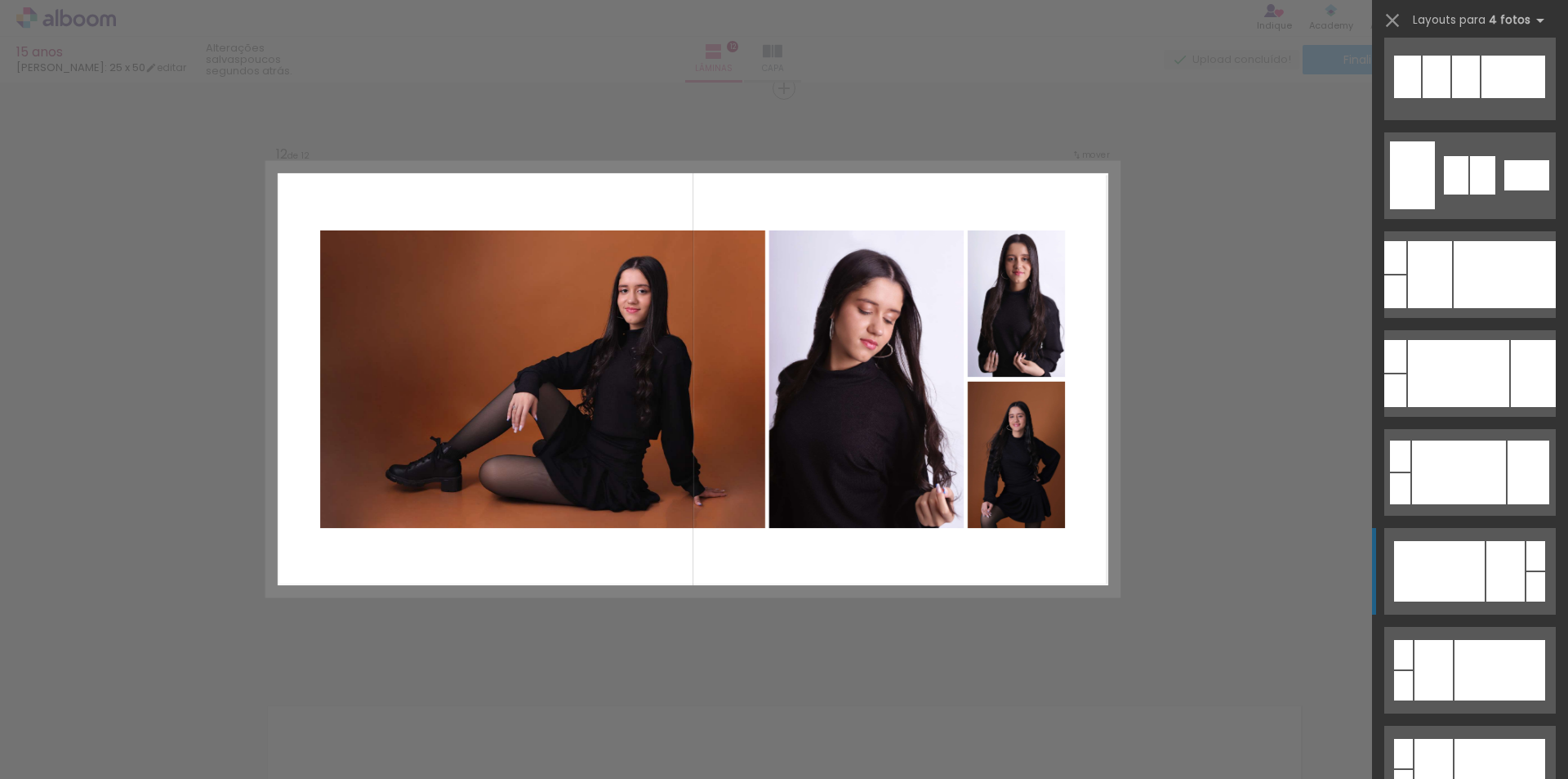
scroll to position [327, 0]
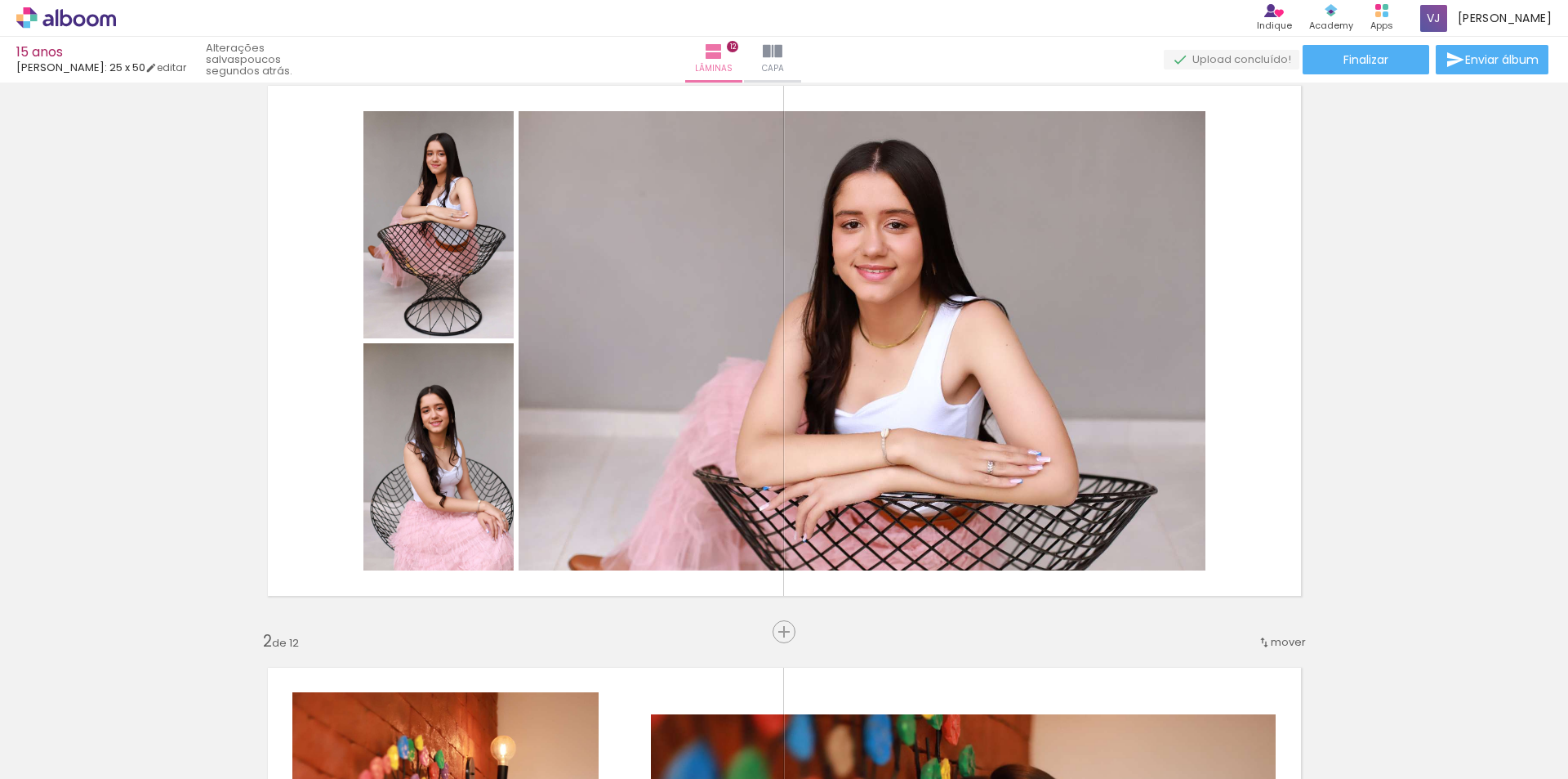
scroll to position [0, 0]
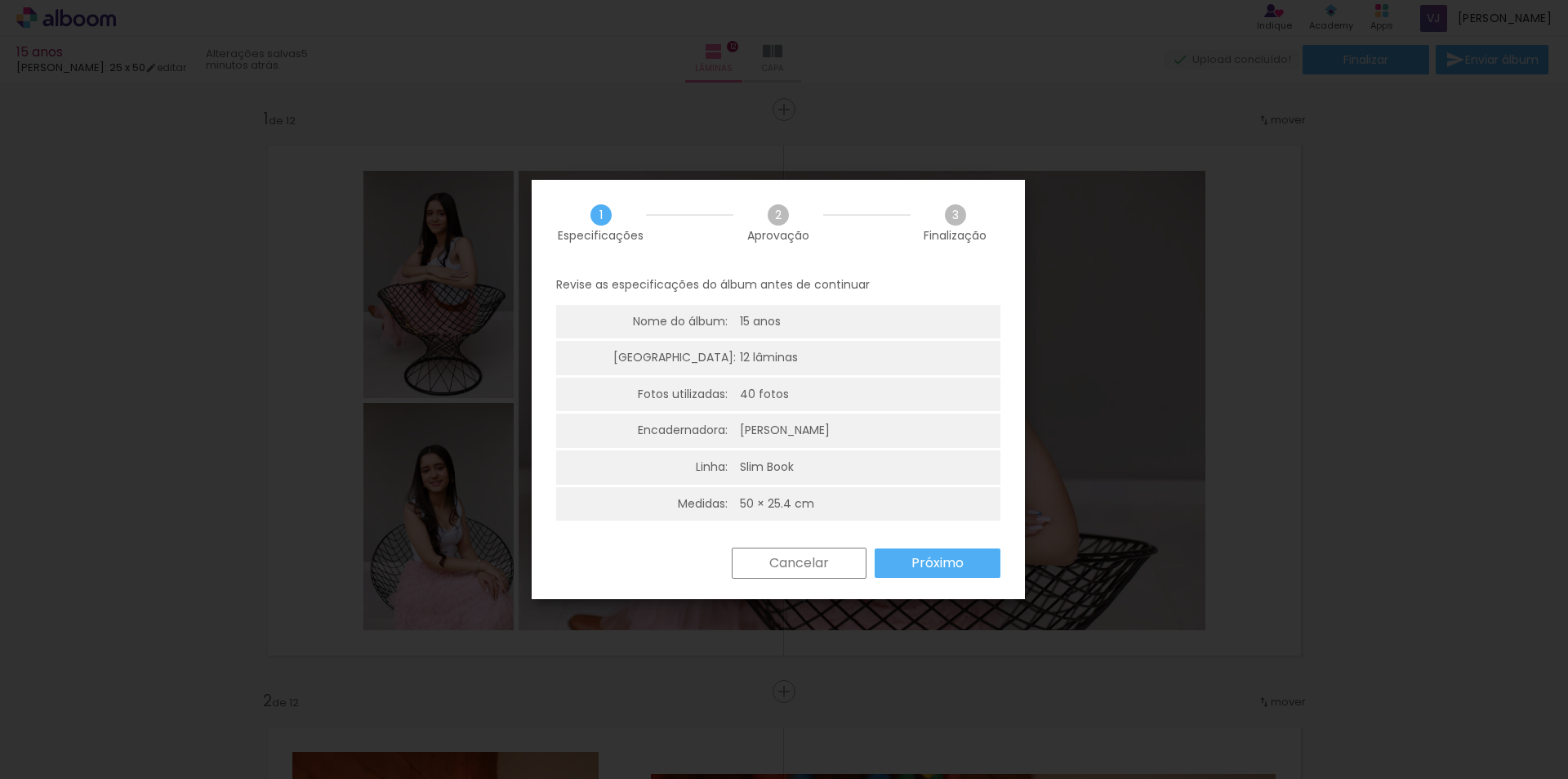
scroll to position [0, 2229]
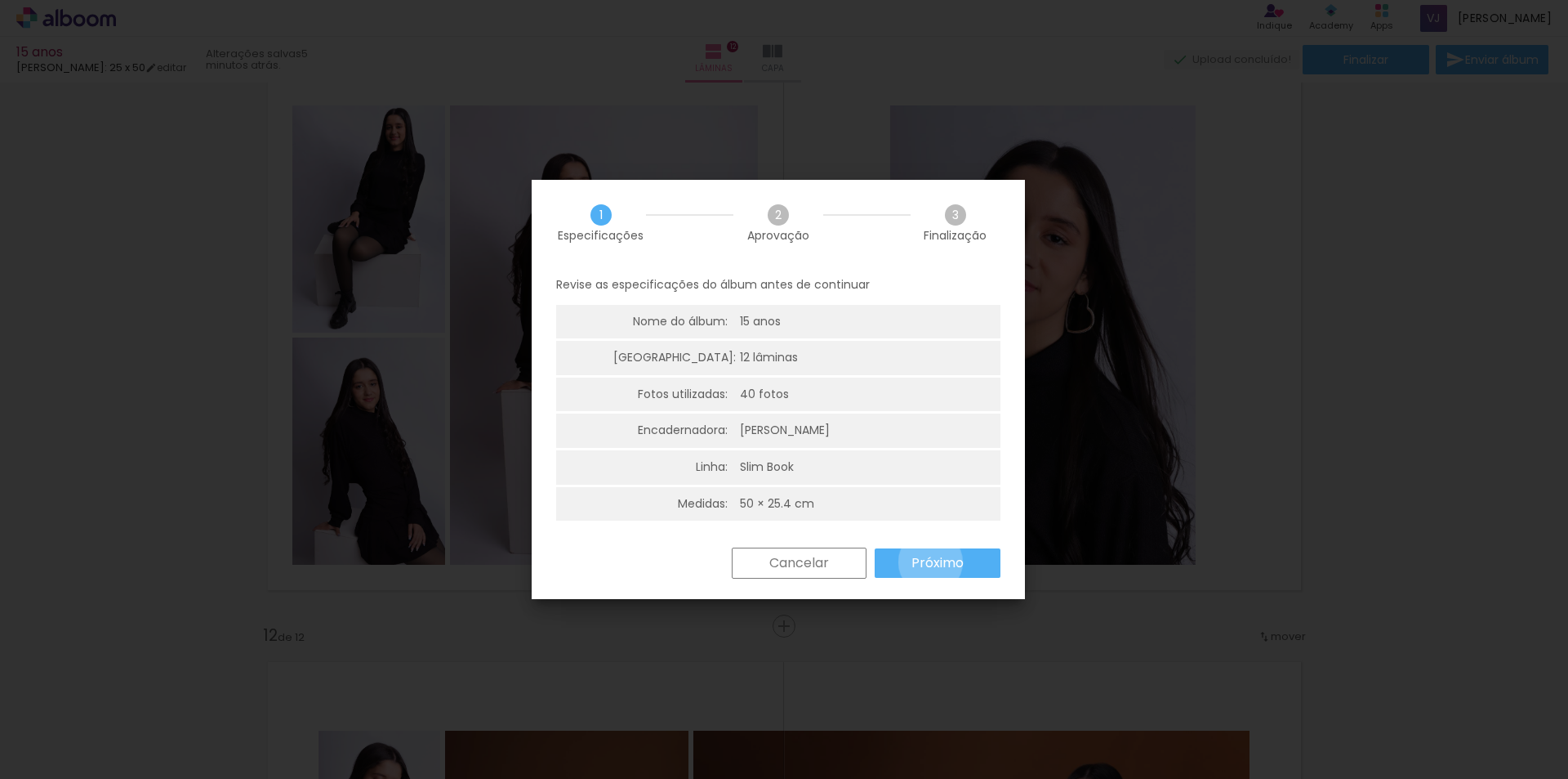
click at [0, 0] on slot "Próximo" at bounding box center [0, 0] width 0 height 0
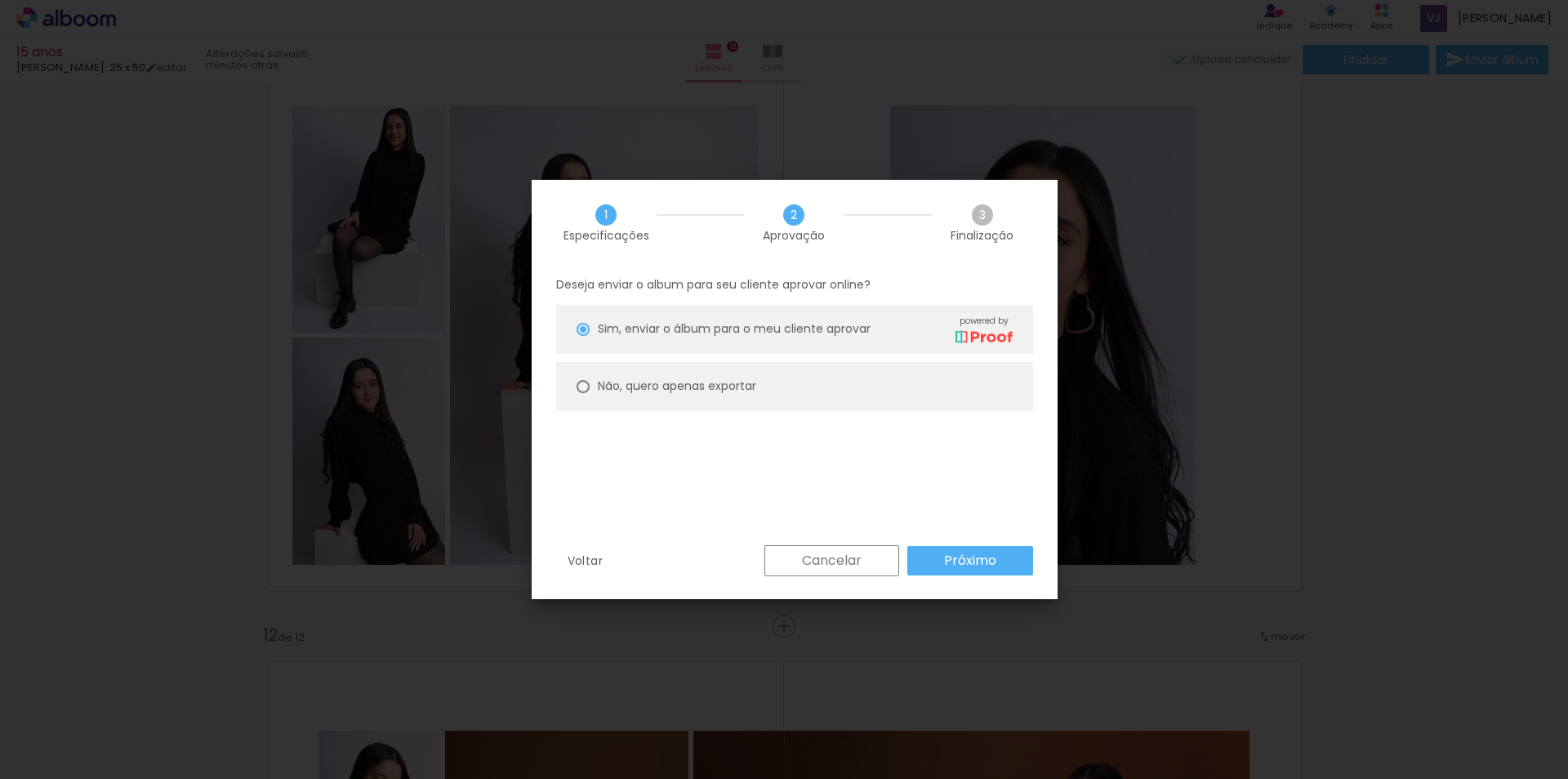
click at [581, 335] on div at bounding box center [583, 329] width 13 height 13
type paper-radio-button "on"
click at [0, 0] on slot "Próximo" at bounding box center [0, 0] width 0 height 0
type input "Alta, 300 DPI"
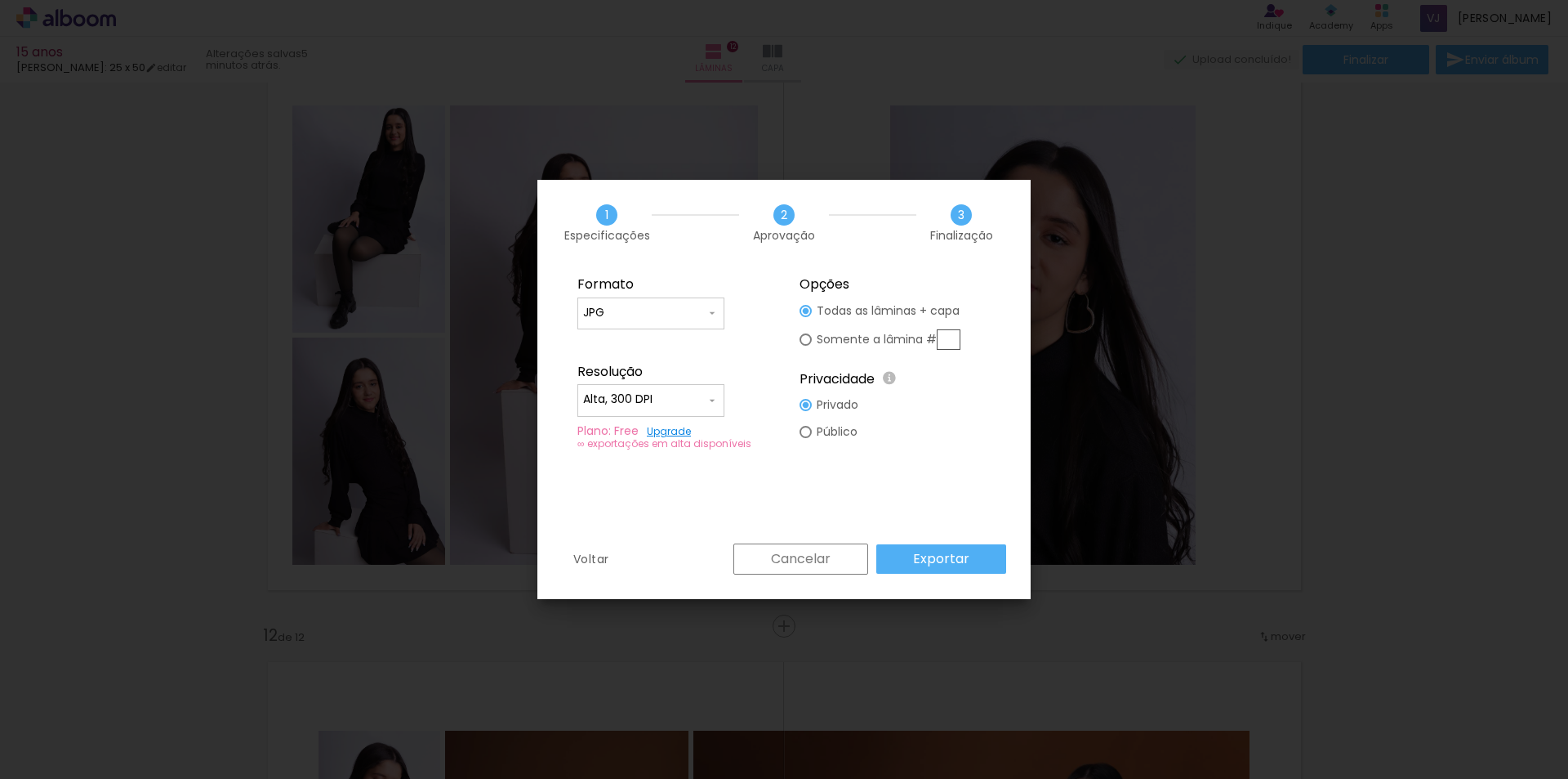
click at [708, 408] on div at bounding box center [651, 409] width 135 height 2
click at [695, 404] on paper-item "Alta, 300 DPI" at bounding box center [651, 397] width 147 height 33
click at [803, 317] on div at bounding box center [805, 310] width 12 height 12
type paper-radio-button "on"
click at [811, 309] on div at bounding box center [805, 310] width 12 height 12
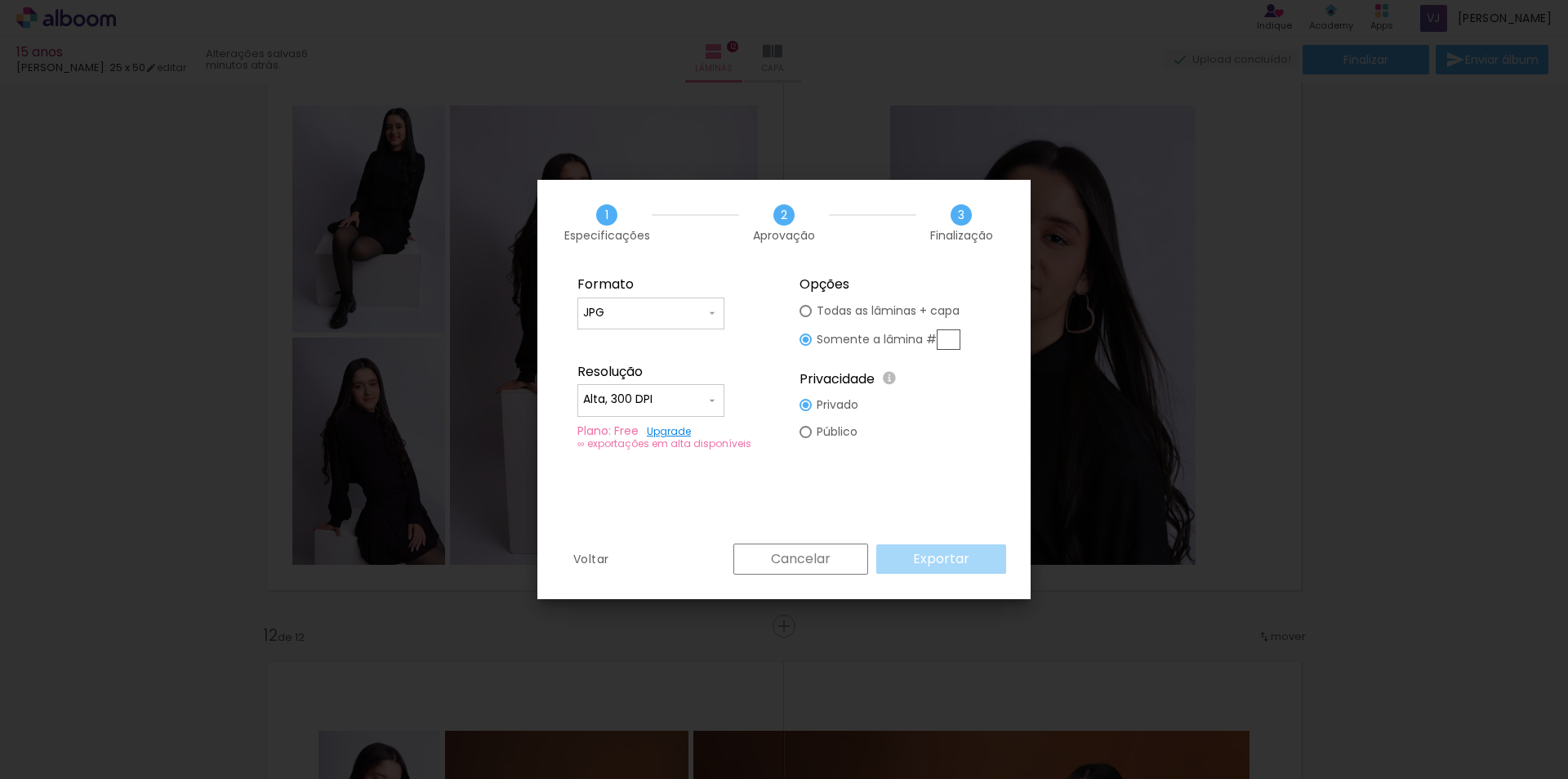
type paper-radio-button "on"
click at [0, 0] on slot "Exportar" at bounding box center [0, 0] width 0 height 0
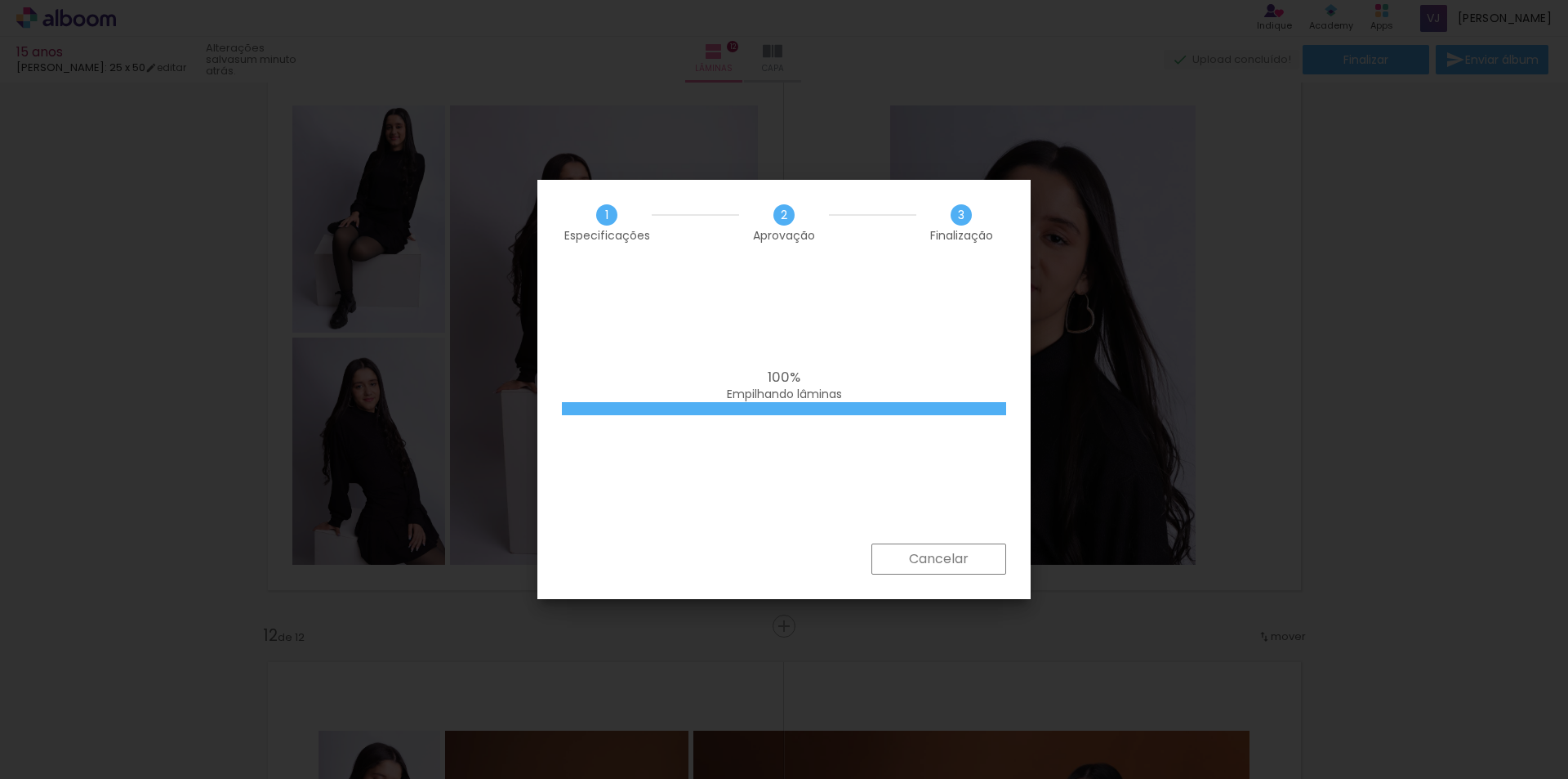
click at [709, 515] on div "100% Empilhando lâminas" at bounding box center [784, 405] width 493 height 278
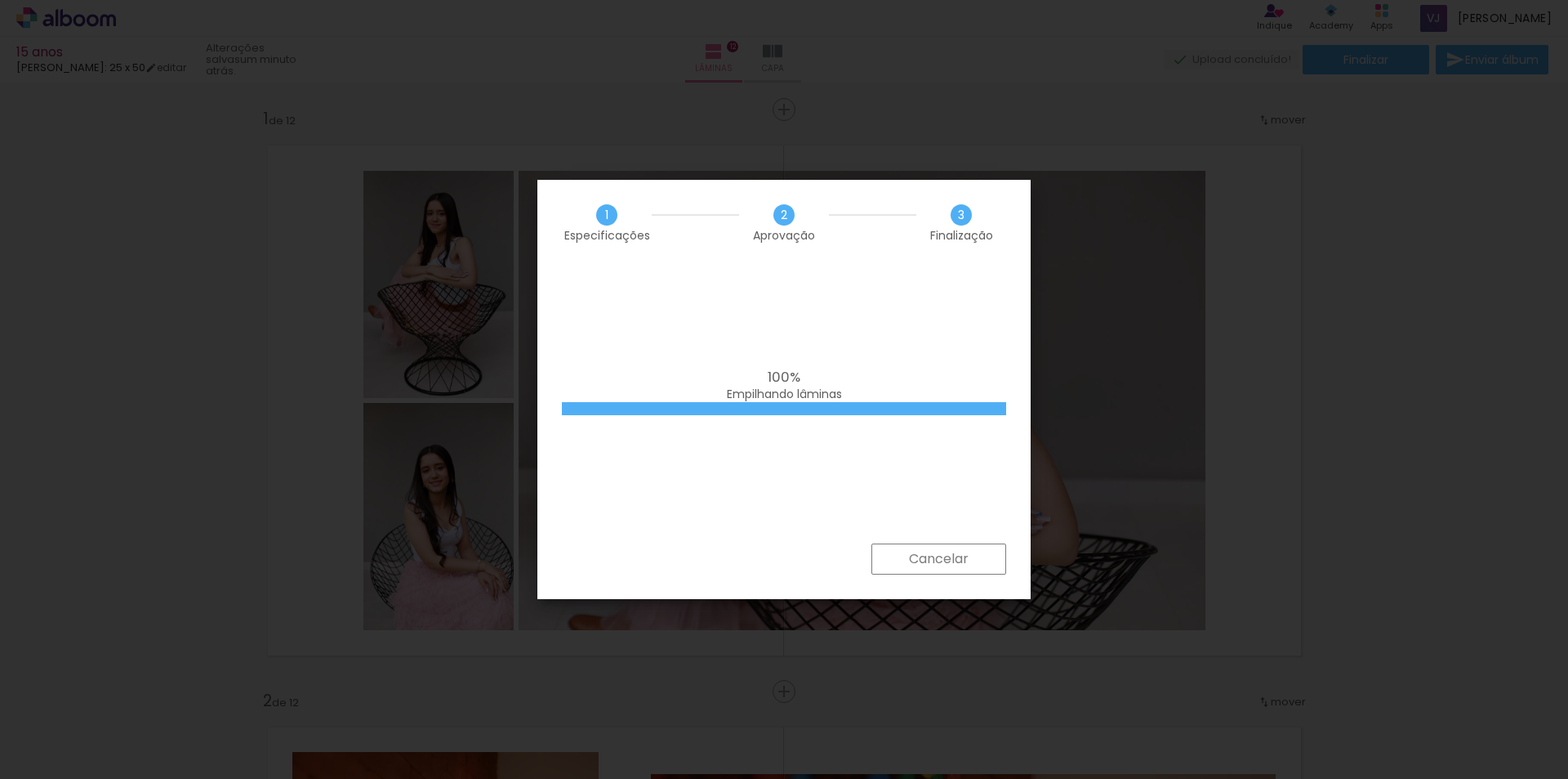
scroll to position [0, 2229]
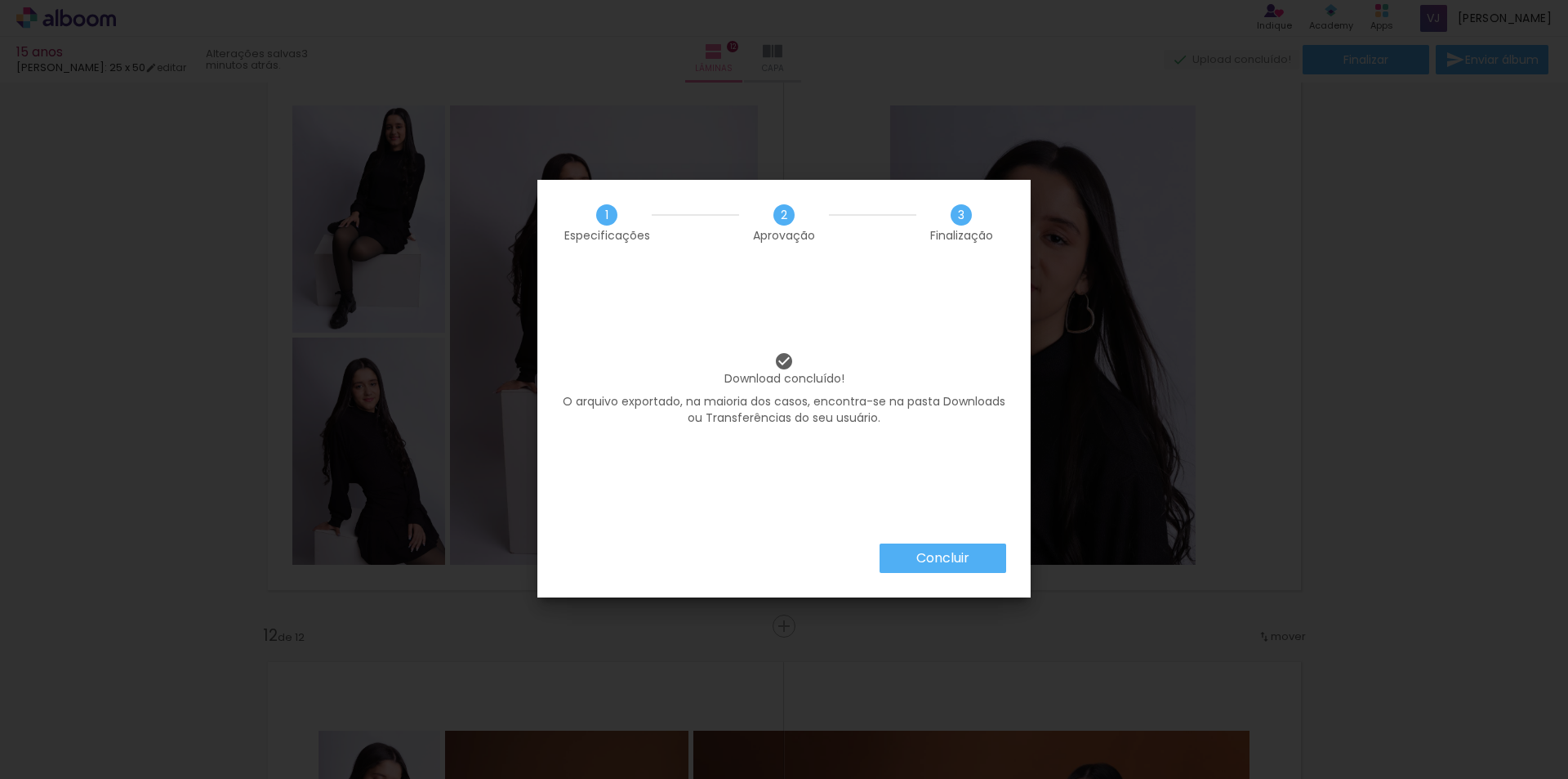
click at [0, 0] on slot "Concluir" at bounding box center [0, 0] width 0 height 0
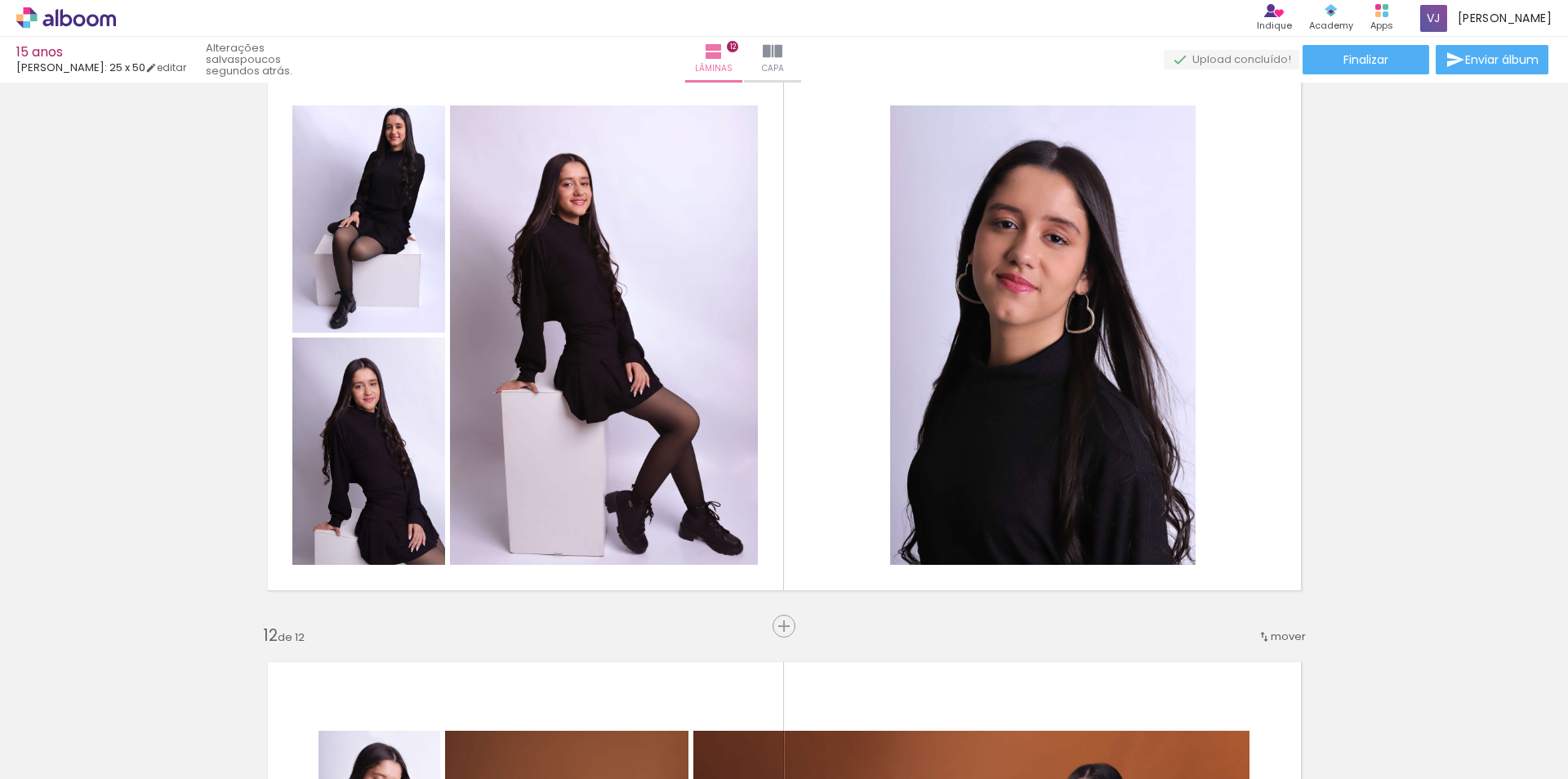
scroll to position [0, 2229]
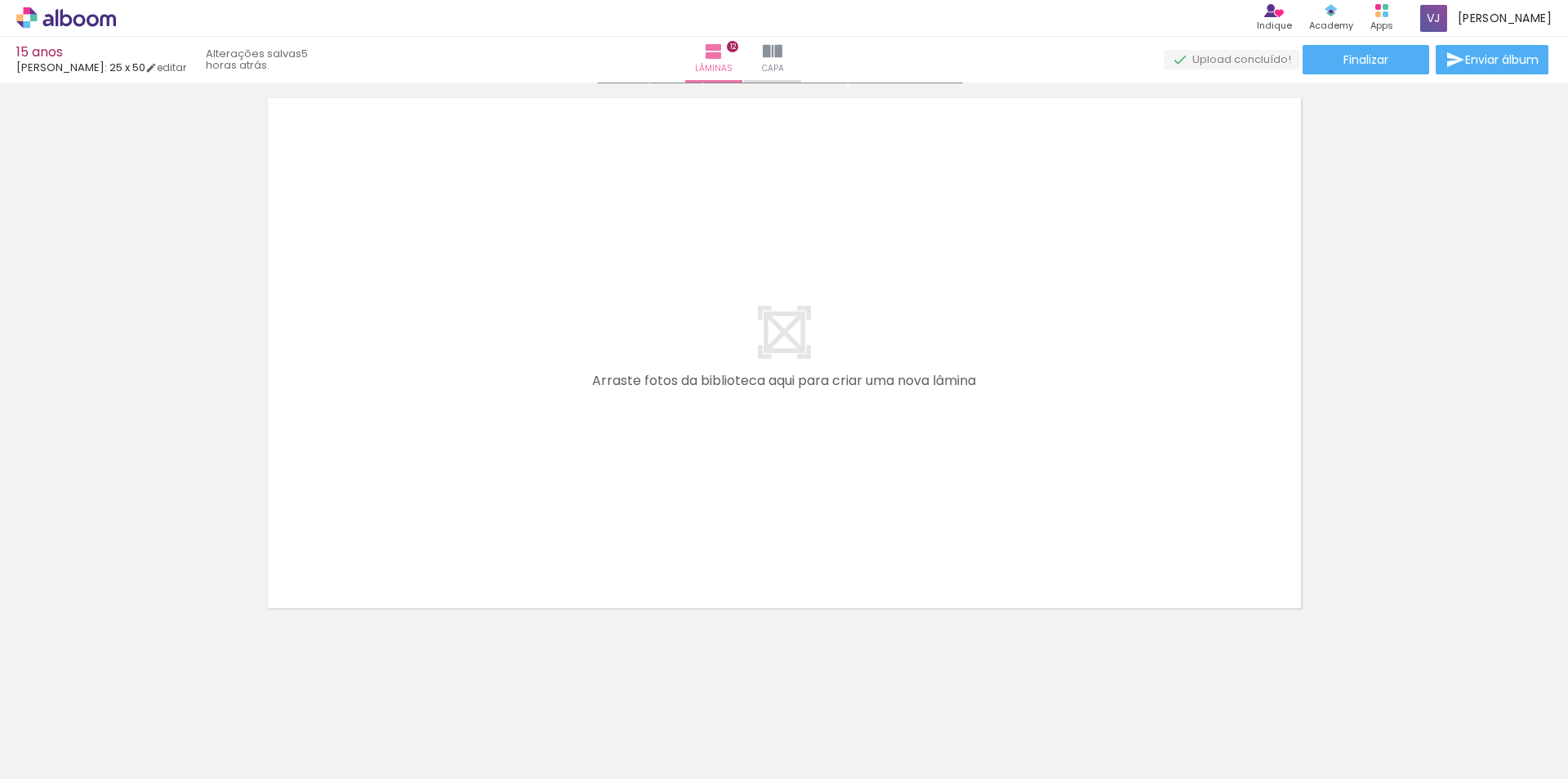
scroll to position [7032, 0]
